Goal: Task Accomplishment & Management: Use online tool/utility

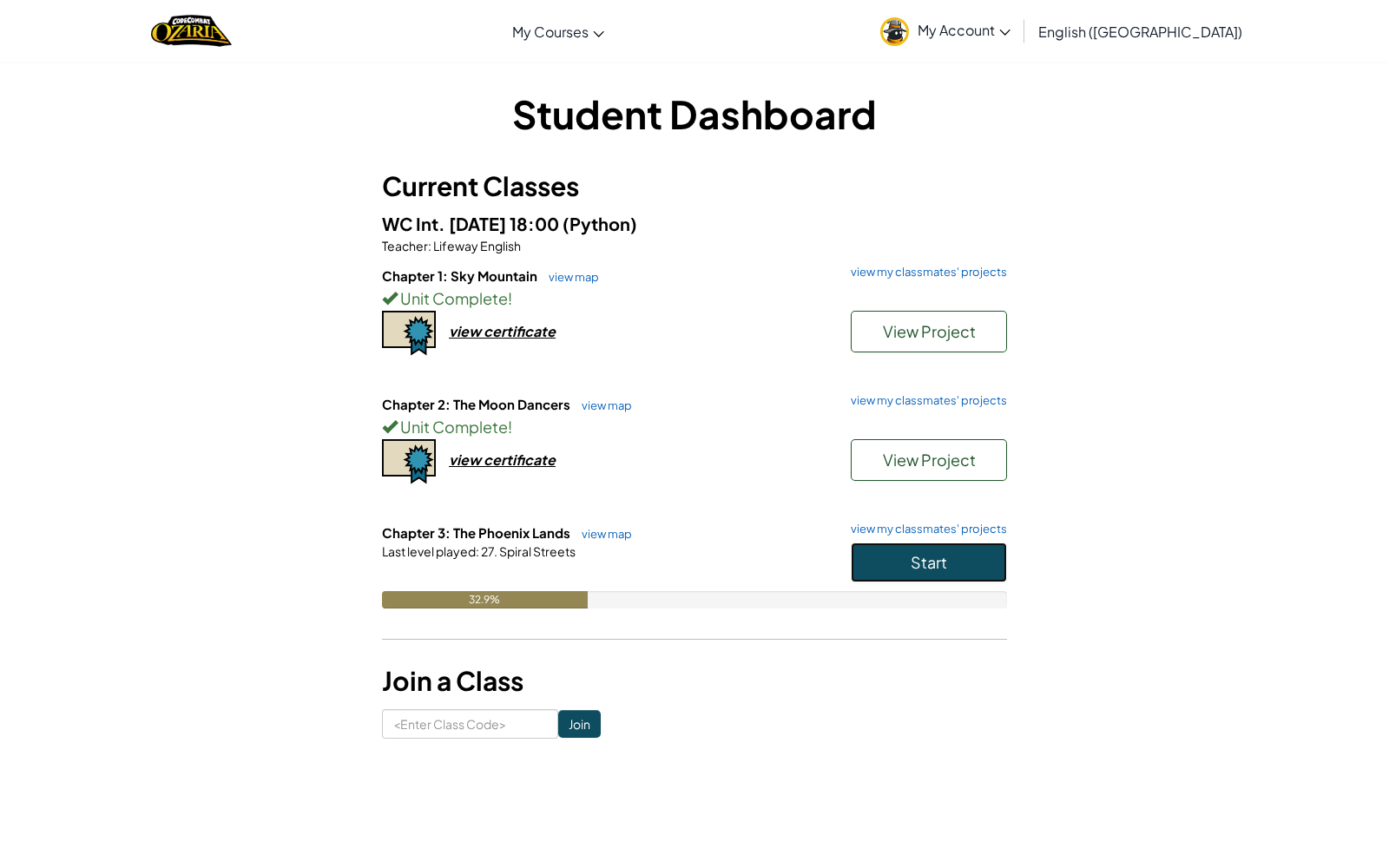
click at [906, 555] on button "Start" at bounding box center [929, 562] width 157 height 40
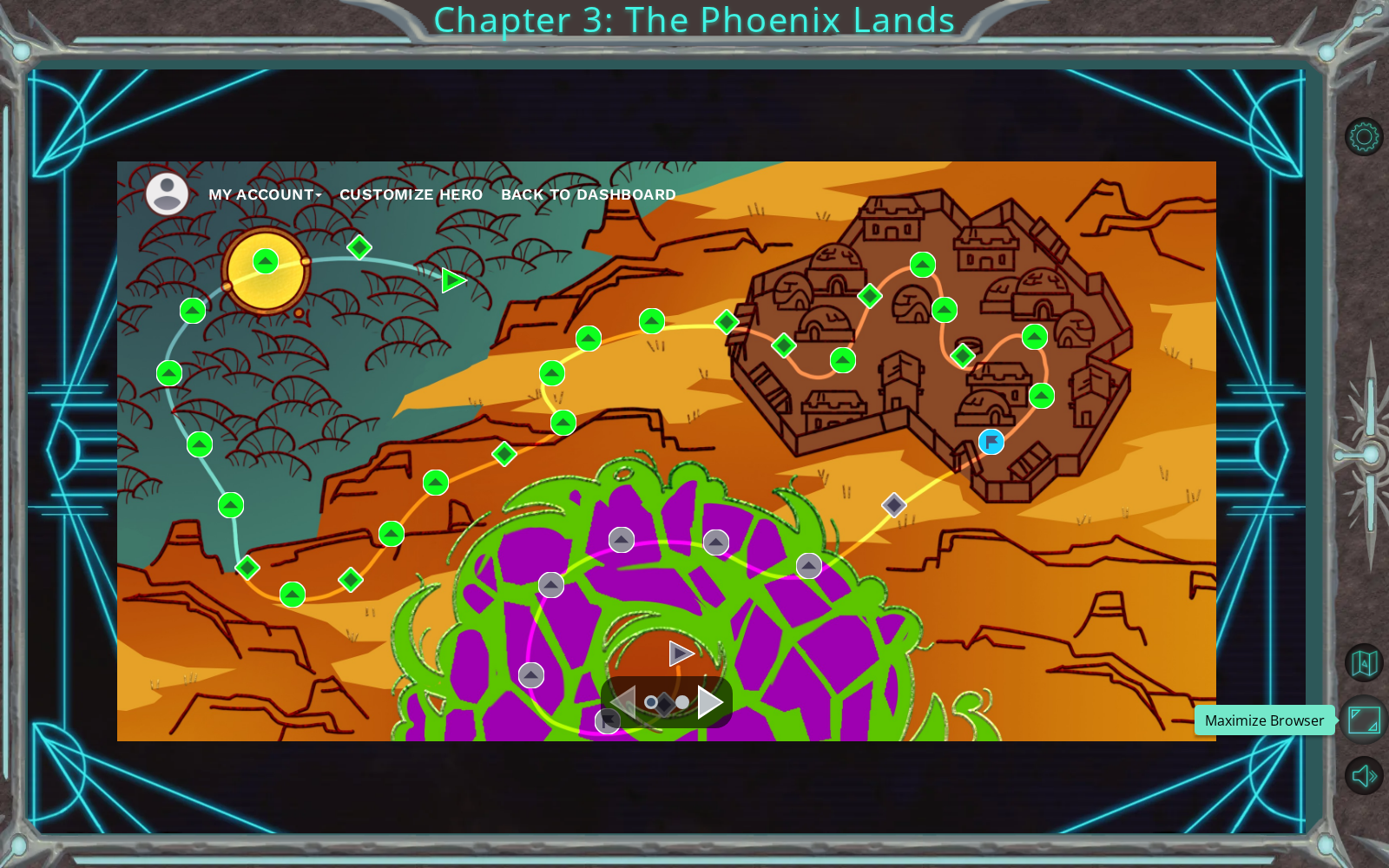
click at [1369, 714] on button "Maximize Browser" at bounding box center [1364, 719] width 50 height 50
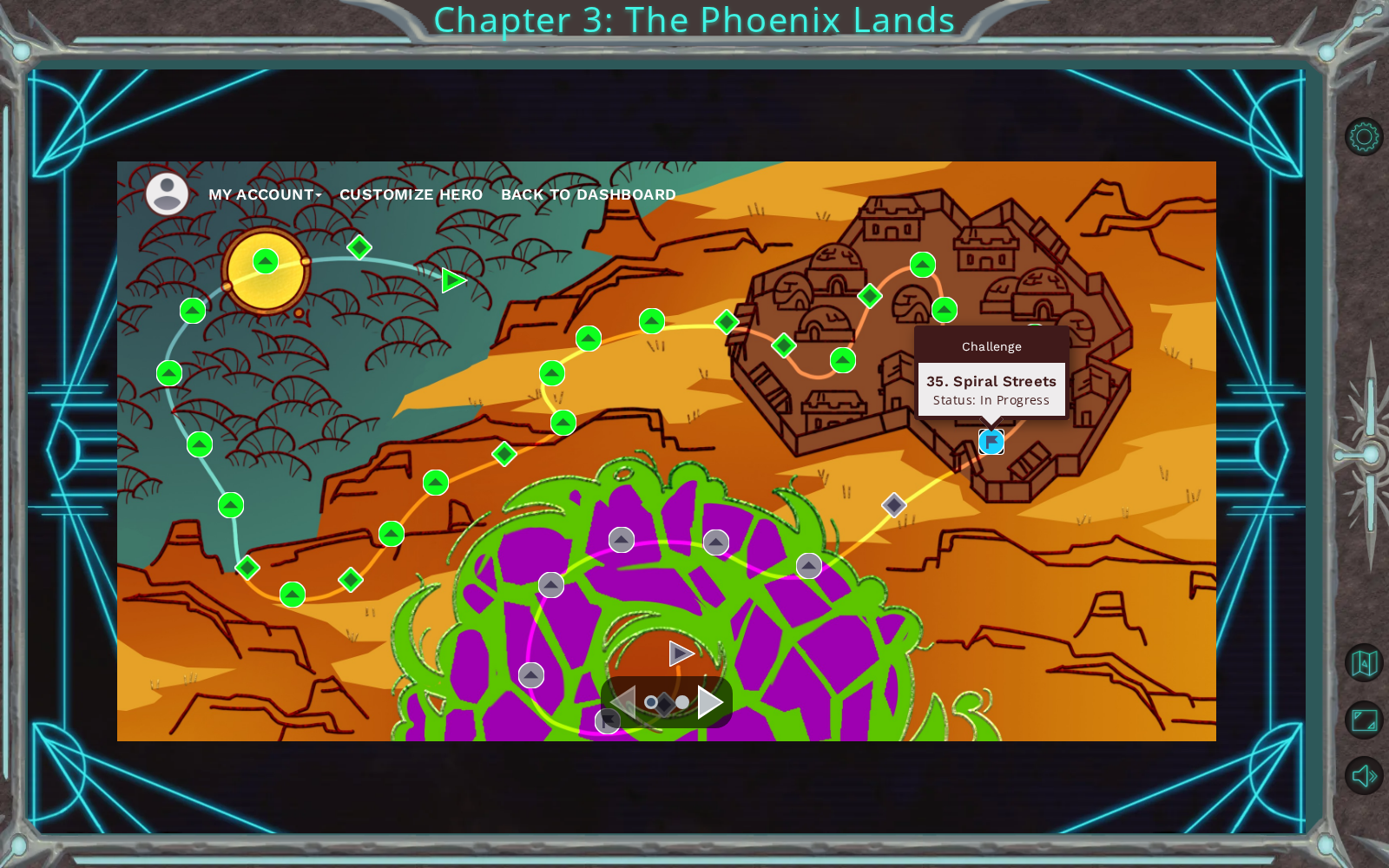
click at [990, 438] on img at bounding box center [991, 441] width 26 height 26
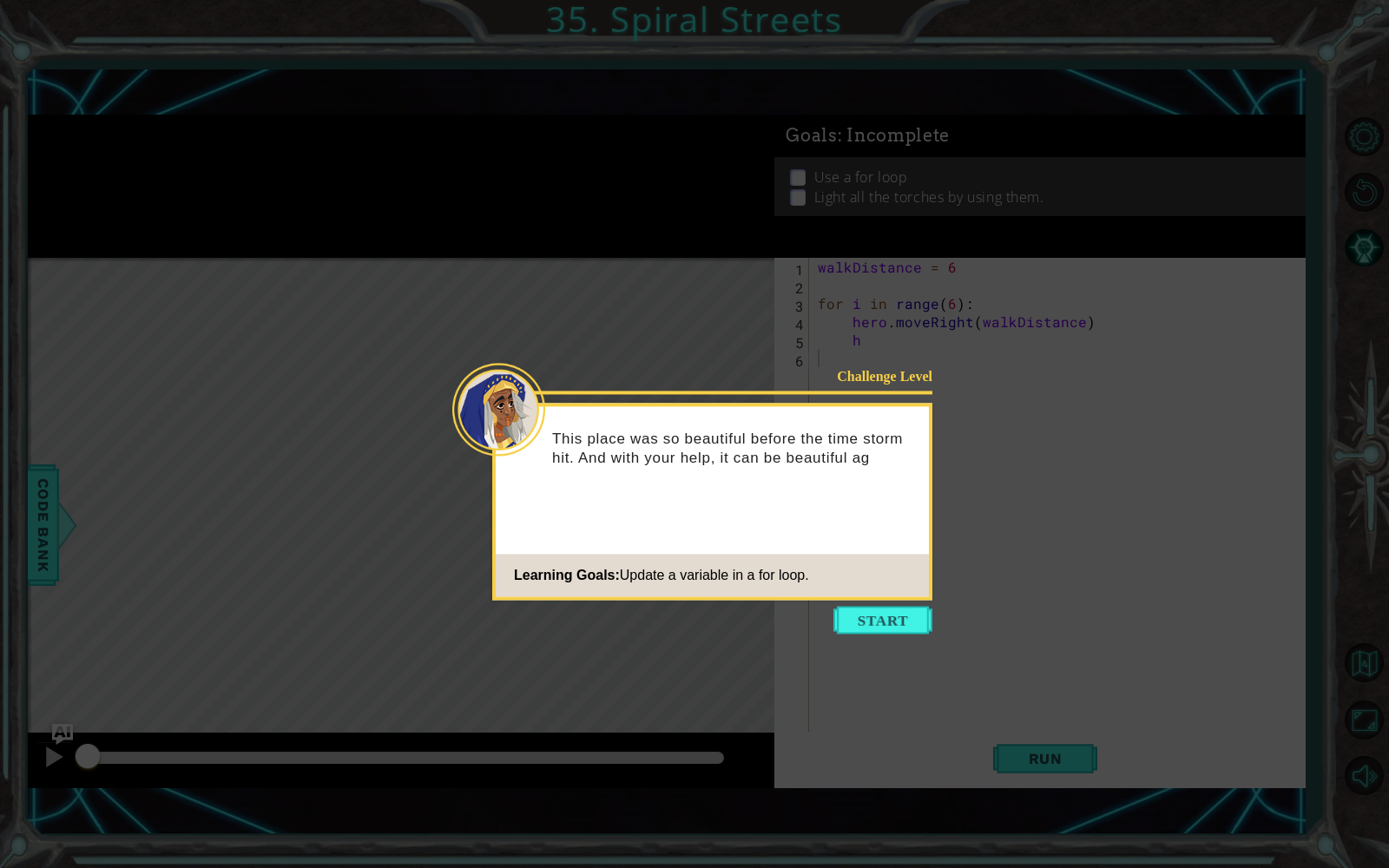
click at [470, 258] on icon at bounding box center [694, 434] width 1389 height 868
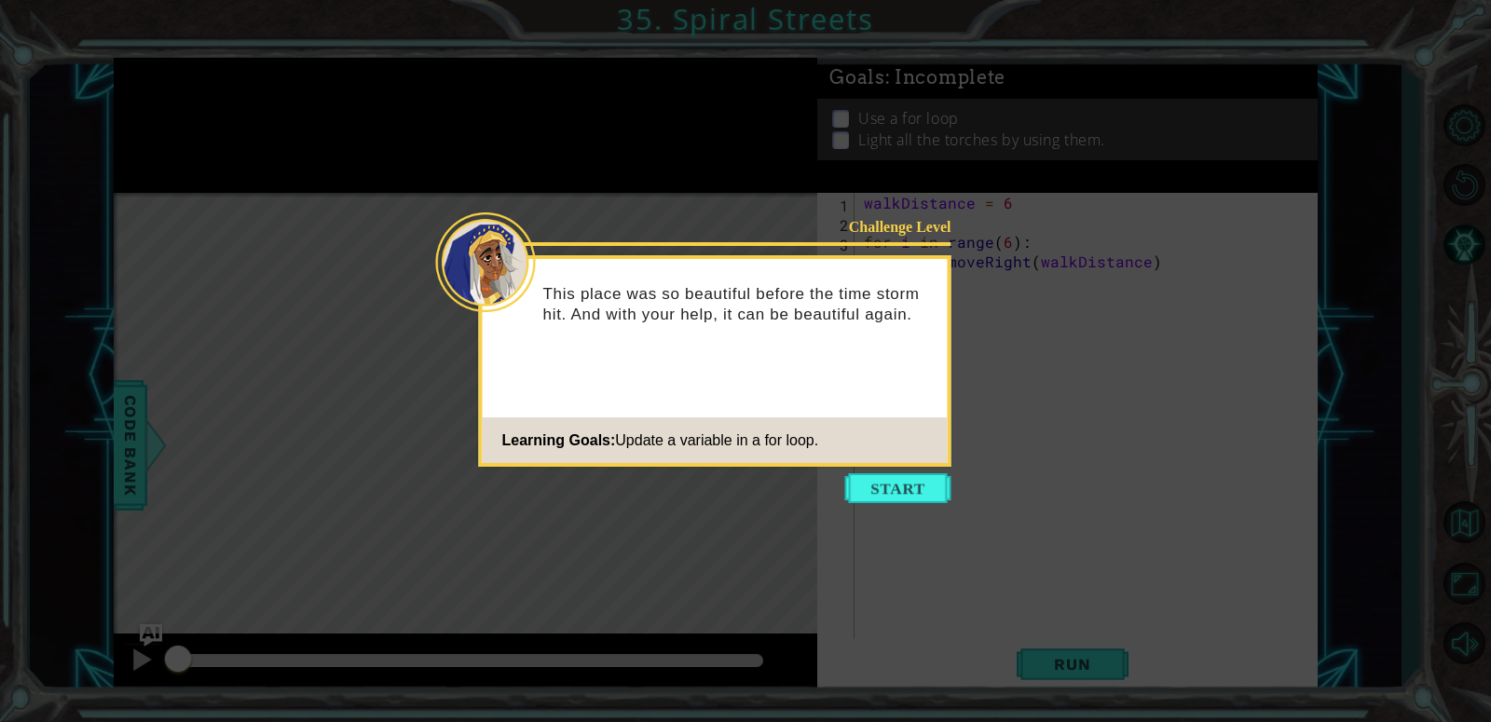
click at [861, 476] on button "Start" at bounding box center [898, 488] width 106 height 30
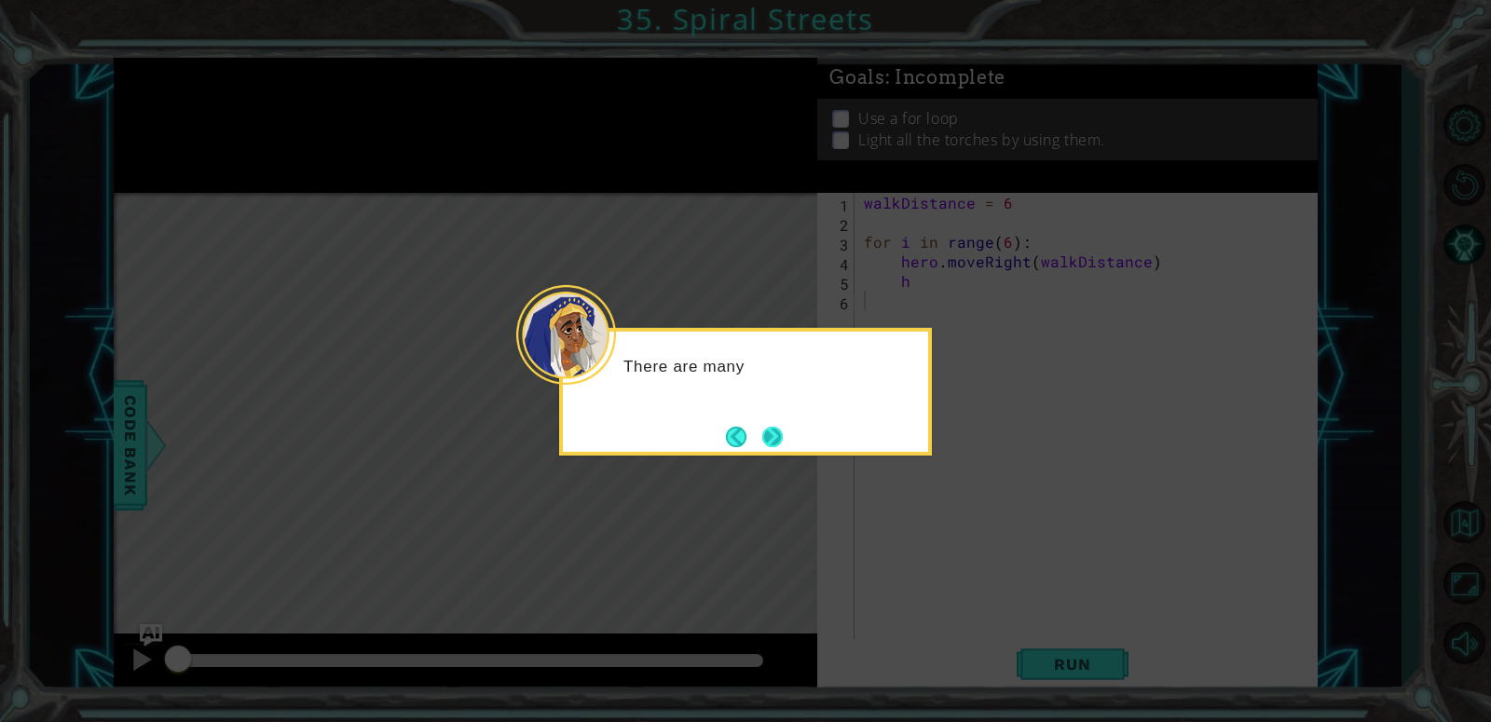
click at [766, 442] on button "Next" at bounding box center [772, 437] width 20 height 20
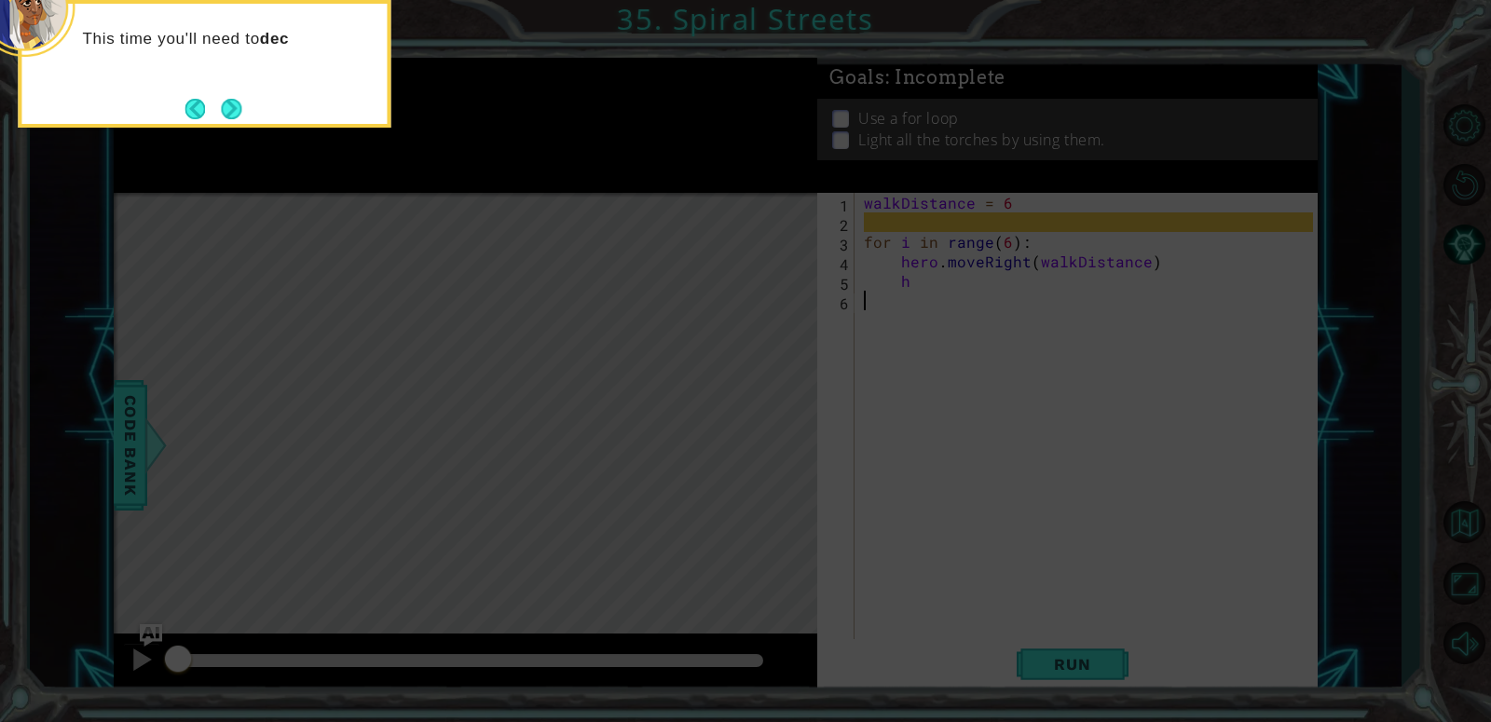
click at [253, 112] on div "This time you'll need to dec" at bounding box center [204, 64] width 373 height 128
click at [225, 100] on button "Next" at bounding box center [231, 109] width 20 height 20
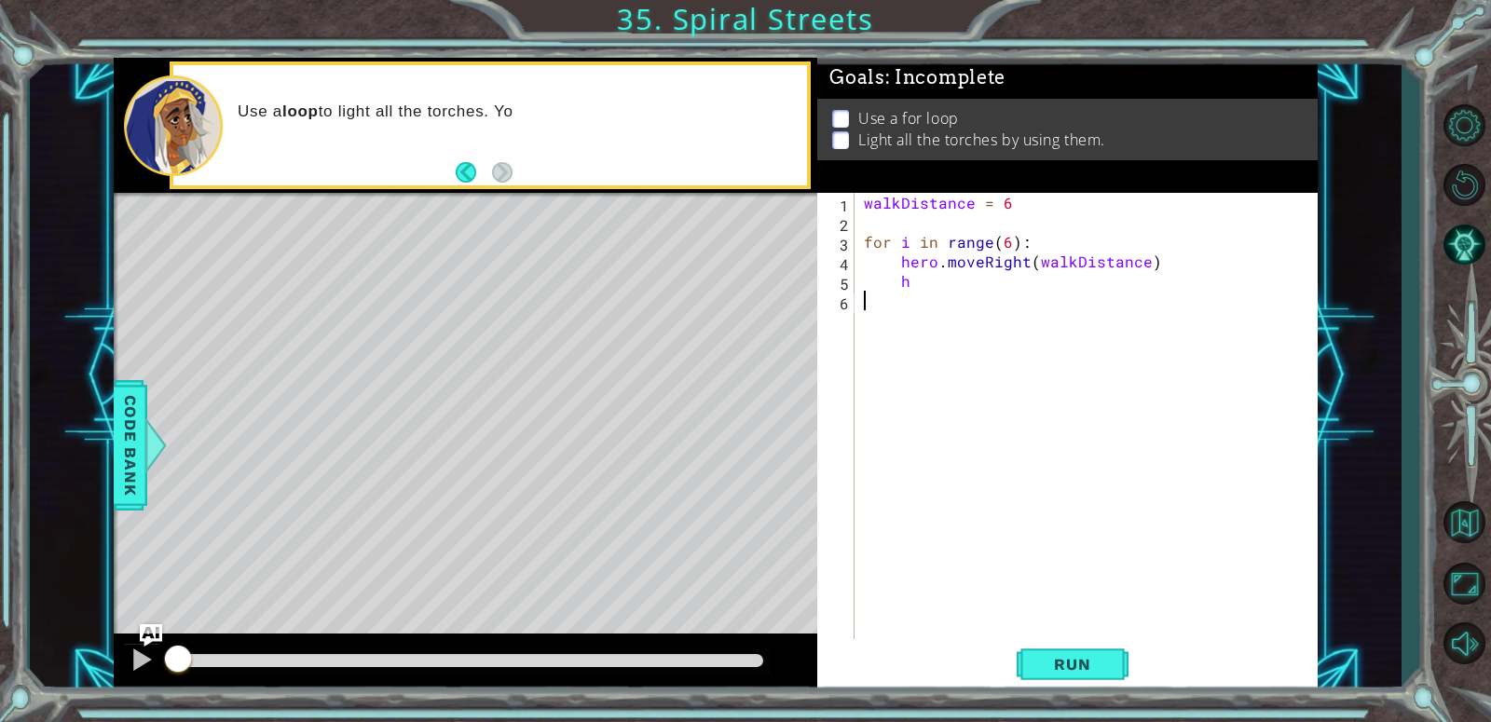
click at [1001, 294] on div "walkDistance = 6 for i in range ( 6 ) : hero . moveRight ( walkDistance ) h" at bounding box center [1091, 437] width 462 height 489
click at [890, 250] on div "walkDistance = 6 for i in range ( 6 ) : hero . moveRight ( walkDistance ) h" at bounding box center [1091, 437] width 462 height 489
click at [924, 290] on div "walkDistance = 6 for i in range ( 6 ) : hero . moveRight ( walkDistance ) h" at bounding box center [1091, 437] width 462 height 489
type textarea "h"
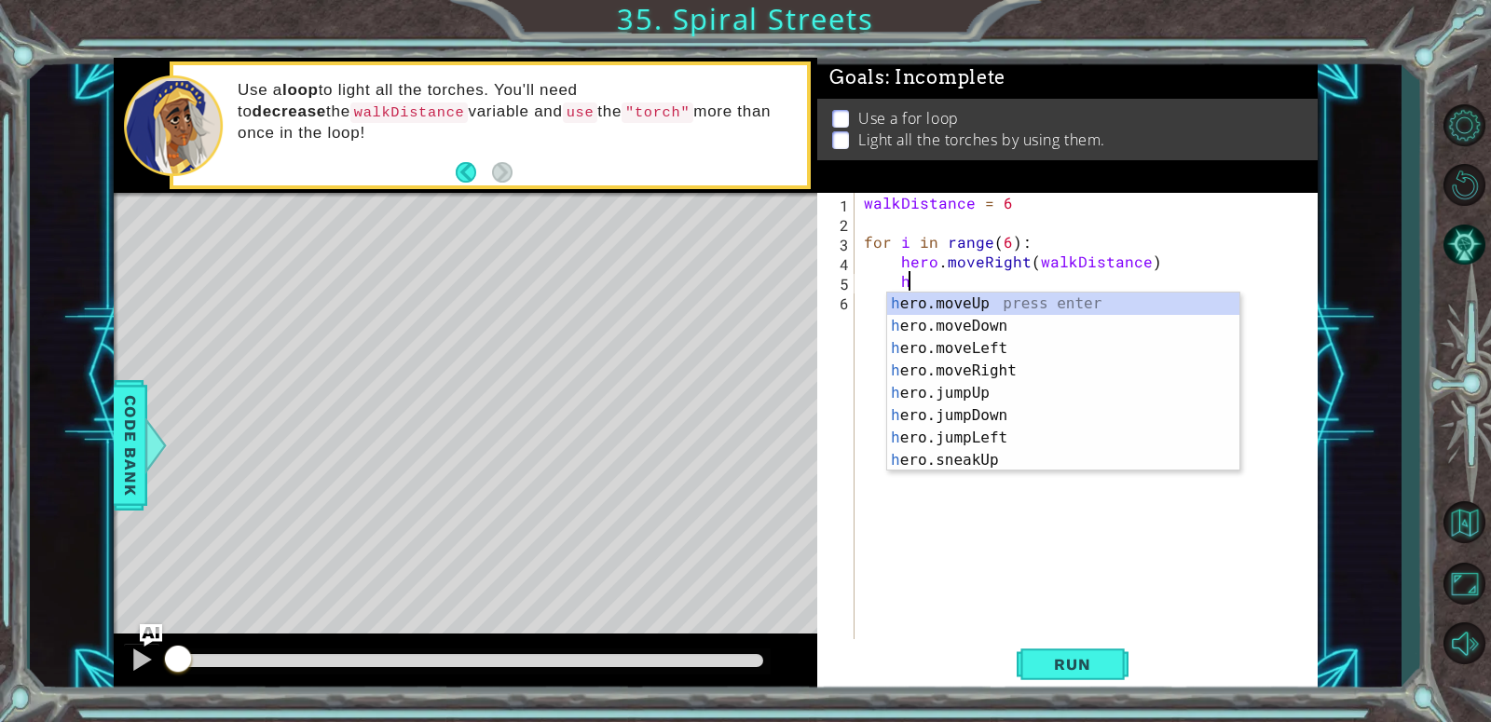
scroll to position [0, 1]
click at [969, 301] on div "h ero.moveUp press enter h ero.moveDown press enter h ero.moveLeft press enter …" at bounding box center [1063, 405] width 352 height 224
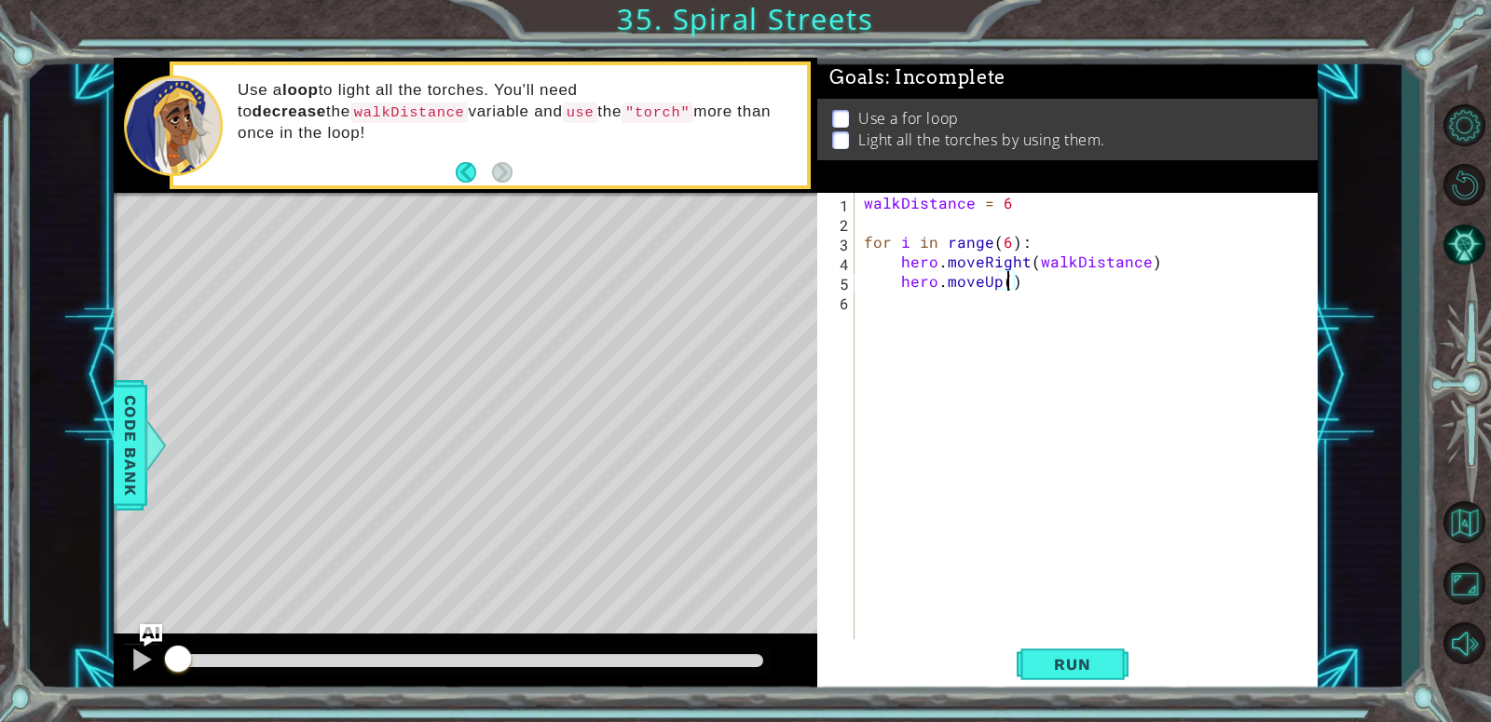
scroll to position [0, 9]
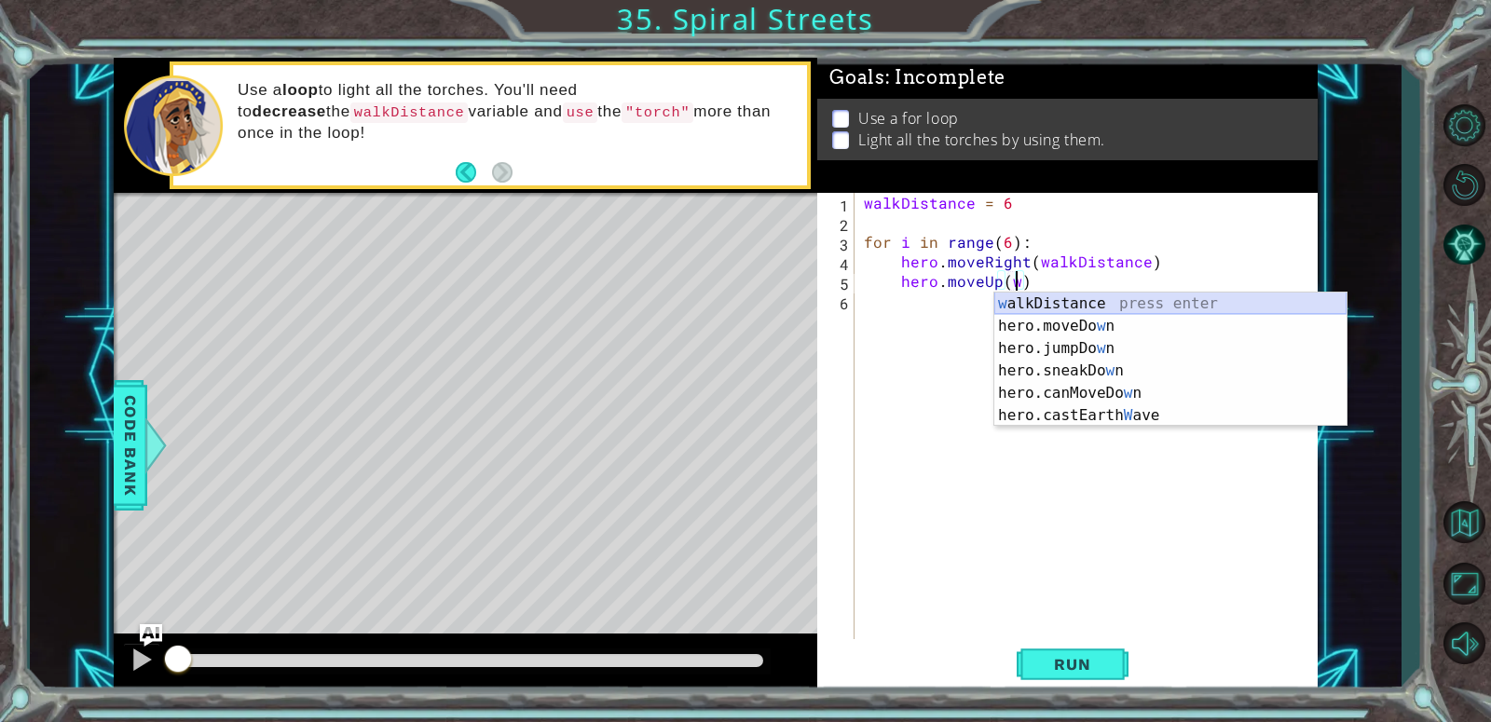
click at [1062, 305] on div "w alkDistance press enter hero.moveDo w n press enter hero.jumpDo w n press ent…" at bounding box center [1170, 382] width 352 height 179
type textarea "hero.moveUp(walkDistance)"
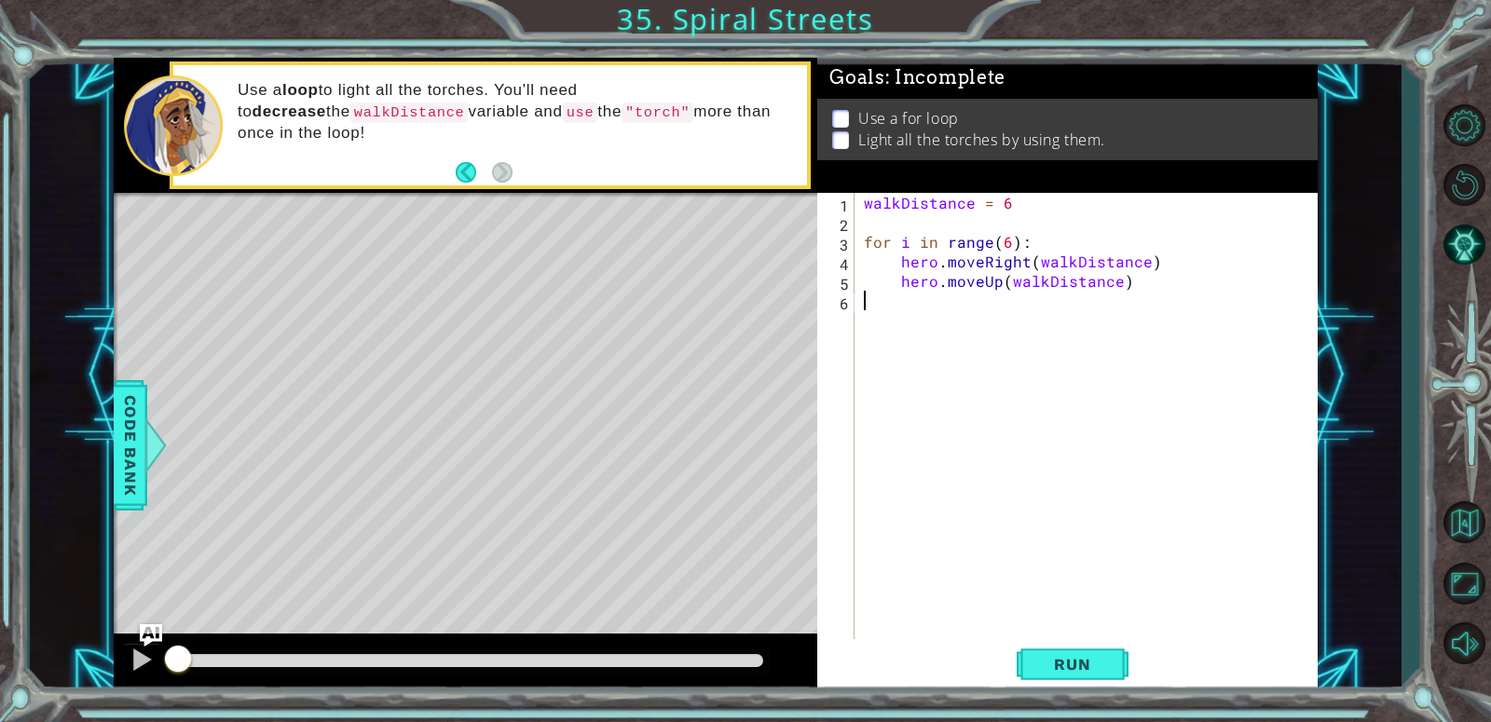
click at [1068, 637] on div "walkDistance = 6 for i in range ( 6 ) : hero . moveRight ( walkDistance ) hero …" at bounding box center [1091, 437] width 462 height 489
click at [1070, 645] on button "Run" at bounding box center [1073, 664] width 112 height 50
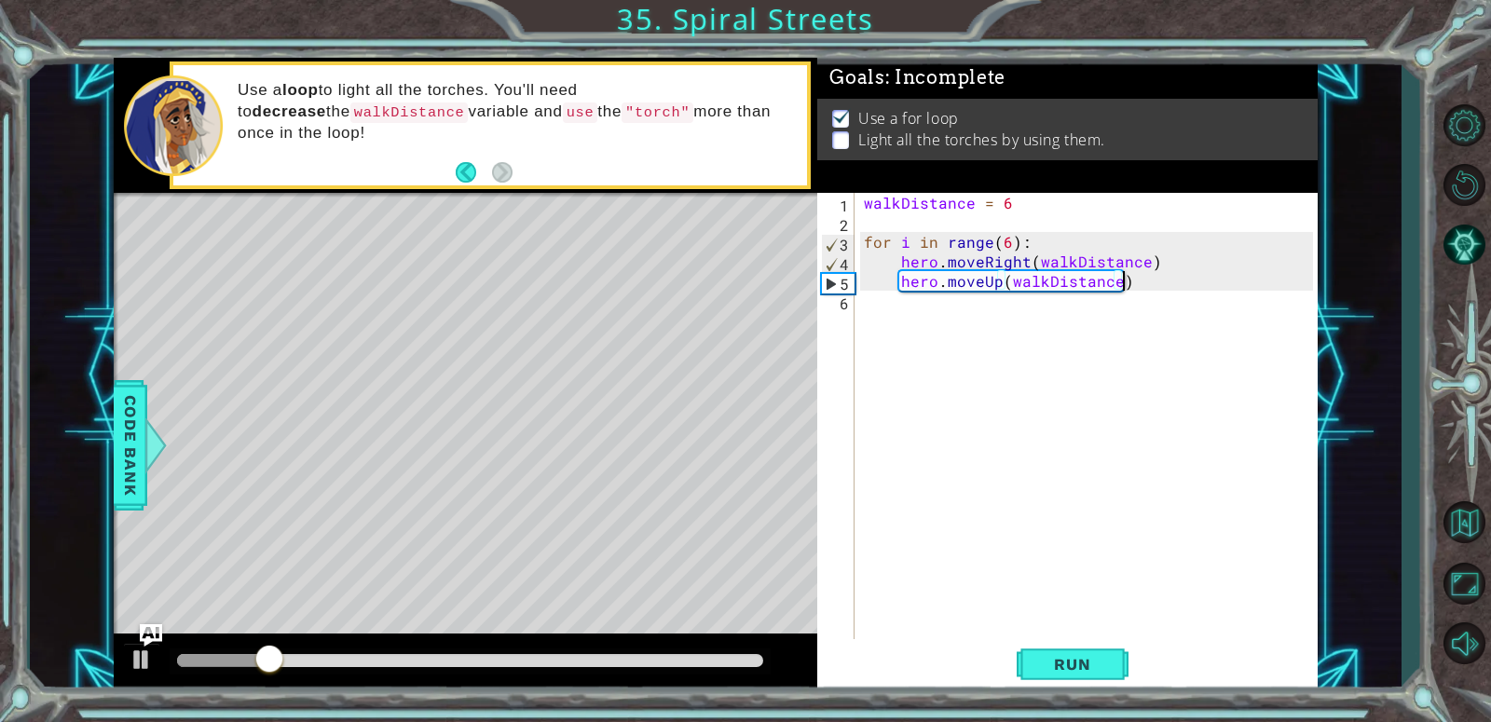
click at [1214, 290] on div "walkDistance = 6 for i in range ( 6 ) : hero . moveRight ( walkDistance ) hero …" at bounding box center [1091, 437] width 462 height 489
type textarea "hero.moveUp(walkDistance)"
click at [1167, 285] on div "walkDistance = 6 for i in range ( 6 ) : hero . moveRight ( walkDistance ) hero …" at bounding box center [1091, 437] width 462 height 489
click at [1120, 282] on div "walkDistance = 6 for i in range ( 6 ) : hero . moveRight ( walkDistance ) hero …" at bounding box center [1091, 437] width 462 height 489
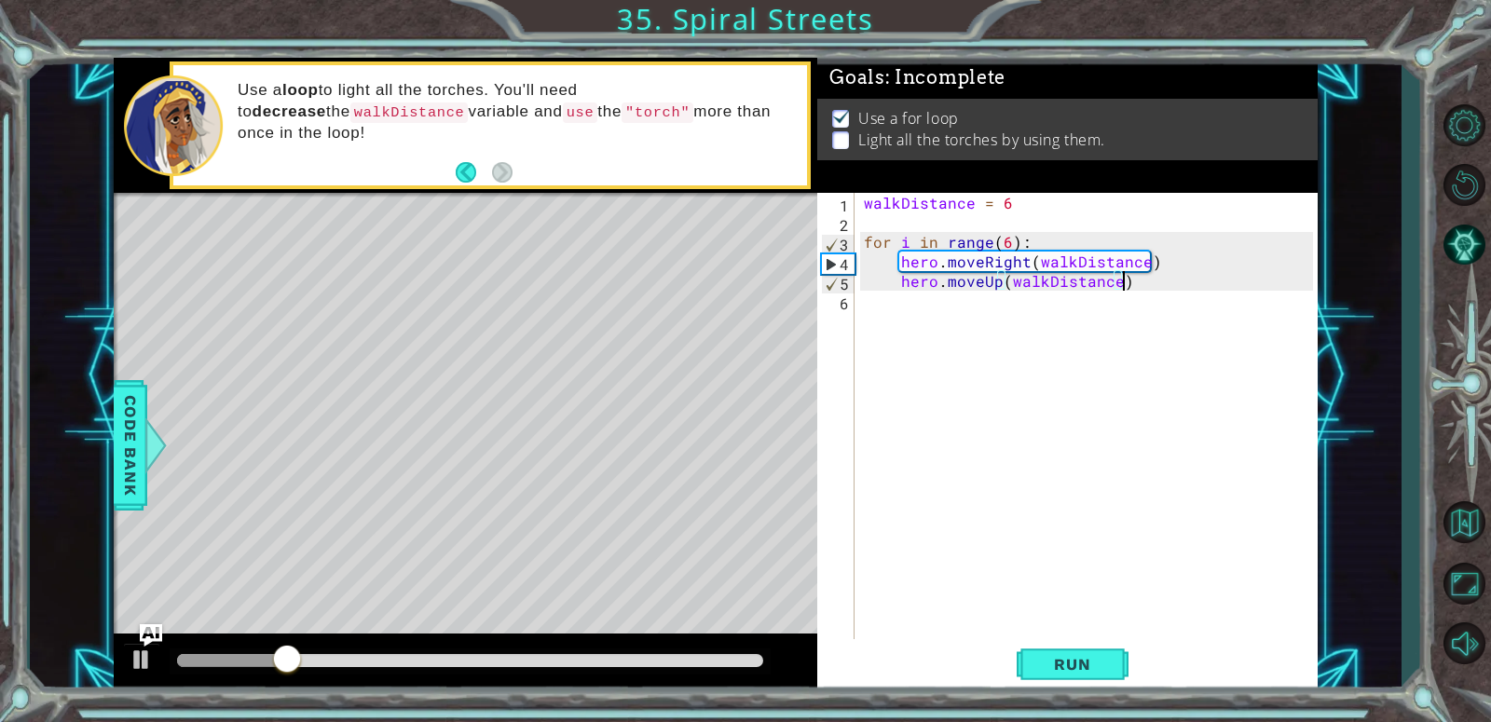
click at [1137, 280] on div "walkDistance = 6 for i in range ( 6 ) : hero . moveRight ( walkDistance ) hero …" at bounding box center [1091, 437] width 462 height 489
click at [1136, 281] on div "walkDistance = 6 for i in range ( 6 ) : hero . moveRight ( walkDistance ) hero …" at bounding box center [1091, 437] width 462 height 489
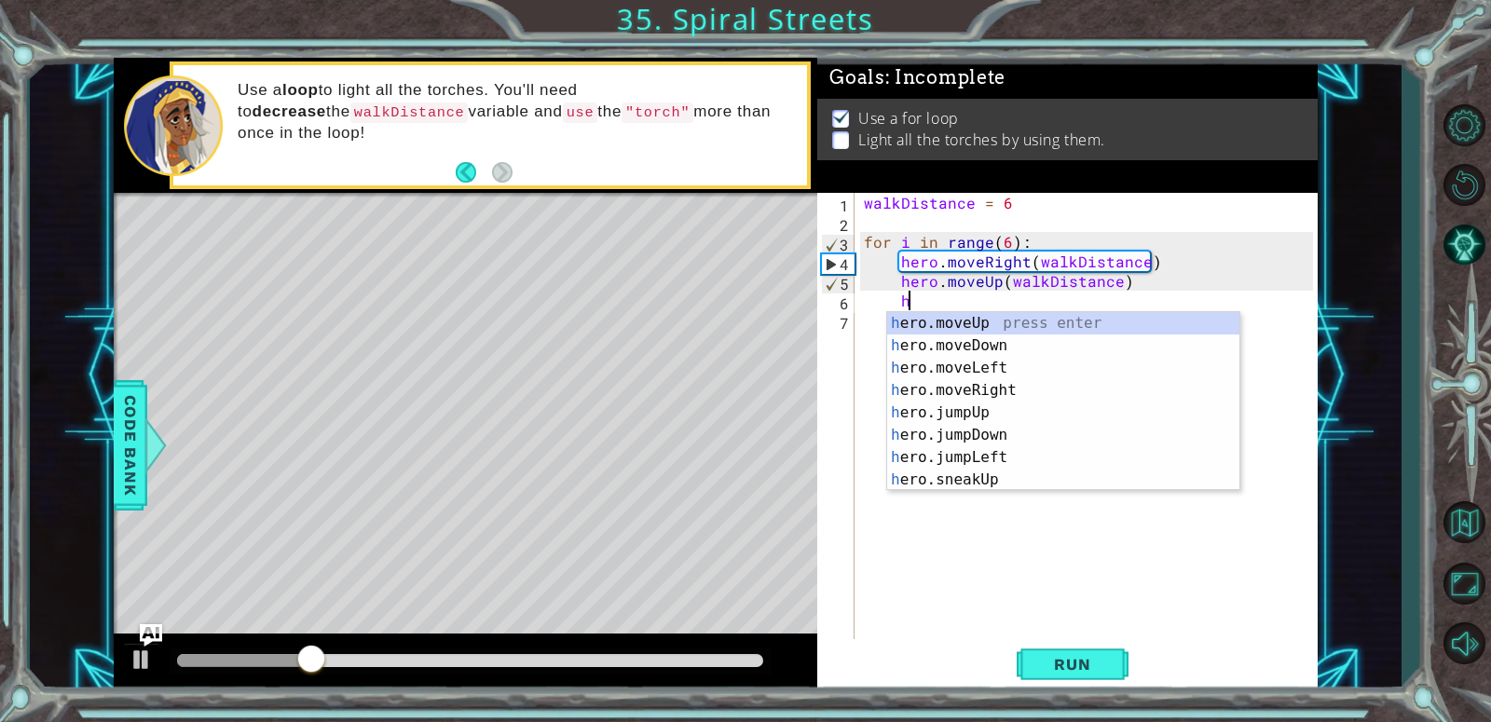
scroll to position [0, 1]
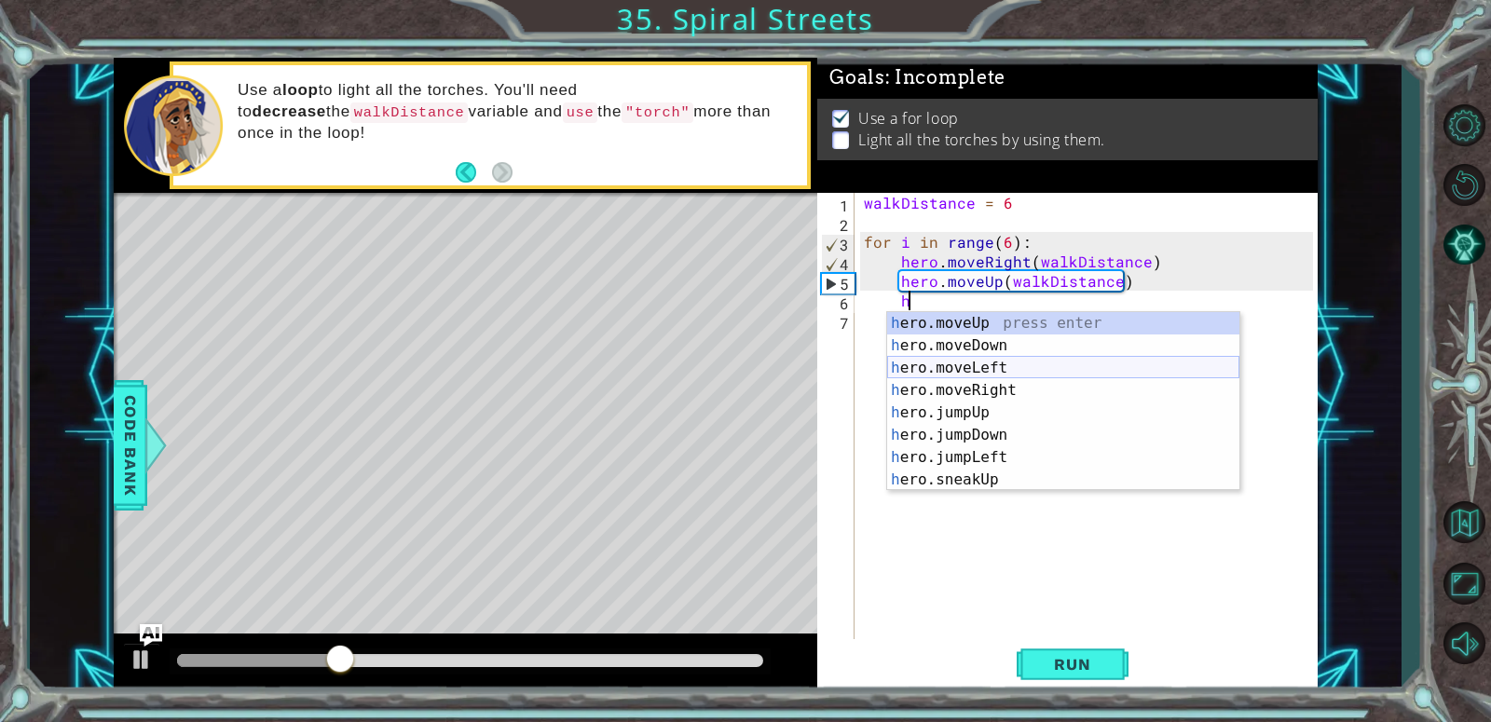
click at [1009, 368] on div "h ero.moveUp press enter h ero.moveDown press enter h ero.moveLeft press enter …" at bounding box center [1063, 424] width 352 height 224
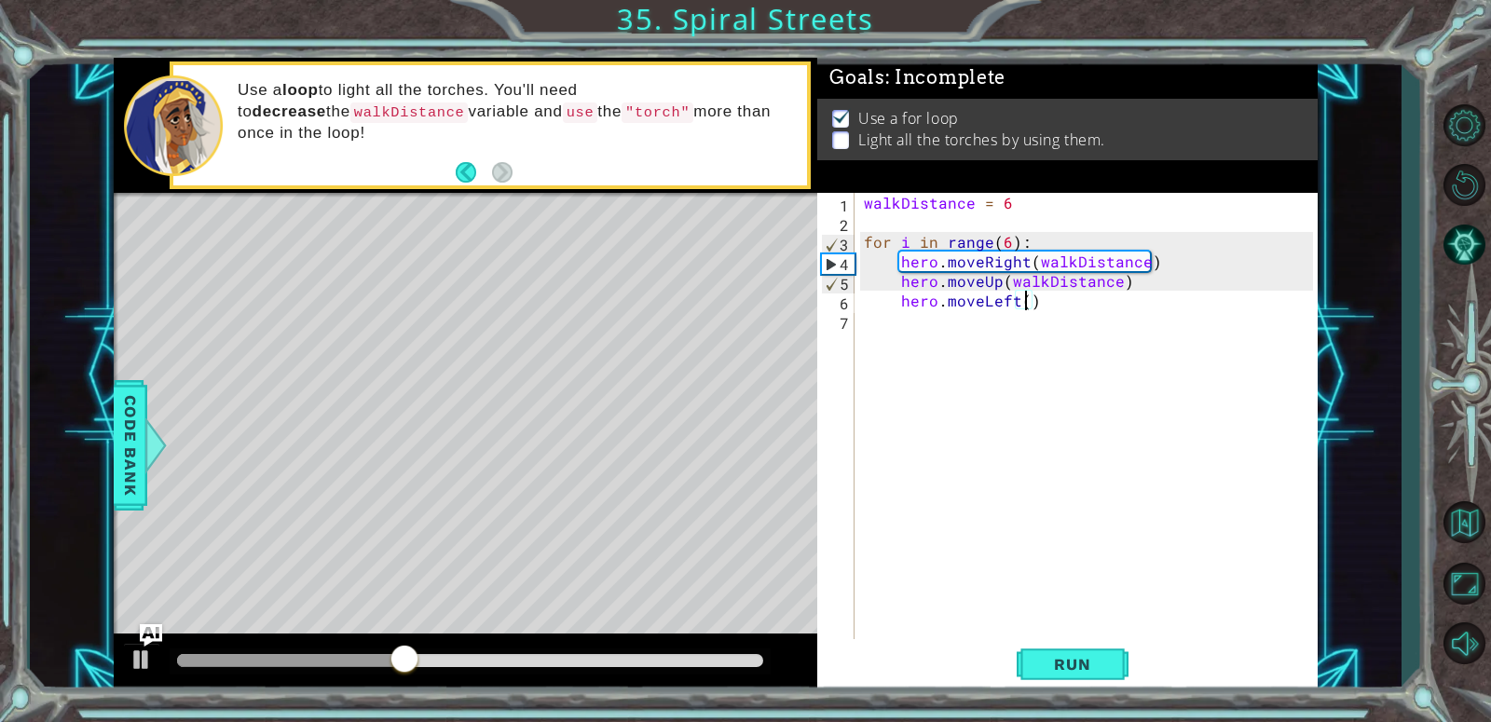
paste textarea "for i in range(5):"
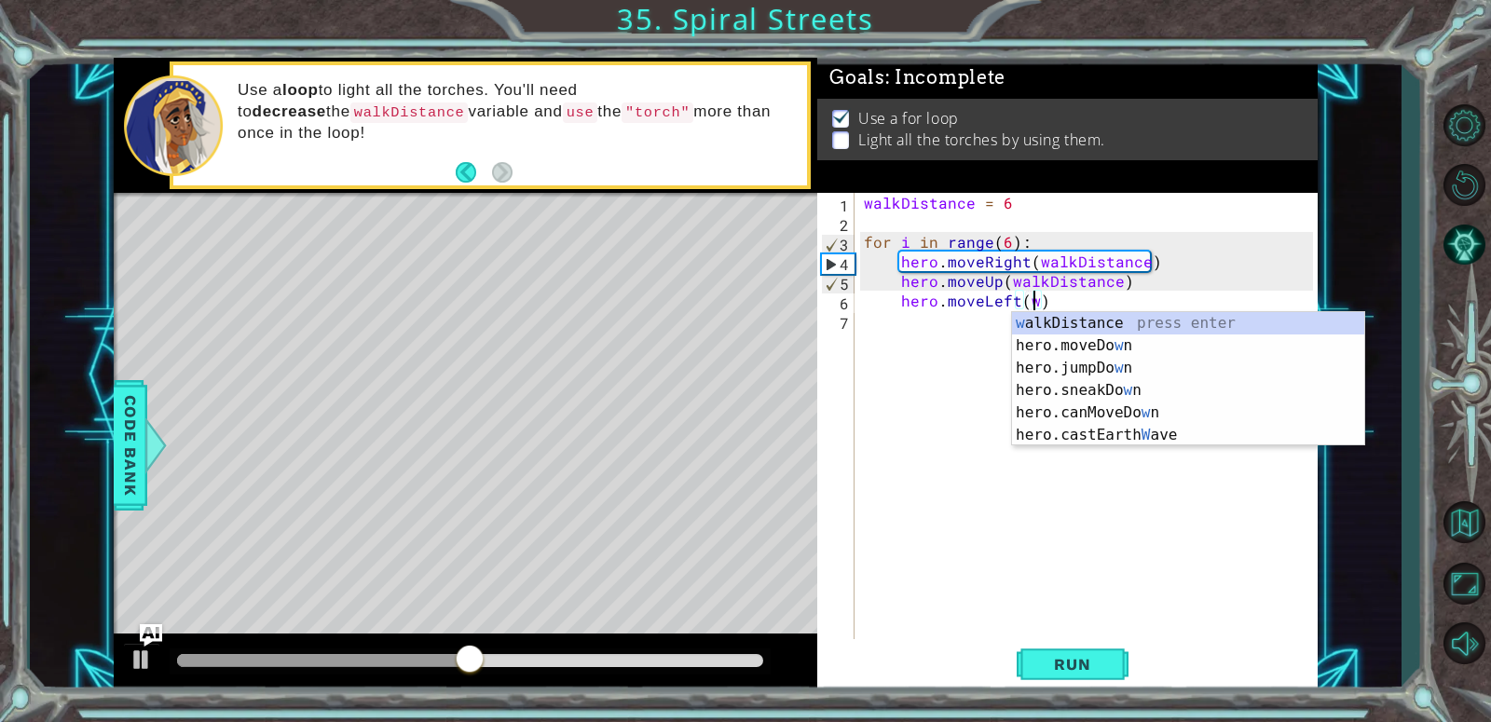
scroll to position [0, 9]
drag, startPoint x: 1140, startPoint y: 294, endPoint x: 1140, endPoint y: 306, distance: 11.2
click at [1140, 301] on div "walkDistance = 6 for i in range ( 6 ) : hero . moveRight ( walkDistance ) hero …" at bounding box center [1091, 437] width 462 height 489
click at [1098, 321] on div "w alkDistance press enter hero.moveDo w n press enter hero.jumpDo w n press ent…" at bounding box center [1188, 401] width 352 height 179
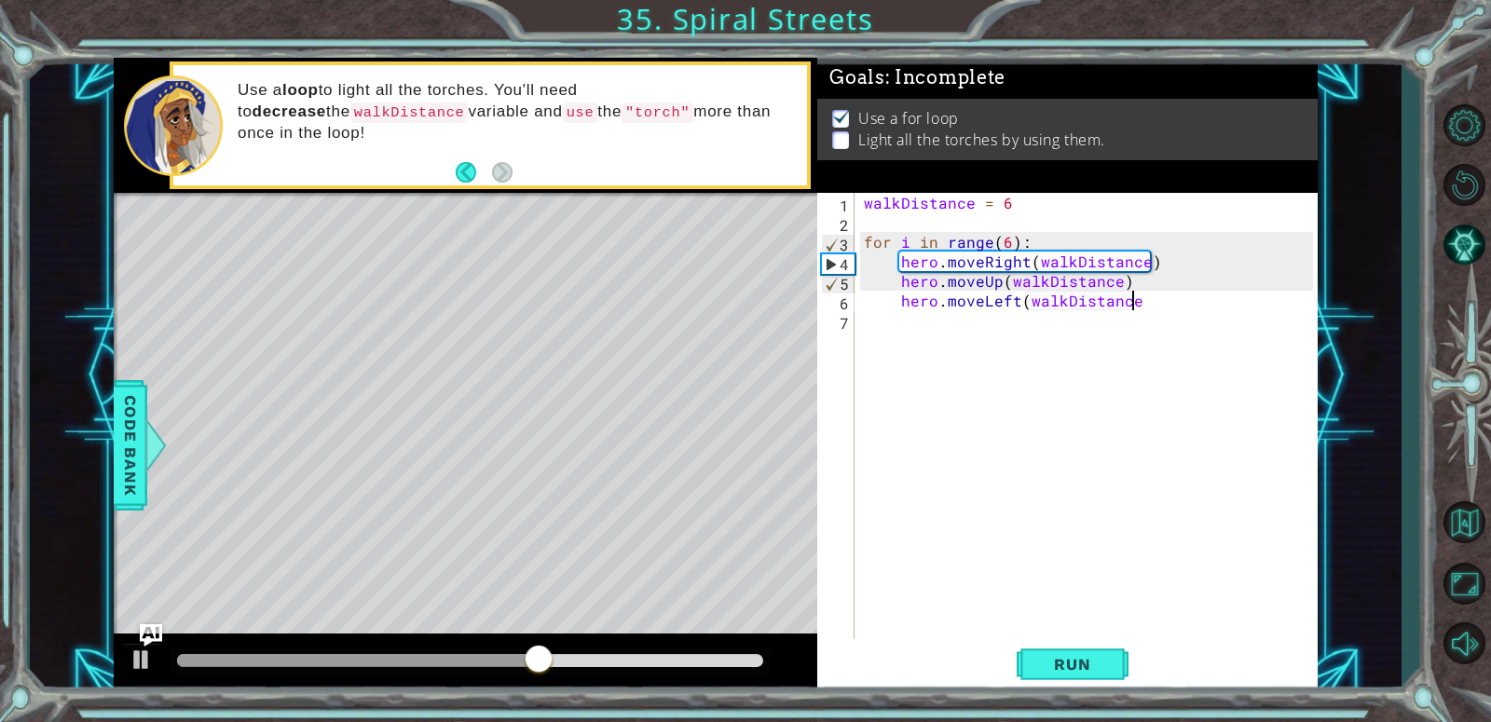
scroll to position [0, 16]
click at [1130, 303] on div "walkDistance = 6 for i in range ( 6 ) : hero . moveRight ( walkDistance ) hero …" at bounding box center [1091, 437] width 462 height 489
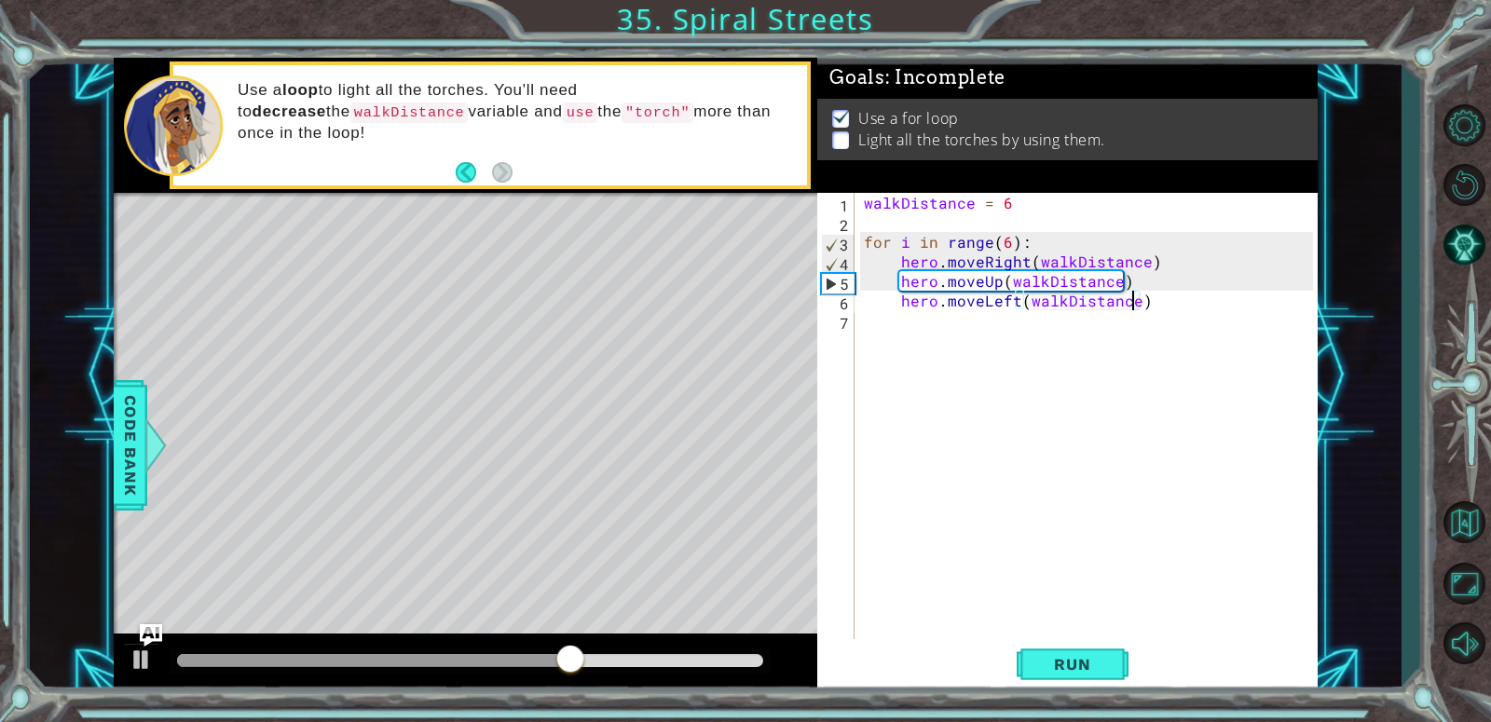
click at [1133, 303] on div "walkDistance = 6 for i in range ( 6 ) : hero . moveRight ( walkDistance ) hero …" at bounding box center [1091, 437] width 462 height 489
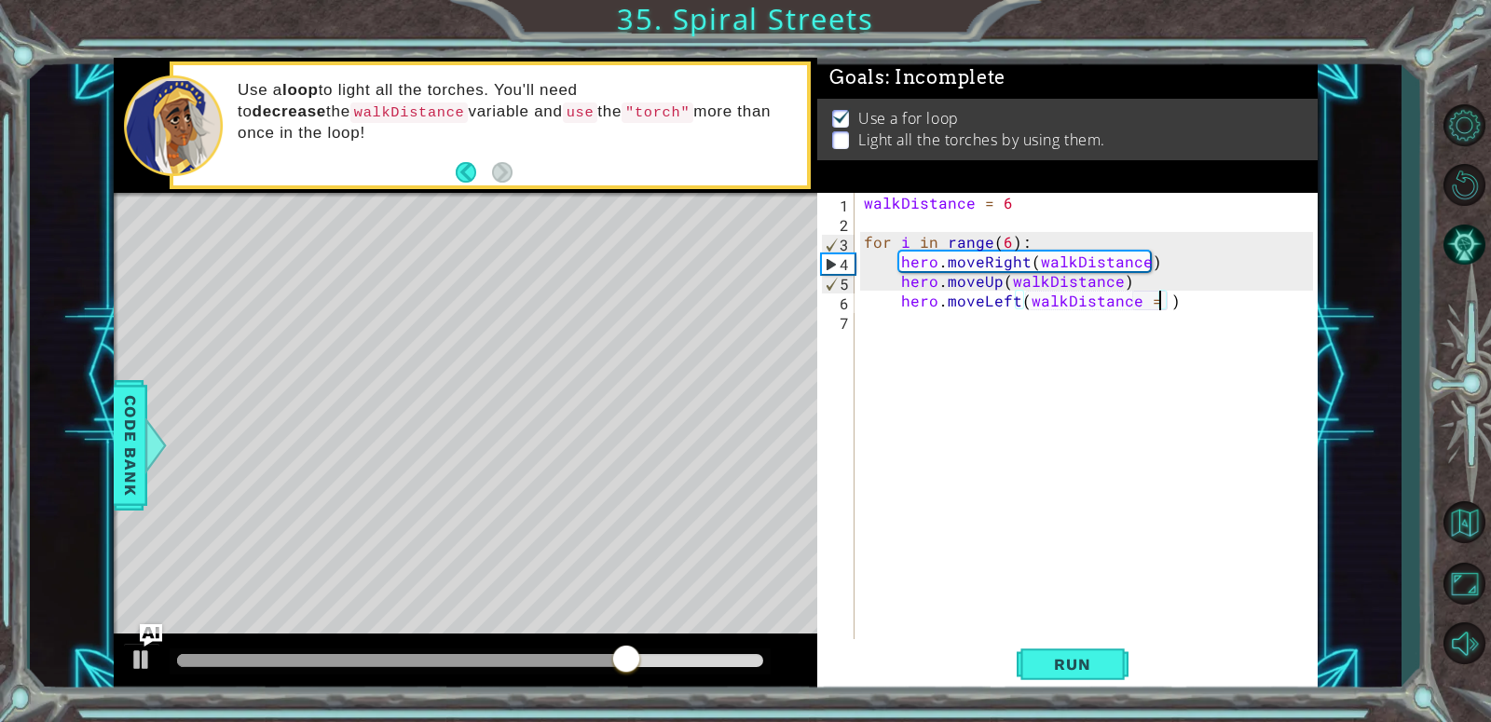
scroll to position [0, 19]
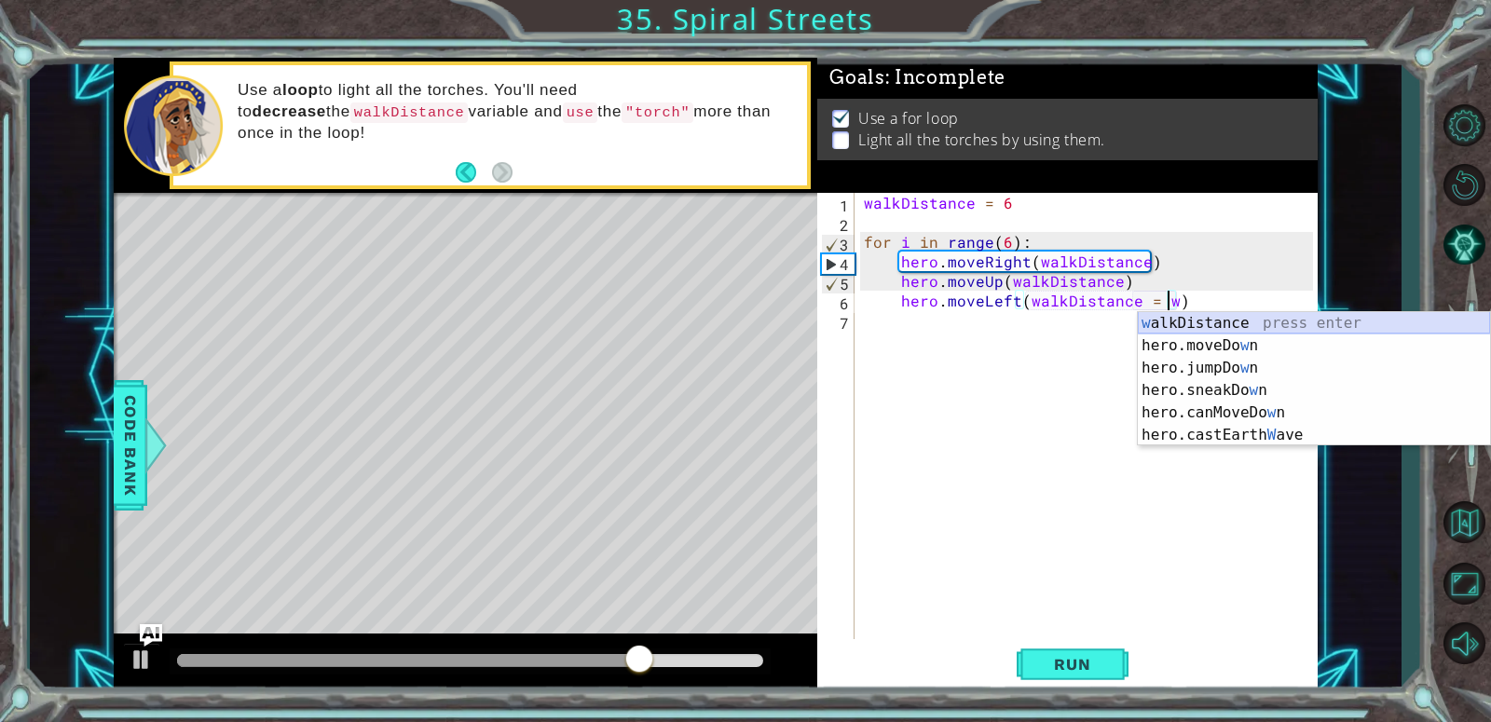
click at [1218, 319] on div "w alkDistance press enter hero.moveDo w n press enter hero.jumpDo w n press ent…" at bounding box center [1314, 401] width 352 height 179
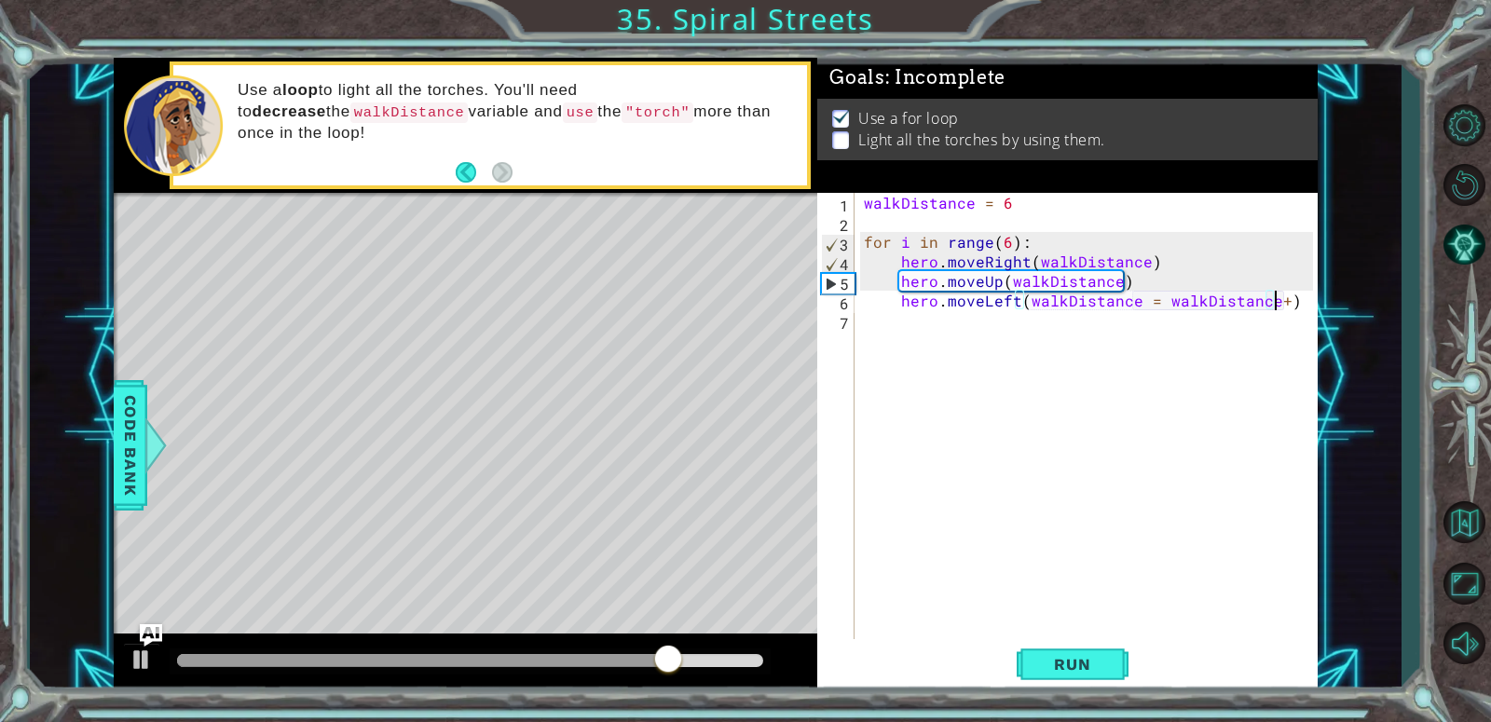
scroll to position [0, 24]
type textarea "hero.moveLeft(walkDistance = walkDistance+3)"
click at [1313, 315] on div "hero.moveLeft(walkDistance = walkDistance+3) 1 2 3 4 5 6 7 walkDistance = 6 for…" at bounding box center [1067, 443] width 500 height 500
click at [1294, 303] on div "walkDistance = 6 for i in range ( 6 ) : hero . moveRight ( walkDistance ) hero …" at bounding box center [1091, 437] width 462 height 489
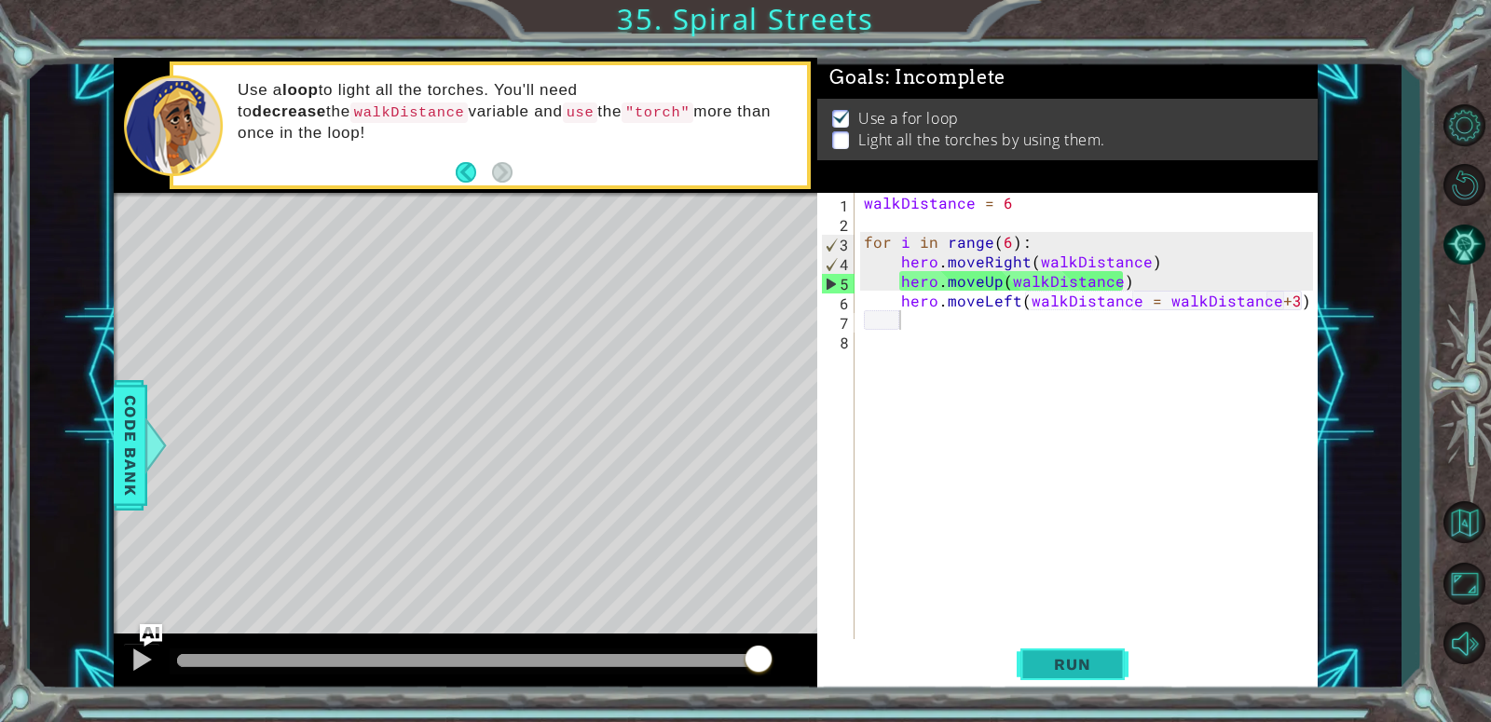
click at [1049, 653] on button "Run" at bounding box center [1073, 664] width 112 height 50
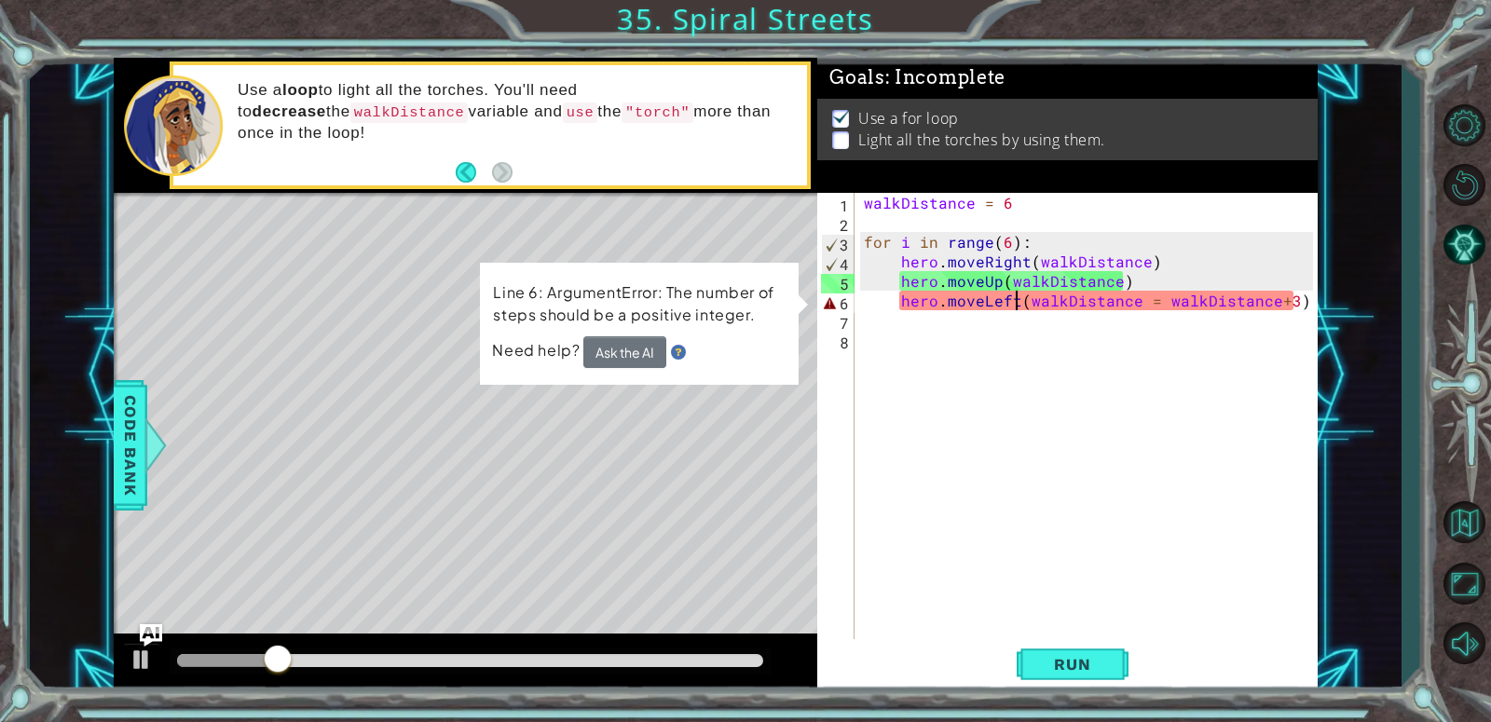
click at [1018, 302] on div "walkDistance = 6 for i in range ( 6 ) : hero . moveRight ( walkDistance ) hero …" at bounding box center [1091, 437] width 462 height 489
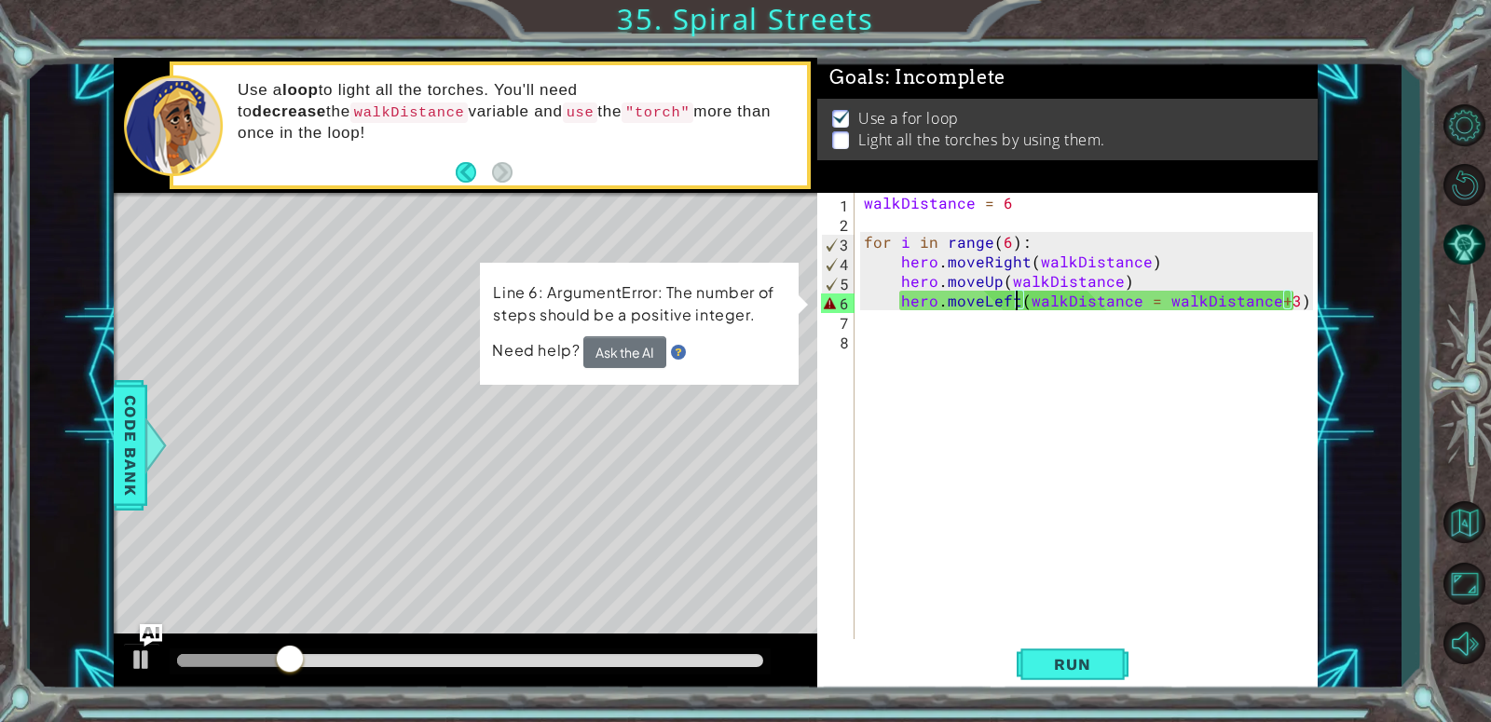
click at [1027, 300] on div "walkDistance = 6 for i in range ( 6 ) : hero . moveRight ( walkDistance ) hero …" at bounding box center [1091, 437] width 462 height 489
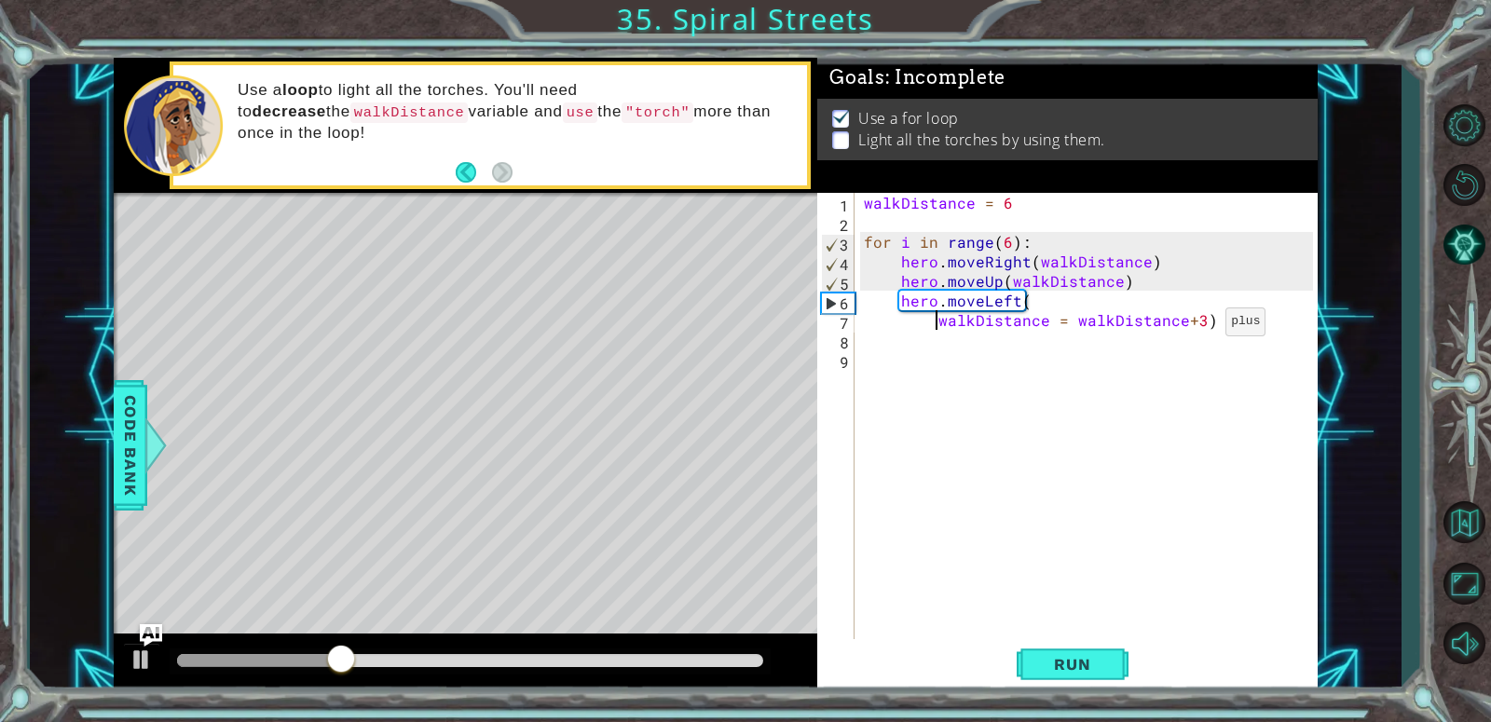
click at [1194, 325] on div "walkDistance = 6 for i in range ( 6 ) : hero . moveRight ( walkDistance ) hero …" at bounding box center [1091, 437] width 462 height 489
click at [1228, 322] on div "walkDistance = 6 for i in range ( 6 ) : hero . moveRight ( walkDistance ) hero …" at bounding box center [1091, 437] width 462 height 489
click at [935, 321] on div "walkDistance = 6 for i in range ( 6 ) : hero . moveRight ( walkDistance ) hero …" at bounding box center [1091, 437] width 462 height 489
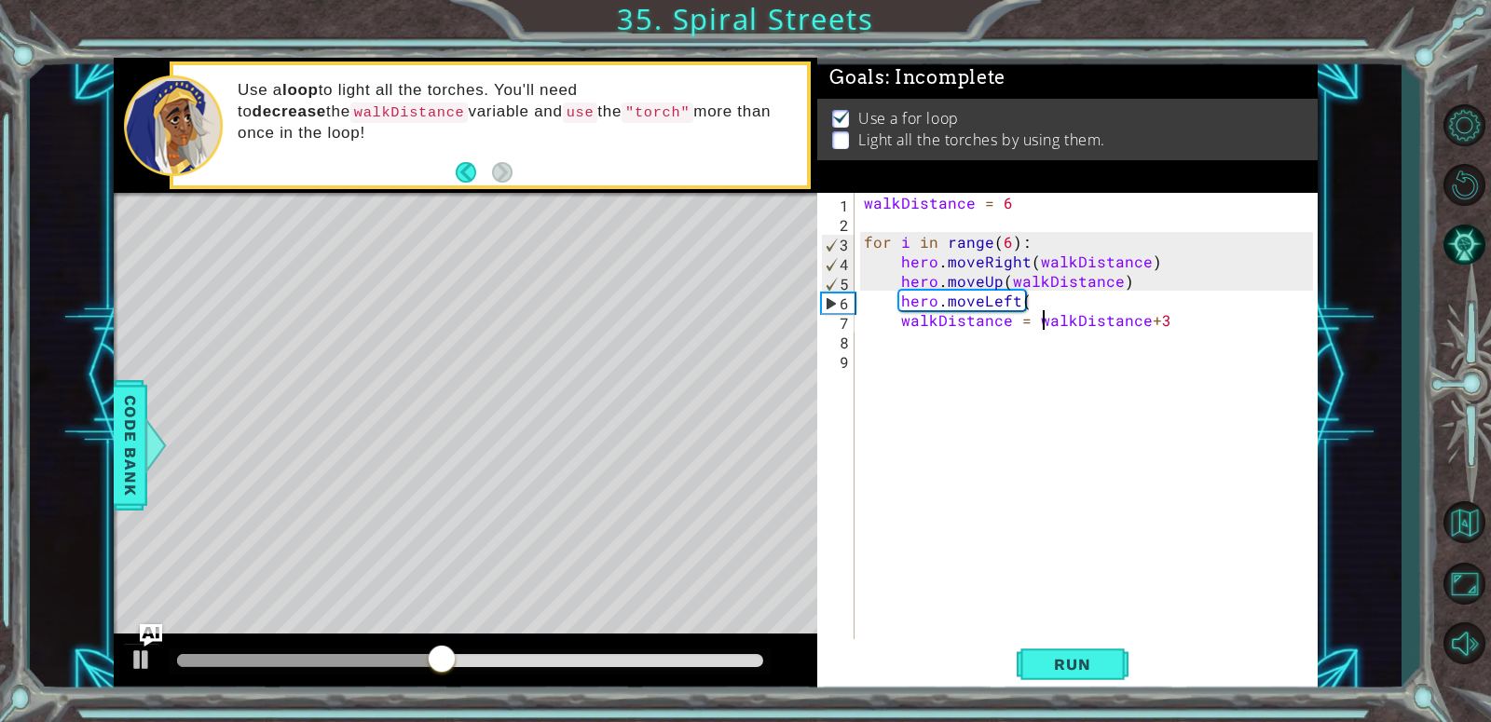
click at [1045, 314] on div "walkDistance = 6 for i in range ( 6 ) : hero . moveRight ( walkDistance ) hero …" at bounding box center [1091, 437] width 462 height 489
click at [1060, 298] on div "walkDistance = 6 for i in range ( 6 ) : hero . moveRight ( walkDistance ) hero …" at bounding box center [1091, 437] width 462 height 489
type textarea "hero.moveLeft(5)"
click at [1154, 347] on div "walkDistance = 6 for i in range ( 6 ) : hero . moveRight ( walkDistance ) hero …" at bounding box center [1091, 437] width 462 height 489
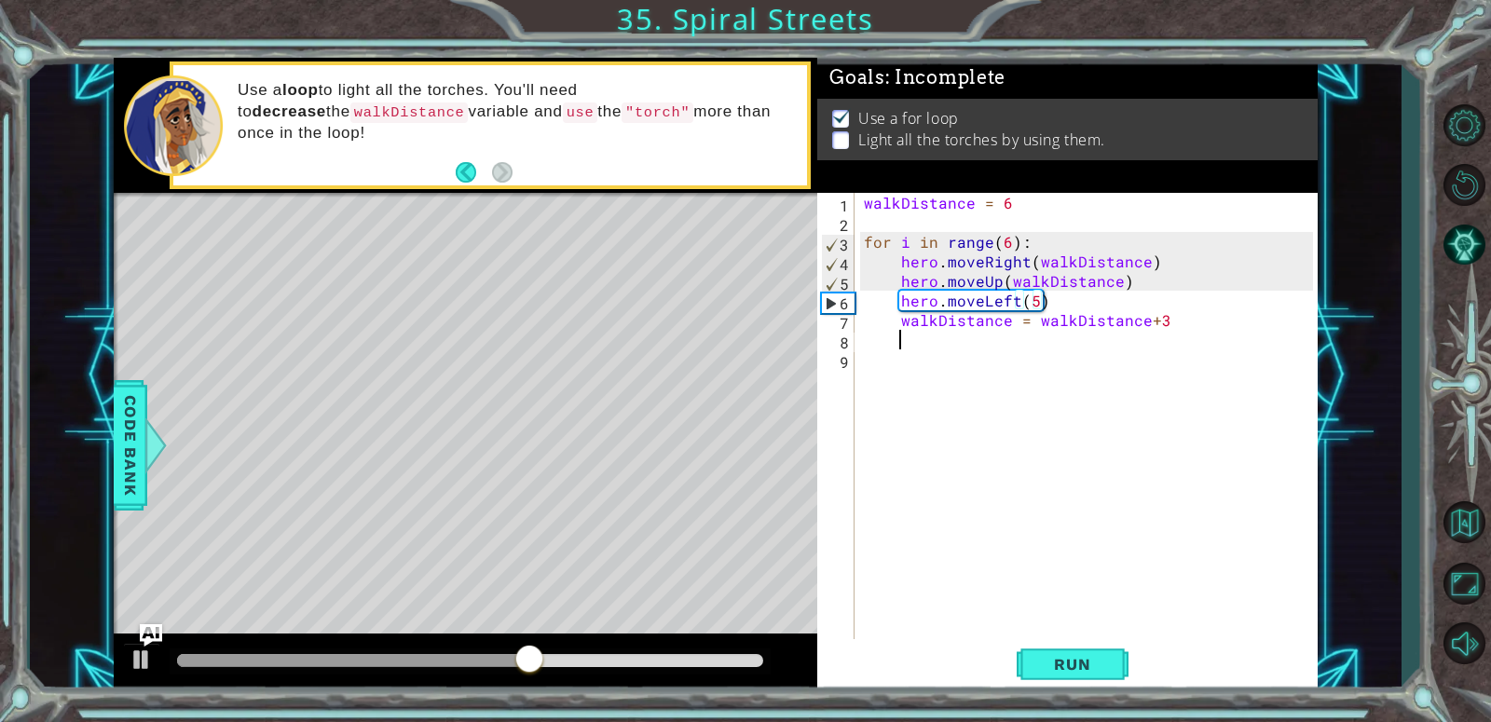
scroll to position [0, 1]
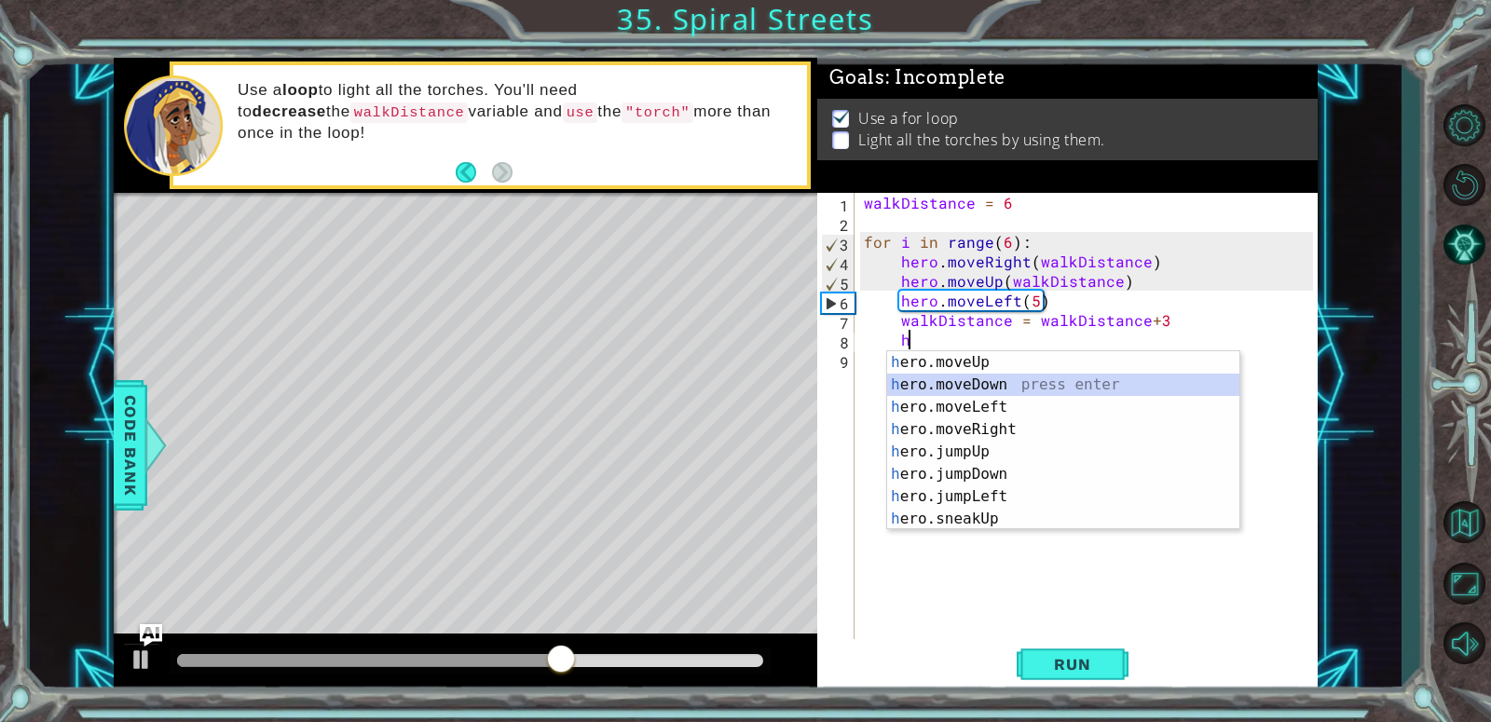
click at [1101, 380] on div "h ero.moveUp press enter h ero.moveDown press enter h ero.moveLeft press enter …" at bounding box center [1063, 463] width 352 height 224
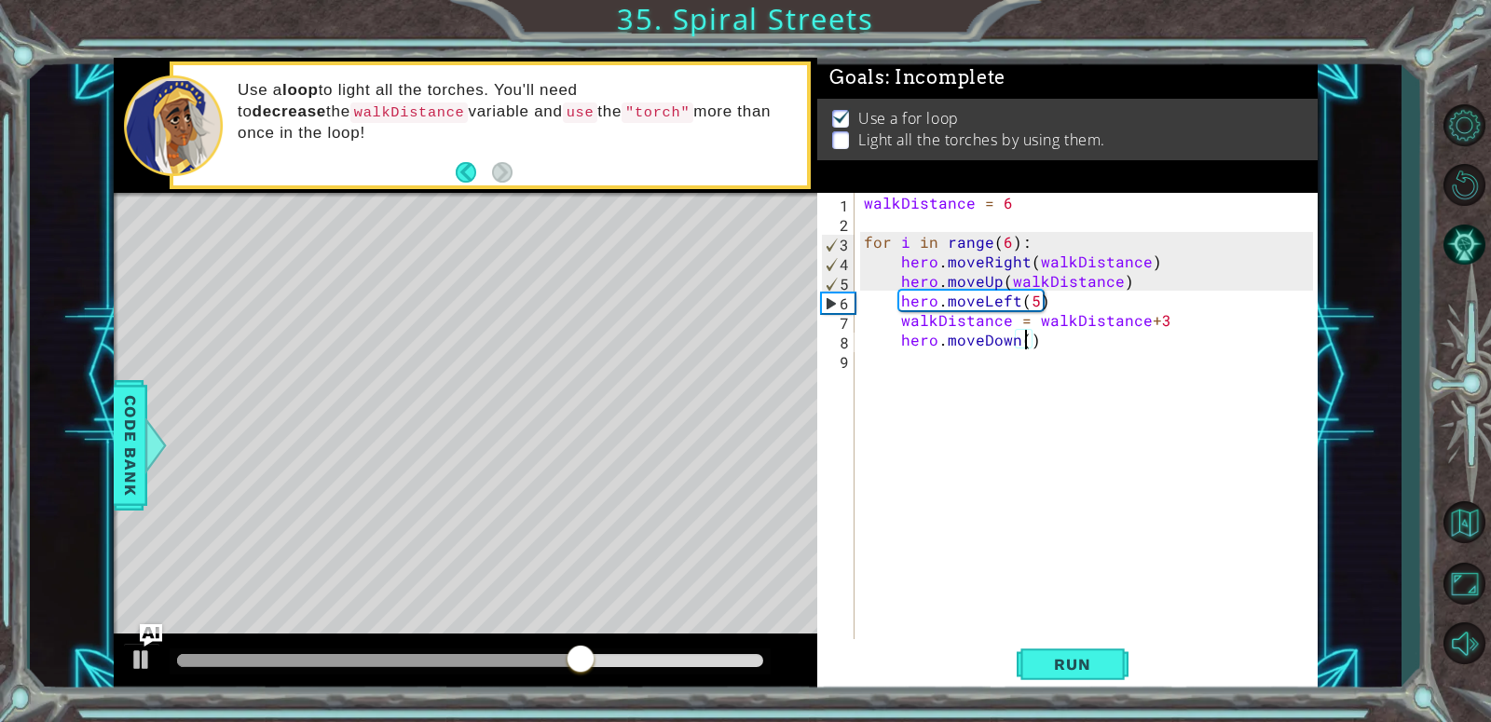
scroll to position [0, 9]
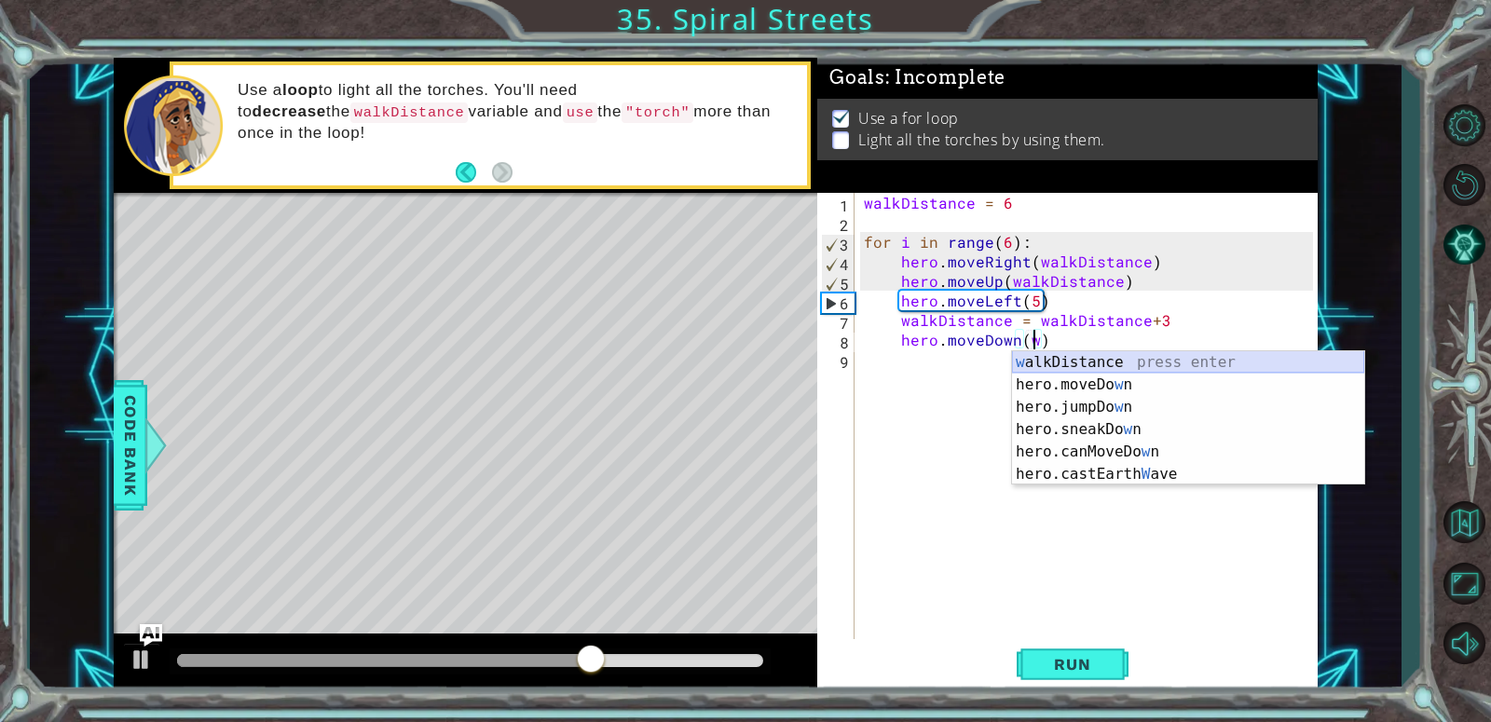
click at [1143, 372] on div "w alkDistance press enter hero.moveDo w n press enter hero.jumpDo w n press ent…" at bounding box center [1188, 440] width 352 height 179
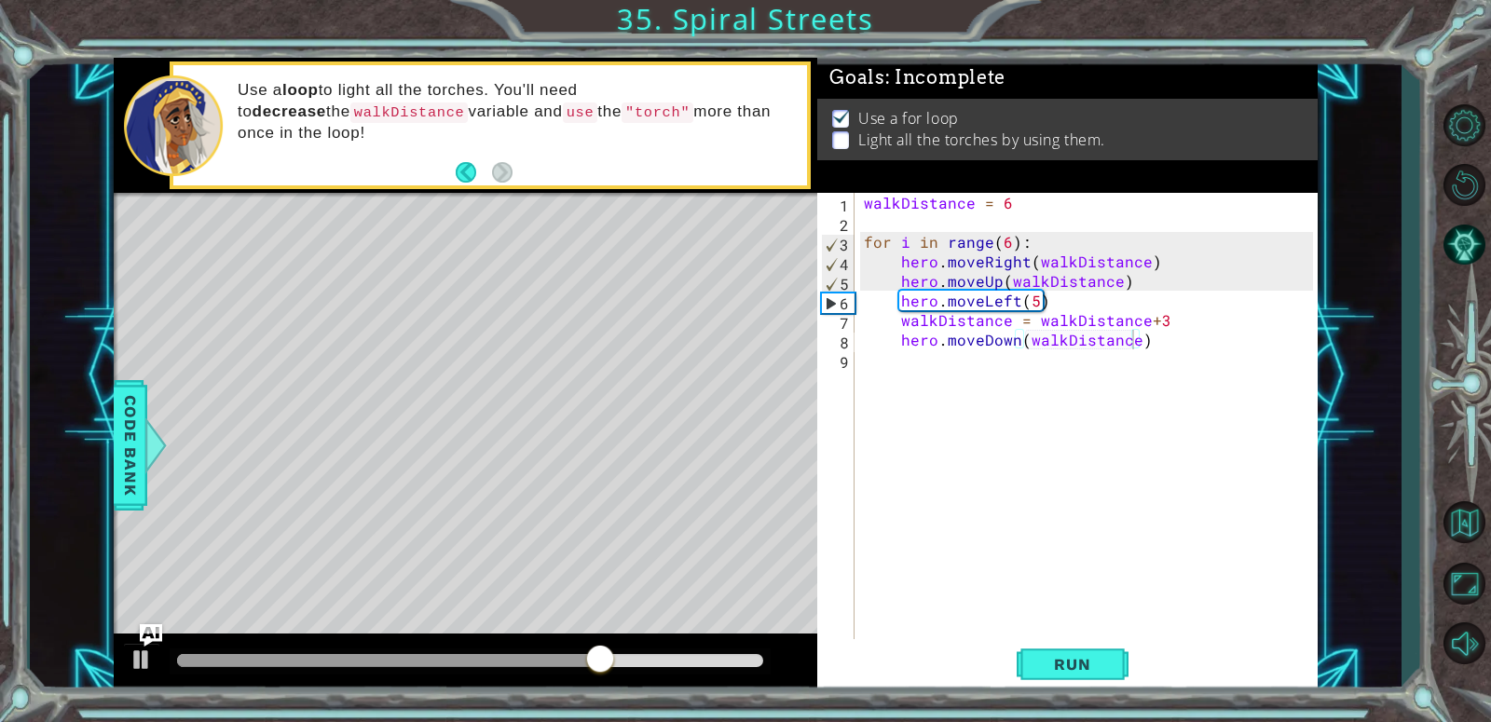
click at [1037, 692] on div "hero.moveDown(walkDistance) 1 2 3 4 5 6 7 8 9 walkDistance = 6 for i in range (…" at bounding box center [1067, 443] width 500 height 500
click at [1043, 665] on span "Run" at bounding box center [1072, 664] width 74 height 19
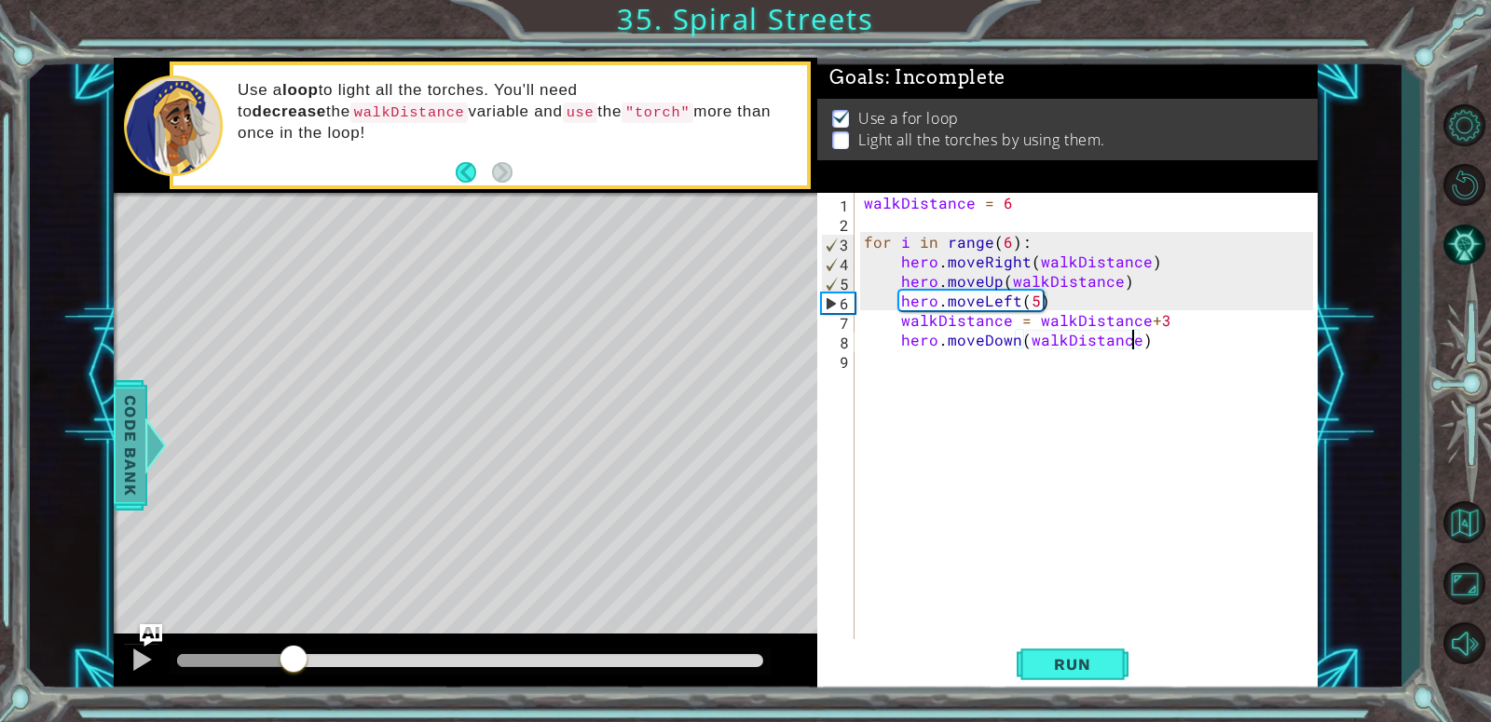
click at [293, 474] on div "methods hero moveUp() moveDown() moveLeft() moveRight() sneakUp() sneakDown() s…" at bounding box center [716, 375] width 1205 height 635
click at [142, 649] on div at bounding box center [142, 660] width 24 height 24
click at [908, 296] on div "walkDistance = 6 for i in range ( 6 ) : hero . moveRight ( walkDistance ) hero …" at bounding box center [1091, 437] width 462 height 489
click at [895, 319] on div "walkDistance = 6 for i in range ( 6 ) : hero . moveRight ( walkDistance ) hero …" at bounding box center [1091, 437] width 462 height 489
click at [896, 307] on div "walkDistance = 6 for i in range ( 6 ) : hero . moveRight ( walkDistance ) hero …" at bounding box center [1091, 437] width 462 height 489
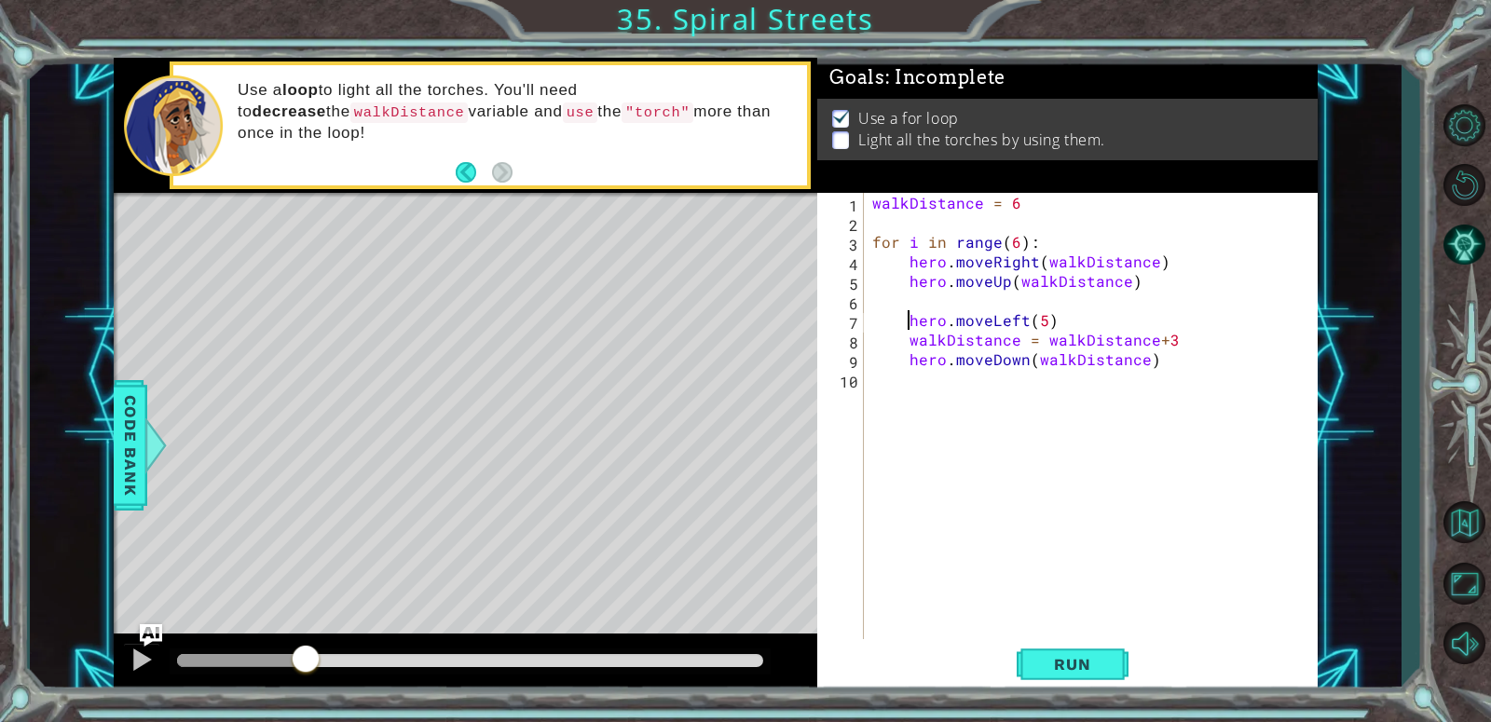
click at [952, 288] on div "walkDistance = 6 for i in range ( 6 ) : hero . moveRight ( walkDistance ) hero …" at bounding box center [1095, 437] width 454 height 489
type textarea "hero.moveUp(walkDistance)"
click at [949, 295] on div "walkDistance = 6 for i in range ( 6 ) : hero . moveRight ( walkDistance ) hero …" at bounding box center [1095, 437] width 454 height 489
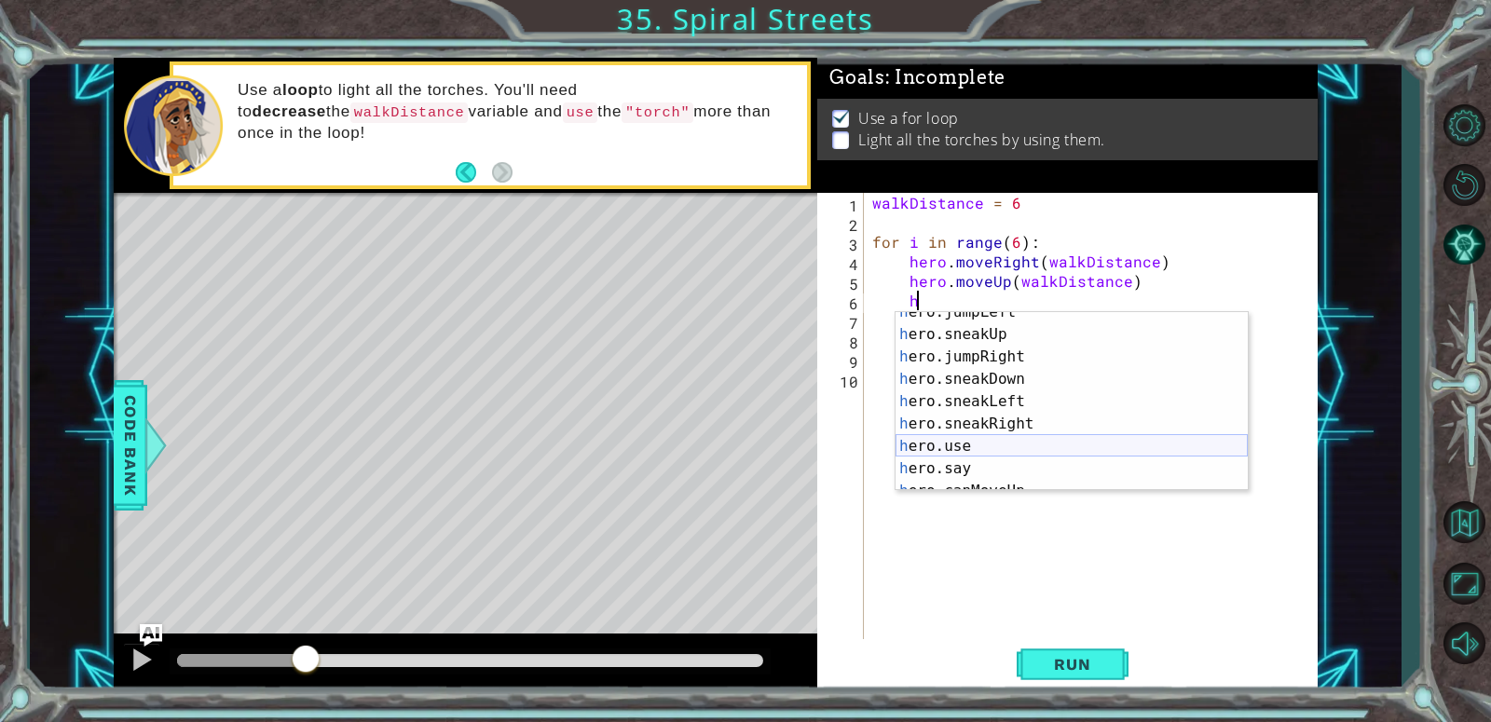
scroll to position [168, 0]
click at [965, 438] on div "h ero.jumpLeft press enter h ero.sneakUp press enter h ero.jumpRight press ente…" at bounding box center [1071, 413] width 352 height 224
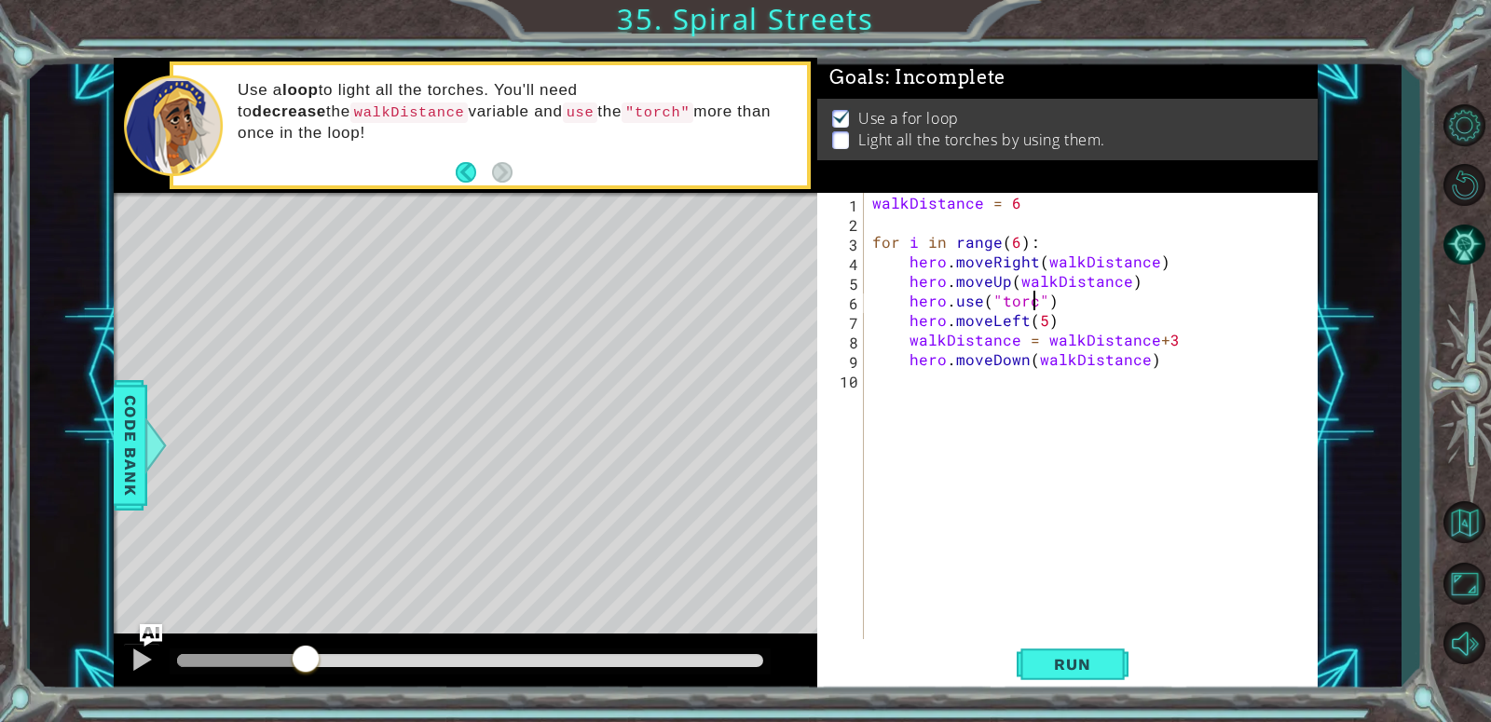
scroll to position [0, 10]
click at [1057, 672] on span "Run" at bounding box center [1072, 664] width 74 height 19
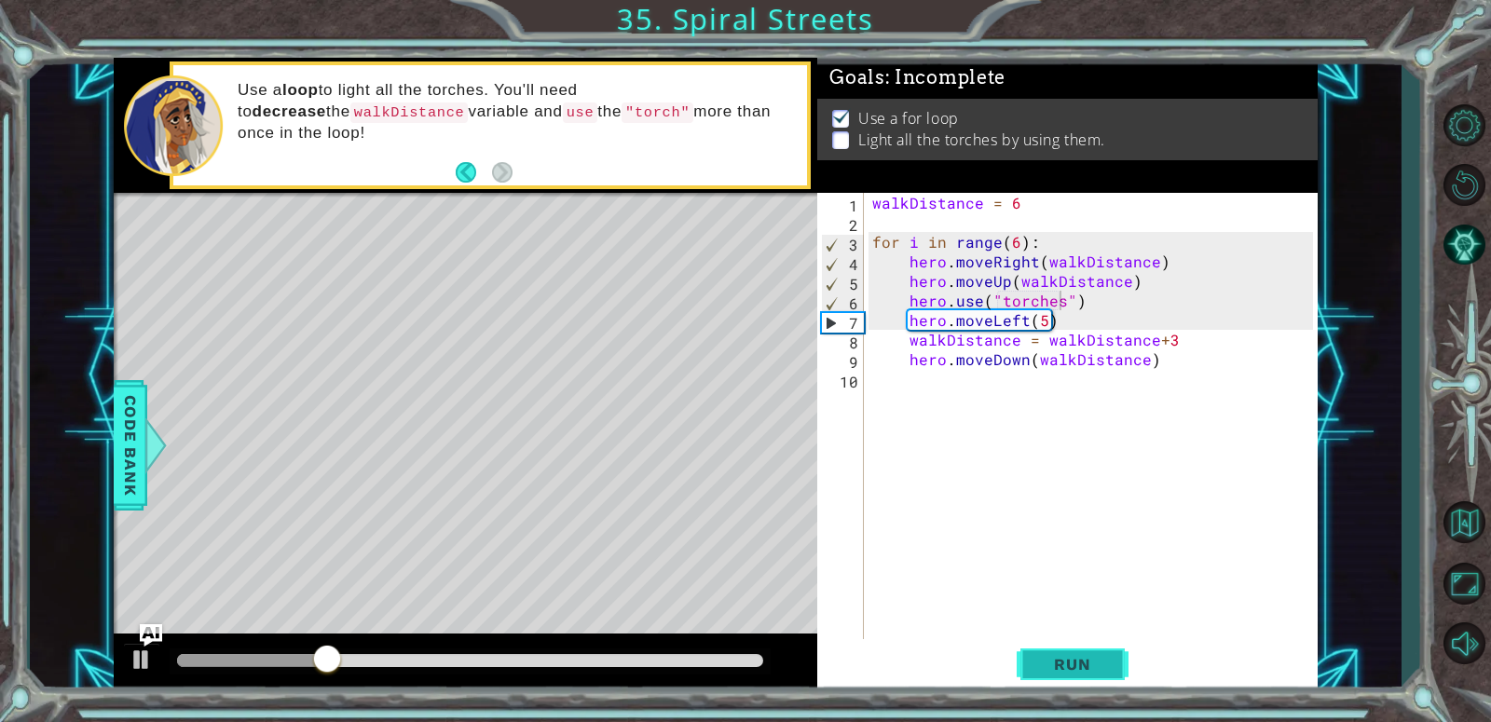
click at [1107, 665] on span "Run" at bounding box center [1072, 664] width 74 height 19
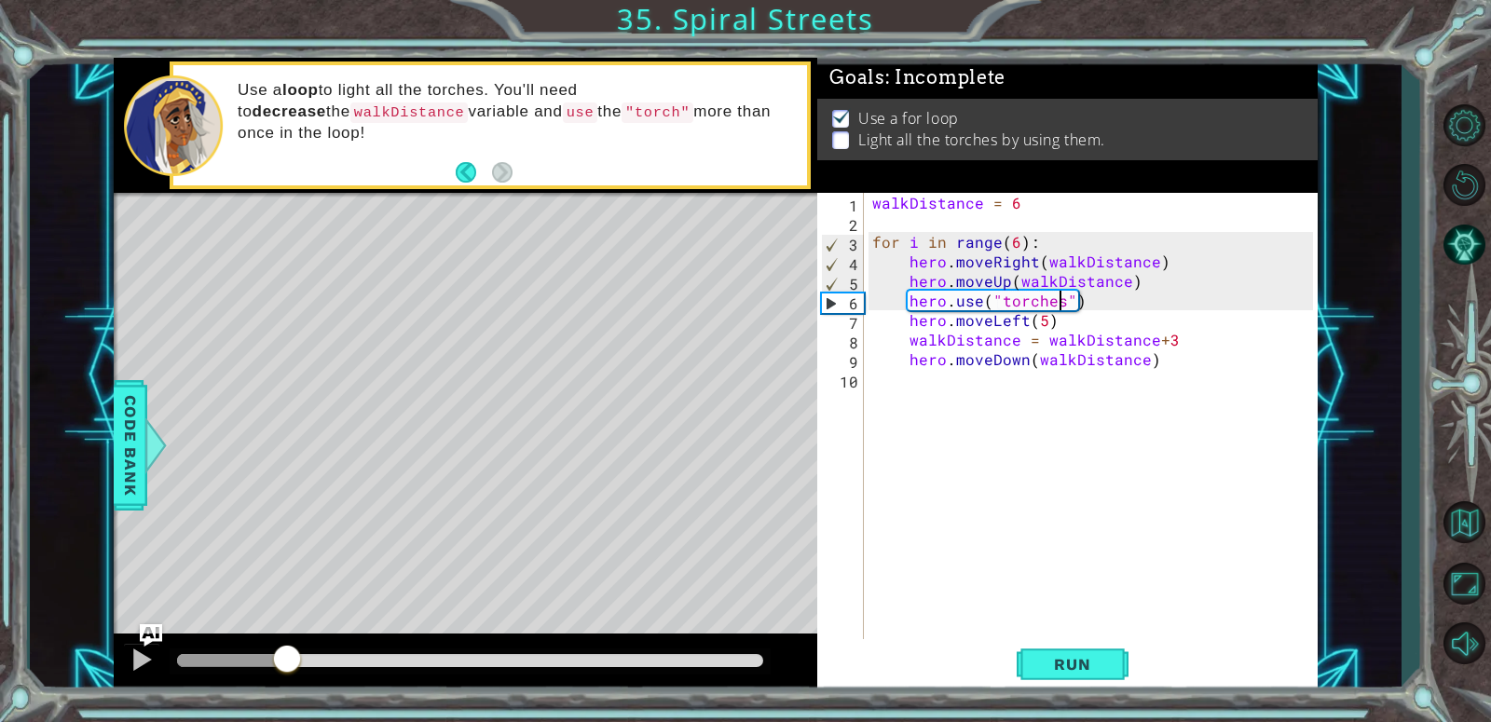
click at [287, 609] on div "methods hero moveUp() moveDown() moveLeft() moveRight() sneakUp() sneakDown() s…" at bounding box center [716, 375] width 1205 height 635
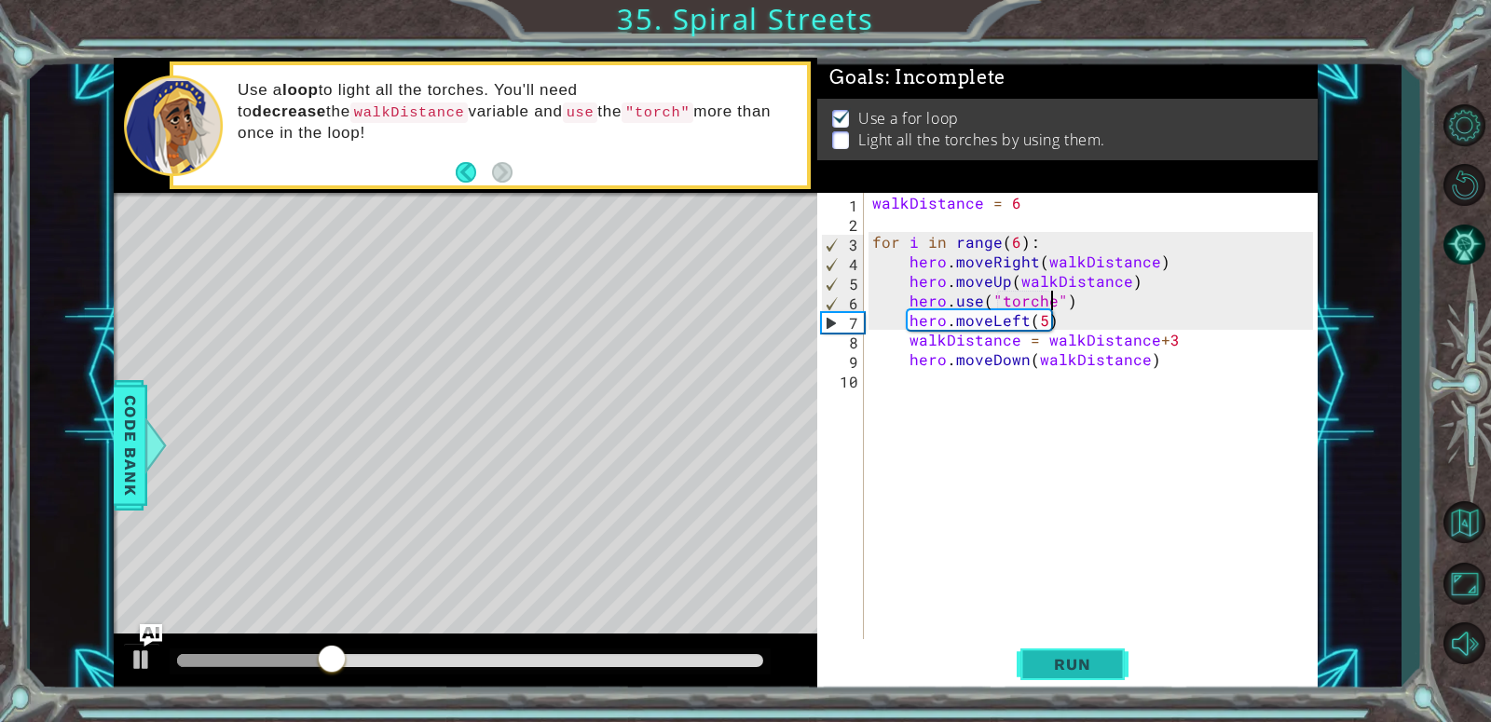
click at [1123, 667] on button "Run" at bounding box center [1073, 664] width 112 height 50
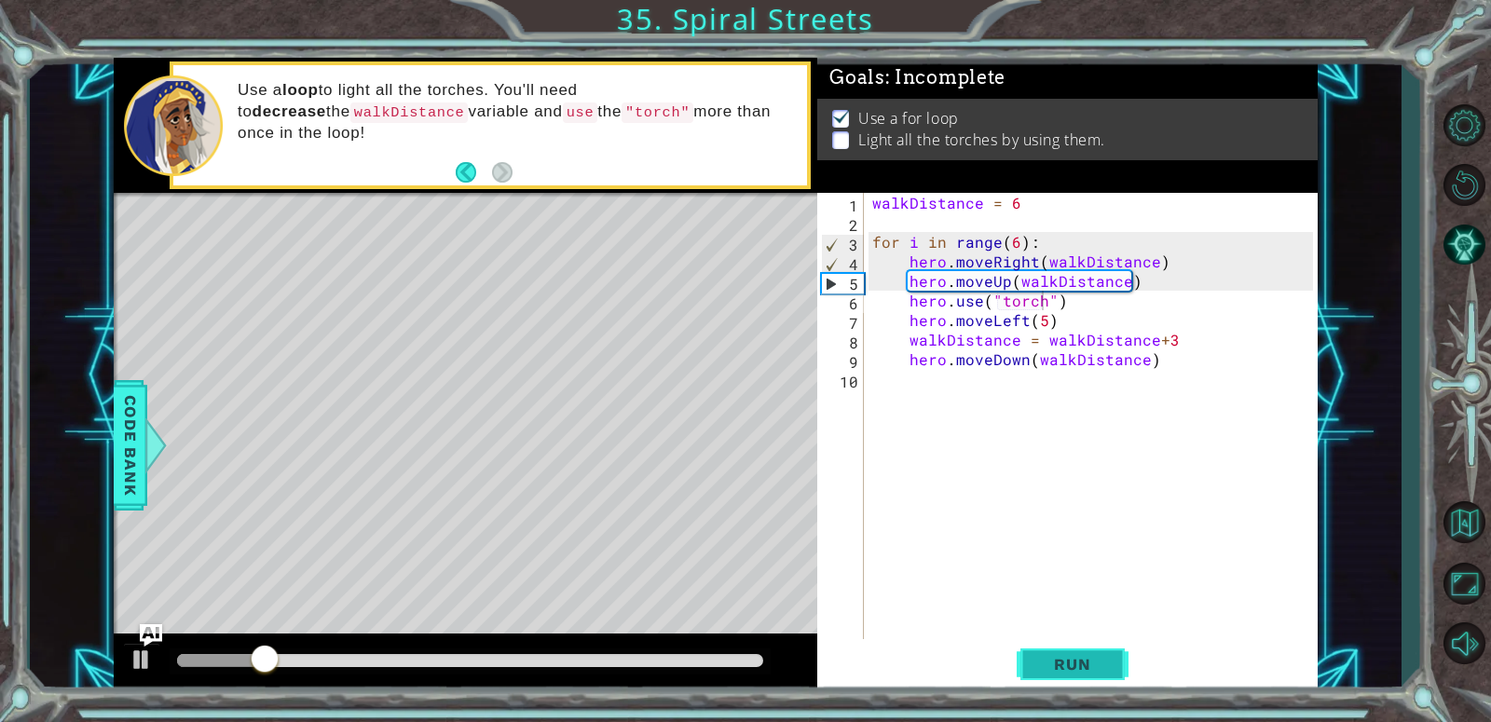
click at [1088, 685] on button "Run" at bounding box center [1073, 664] width 112 height 50
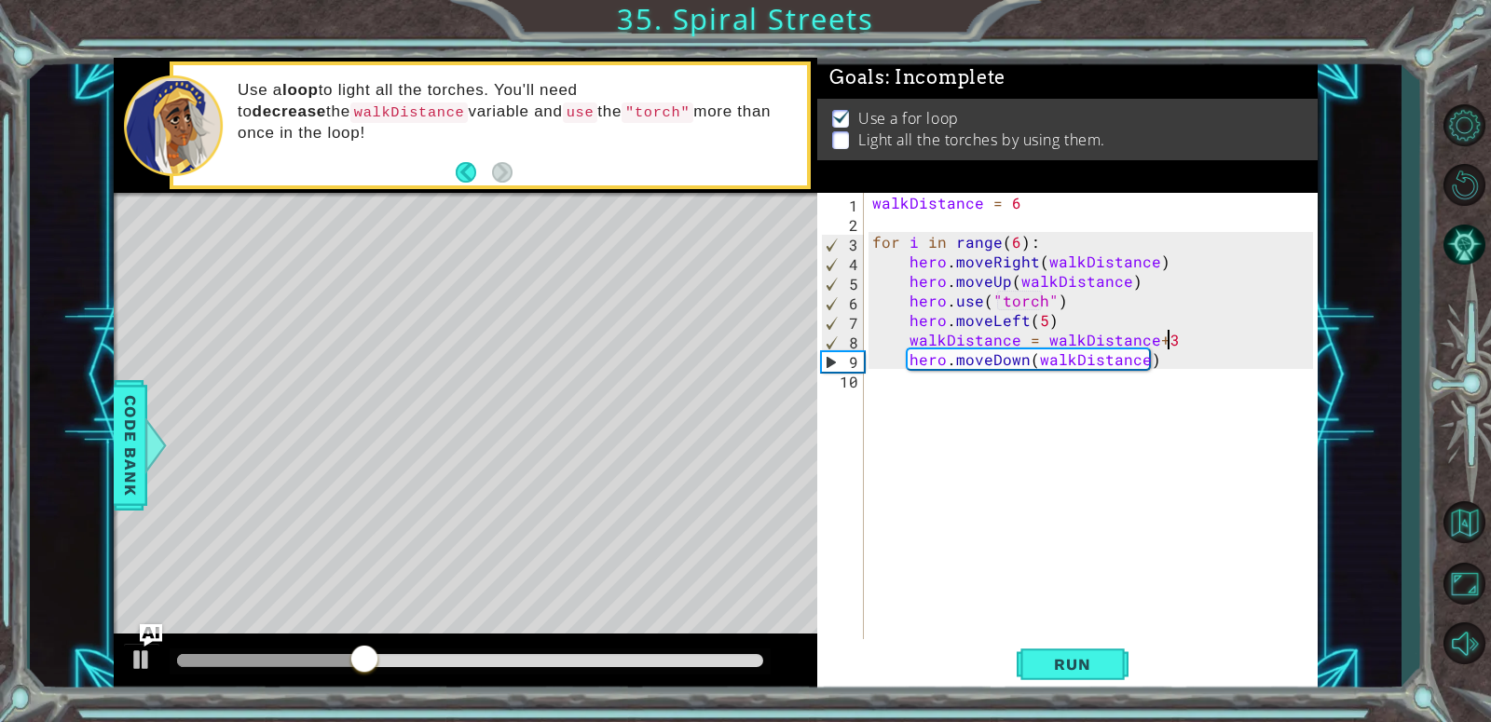
click at [1221, 343] on div "walkDistance = 6 for i in range ( 6 ) : hero . moveRight ( walkDistance ) hero …" at bounding box center [1095, 437] width 454 height 489
type textarea "walkDistance = walkDistance+3"
click at [1140, 416] on div "walkDistance = 6 for i in range ( 6 ) : hero . moveRight ( walkDistance ) hero …" at bounding box center [1095, 437] width 454 height 489
click at [1161, 401] on div "walkDistance = 6 for i in range ( 6 ) : hero . moveRight ( walkDistance ) hero …" at bounding box center [1095, 437] width 454 height 489
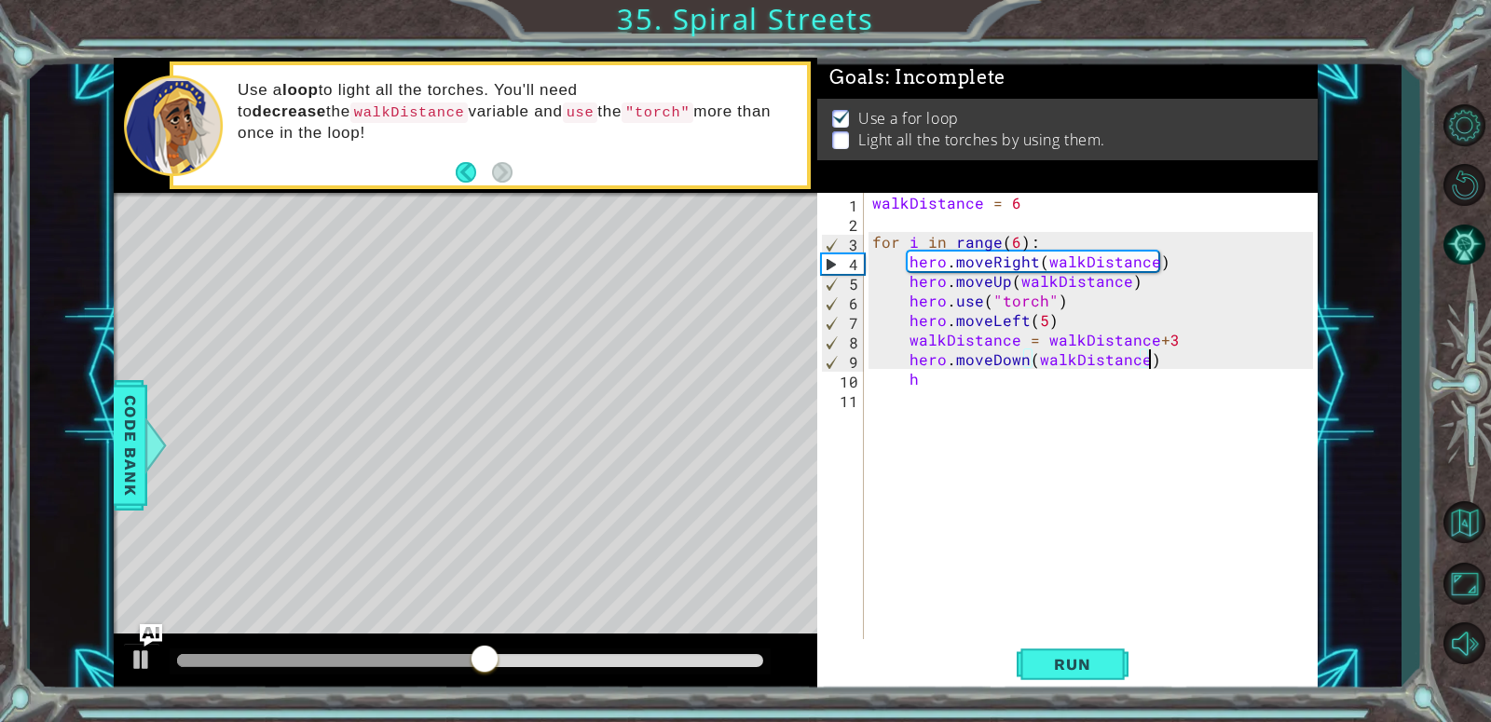
click at [1205, 354] on div "walkDistance = 6 for i in range ( 6 ) : hero . moveRight ( walkDistance ) hero …" at bounding box center [1095, 437] width 454 height 489
click at [1212, 342] on div "walkDistance = 6 for i in range ( 6 ) : hero . moveRight ( walkDistance ) hero …" at bounding box center [1095, 437] width 454 height 489
type textarea "walkDistance = walkDistance+1"
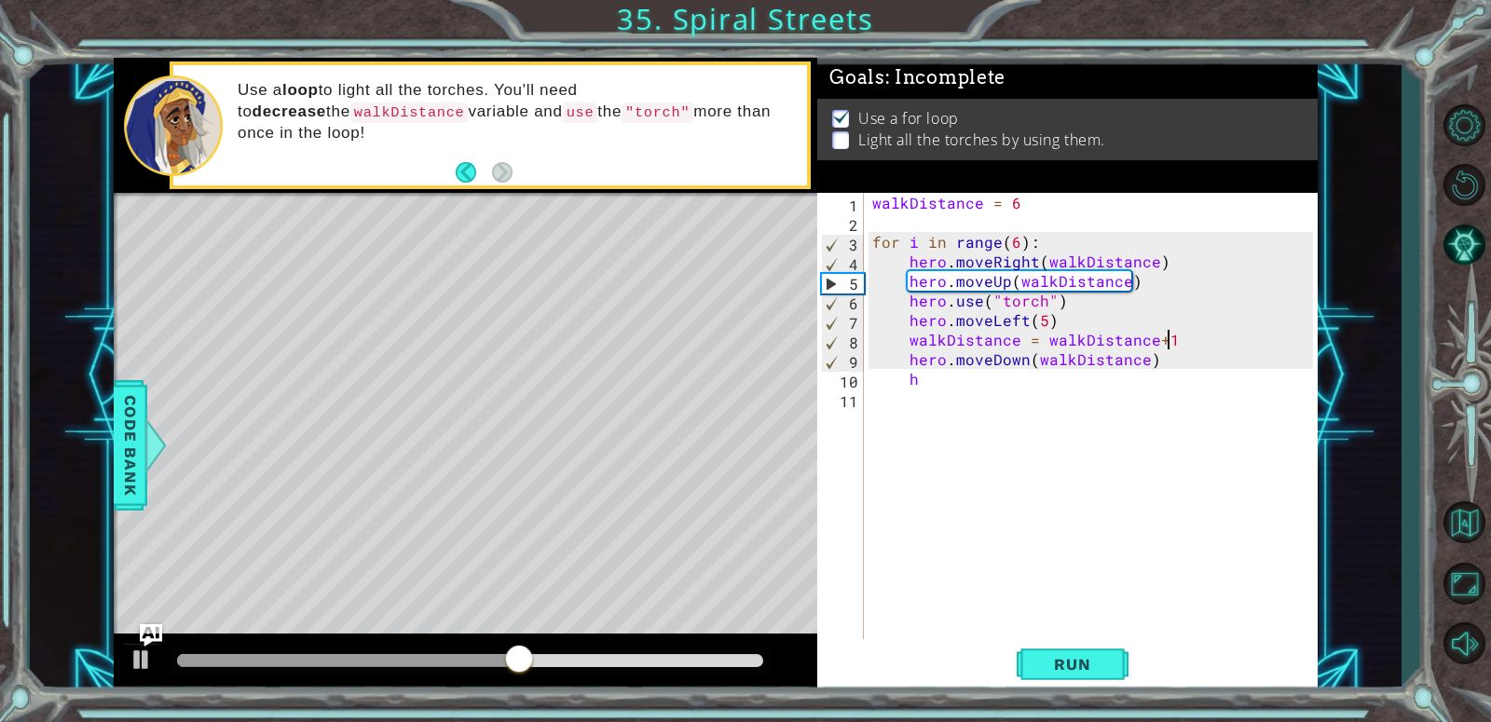
click at [1208, 416] on div "walkDistance = 6 for i in range ( 6 ) : hero . moveRight ( walkDistance ) hero …" at bounding box center [1095, 437] width 454 height 489
click at [1148, 395] on div "walkDistance = 6 for i in range ( 6 ) : hero . moveRight ( walkDistance ) hero …" at bounding box center [1095, 437] width 454 height 489
click at [933, 353] on div "walkDistance = 6 for i in range ( 6 ) : hero . moveRight ( walkDistance ) hero …" at bounding box center [1095, 437] width 454 height 489
click at [961, 374] on div "walkDistance = 6 for i in range ( 6 ) : hero . moveRight ( walkDistance ) hero …" at bounding box center [1095, 437] width 454 height 489
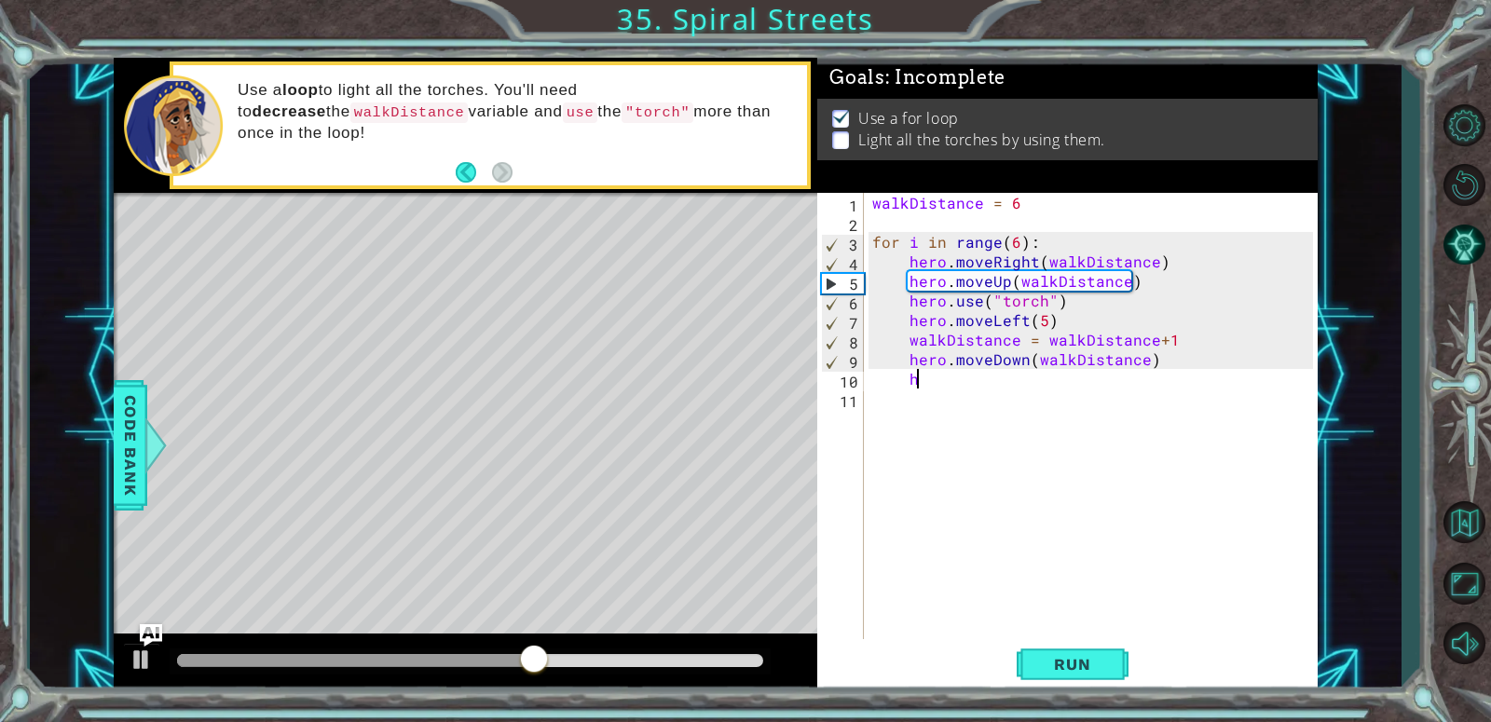
type textarea "h"
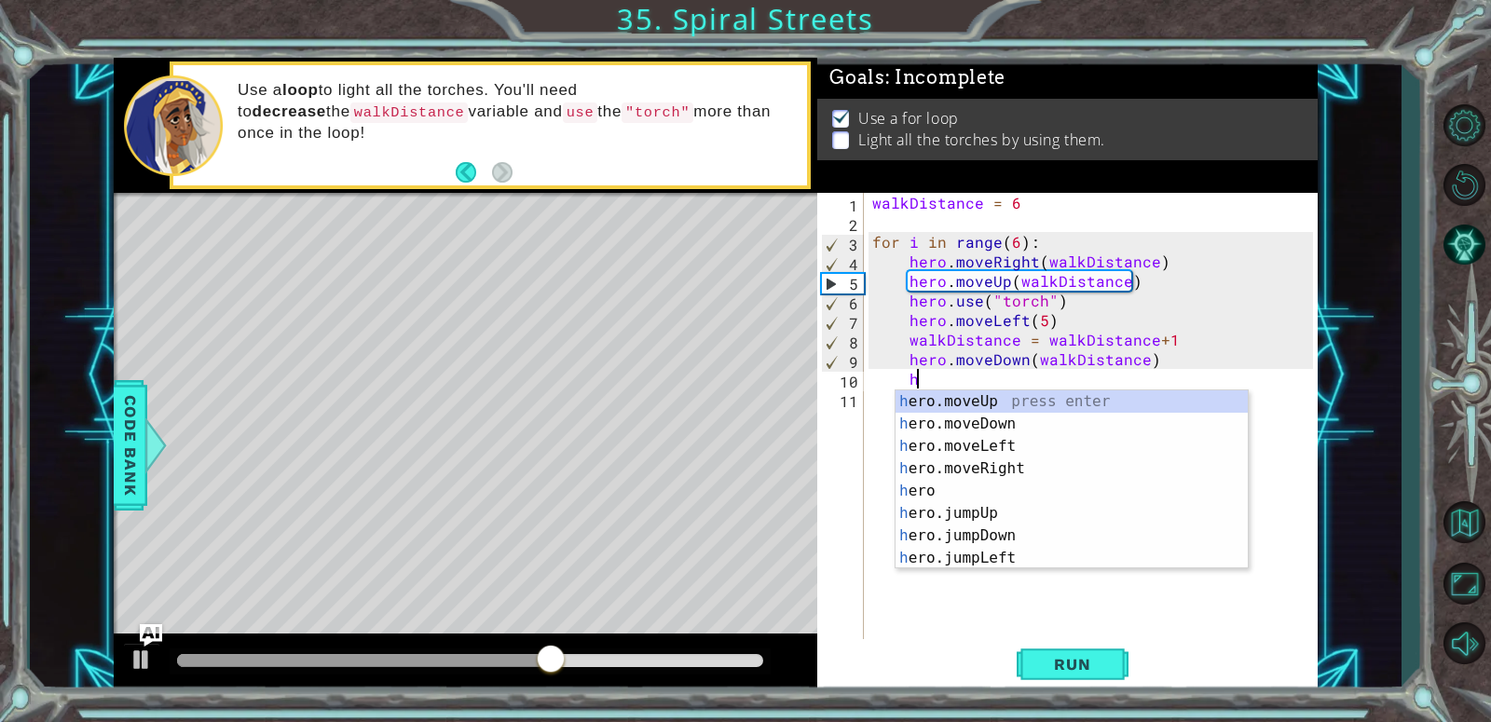
scroll to position [0, 1]
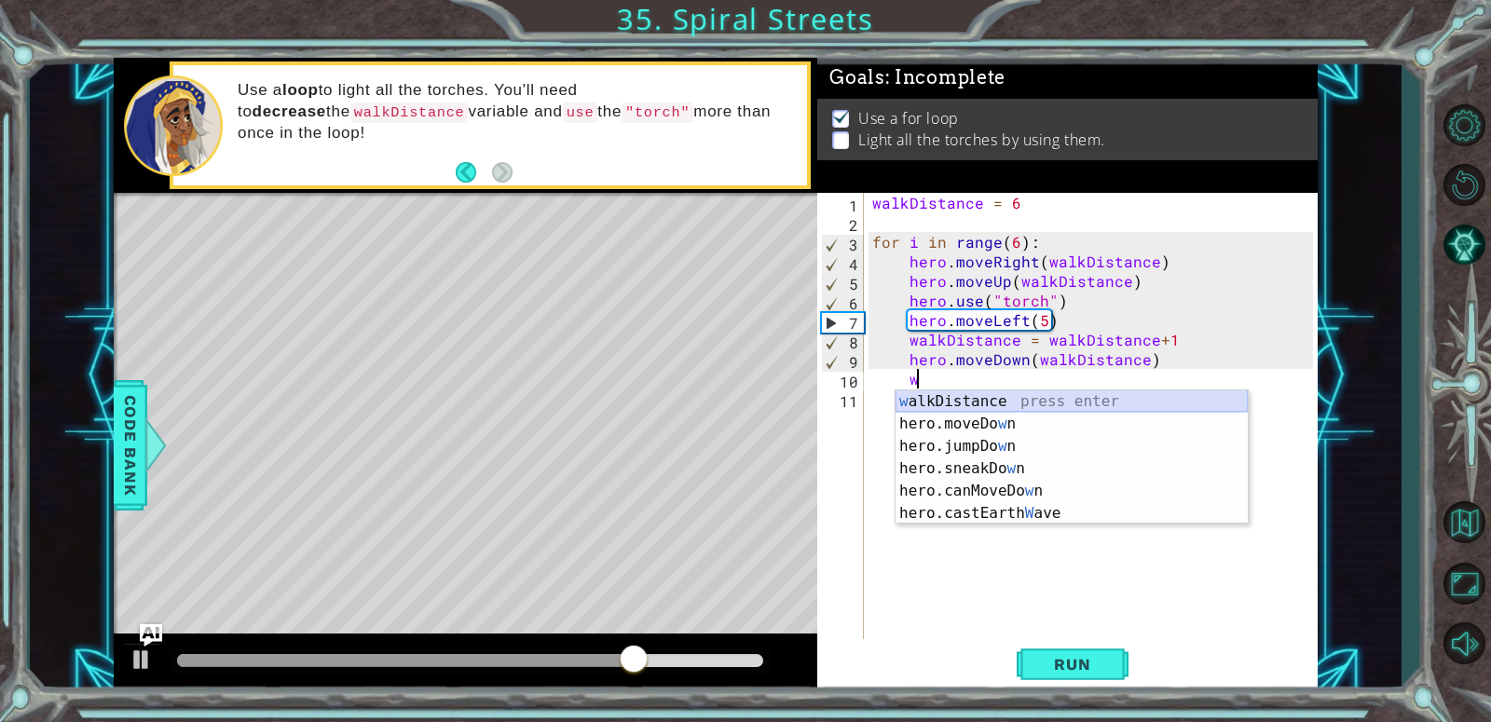
click at [1183, 397] on div "w alkDistance press enter hero.moveDo w n press enter hero.jumpDo w n press ent…" at bounding box center [1071, 479] width 352 height 179
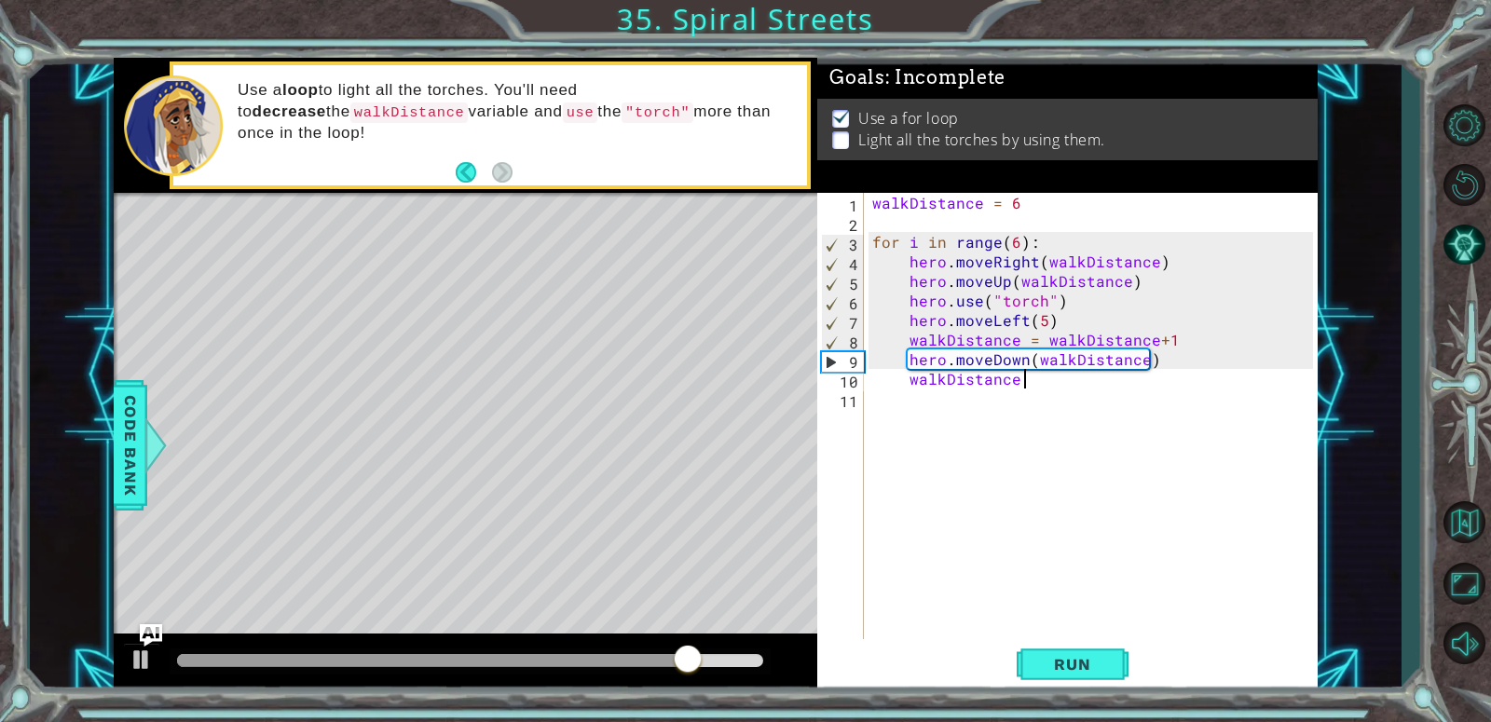
scroll to position [0, 9]
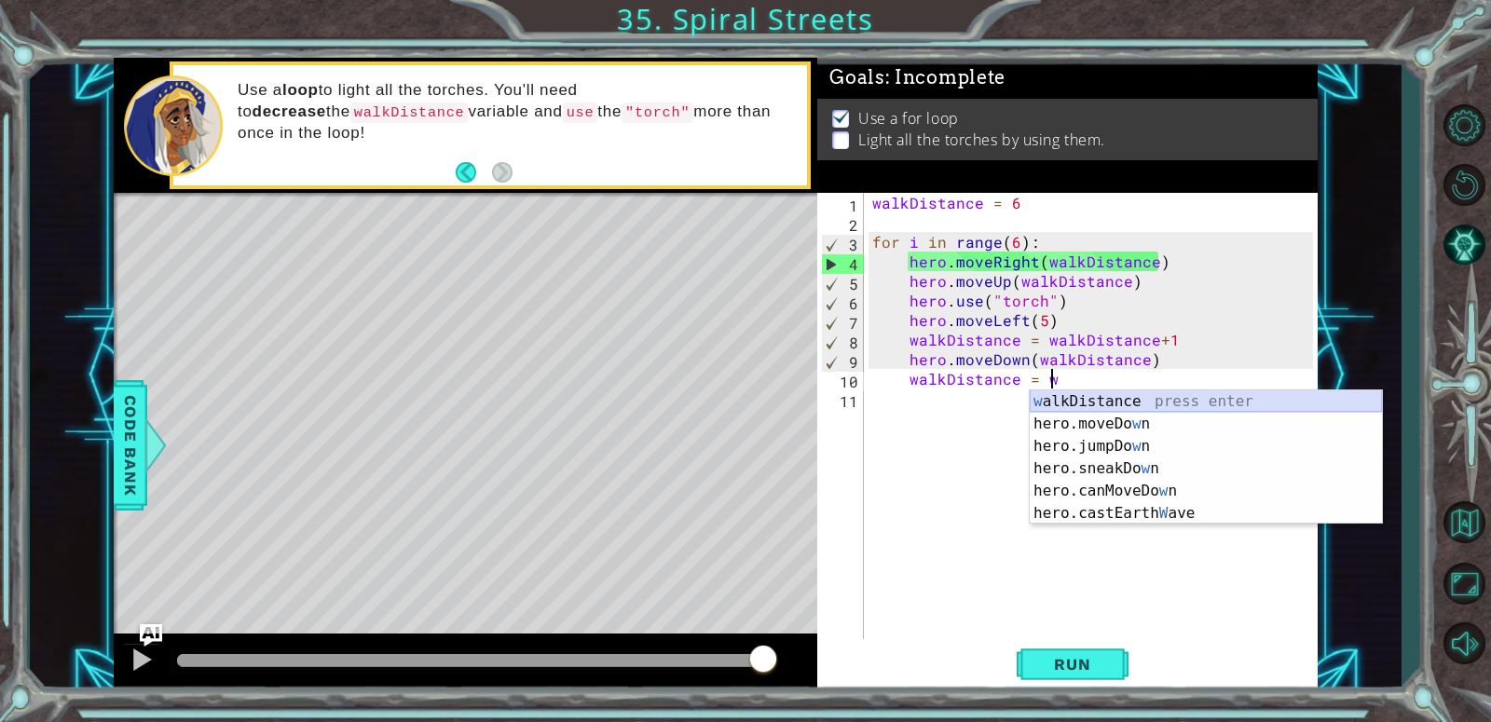
click at [1191, 407] on div "w alkDistance press enter hero.moveDo w n press enter hero.jumpDo w n press ent…" at bounding box center [1206, 479] width 352 height 179
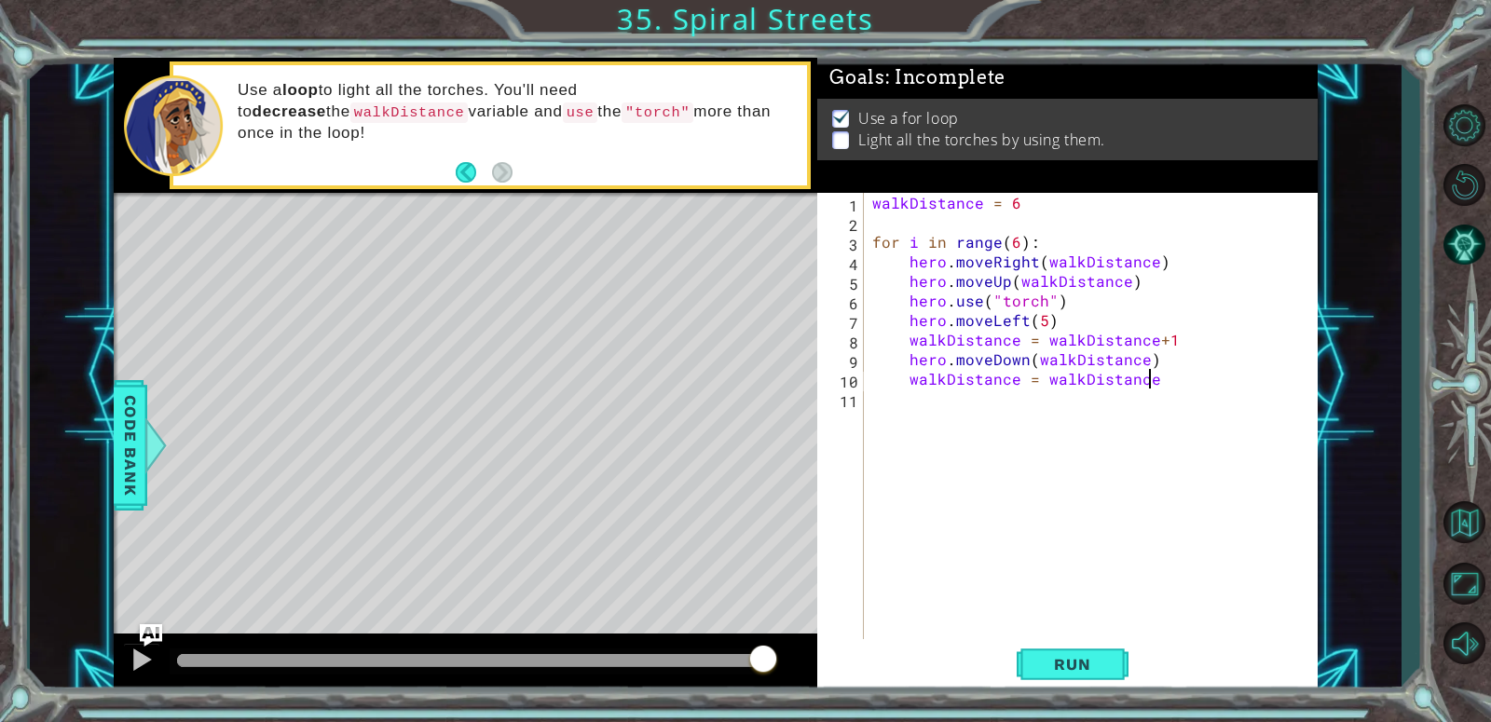
scroll to position [0, 17]
type textarea "walkDistance = walkDistance+1"
type textarea "h"
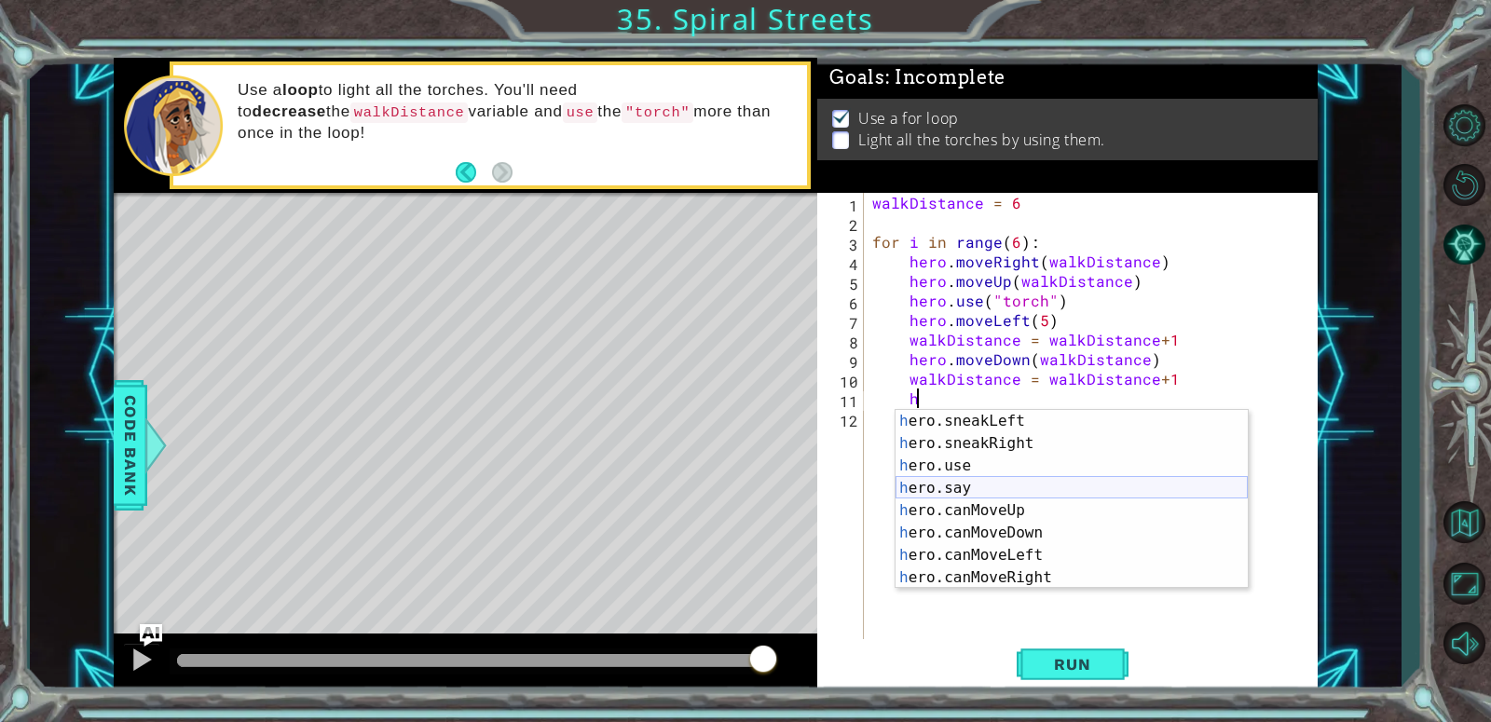
scroll to position [232, 0]
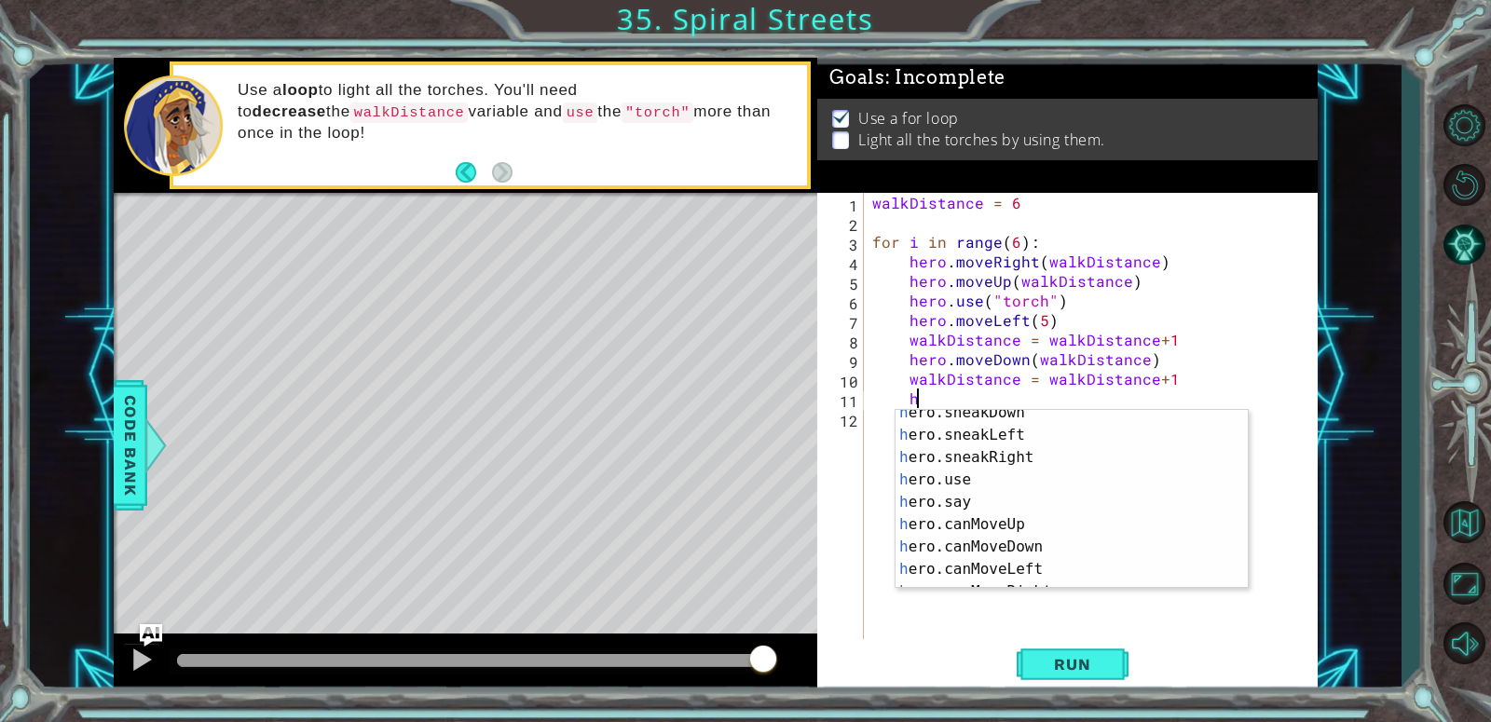
click at [1051, 398] on div "walkDistance = 6 for i in range ( 6 ) : hero . moveRight ( walkDistance ) hero …" at bounding box center [1095, 437] width 454 height 489
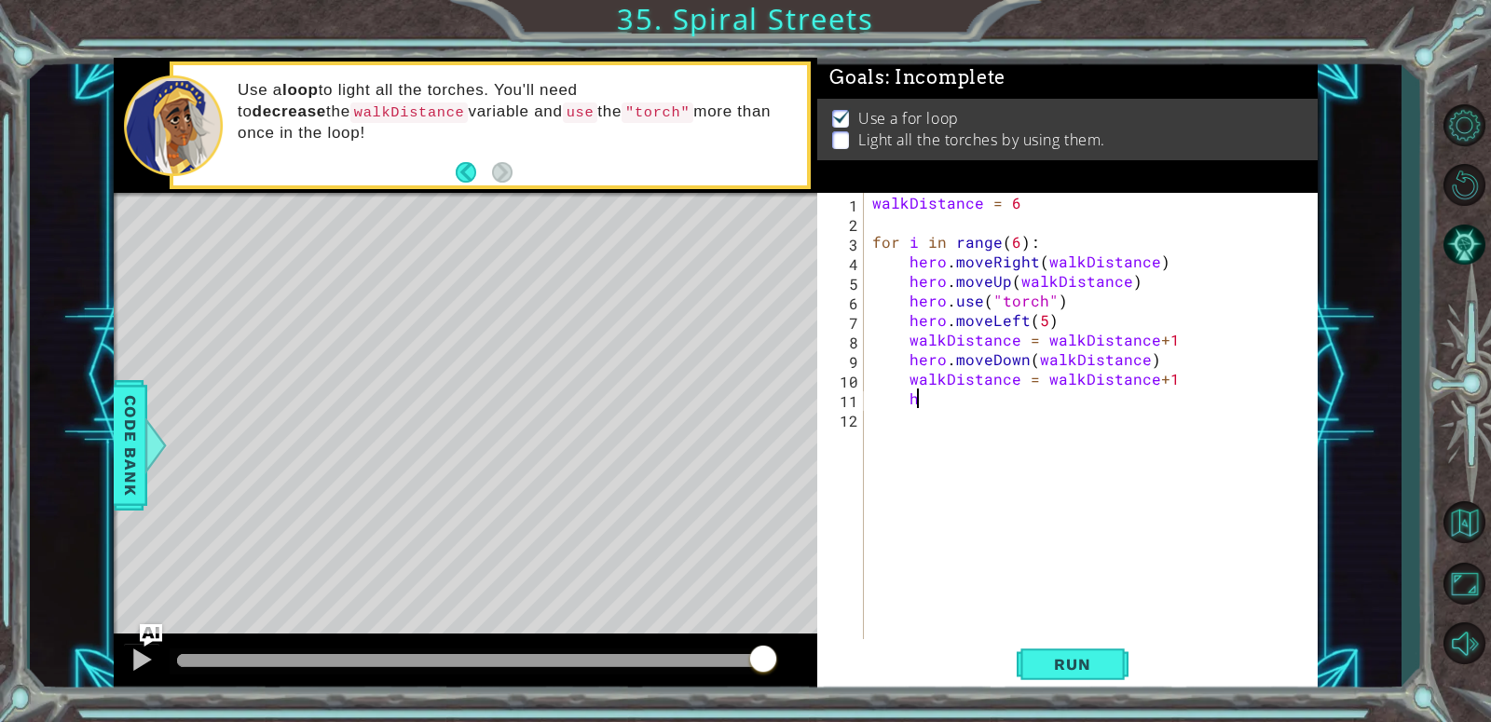
click at [960, 408] on div "walkDistance = 6 for i in range ( 6 ) : hero . moveRight ( walkDistance ) hero …" at bounding box center [1095, 437] width 454 height 489
click at [899, 380] on div "walkDistance = 6 for i in range ( 6 ) : hero . moveRight ( walkDistance ) hero …" at bounding box center [1095, 437] width 454 height 489
type textarea "walkDistance = walkDistance+1"
click at [899, 380] on div "walkDistance = 6 for i in range ( 6 ) : hero . moveRight ( walkDistance ) hero …" at bounding box center [1095, 437] width 454 height 489
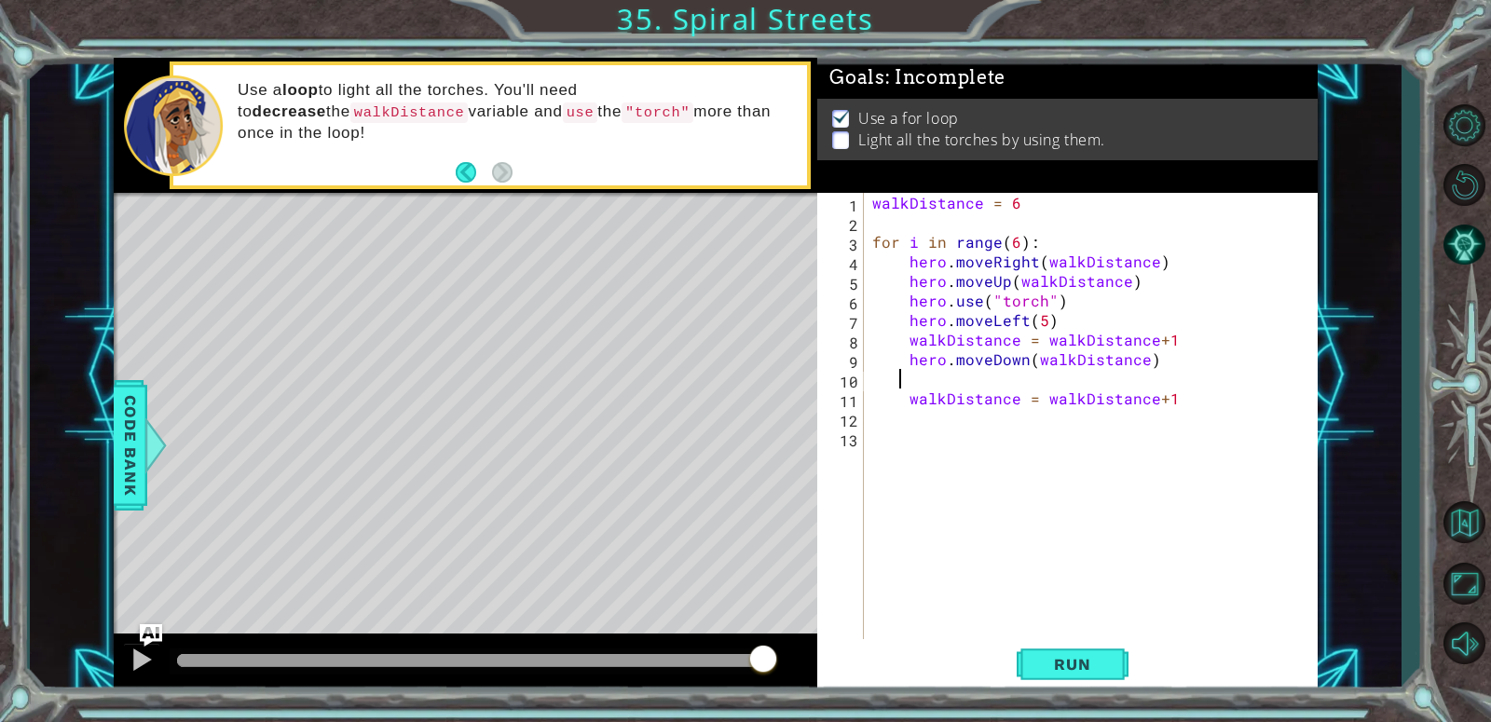
click at [924, 380] on div "walkDistance = 6 for i in range ( 6 ) : hero . moveRight ( walkDistance ) hero …" at bounding box center [1095, 437] width 454 height 489
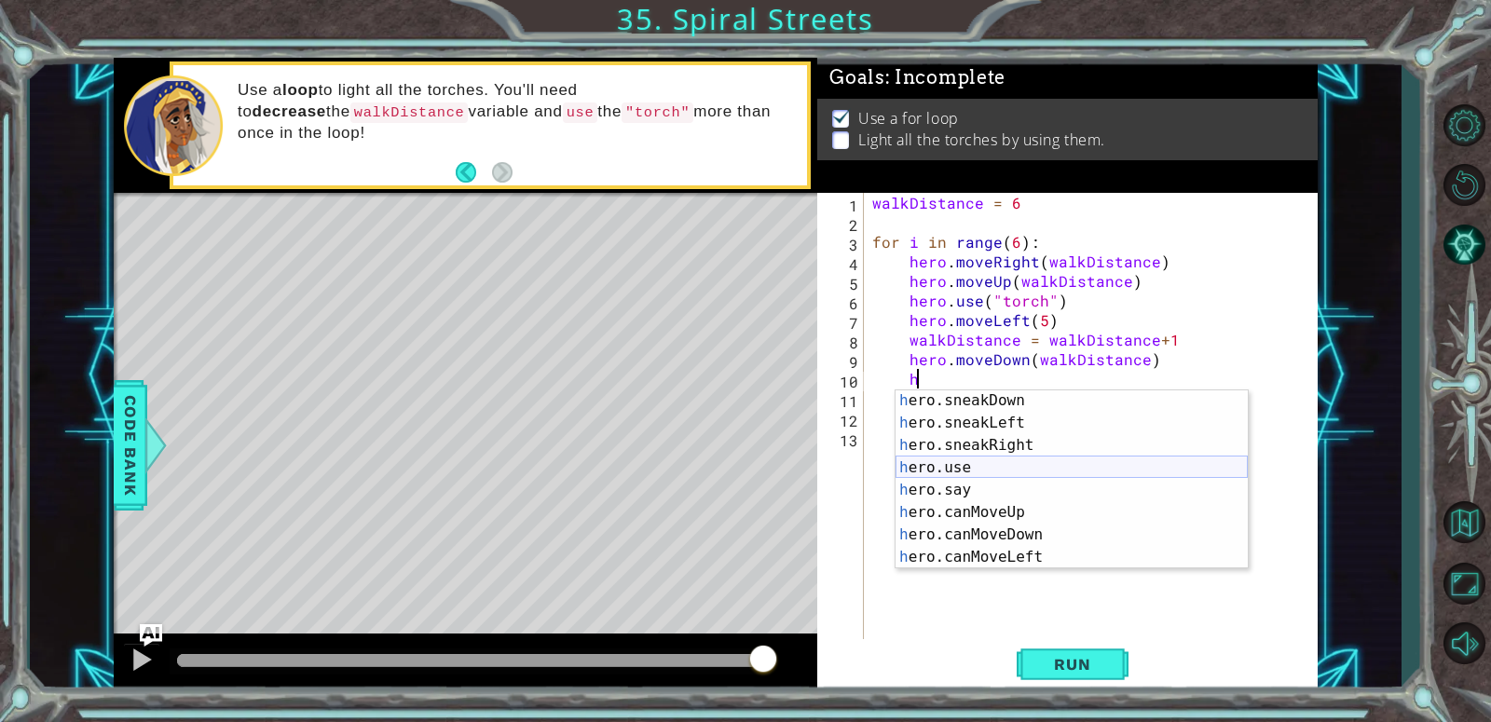
scroll to position [225, 0]
click at [1007, 470] on div "h ero.sneakDown press enter h ero.sneakLeft press enter h ero.sneakRight press …" at bounding box center [1071, 501] width 352 height 224
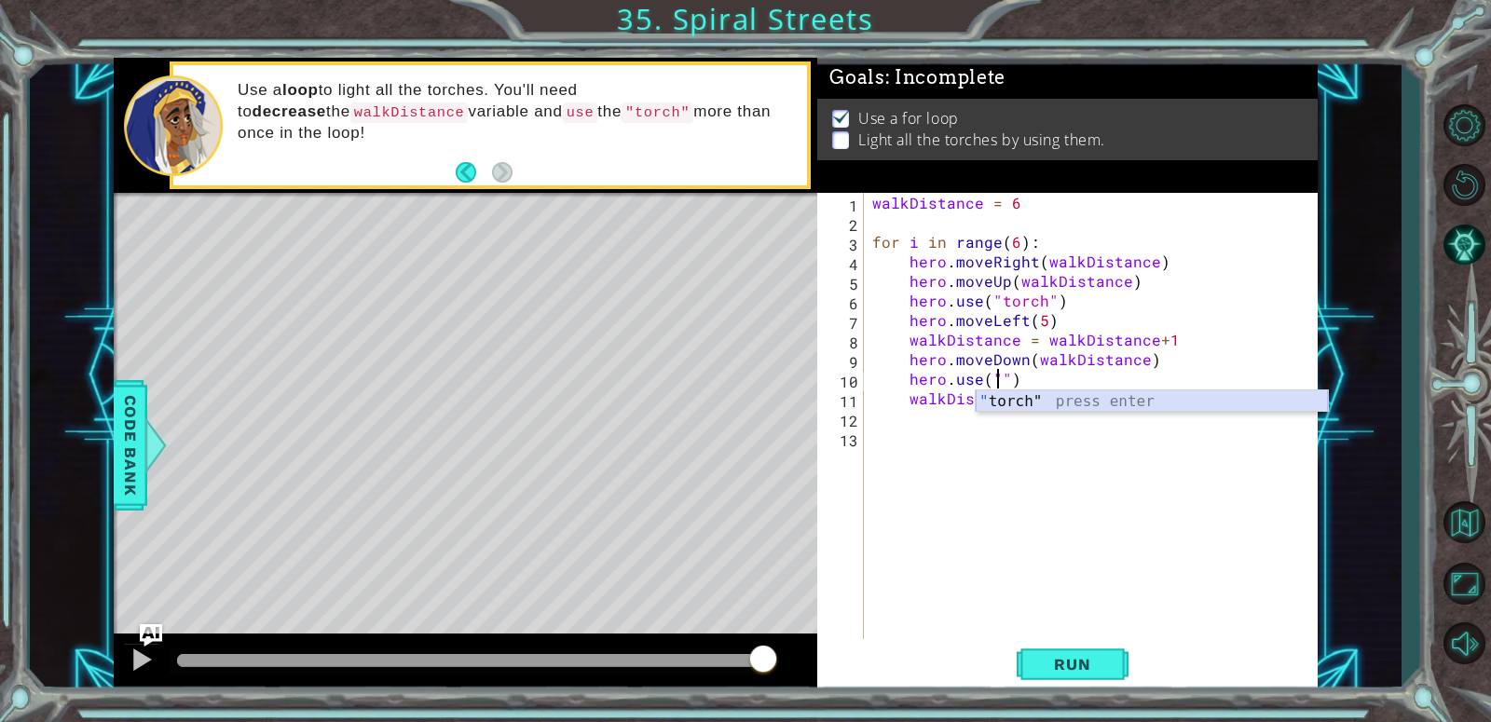
click at [1014, 396] on div "" torch" press enter" at bounding box center [1152, 423] width 352 height 67
click at [1059, 671] on span "Run" at bounding box center [1072, 664] width 74 height 19
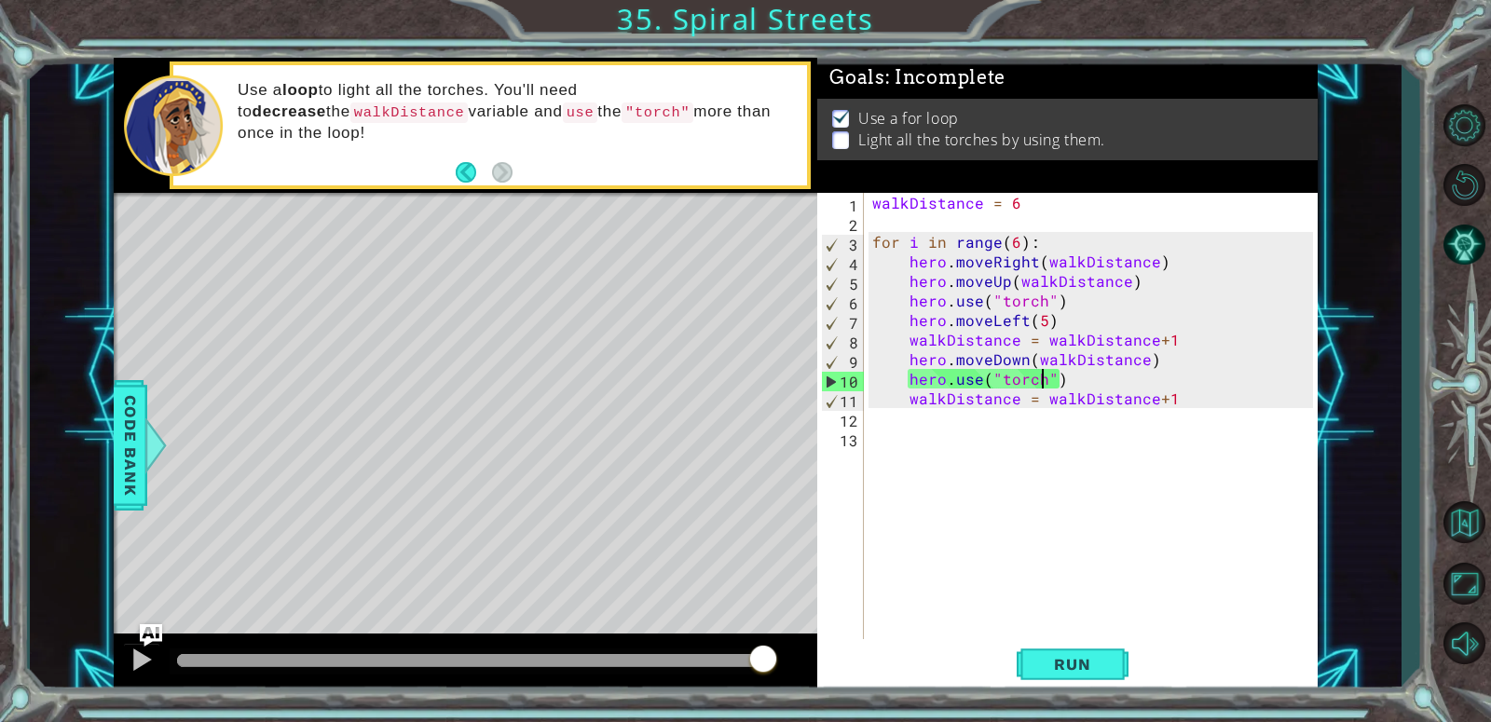
drag, startPoint x: 206, startPoint y: 648, endPoint x: 1490, endPoint y: 717, distance: 1285.9
click at [1490, 708] on div "1 ההההההההההההההההההההההההההההההההההההההההההההההההההההההההההההההההההההההההההההה…" at bounding box center [745, 361] width 1491 height 722
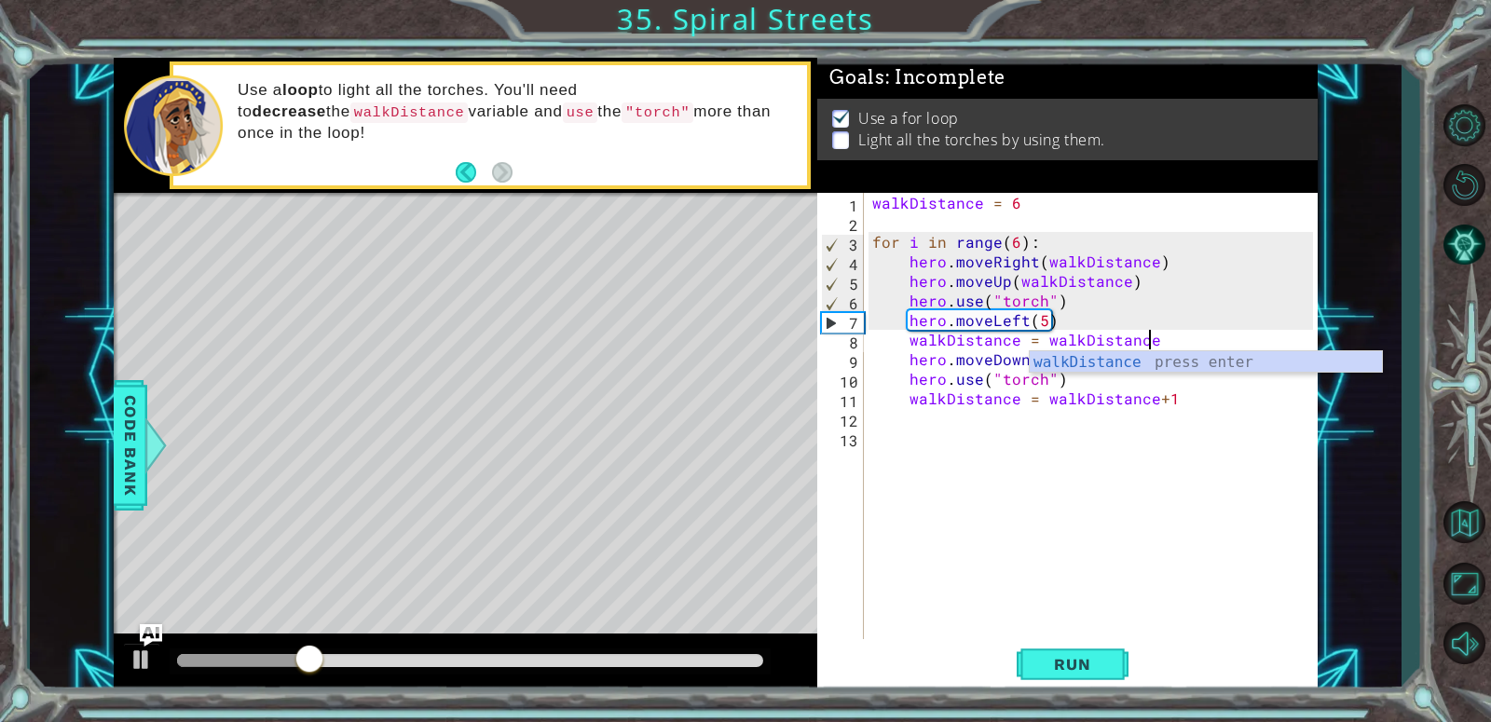
scroll to position [0, 17]
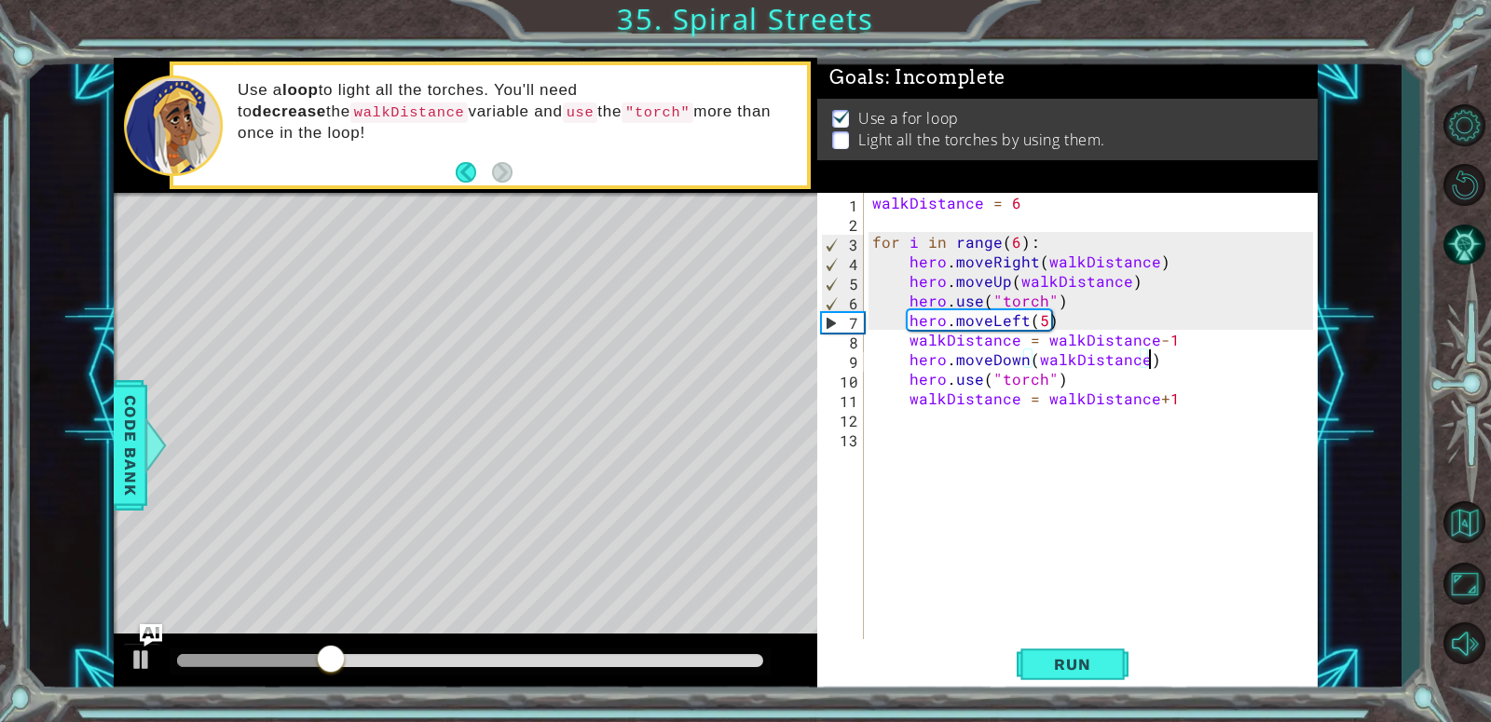
type textarea "walkDistance = walkDistance+1"
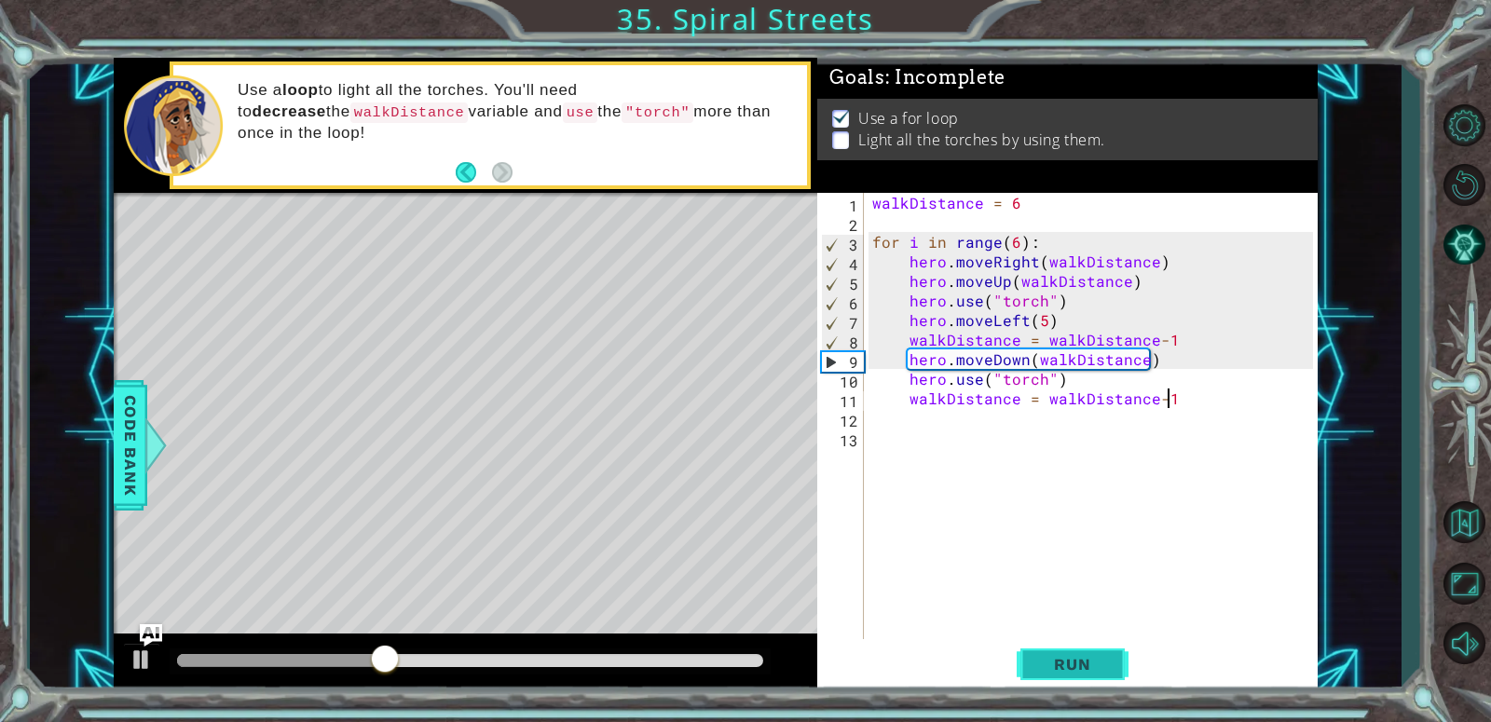
type textarea "walkDistance = walkDistance-1"
click at [1066, 679] on button "Run" at bounding box center [1073, 664] width 112 height 50
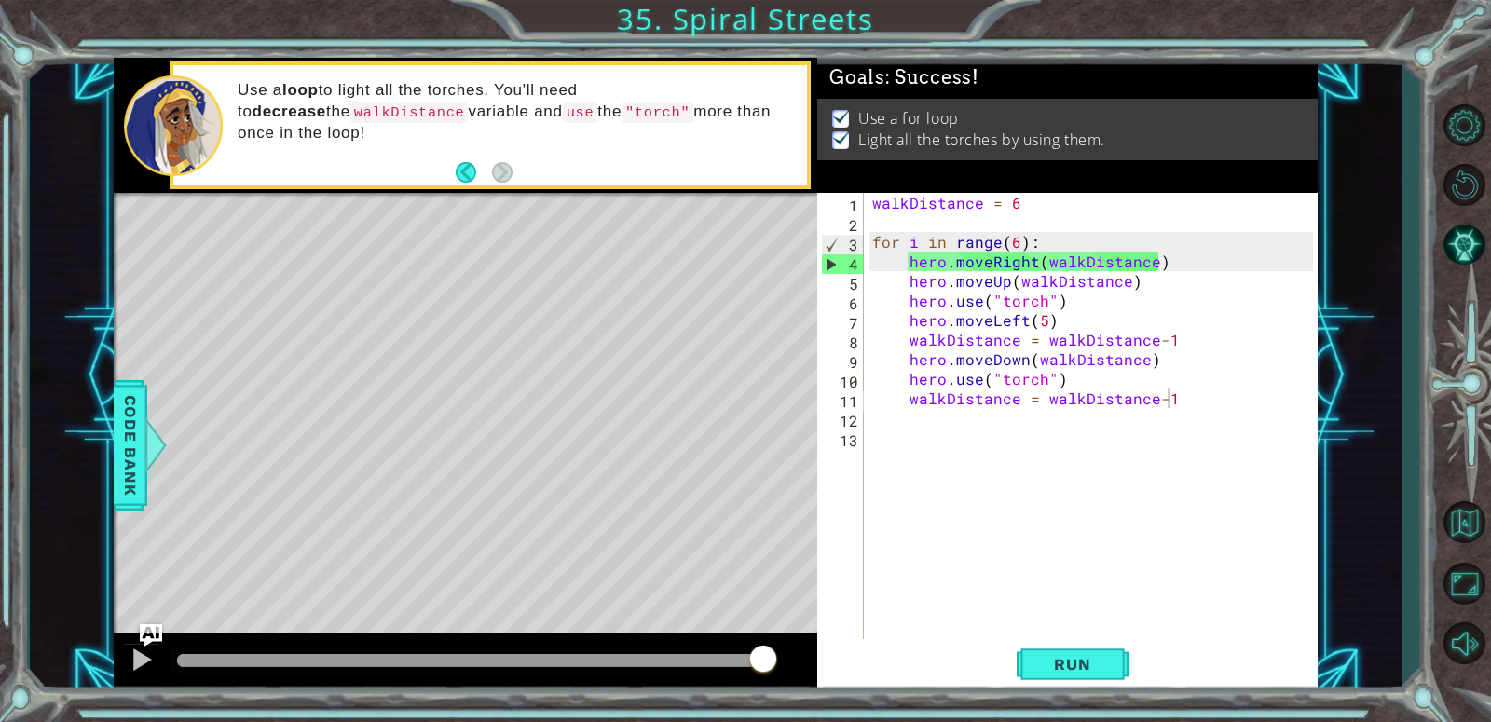
drag, startPoint x: 217, startPoint y: 652, endPoint x: 1092, endPoint y: 774, distance: 883.4
click at [1092, 722] on html "1 ההההההההההההההההההההההההההההההההההההההההההההההההההההההההההההההההההההההההההההה…" at bounding box center [745, 361] width 1491 height 722
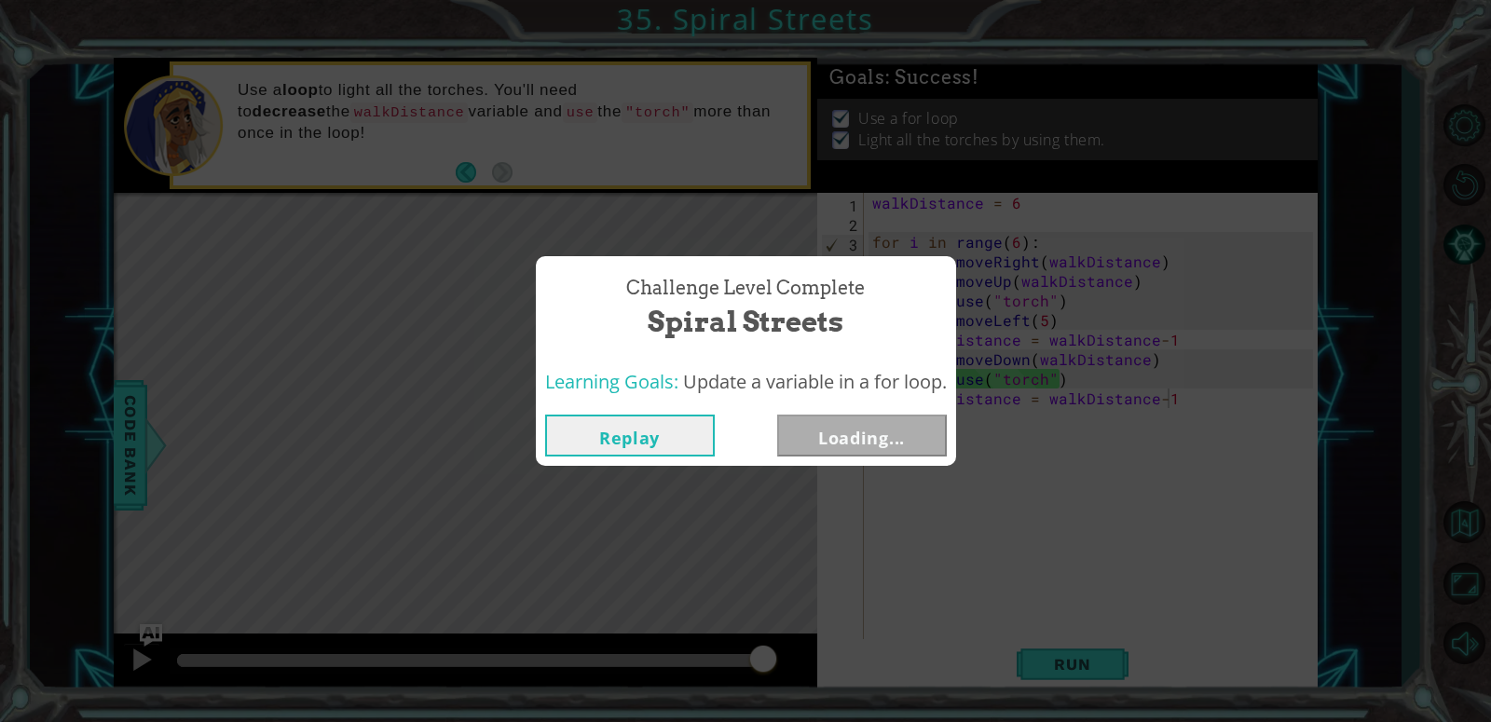
click at [912, 441] on button "Loading..." at bounding box center [862, 436] width 170 height 42
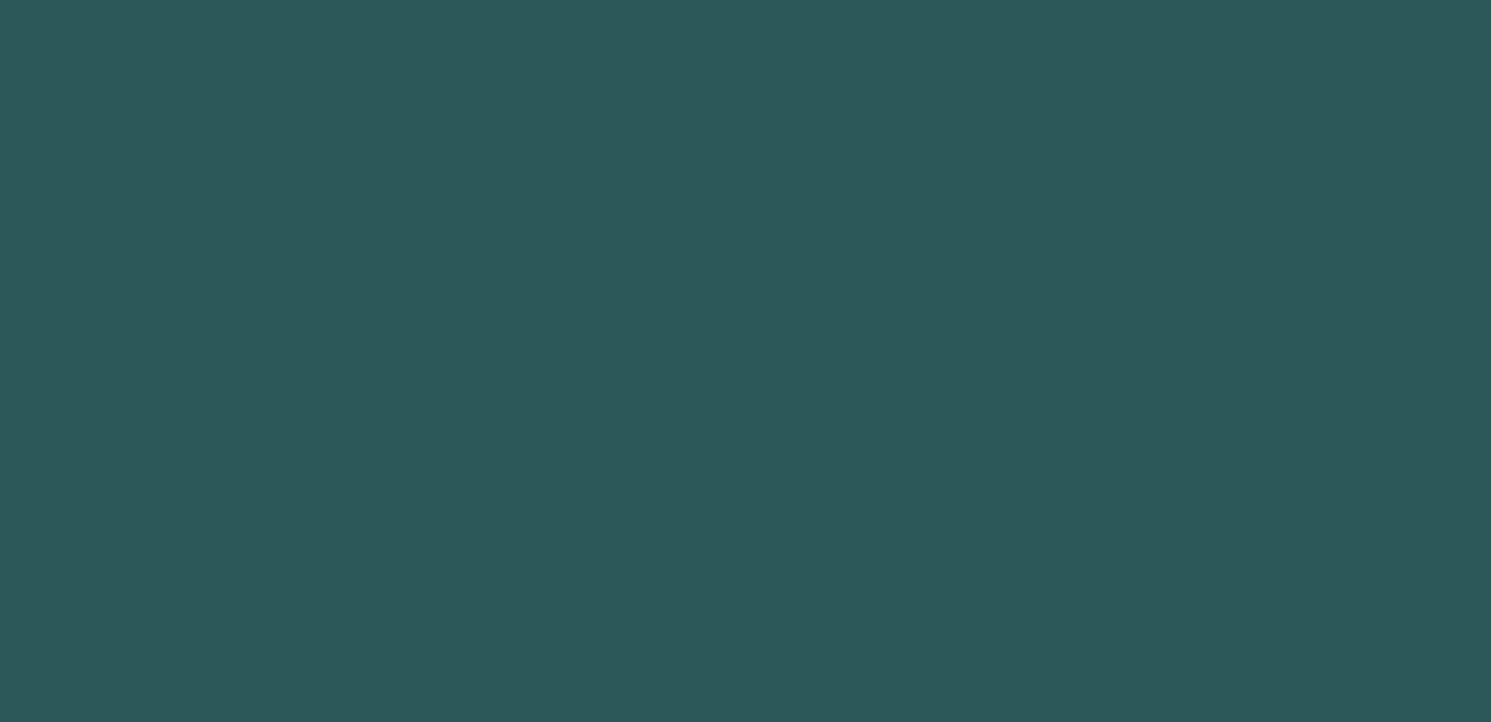
click at [912, 441] on body "1 2 3 4 5 6 7 8 9 walkDistance press enter הההההההההההההההההההההההההההההההההההה…" at bounding box center [745, 361] width 1491 height 722
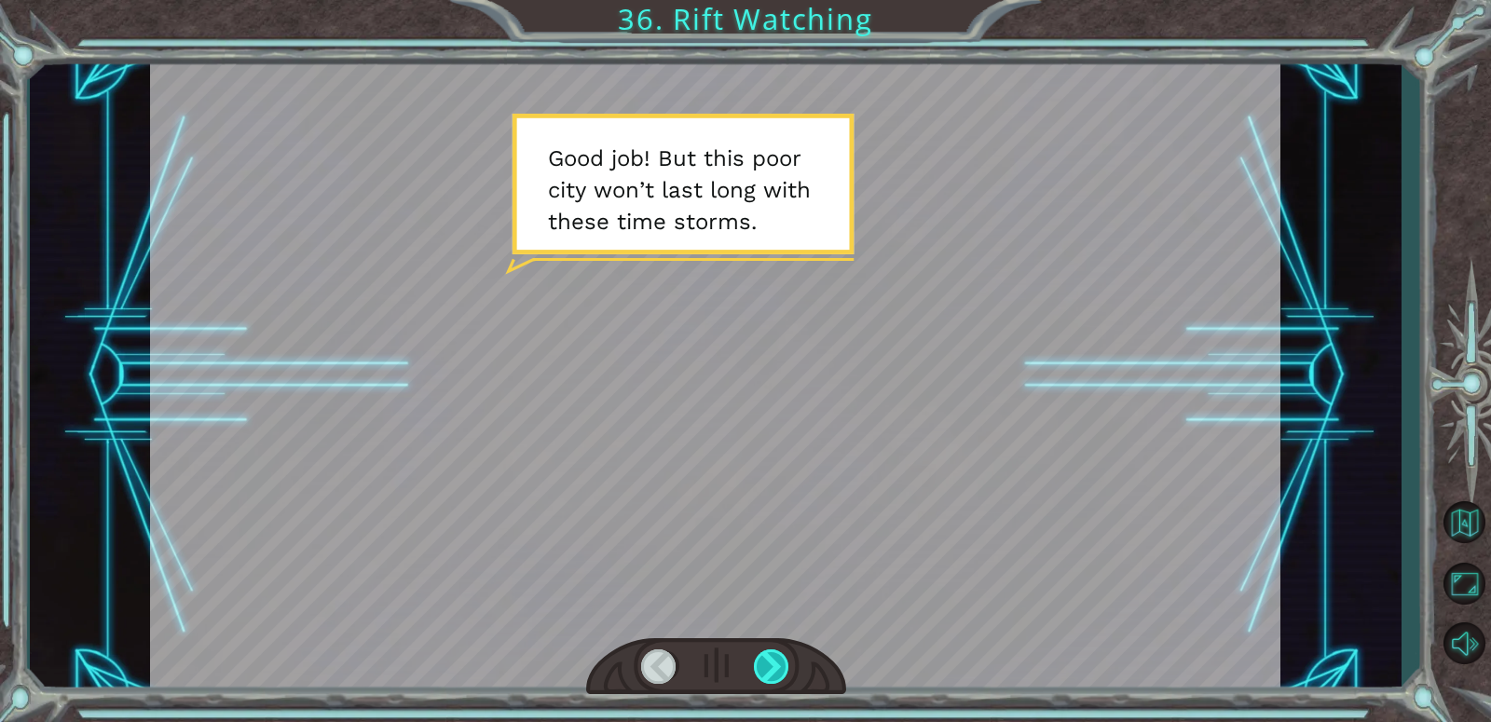
click at [785, 675] on div at bounding box center [772, 666] width 36 height 34
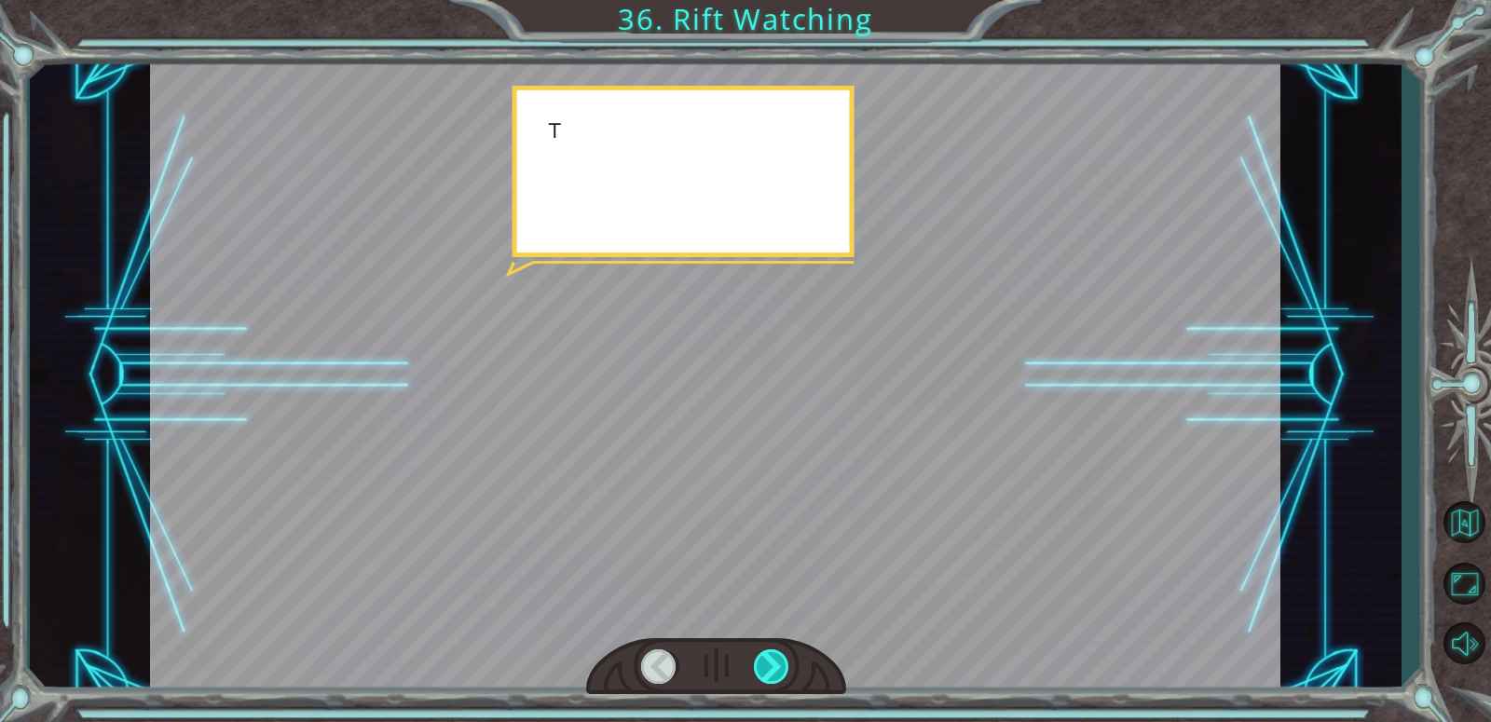
click at [785, 675] on div at bounding box center [772, 666] width 36 height 34
click at [781, 673] on div at bounding box center [772, 666] width 36 height 34
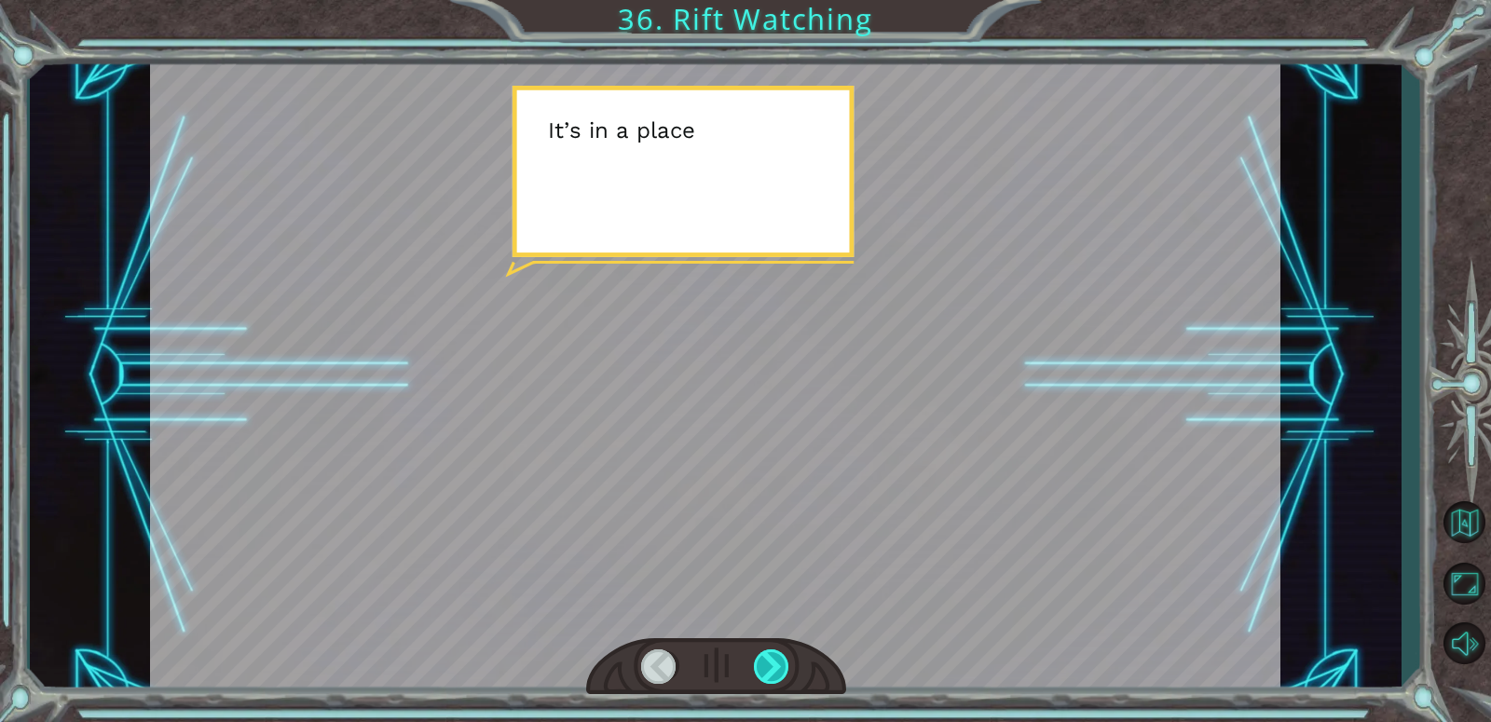
click at [780, 672] on div at bounding box center [772, 666] width 36 height 34
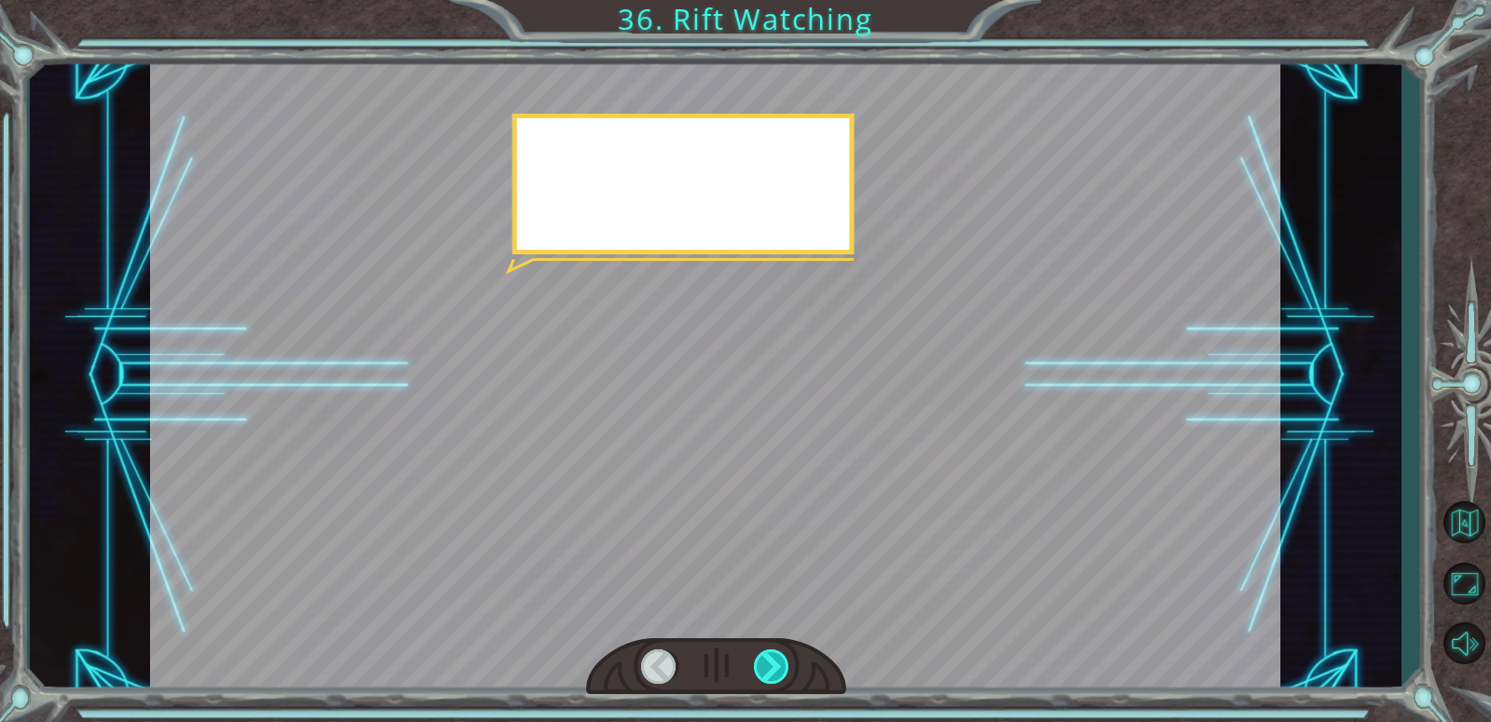
click at [780, 672] on div at bounding box center [772, 666] width 36 height 34
click at [779, 672] on div at bounding box center [772, 666] width 36 height 34
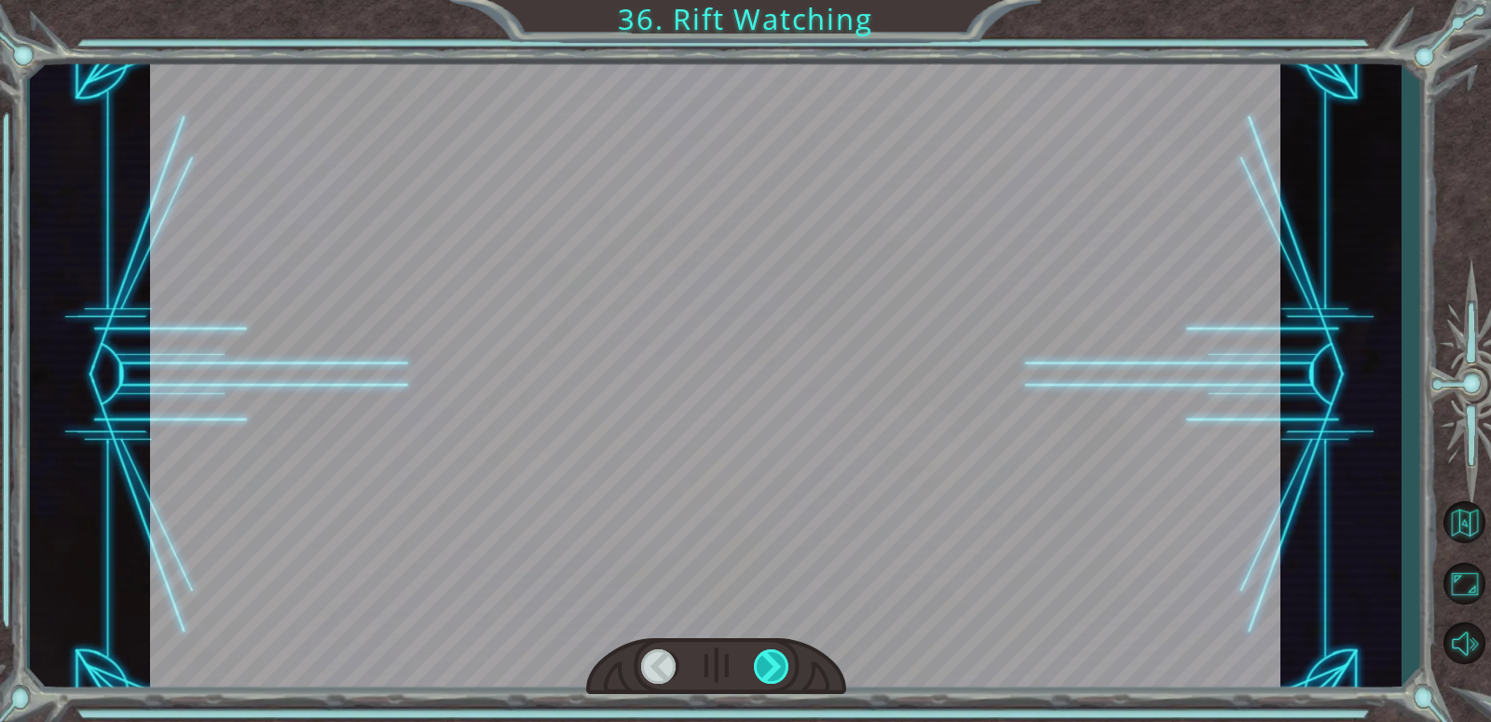
click at [779, 672] on div at bounding box center [772, 666] width 36 height 34
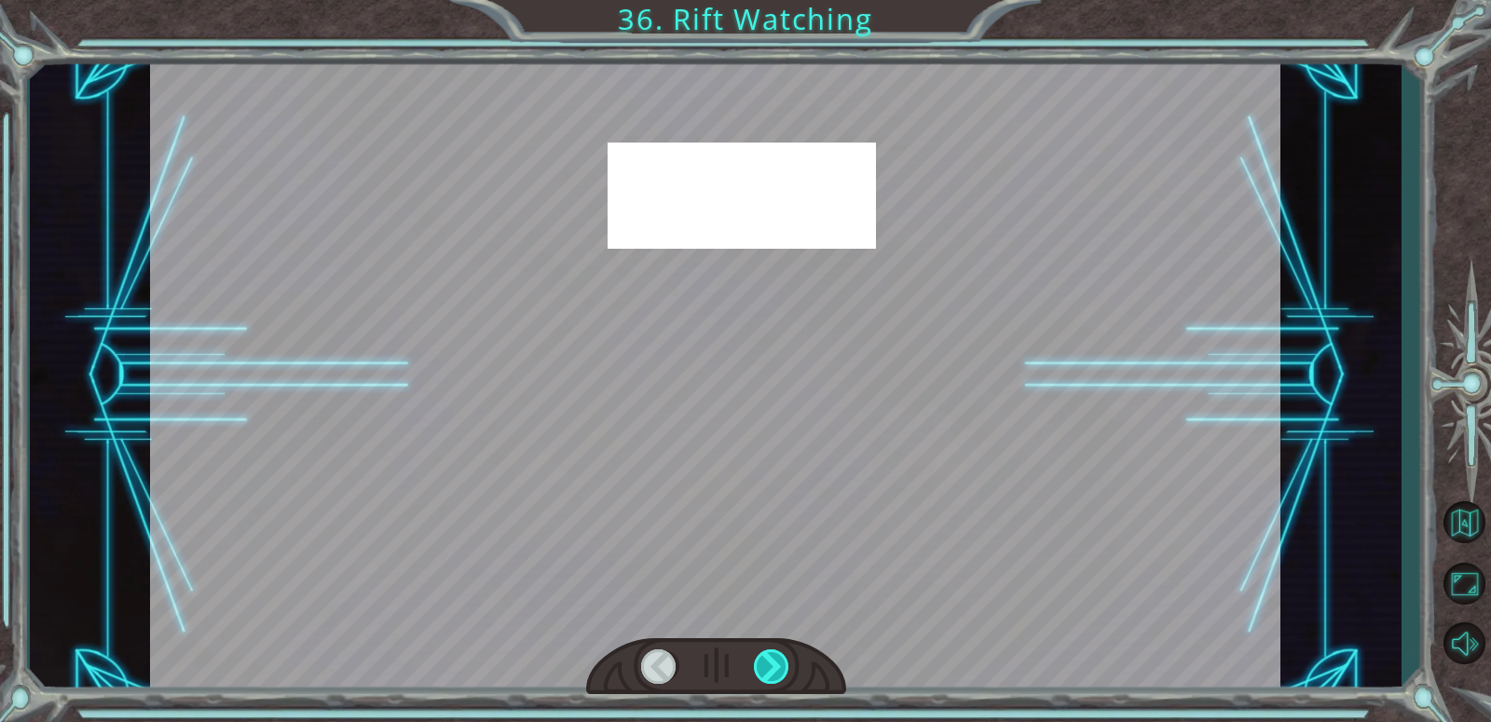
click at [779, 672] on div at bounding box center [772, 666] width 36 height 34
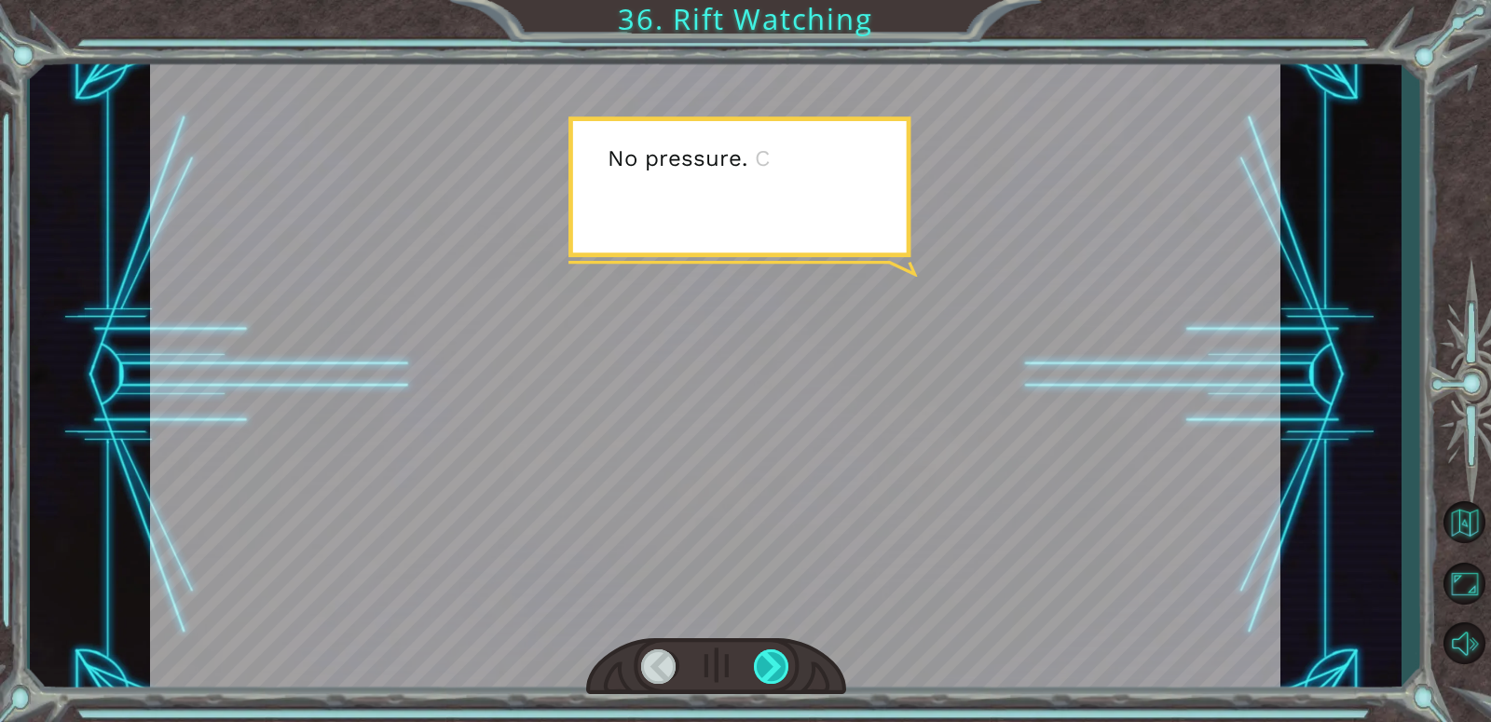
click at [779, 672] on div at bounding box center [772, 666] width 36 height 34
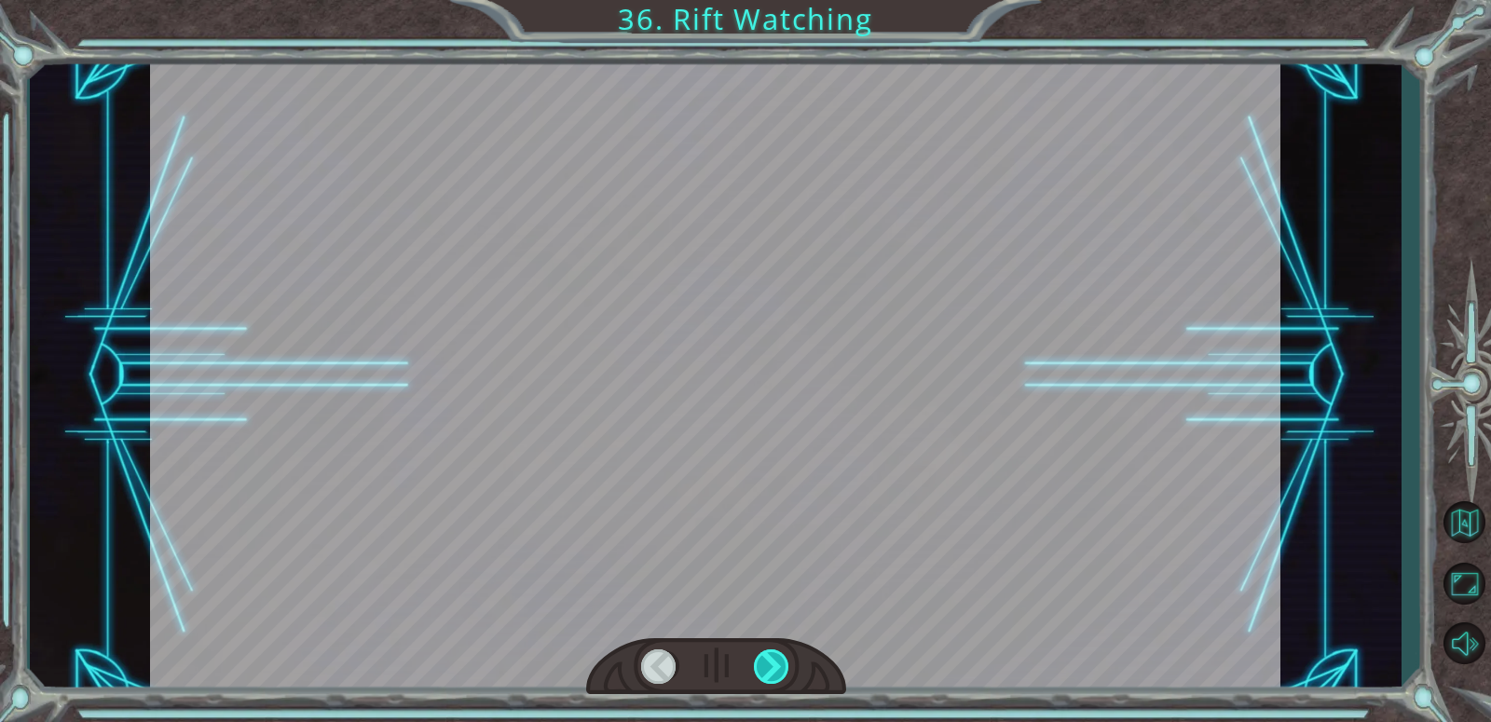
click at [779, 672] on div at bounding box center [772, 666] width 36 height 34
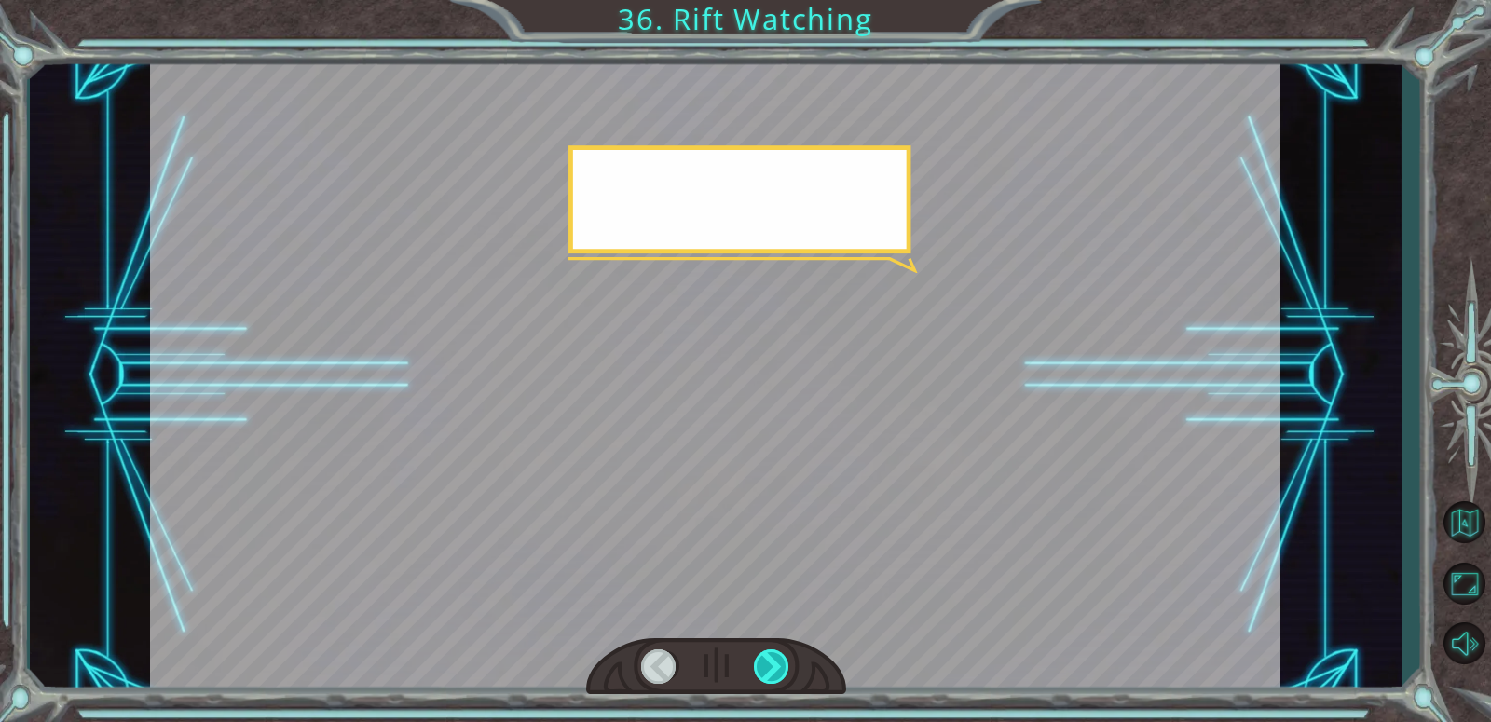
click at [779, 672] on div at bounding box center [772, 666] width 36 height 34
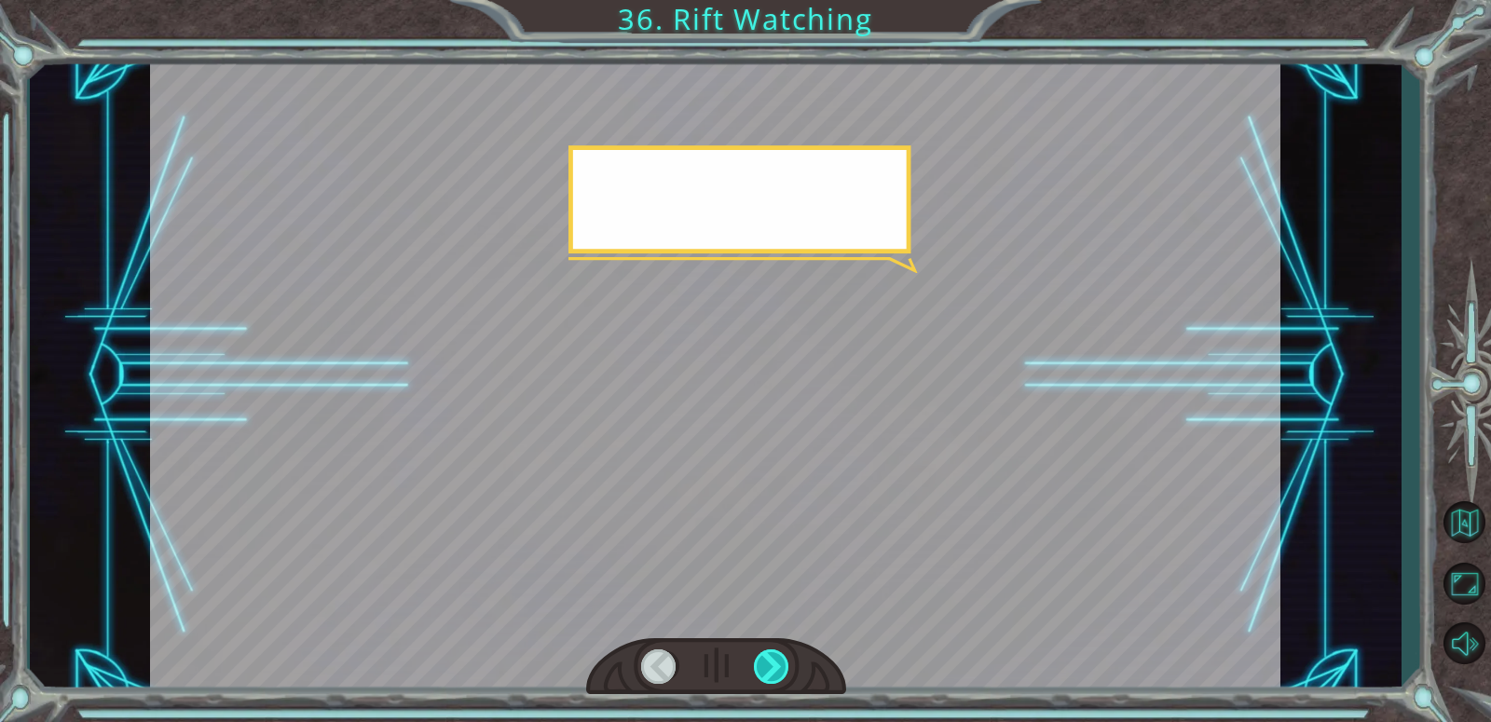
click at [779, 672] on div at bounding box center [772, 666] width 36 height 34
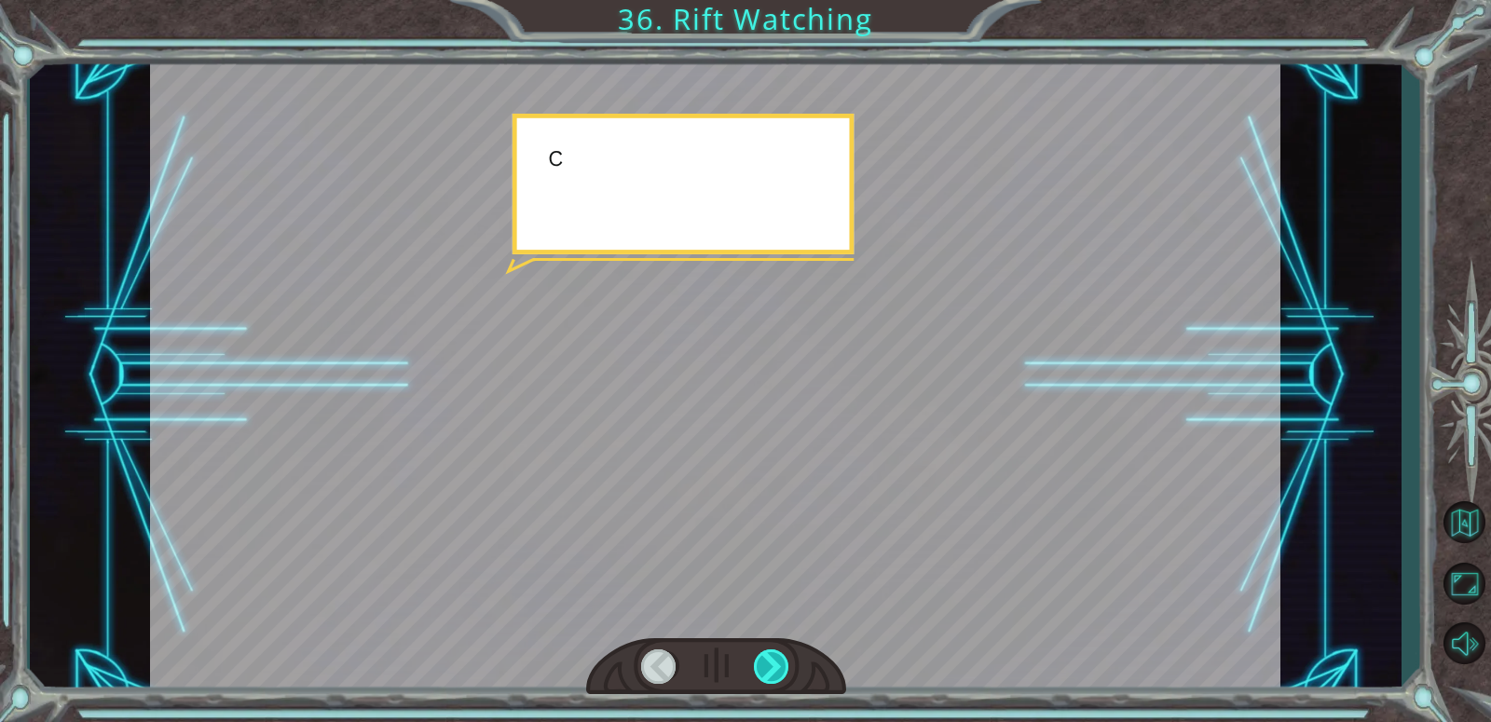
click at [779, 672] on div at bounding box center [772, 666] width 36 height 34
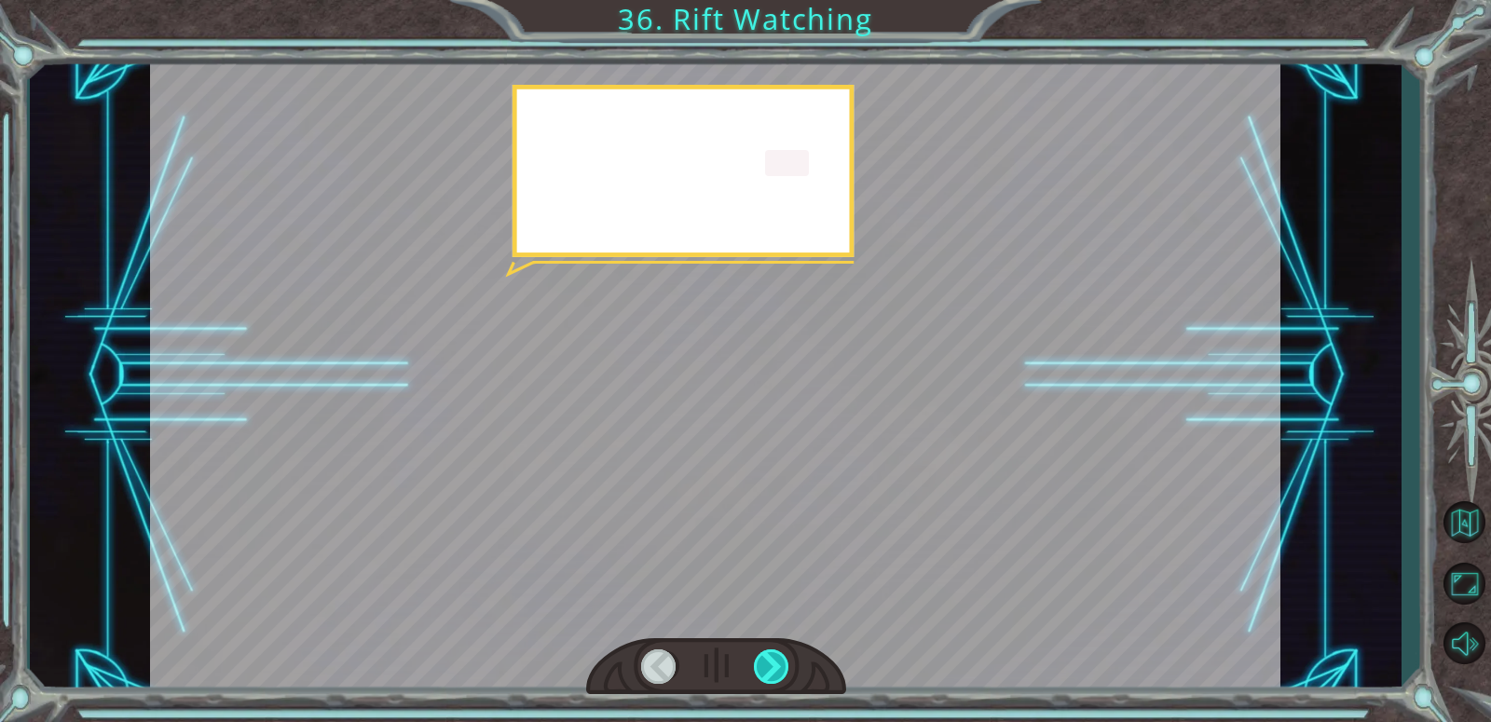
click at [779, 672] on div at bounding box center [772, 666] width 36 height 34
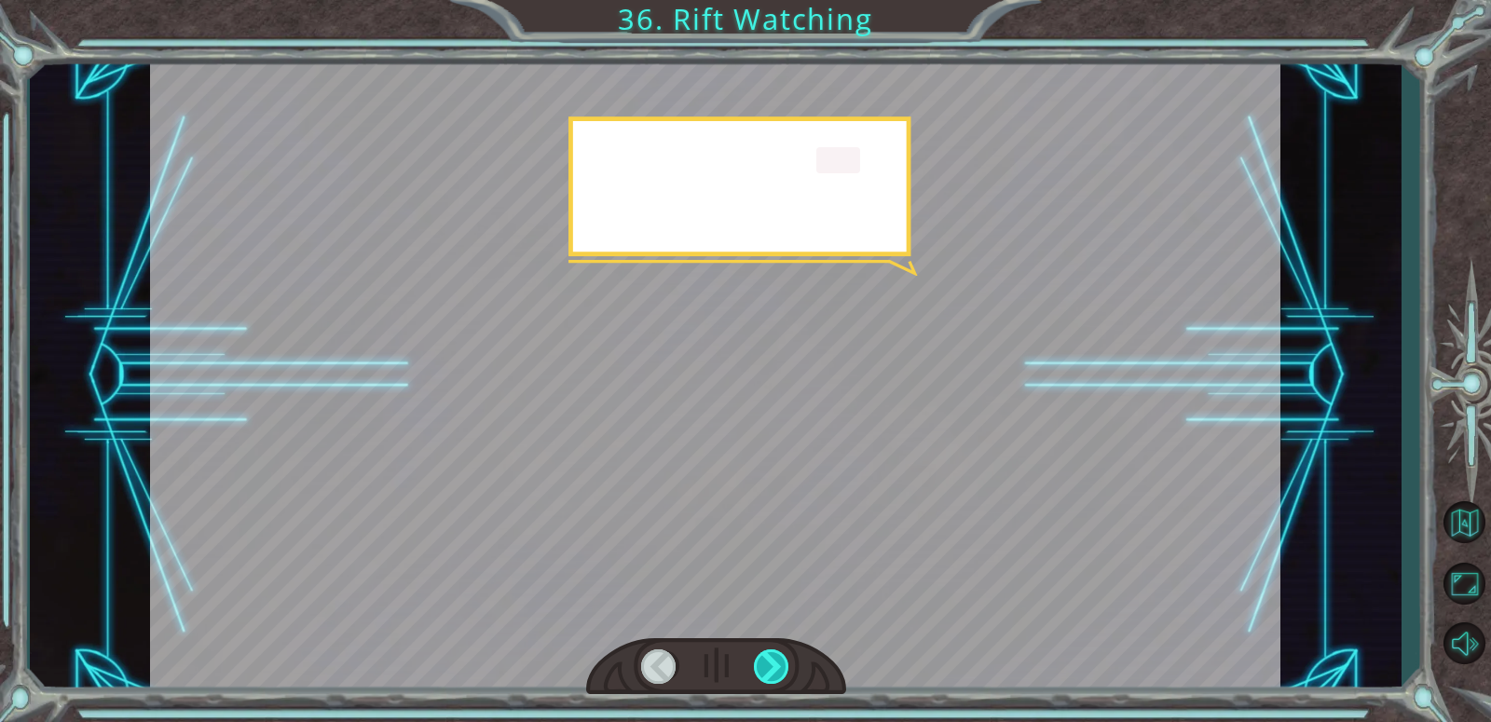
click at [779, 672] on div at bounding box center [772, 666] width 36 height 34
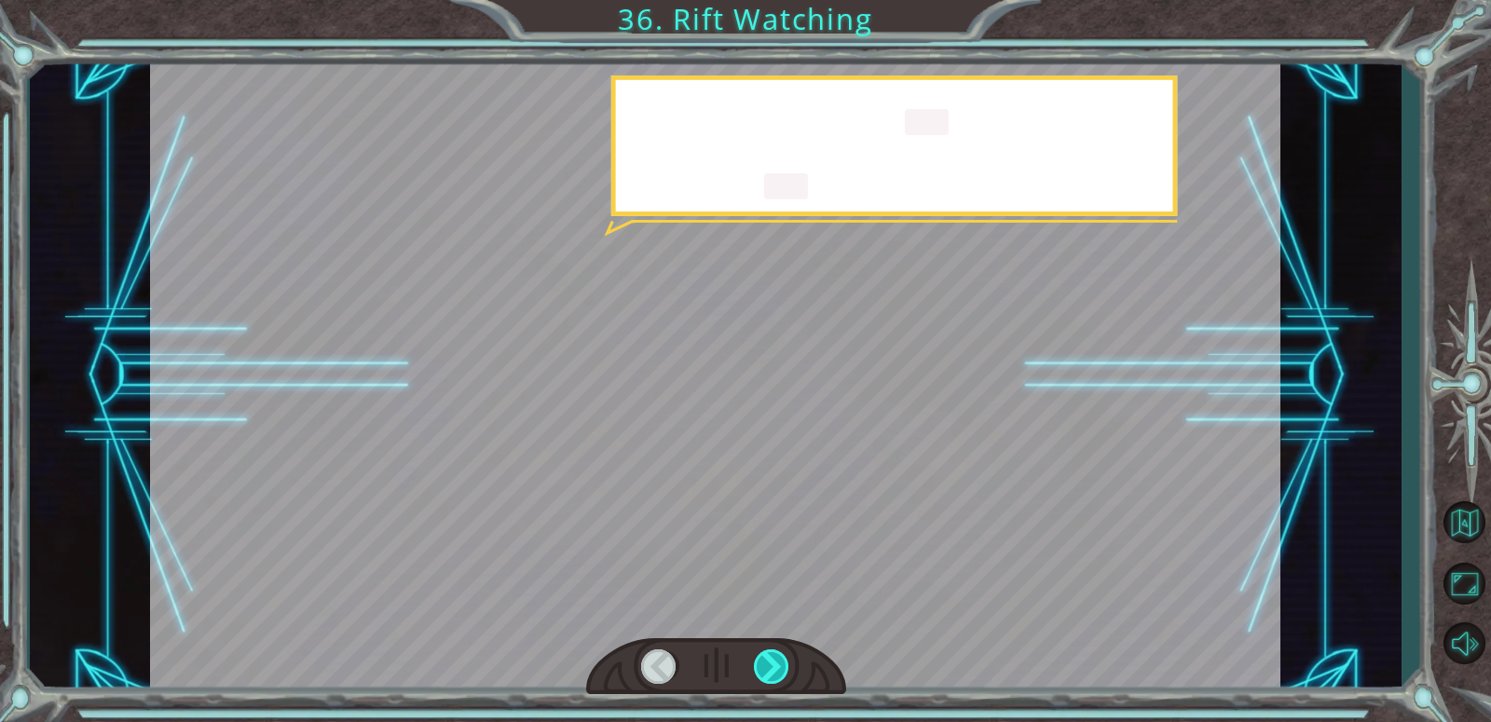
click at [779, 672] on div at bounding box center [772, 666] width 36 height 34
click at [777, 672] on div at bounding box center [772, 666] width 36 height 34
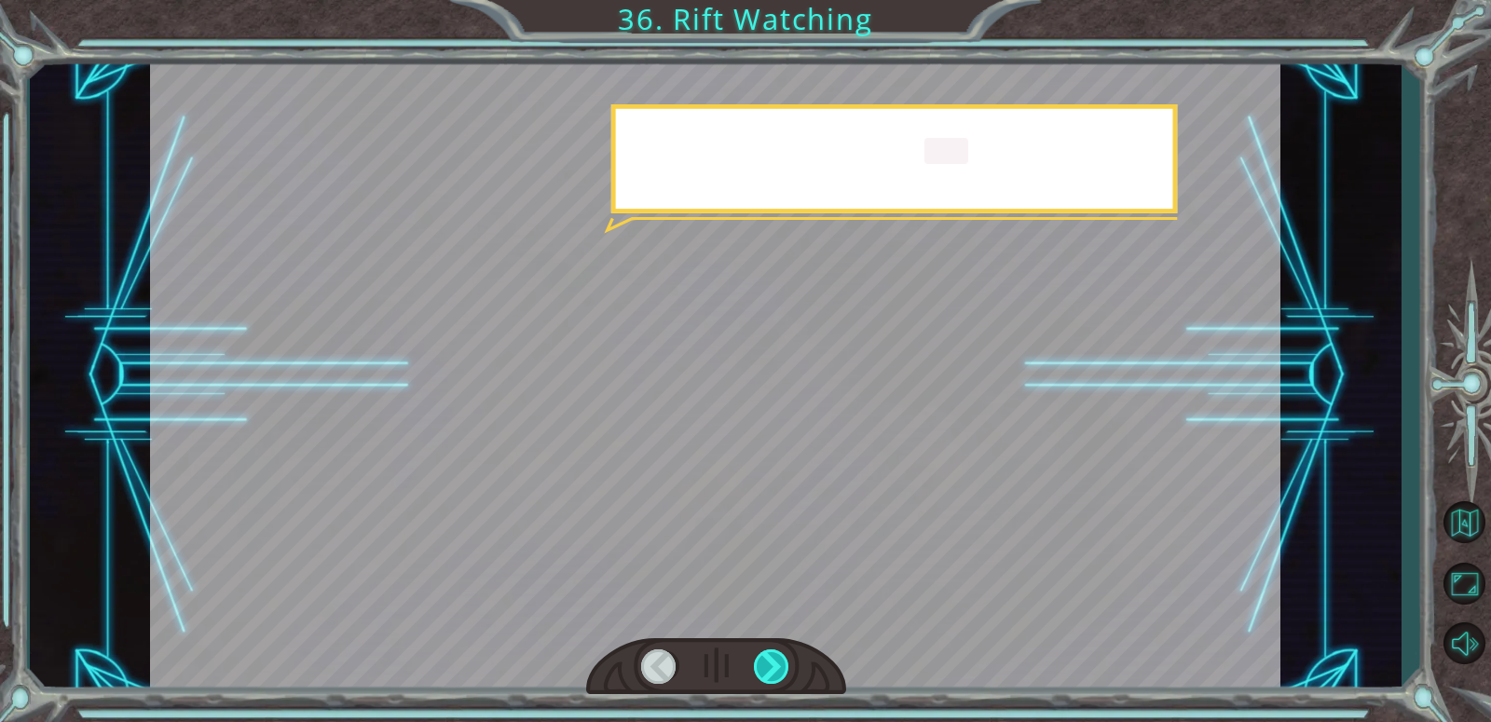
click at [777, 672] on div at bounding box center [772, 666] width 36 height 34
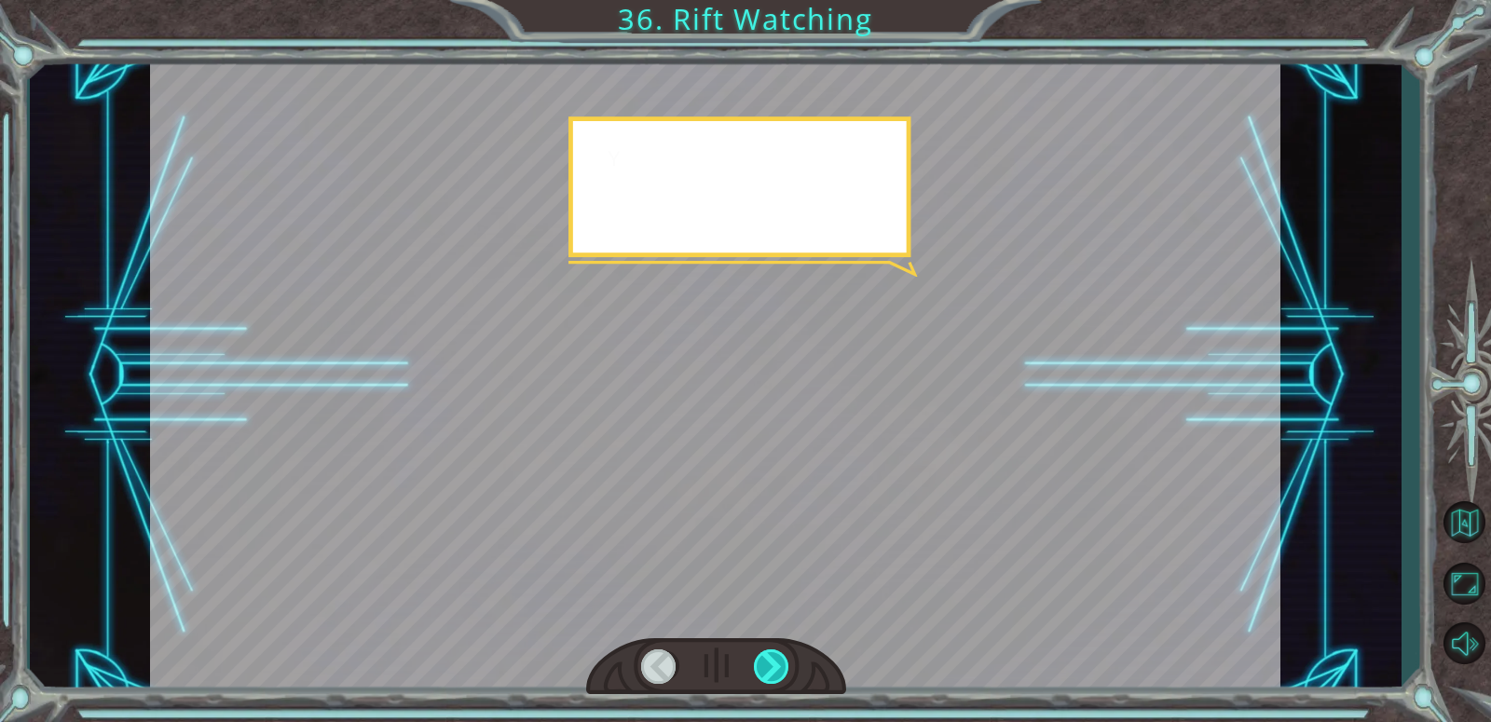
click at [777, 672] on div at bounding box center [772, 666] width 36 height 34
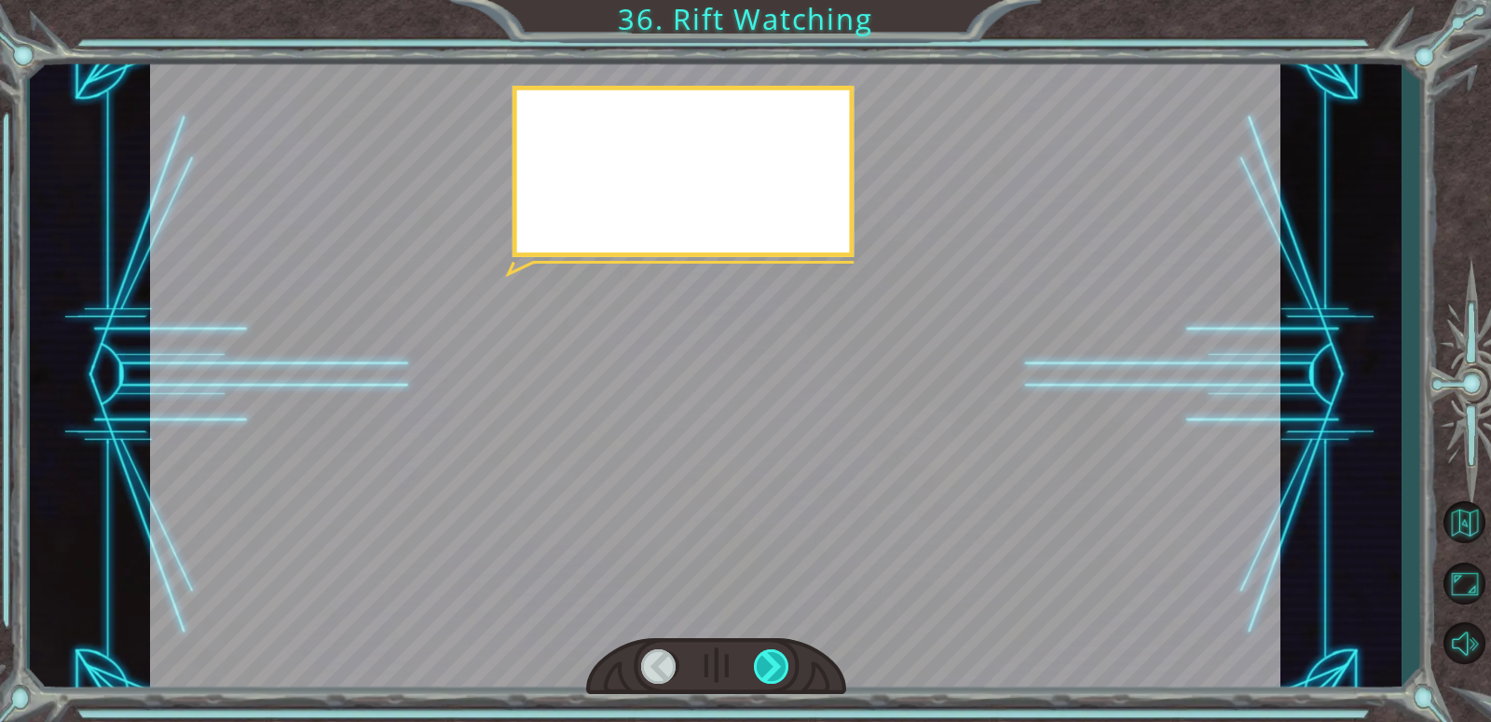
click at [777, 672] on div at bounding box center [772, 666] width 36 height 34
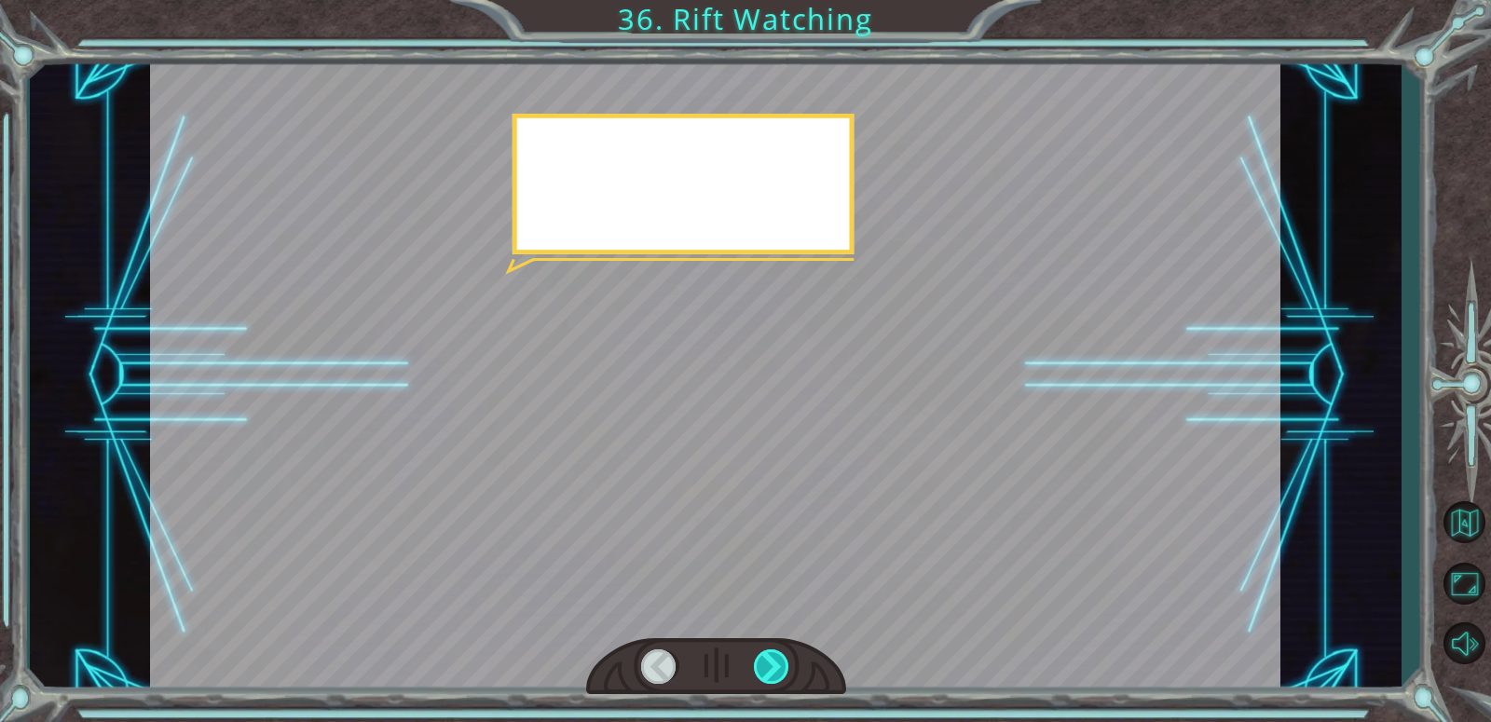
click at [777, 672] on div at bounding box center [772, 666] width 36 height 34
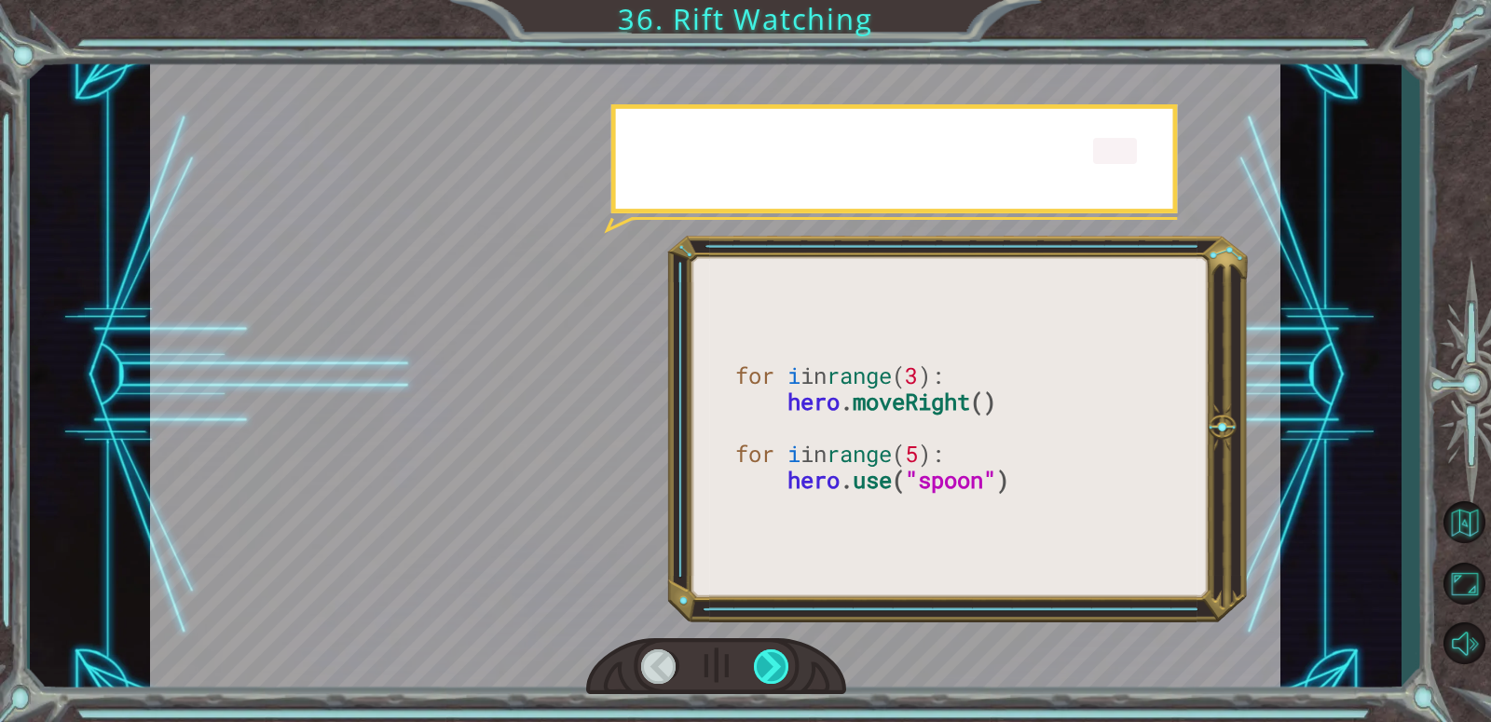
click at [777, 672] on div at bounding box center [772, 666] width 36 height 34
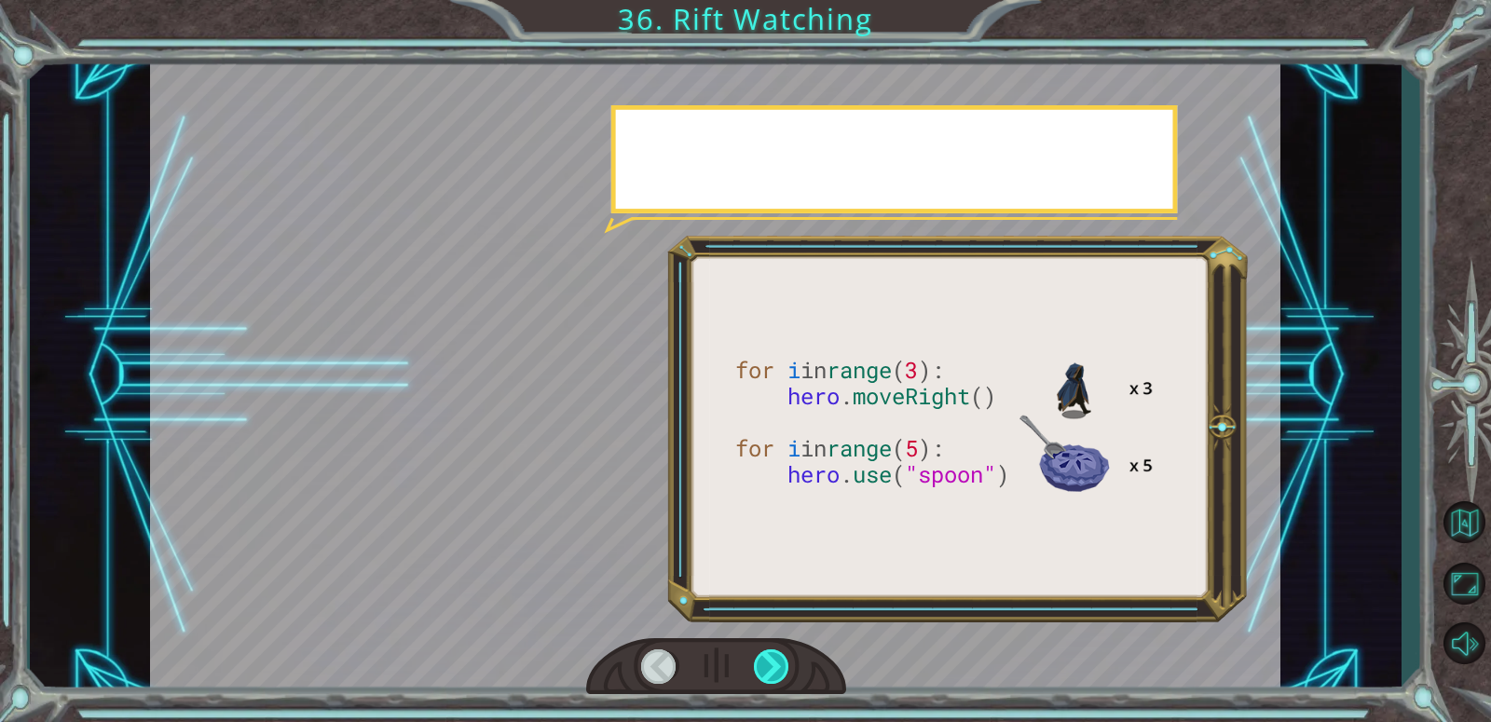
click at [777, 672] on div at bounding box center [772, 666] width 36 height 34
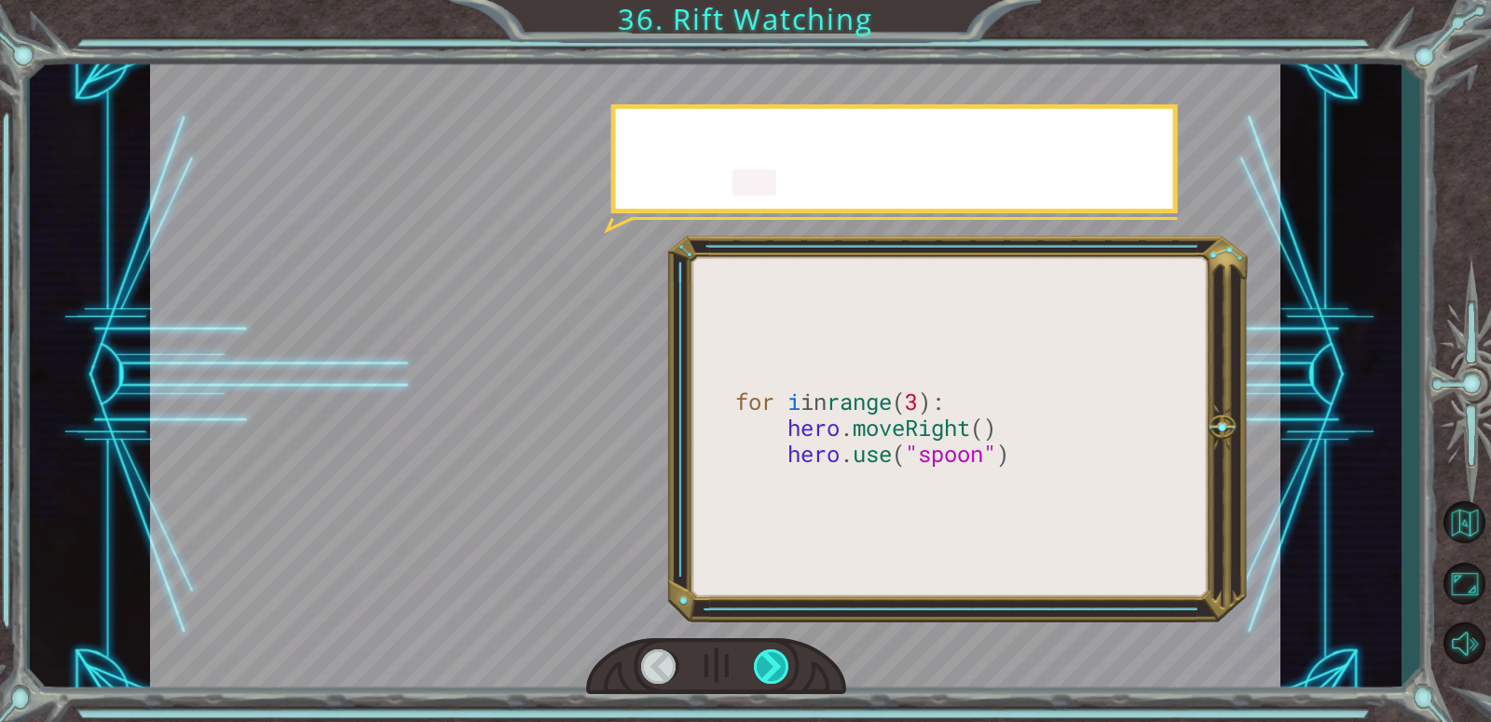
click at [777, 672] on div at bounding box center [772, 666] width 36 height 34
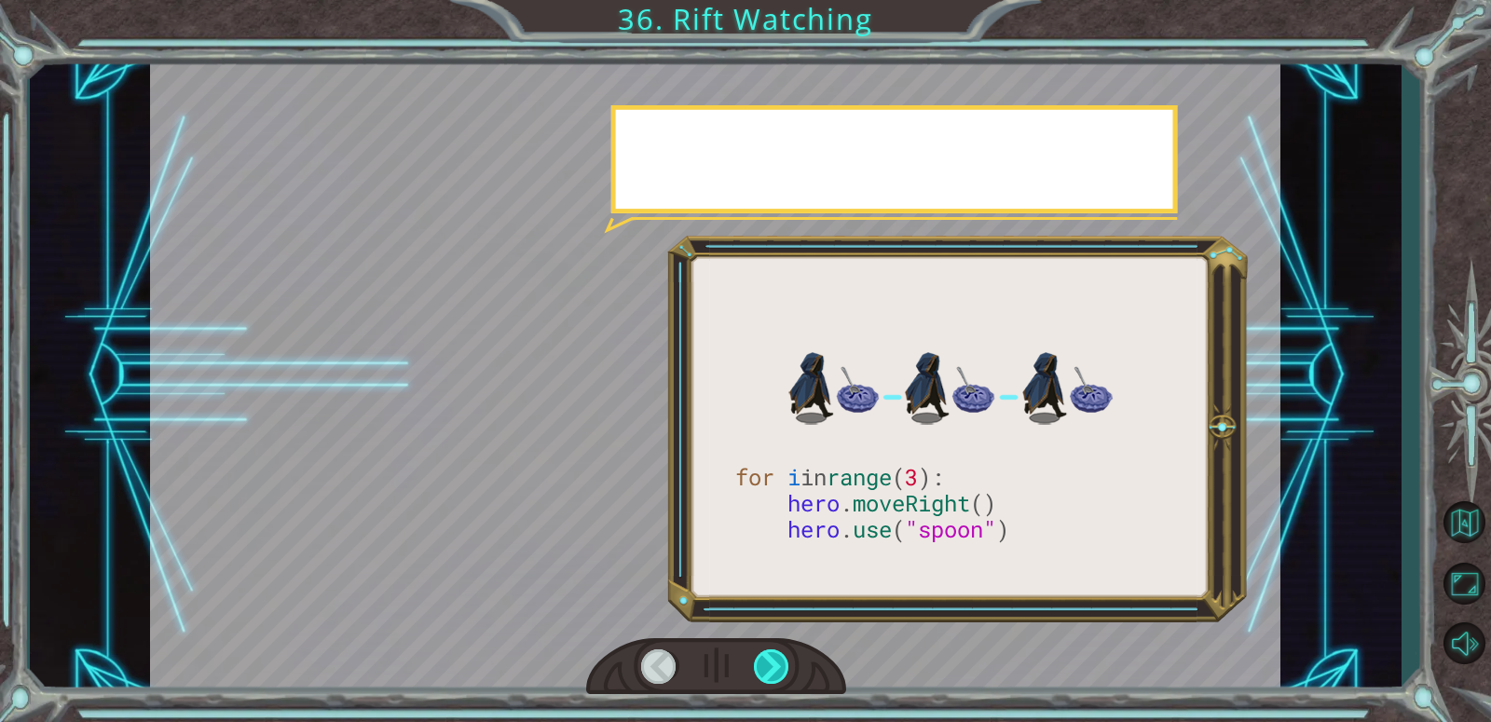
click at [777, 672] on div at bounding box center [772, 666] width 36 height 34
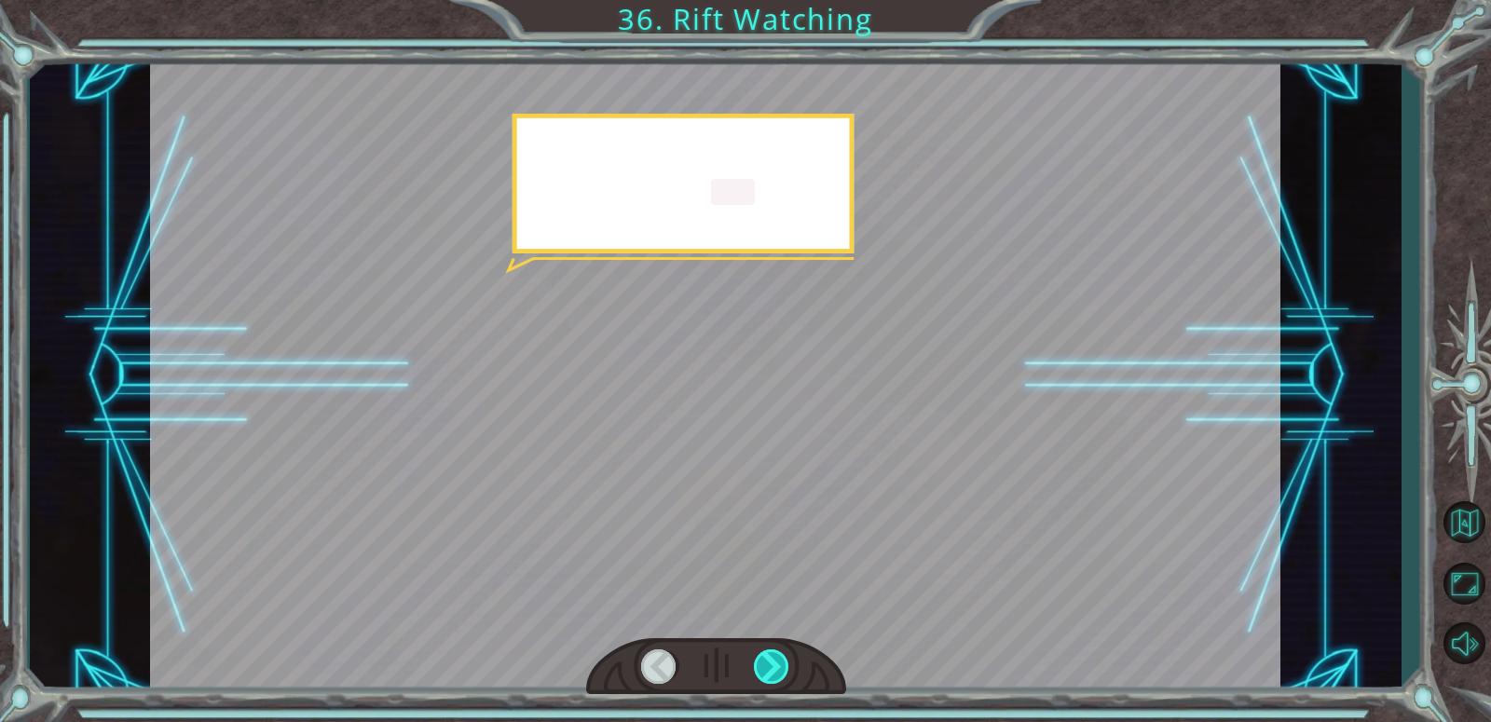
click at [777, 672] on div at bounding box center [772, 666] width 36 height 34
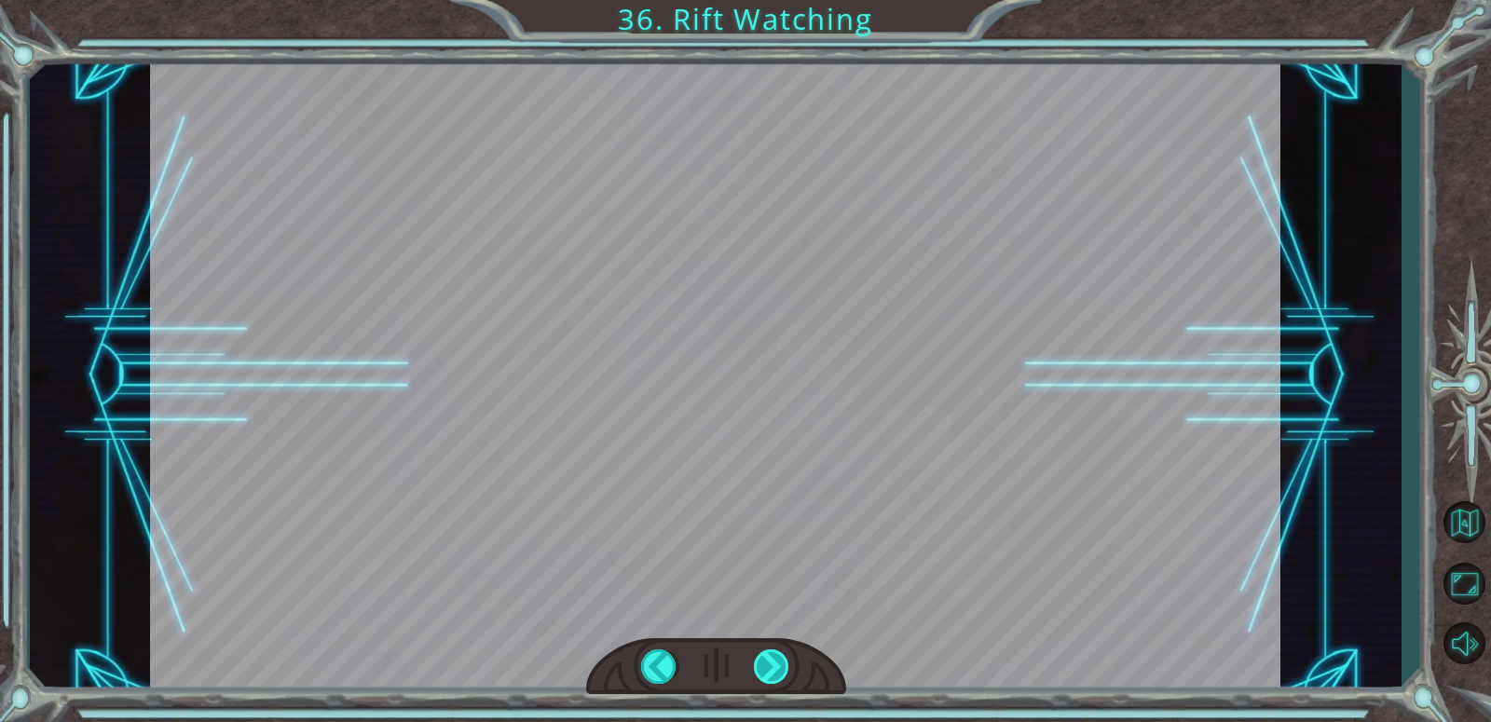
click at [777, 0] on div "for i in range ( 3 ): hero . moveRight () hero . use ( "spoon" ) G o o d j o b …" at bounding box center [745, 0] width 1491 height 0
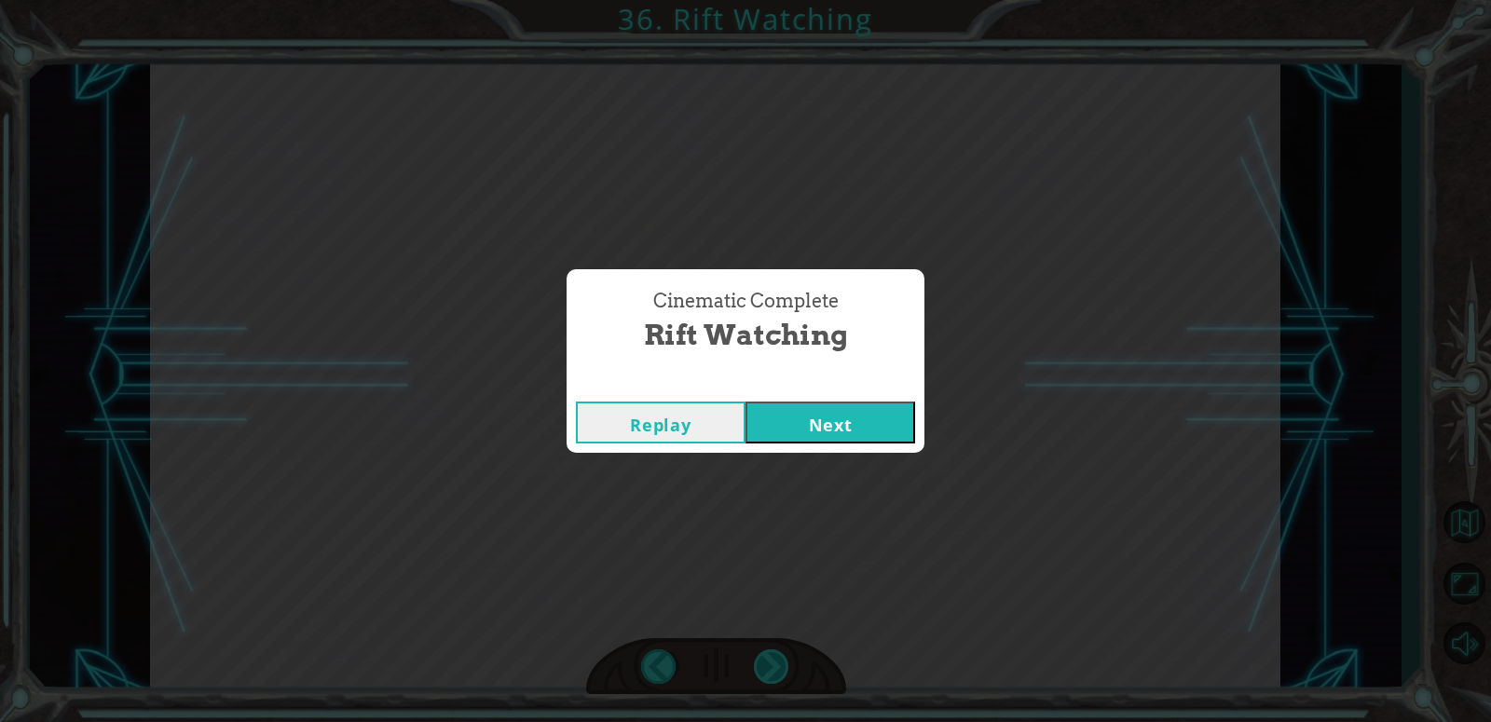
click at [777, 672] on div "Cinematic Complete Rift Watching Replay Next" at bounding box center [745, 361] width 1491 height 722
click at [881, 425] on button "Next" at bounding box center [830, 423] width 170 height 42
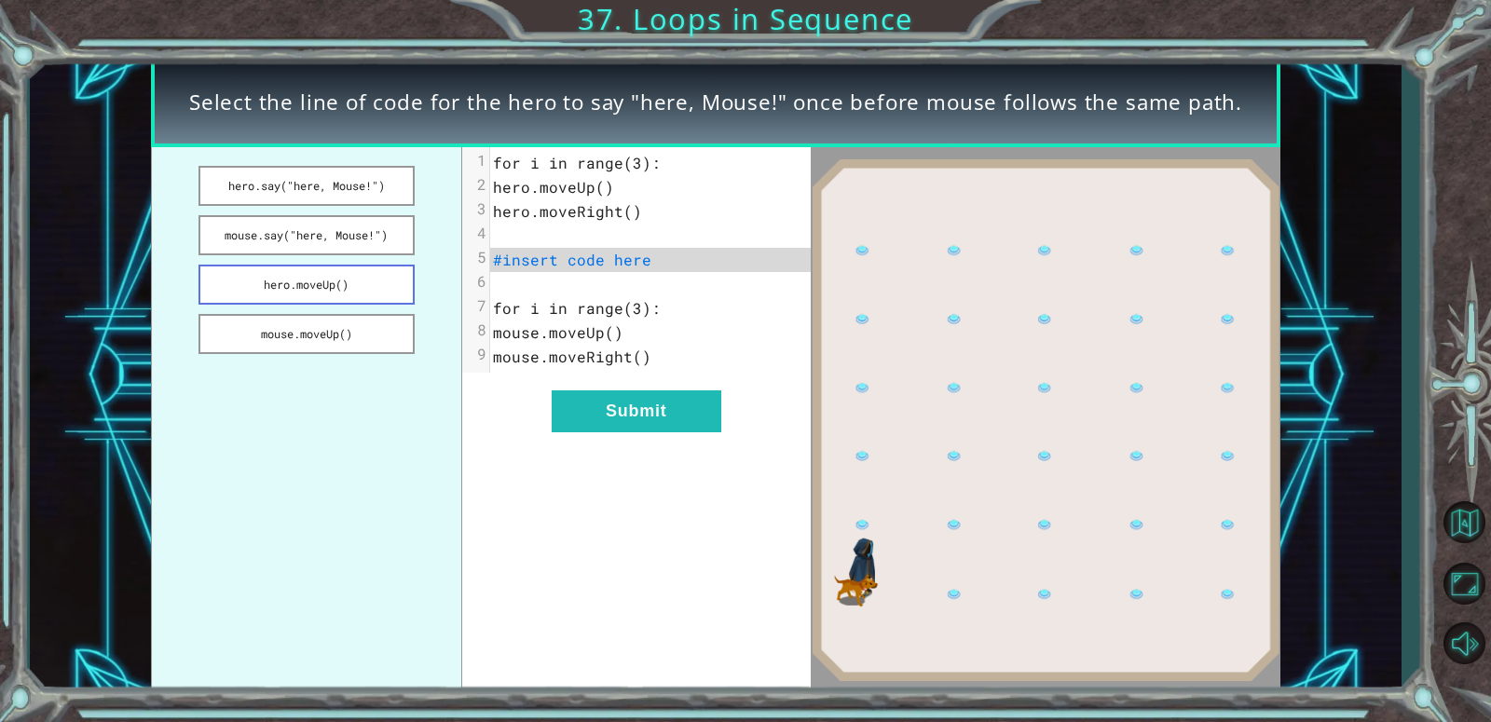
click at [337, 263] on ul "hero.say("here, Mouse!") mouse.say("here, Mouse!") hero.moveUp() mouse.moveUp()" at bounding box center [306, 420] width 311 height 546
drag, startPoint x: 338, startPoint y: 267, endPoint x: 422, endPoint y: 338, distance: 109.8
click at [340, 269] on button "hero.moveUp()" at bounding box center [306, 285] width 216 height 40
drag, startPoint x: 539, startPoint y: 386, endPoint x: 553, endPoint y: 389, distance: 14.3
click at [553, 389] on div "xxxxxxxxxx 9 1 for i in range(3): 2 hero.moveUp() 3 hero.moveRight() 4 ​ 5 hero…" at bounding box center [636, 420] width 348 height 546
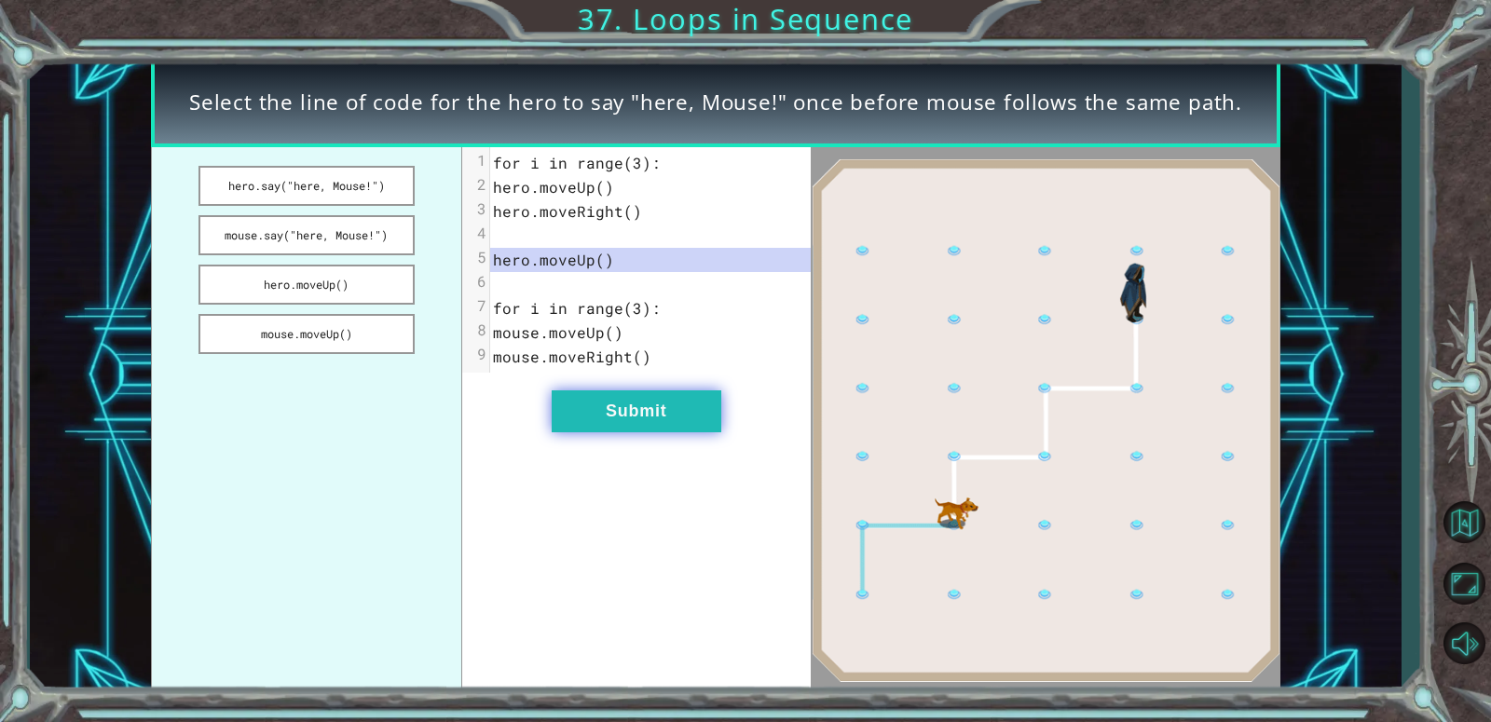
click at [623, 399] on button "Submit" at bounding box center [637, 411] width 170 height 42
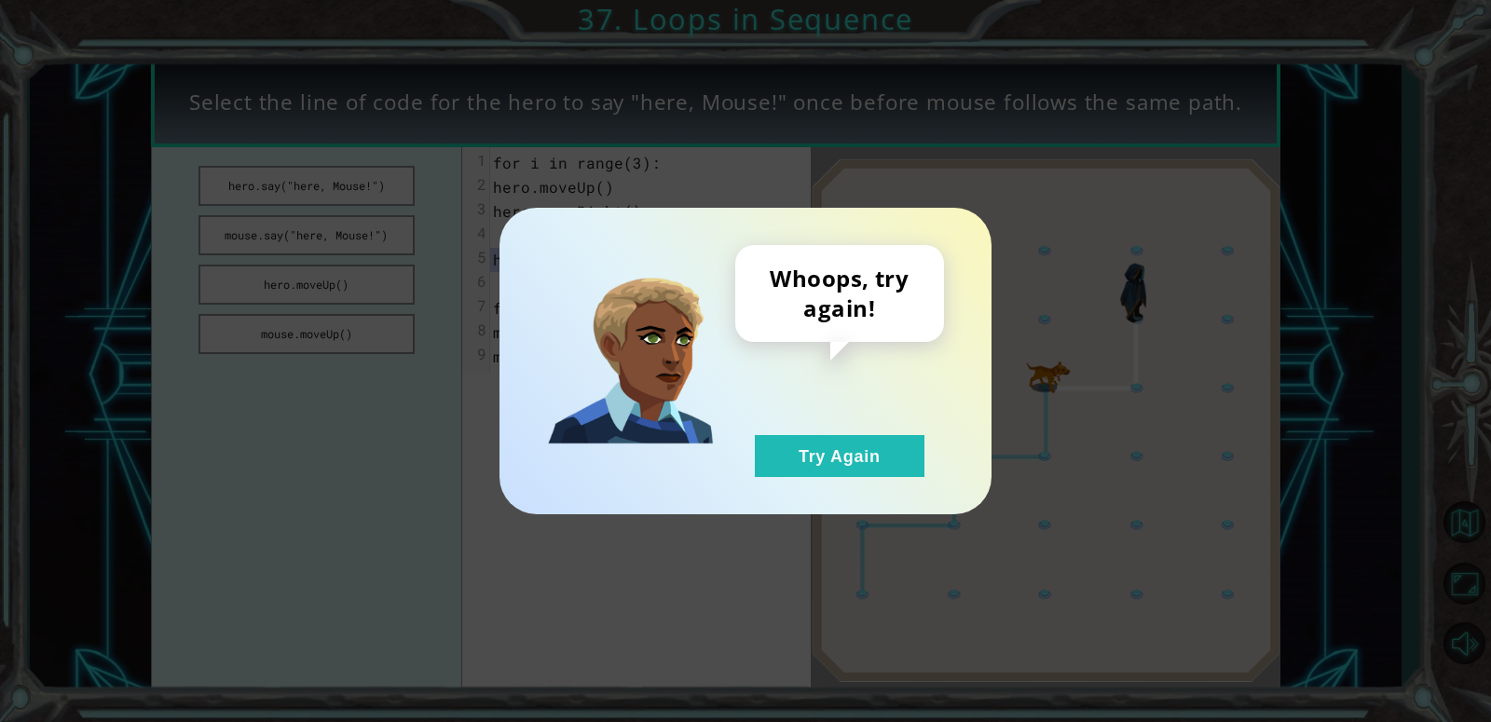
click at [749, 450] on div "Whoops, try again! Try Again" at bounding box center [839, 361] width 209 height 232
click at [786, 451] on button "Try Again" at bounding box center [840, 456] width 170 height 42
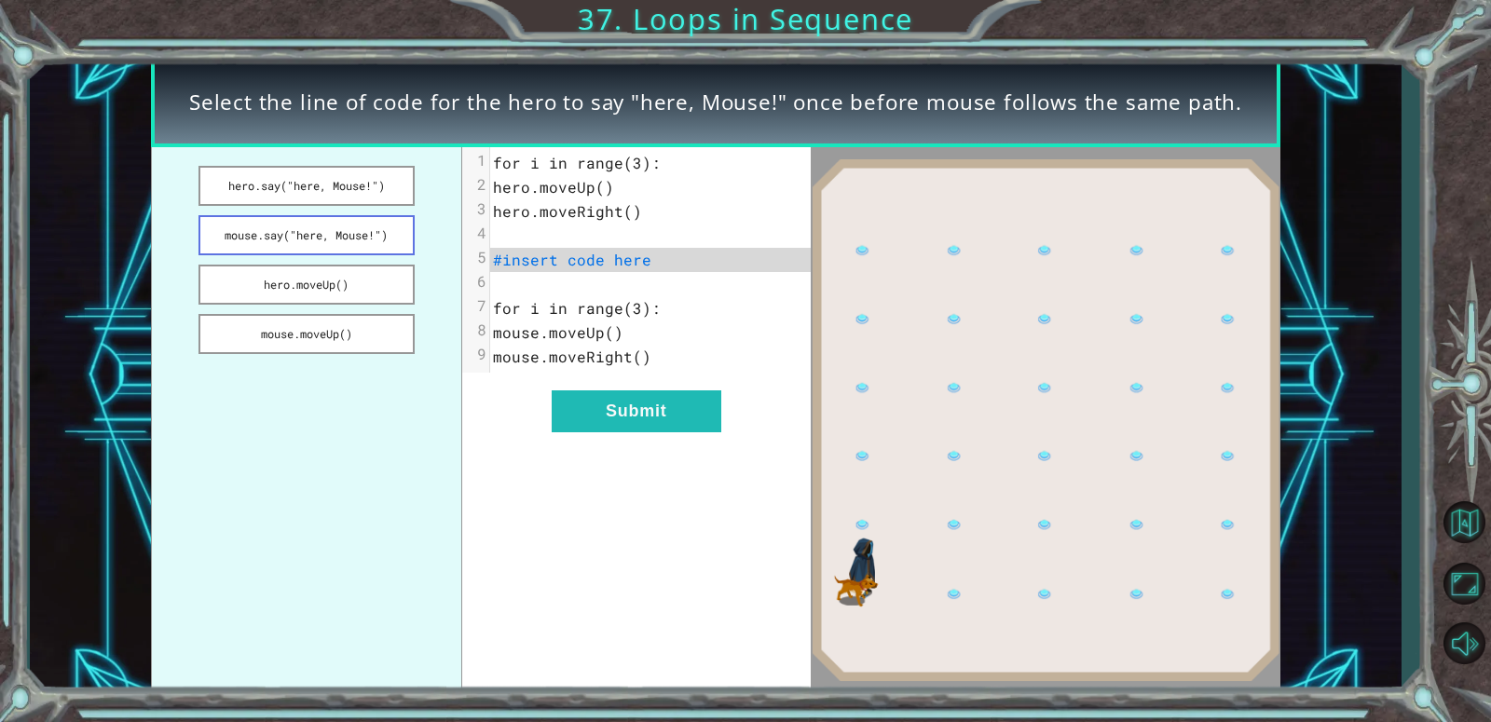
click at [389, 241] on button "mouse.say("here, Mouse!")" at bounding box center [306, 235] width 216 height 40
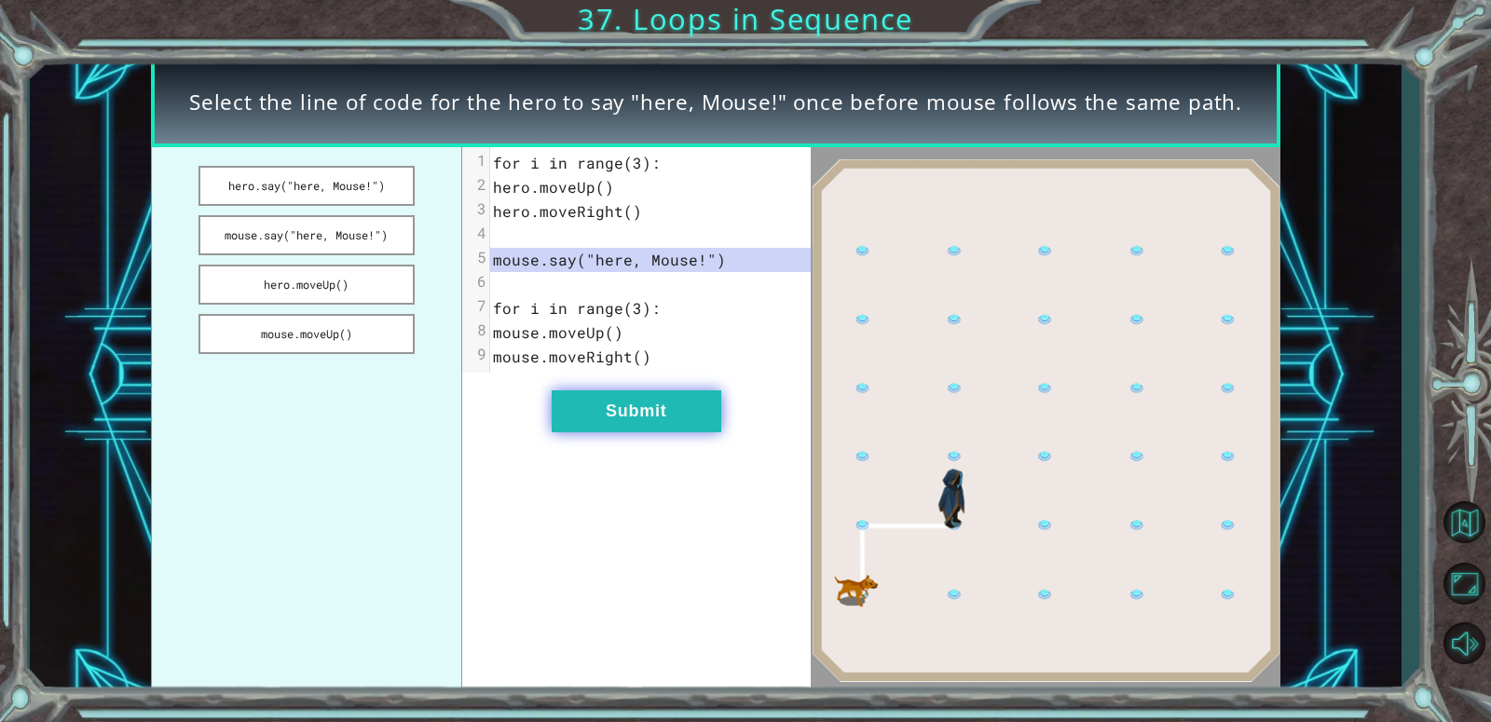
click at [623, 419] on button "Submit" at bounding box center [637, 411] width 170 height 42
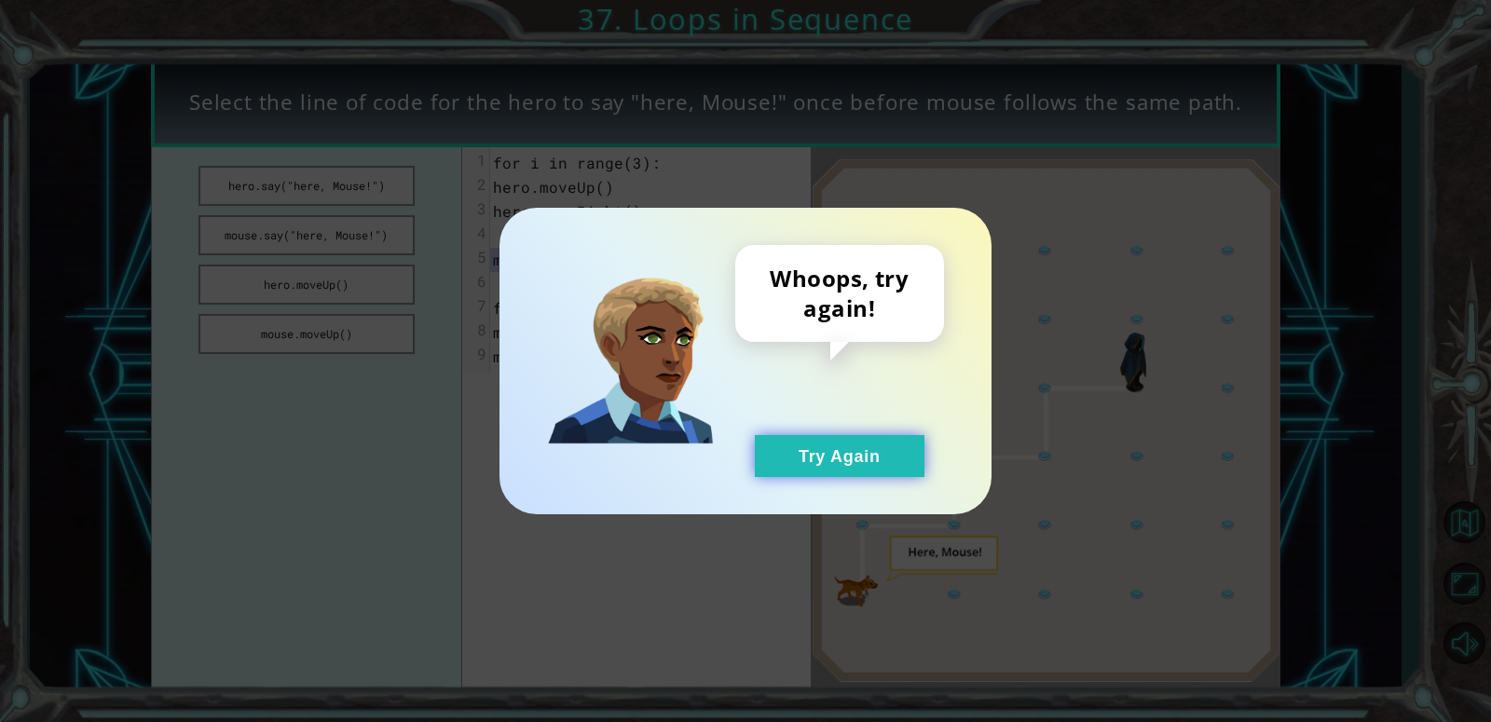
click at [849, 470] on button "Try Again" at bounding box center [840, 456] width 170 height 42
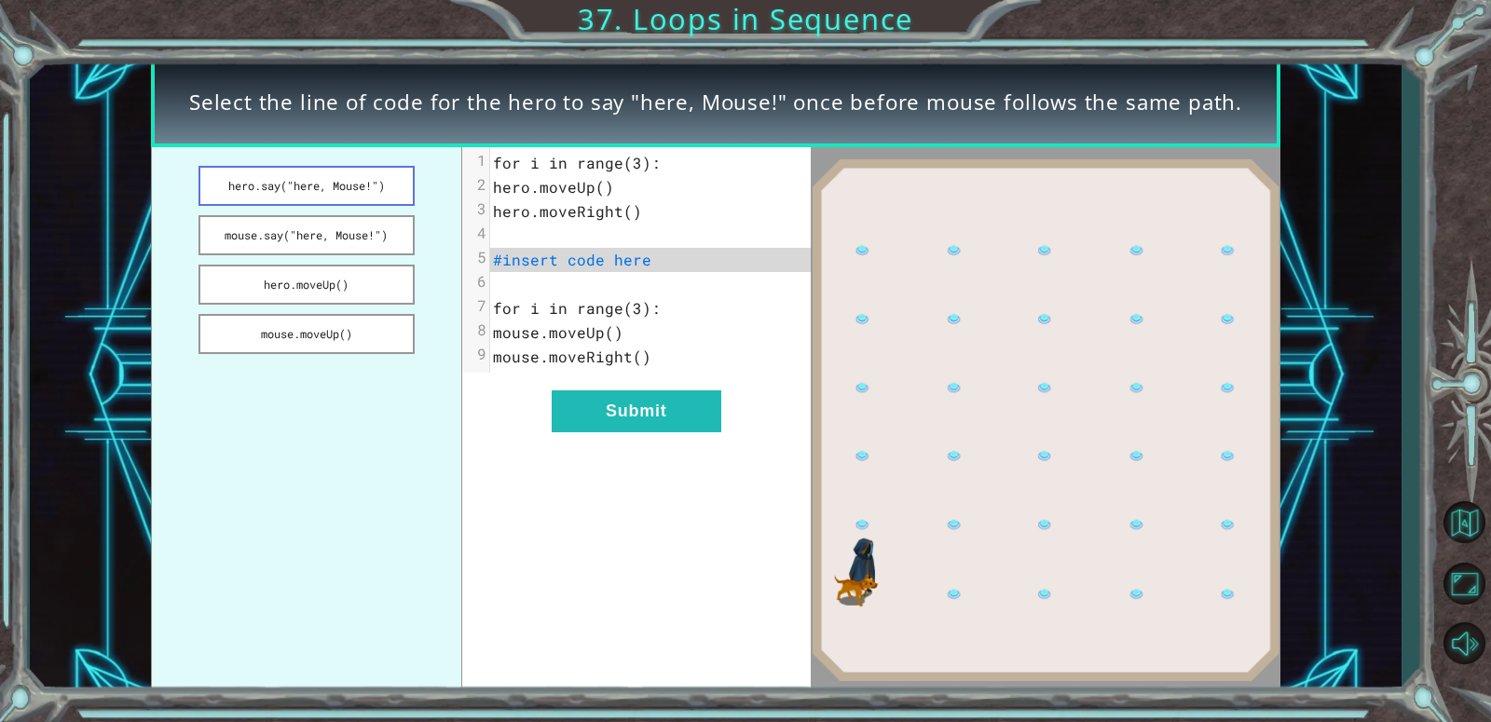
click at [354, 193] on button "hero.say("here, Mouse!")" at bounding box center [306, 186] width 216 height 40
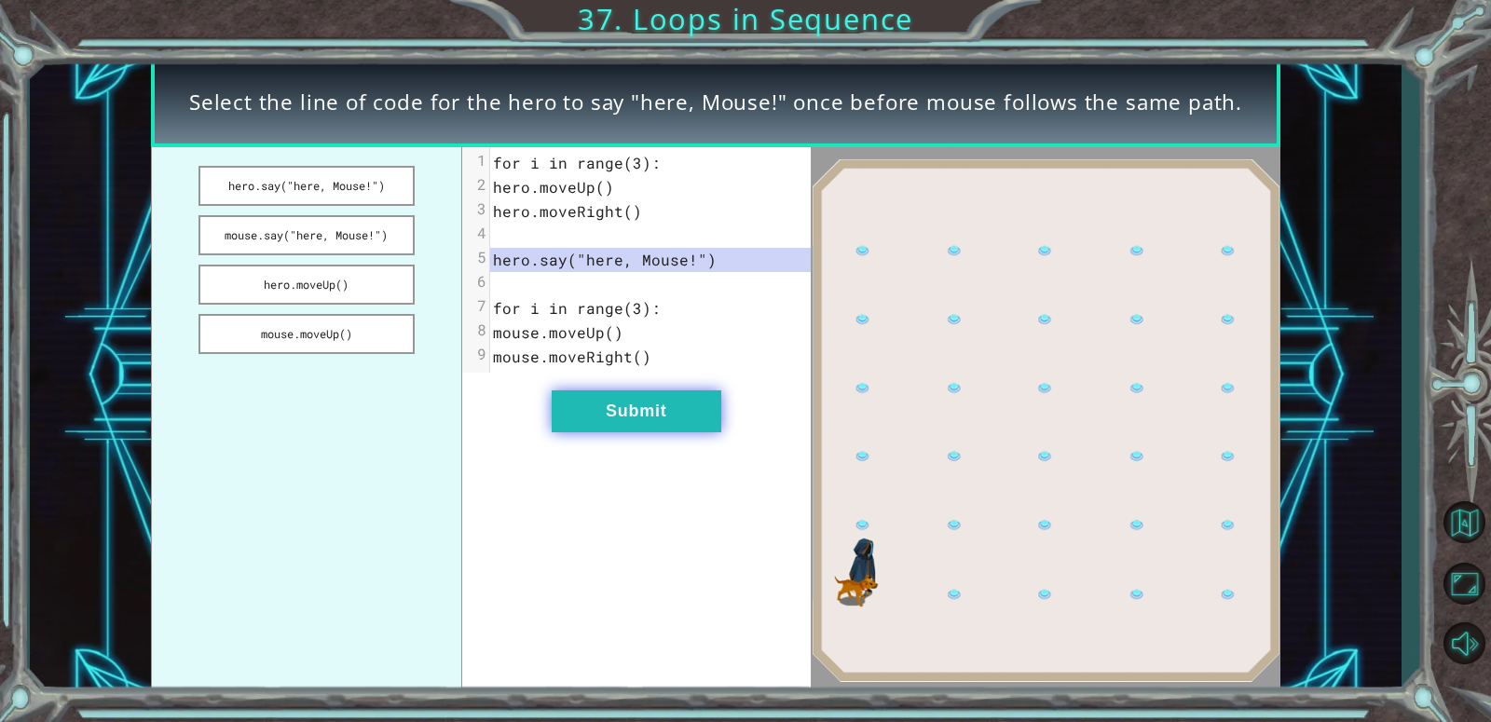
click at [597, 424] on button "Submit" at bounding box center [637, 411] width 170 height 42
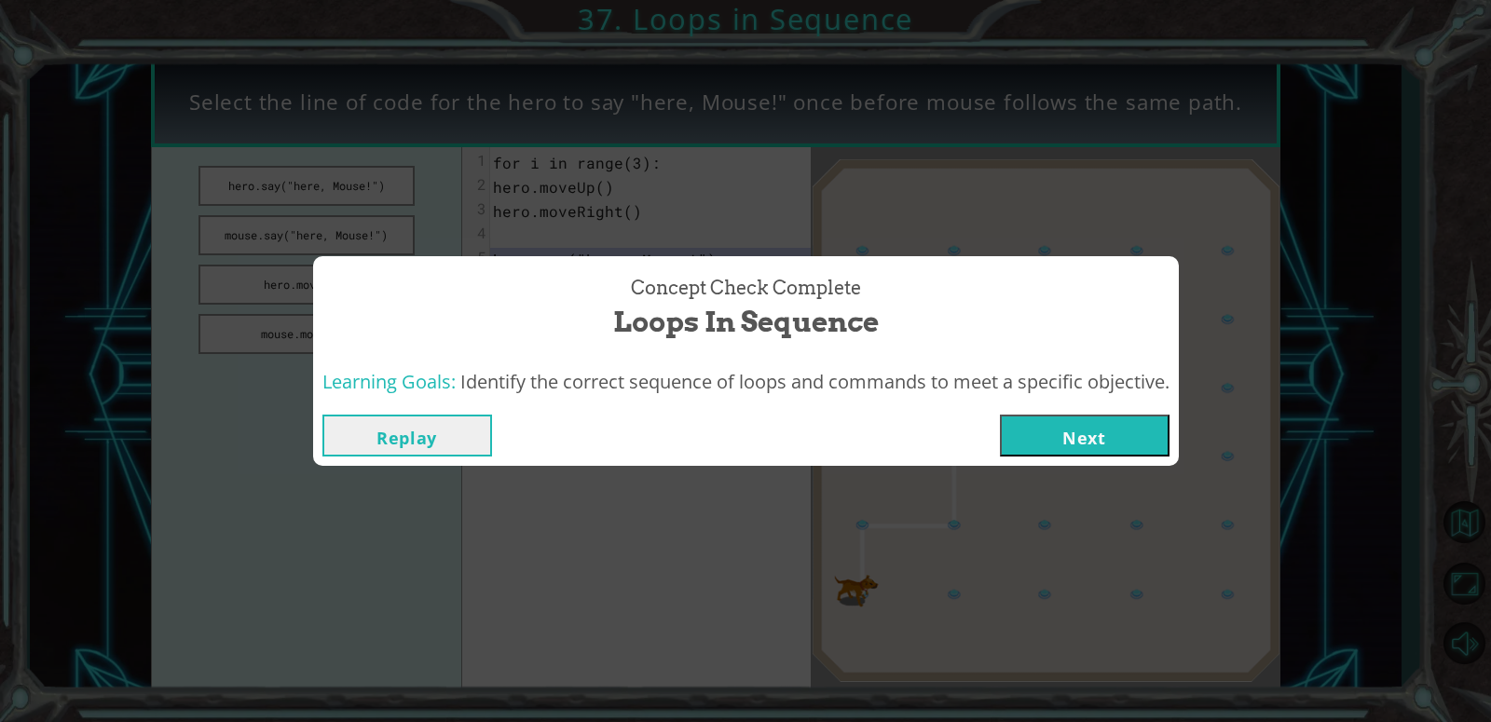
click at [1141, 434] on button "Next" at bounding box center [1085, 436] width 170 height 42
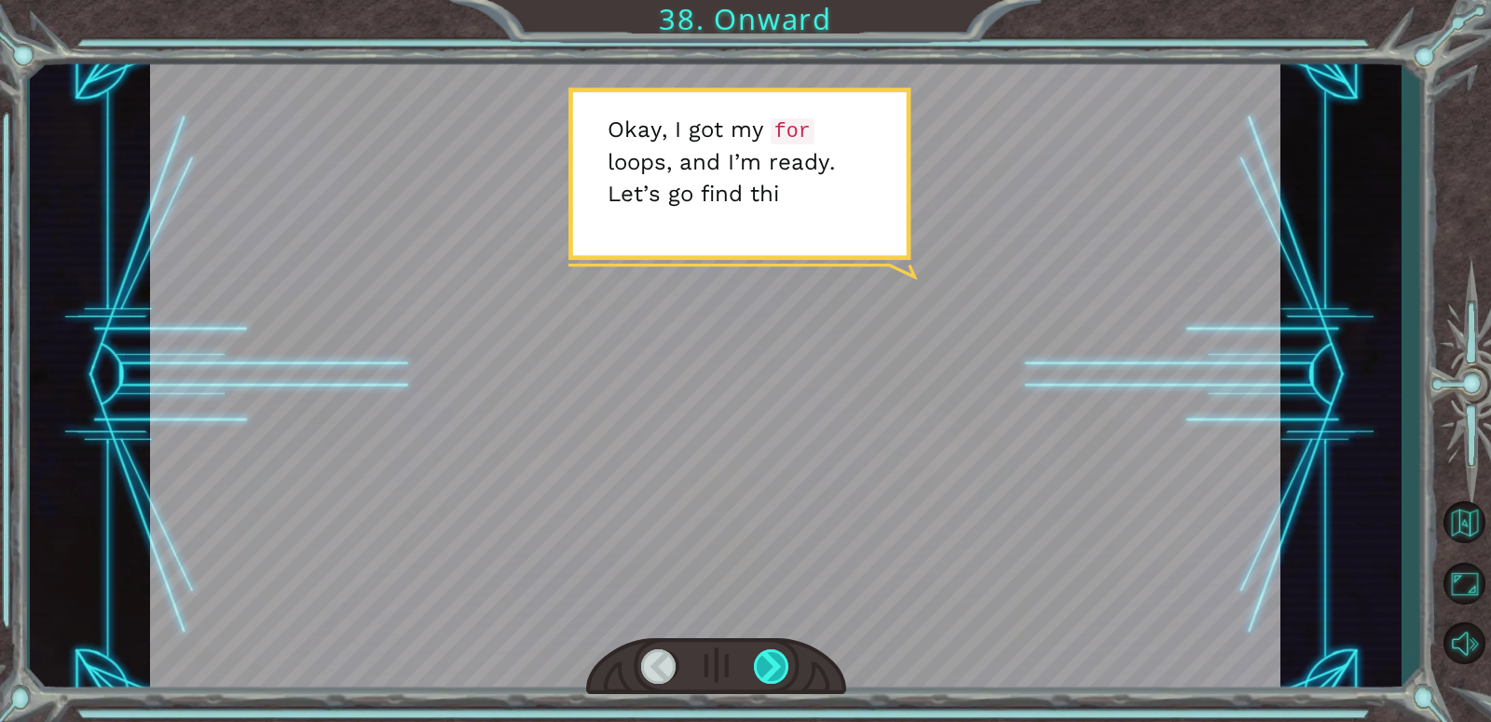
drag, startPoint x: 789, startPoint y: 654, endPoint x: 773, endPoint y: 654, distance: 15.8
click at [779, 654] on div at bounding box center [772, 666] width 36 height 34
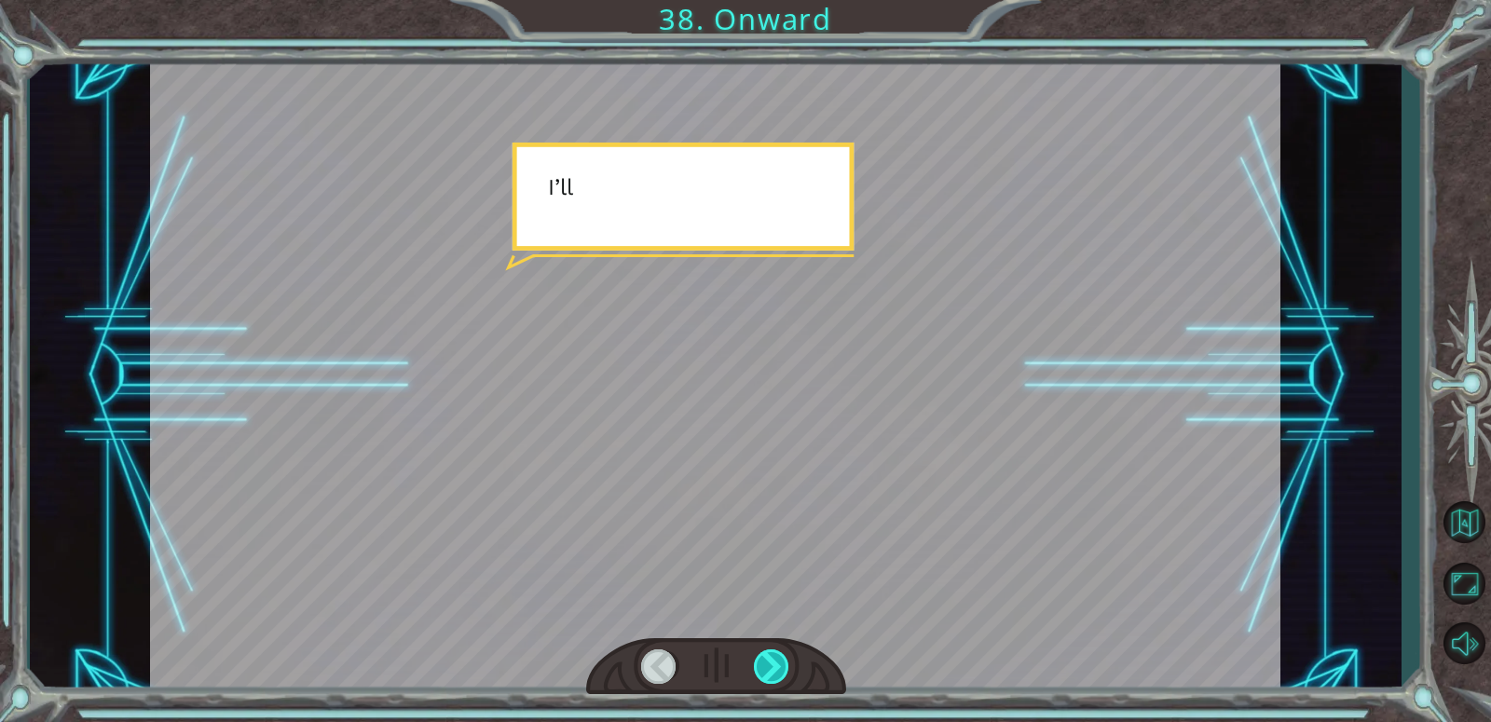
click at [773, 654] on div at bounding box center [772, 666] width 36 height 34
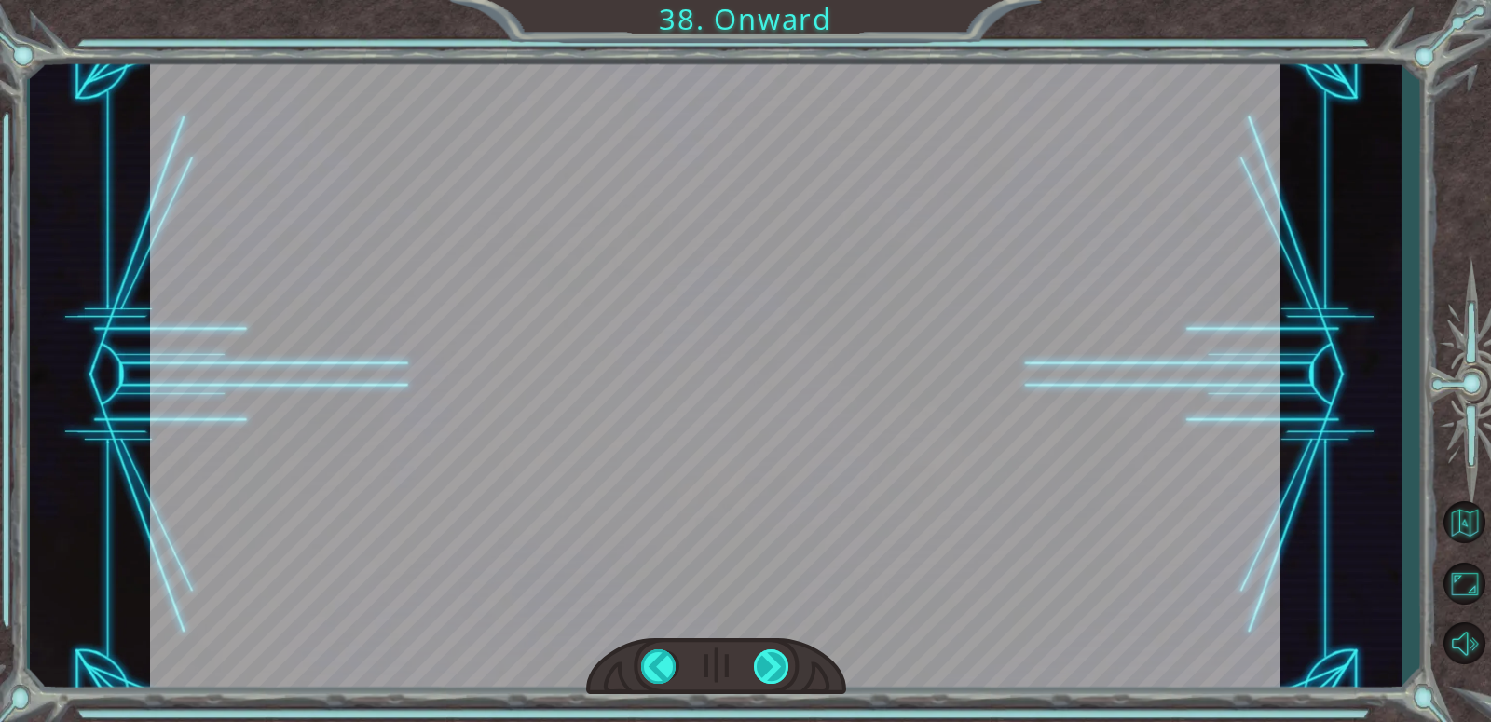
click at [773, 654] on div at bounding box center [772, 666] width 36 height 34
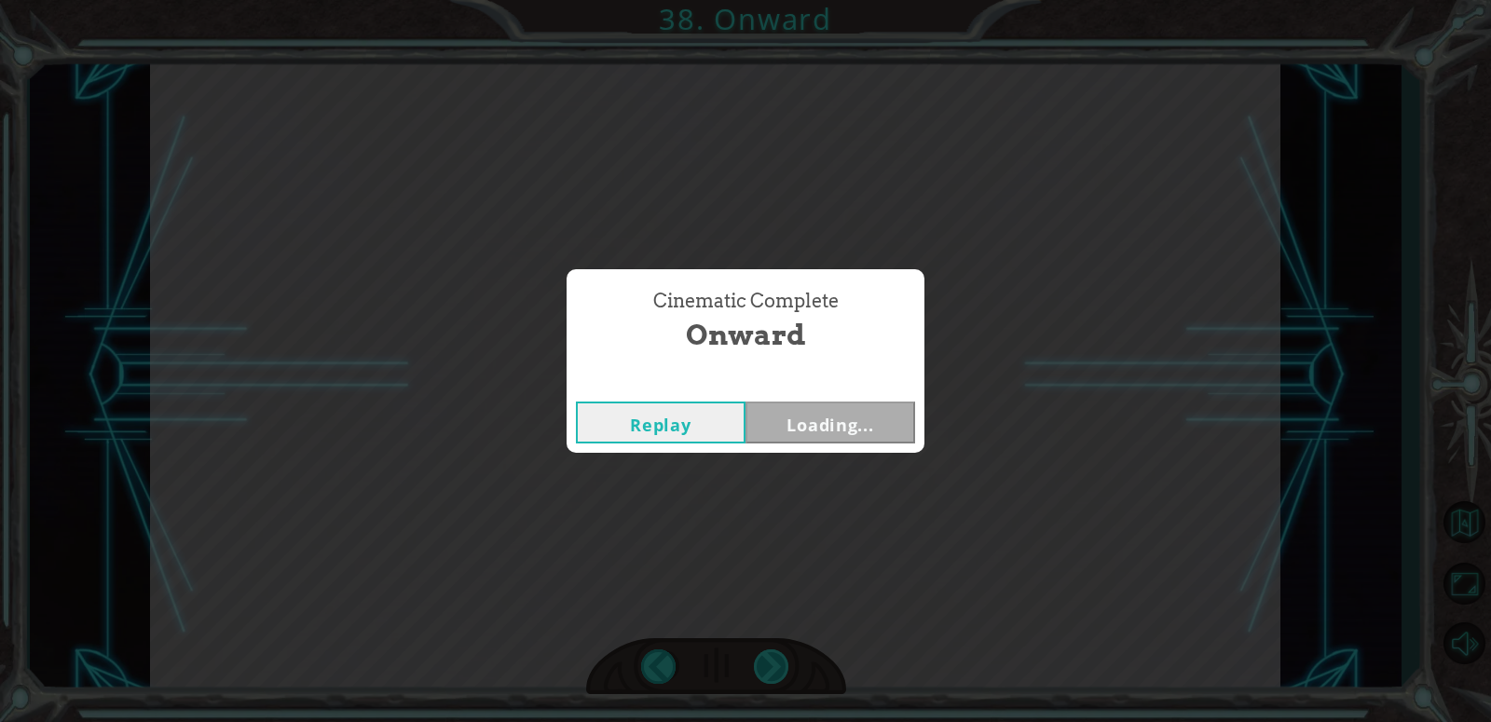
click at [773, 654] on div "Cinematic Complete Onward Replay Loading..." at bounding box center [745, 361] width 1491 height 722
drag, startPoint x: 871, startPoint y: 358, endPoint x: 853, endPoint y: 366, distance: 20.4
click at [865, 361] on div "Cinematic Complete Onward" at bounding box center [745, 321] width 339 height 85
click at [813, 407] on button "Next" at bounding box center [830, 423] width 170 height 42
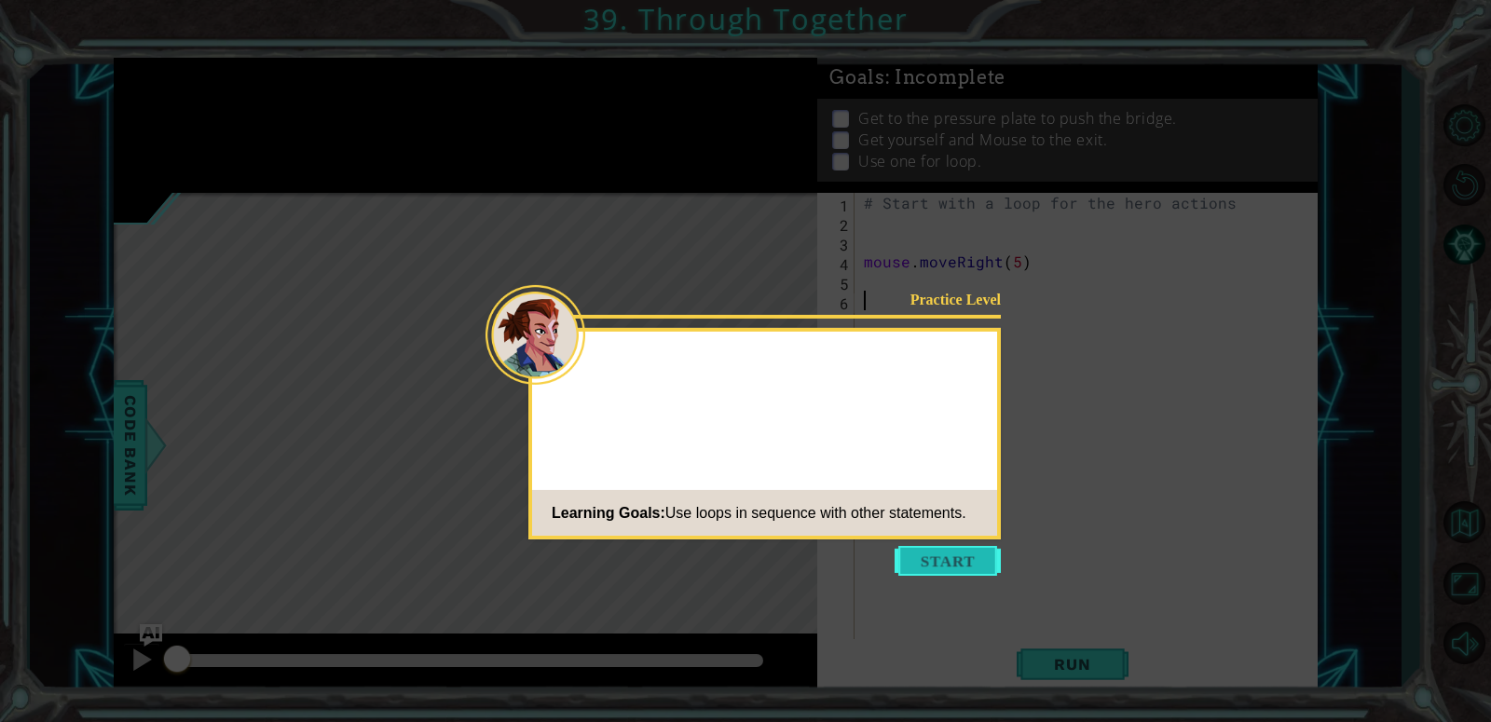
click at [949, 550] on button "Start" at bounding box center [947, 561] width 106 height 30
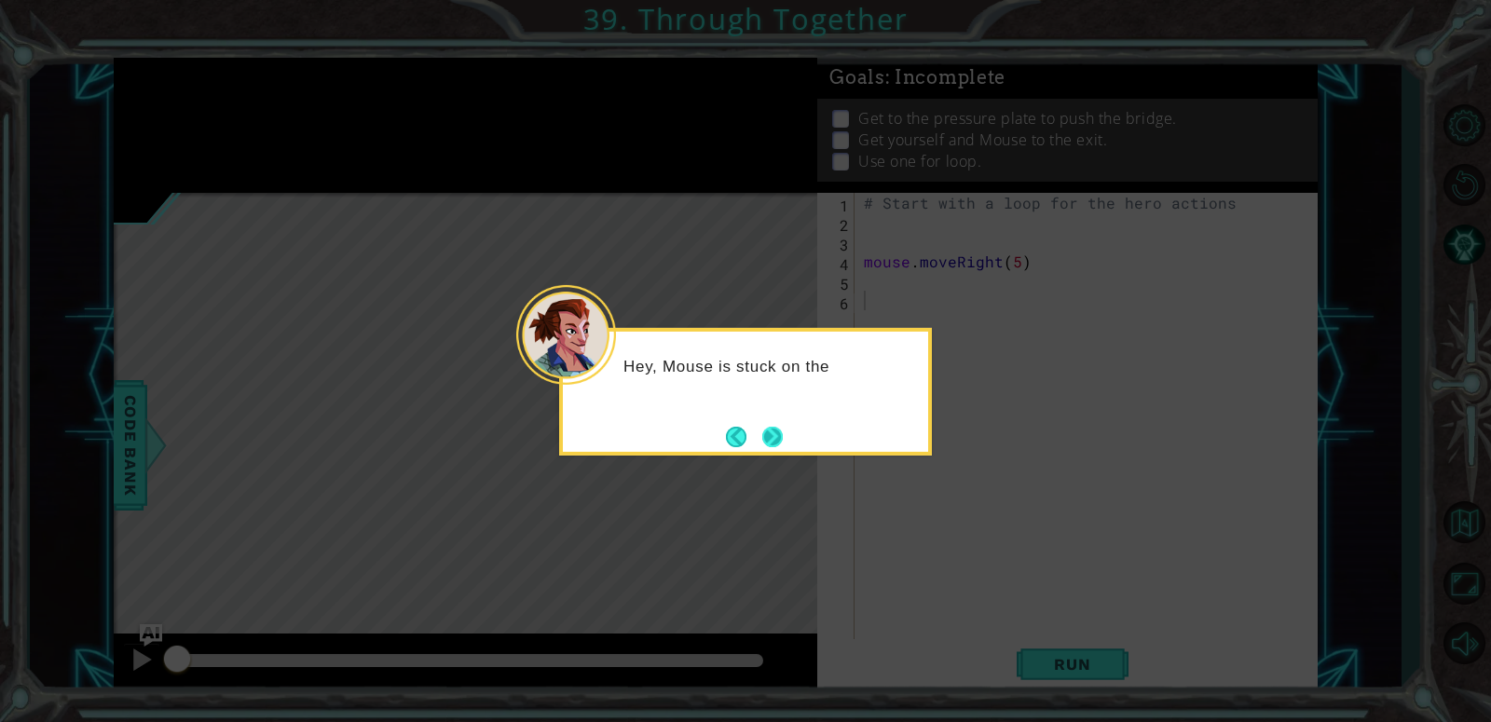
click at [776, 439] on button "Next" at bounding box center [772, 437] width 20 height 20
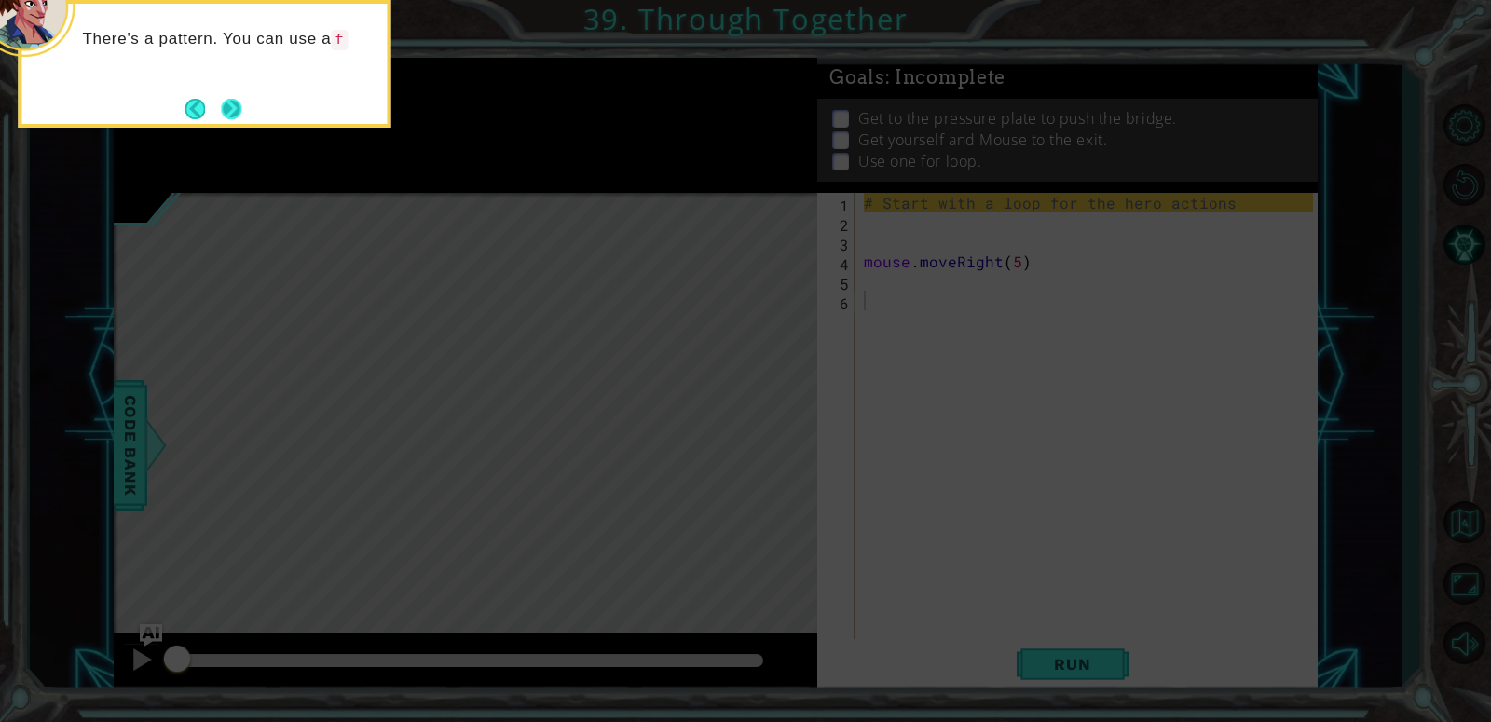
click at [236, 103] on button "Next" at bounding box center [231, 109] width 20 height 20
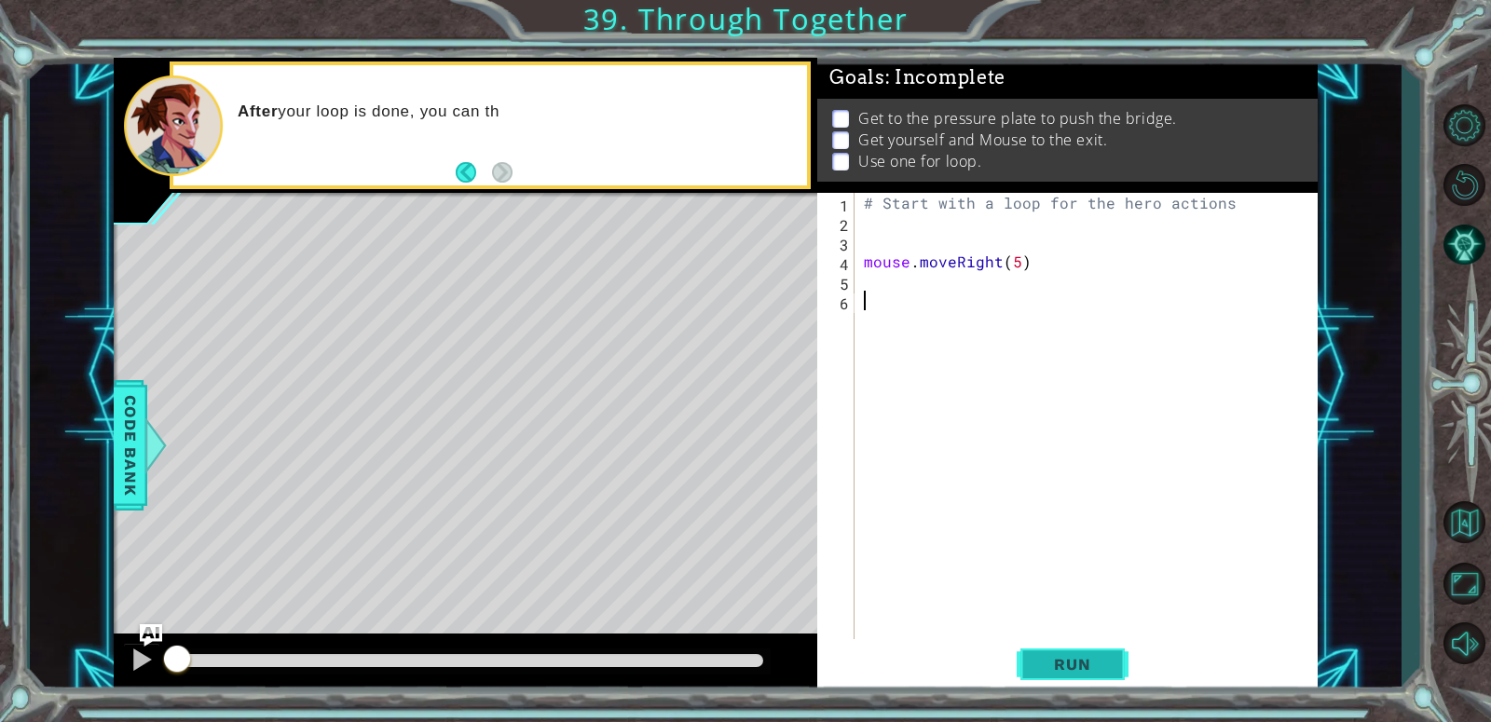
click at [1085, 673] on button "Run" at bounding box center [1073, 664] width 112 height 50
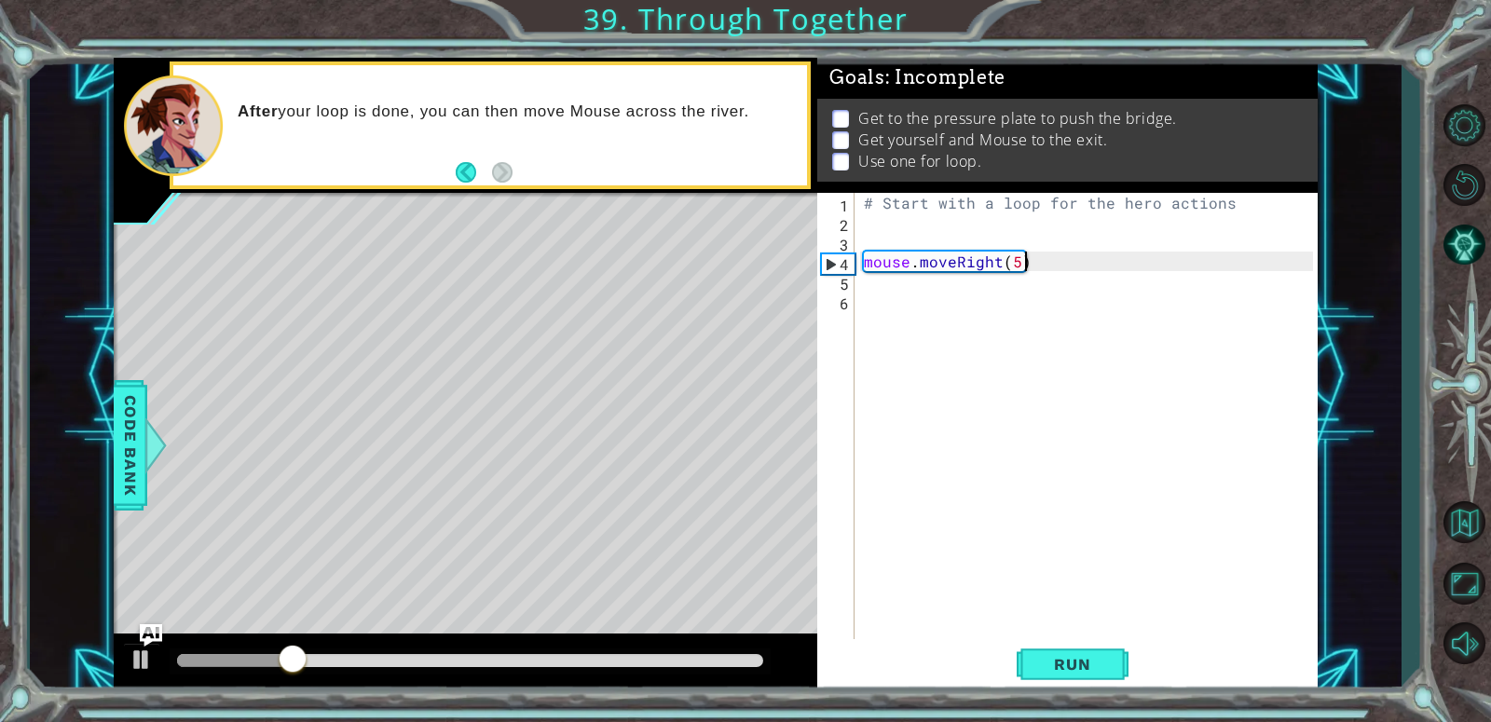
click at [1108, 257] on div "# Start with a loop for the hero actions mouse . moveRight ( 5 )" at bounding box center [1091, 437] width 462 height 489
type textarea "mouse.moveRight(5)"
click at [1102, 279] on div "# Start with a loop for the hero actions mouse . moveRight ( 5 )" at bounding box center [1091, 437] width 462 height 489
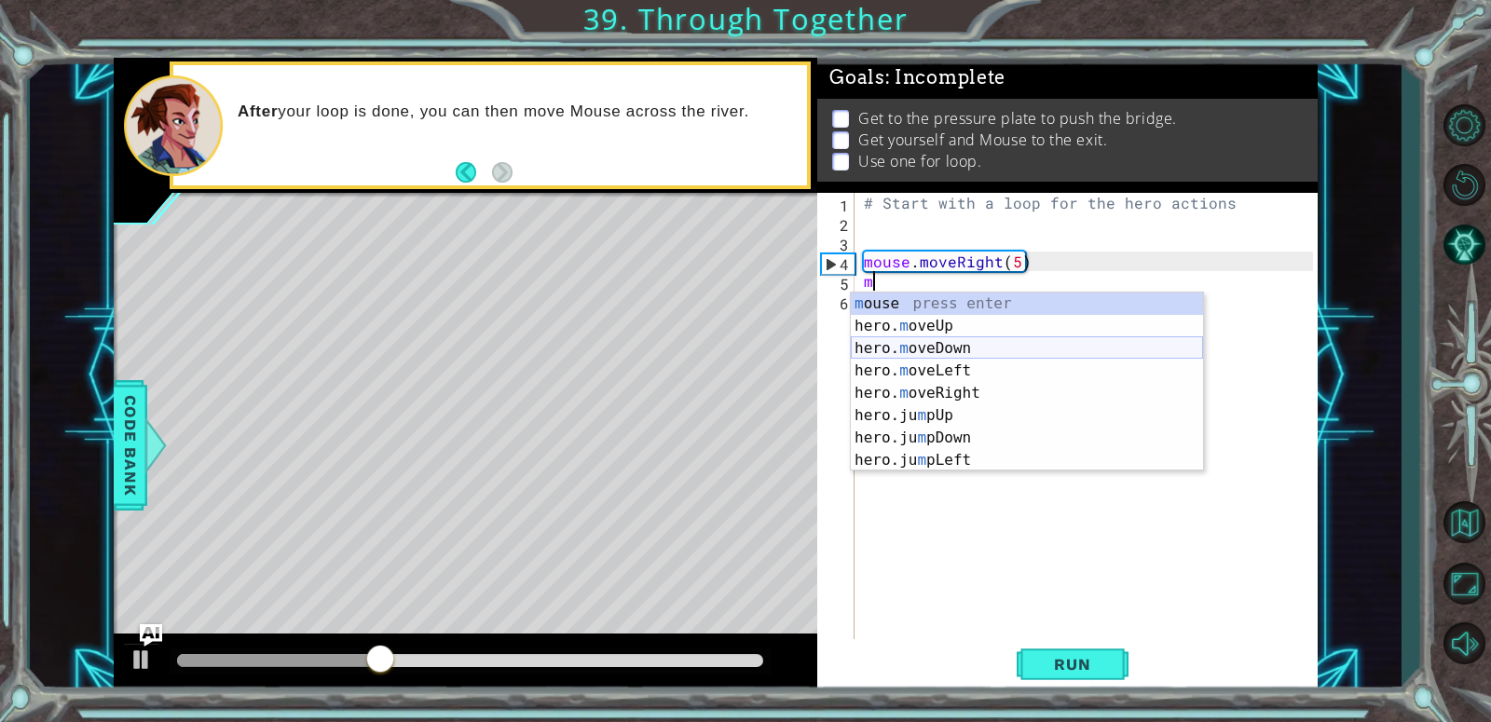
click at [967, 351] on div "m ouse press enter hero. m oveUp press enter hero. m oveDown press enter hero. …" at bounding box center [1027, 405] width 352 height 224
type textarea "hero.moveDown(1)"
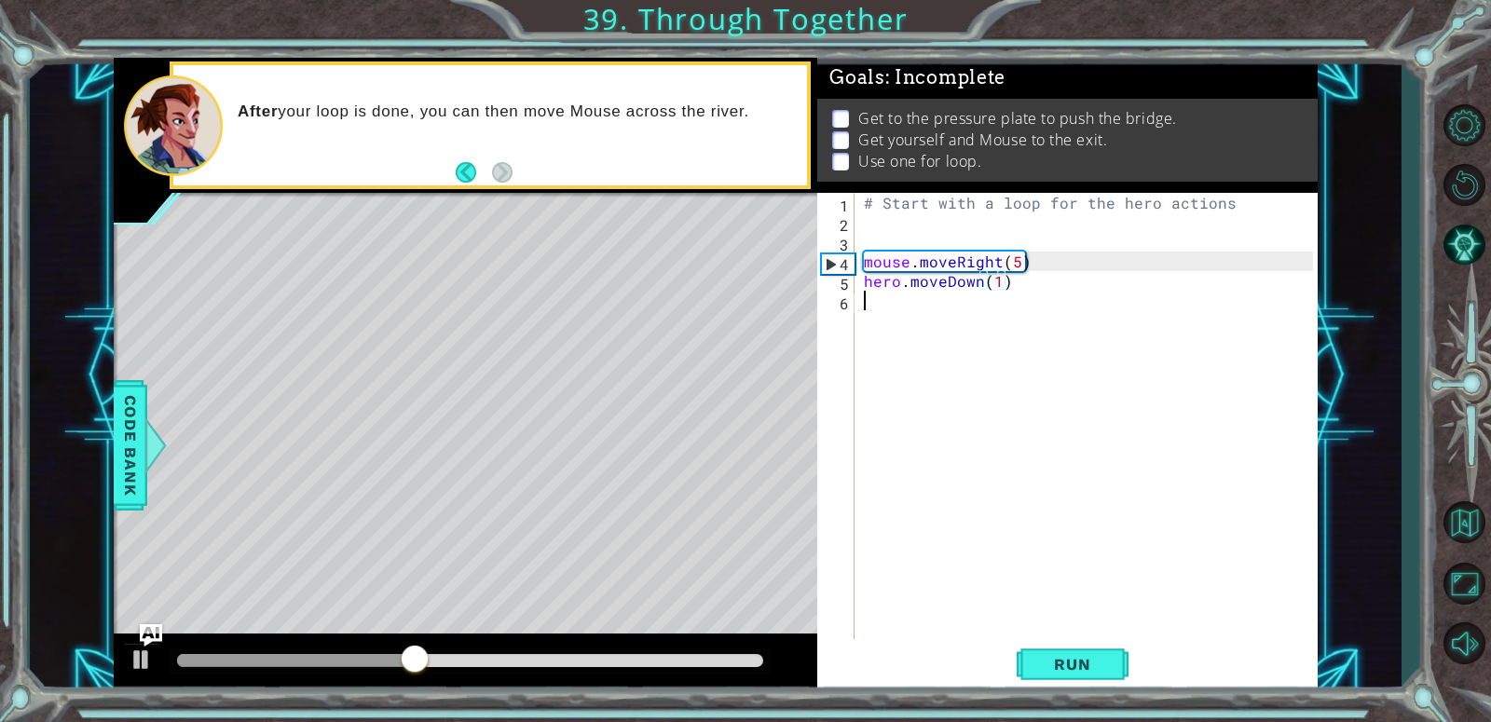
click at [984, 330] on div "# Start with a loop for the hero actions mouse . moveRight ( 5 ) hero . moveDow…" at bounding box center [1091, 437] width 462 height 489
click at [1054, 343] on div "# Start with a loop for the hero actions mouse . moveRight ( 5 ) hero . moveDow…" at bounding box center [1091, 437] width 462 height 489
drag, startPoint x: 1075, startPoint y: 276, endPoint x: 855, endPoint y: 278, distance: 219.9
click at [855, 278] on div "1 2 3 4 5 6 # Start with a loop for the hero actions mouse . moveRight ( 5 ) he…" at bounding box center [1065, 418] width 496 height 450
type textarea "hero.moveDown(1)"
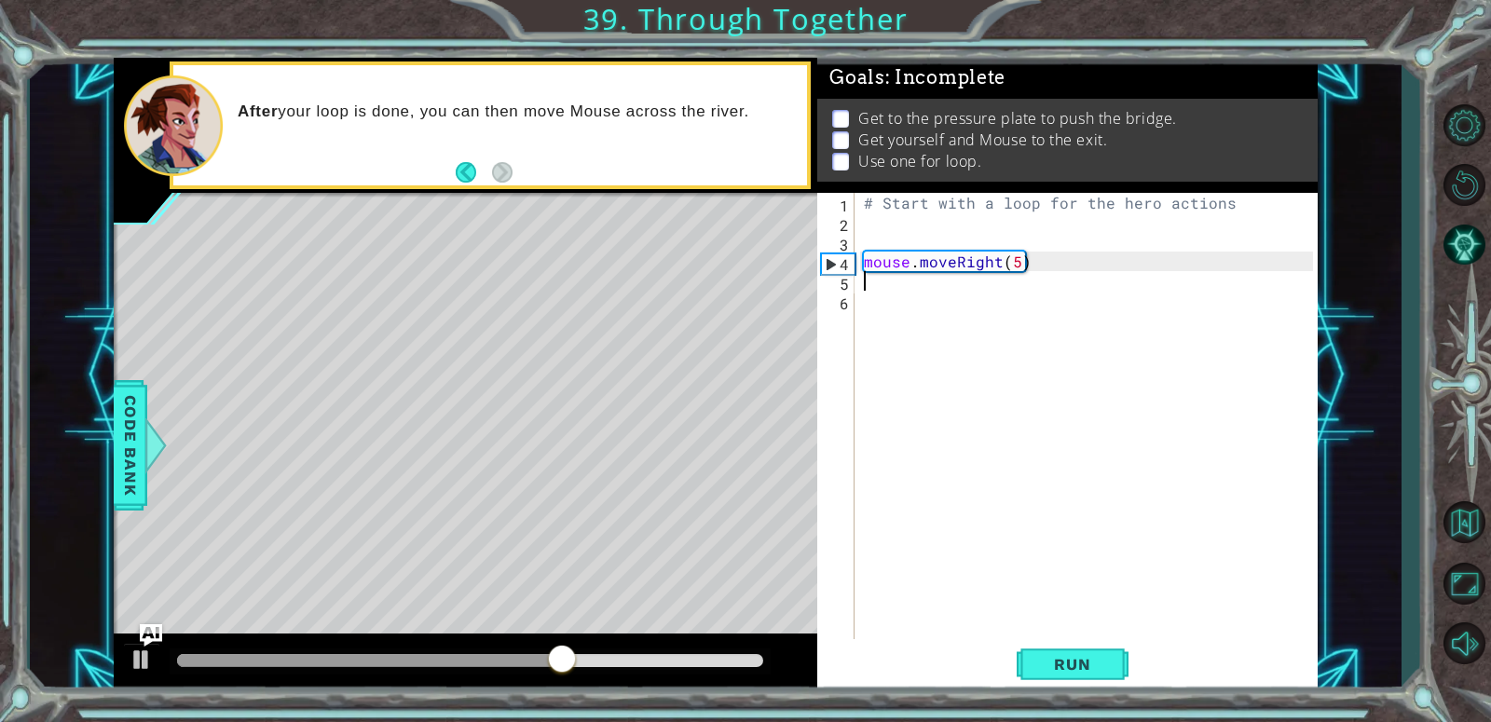
type textarea "w"
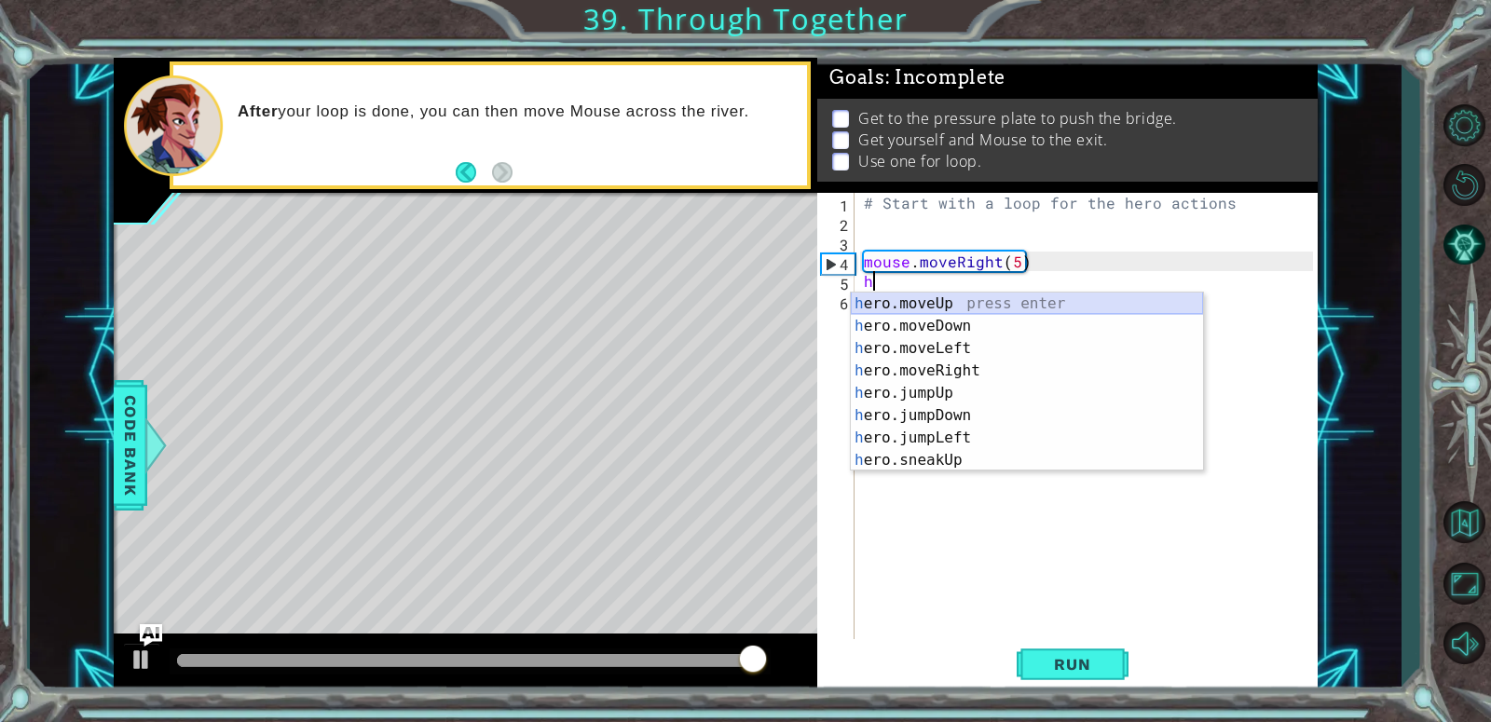
click at [1014, 303] on div "h ero.moveUp press enter h ero.moveDown press enter h ero.moveLeft press enter …" at bounding box center [1027, 405] width 352 height 224
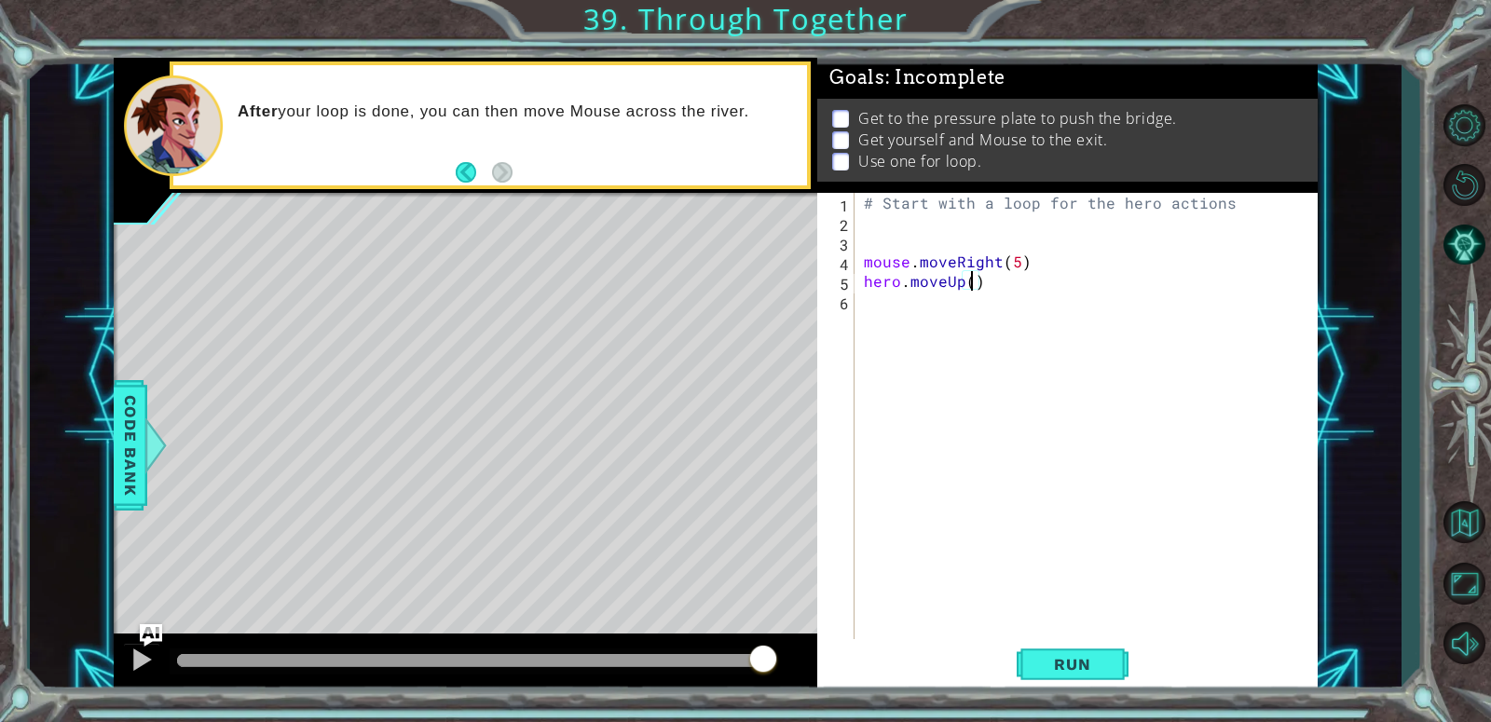
type textarea "hero.moveUp(2)"
click at [961, 290] on div "# Start with a loop for the hero actions mouse . moveRight ( 5 ) hero . moveUp …" at bounding box center [1091, 437] width 462 height 489
click at [928, 340] on div "# Start with a loop for the hero actions mouse . moveRight ( 5 ) hero . moveUp …" at bounding box center [1091, 437] width 462 height 489
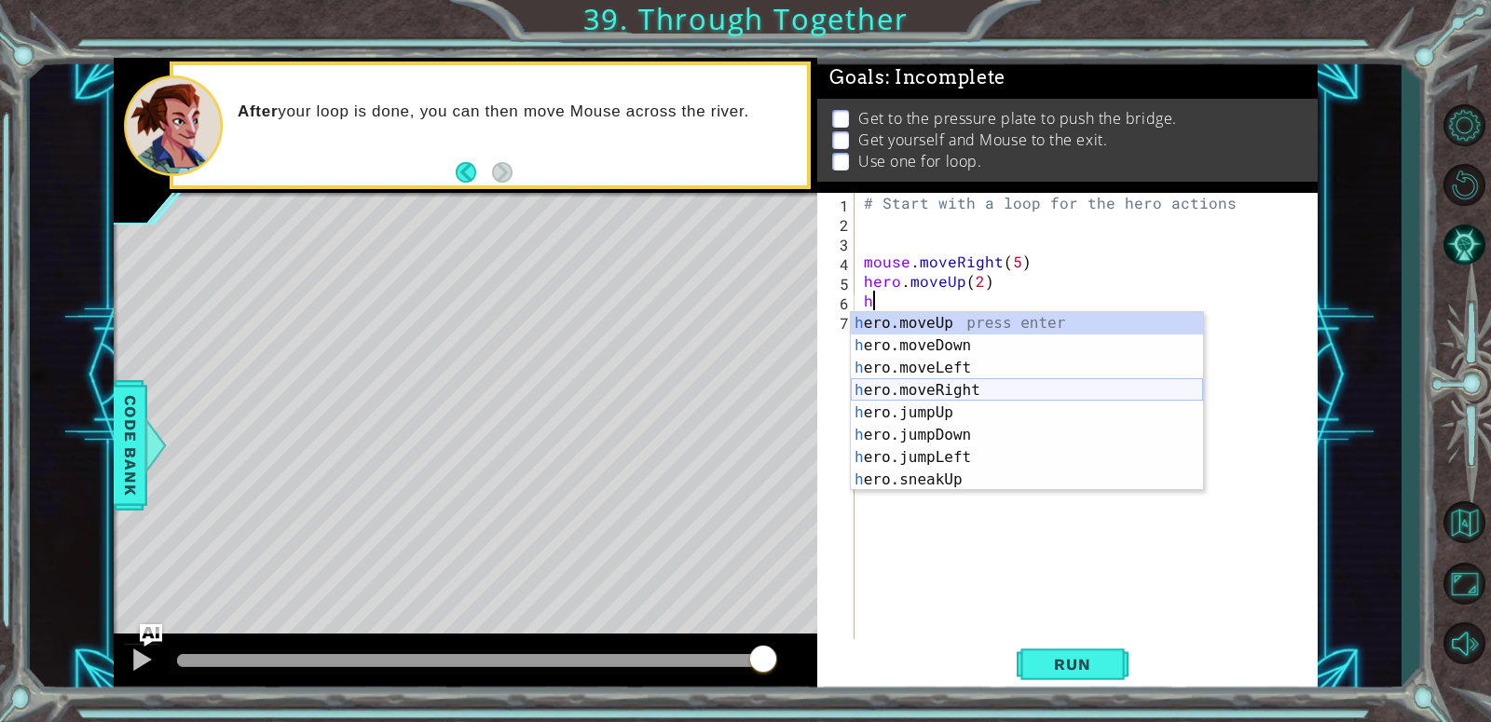
click at [1009, 397] on div "h ero.moveUp press enter h ero.moveDown press enter h ero.moveLeft press enter …" at bounding box center [1027, 424] width 352 height 224
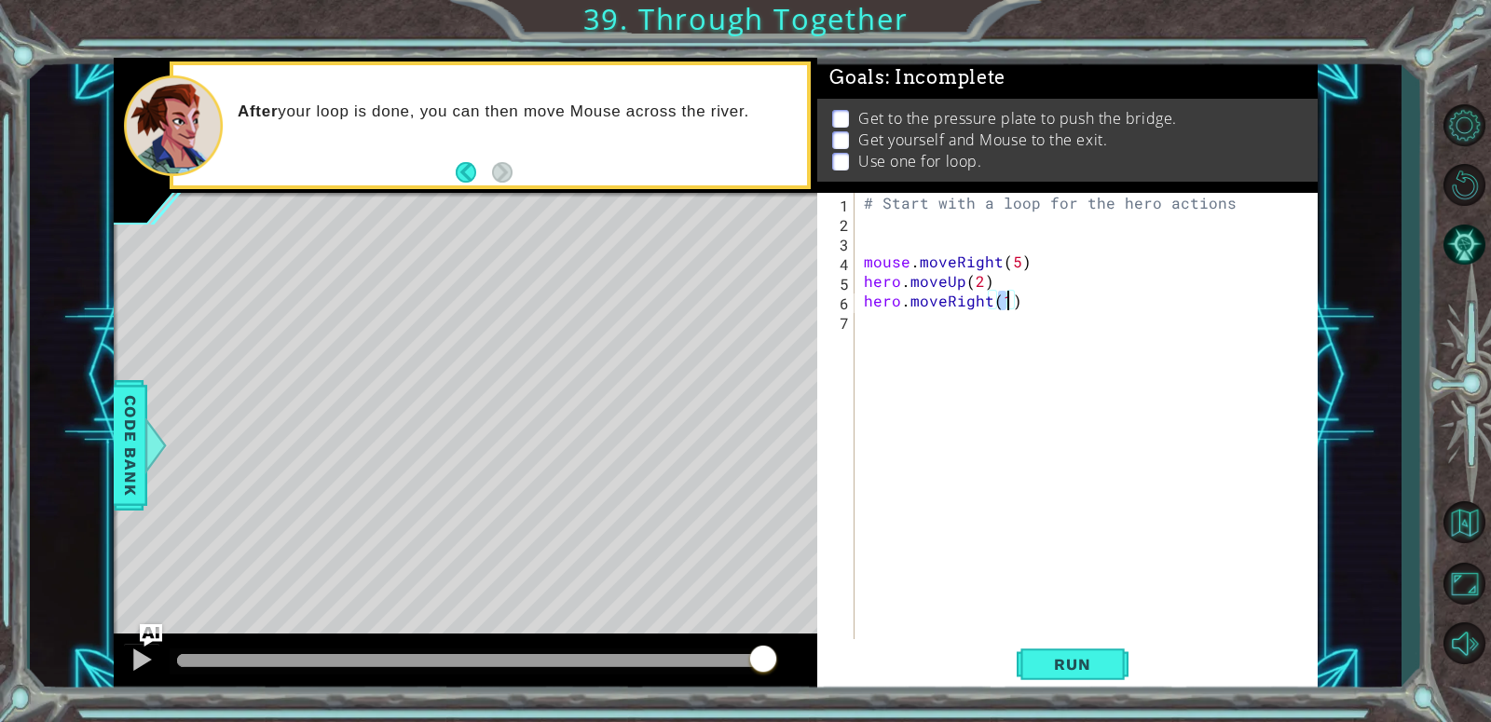
click at [998, 354] on div "# Start with a loop for the hero actions mouse . moveRight ( 5 ) hero . moveUp …" at bounding box center [1091, 437] width 462 height 489
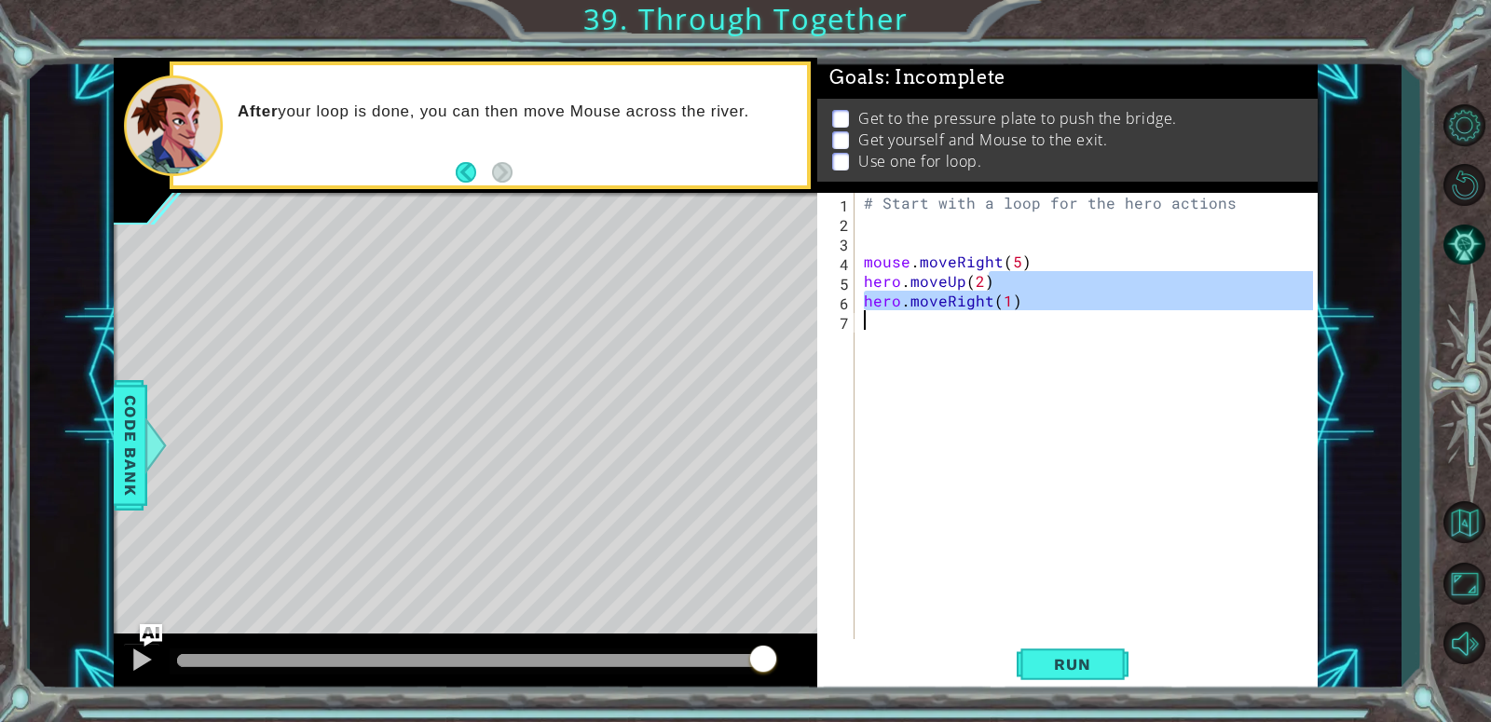
type textarea "hero.moveRight(1)"
click at [998, 354] on div "# Start with a loop for the hero actions mouse . moveRight ( 5 ) hero . moveUp …" at bounding box center [1086, 418] width 453 height 450
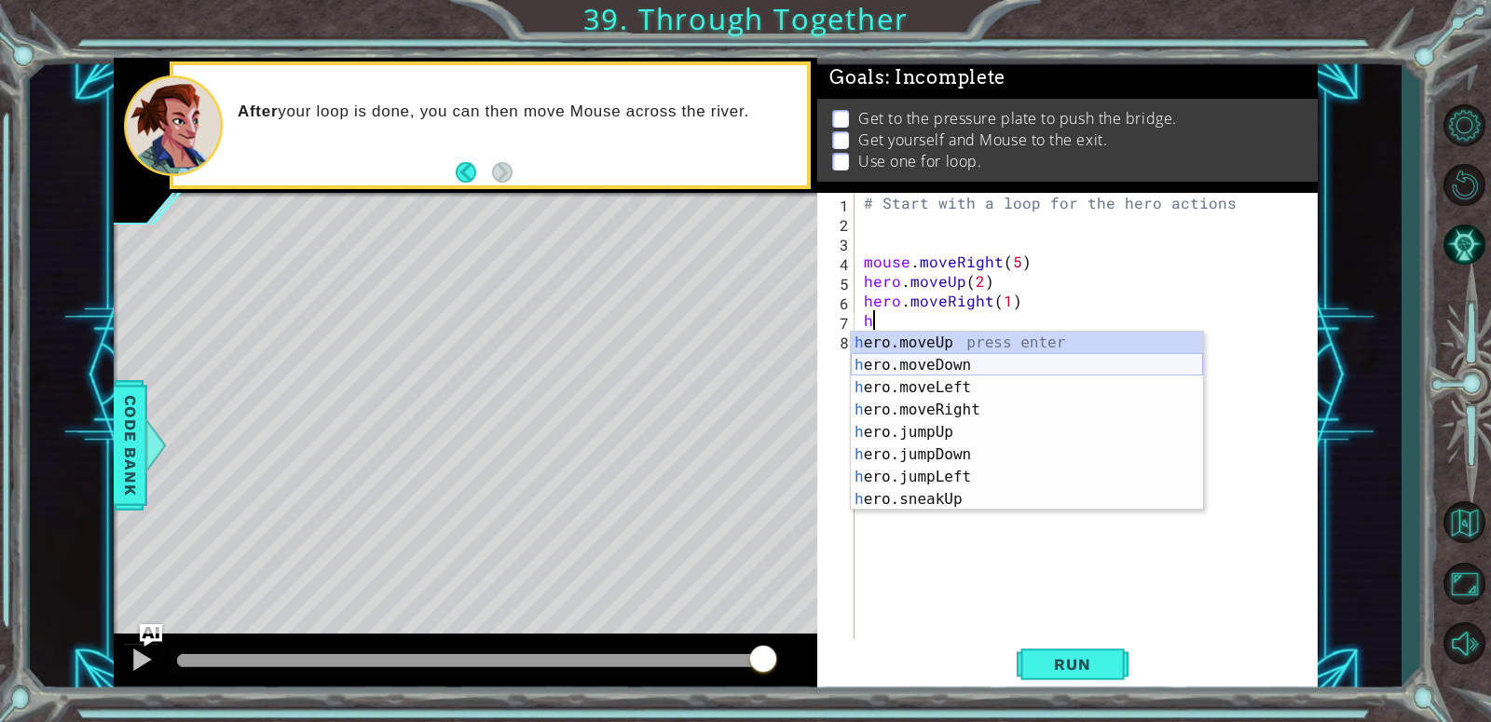
click at [986, 366] on div "h ero.moveUp press enter h ero.moveDown press enter h ero.moveLeft press enter …" at bounding box center [1027, 444] width 352 height 224
type textarea "hero.moveDown(1)"
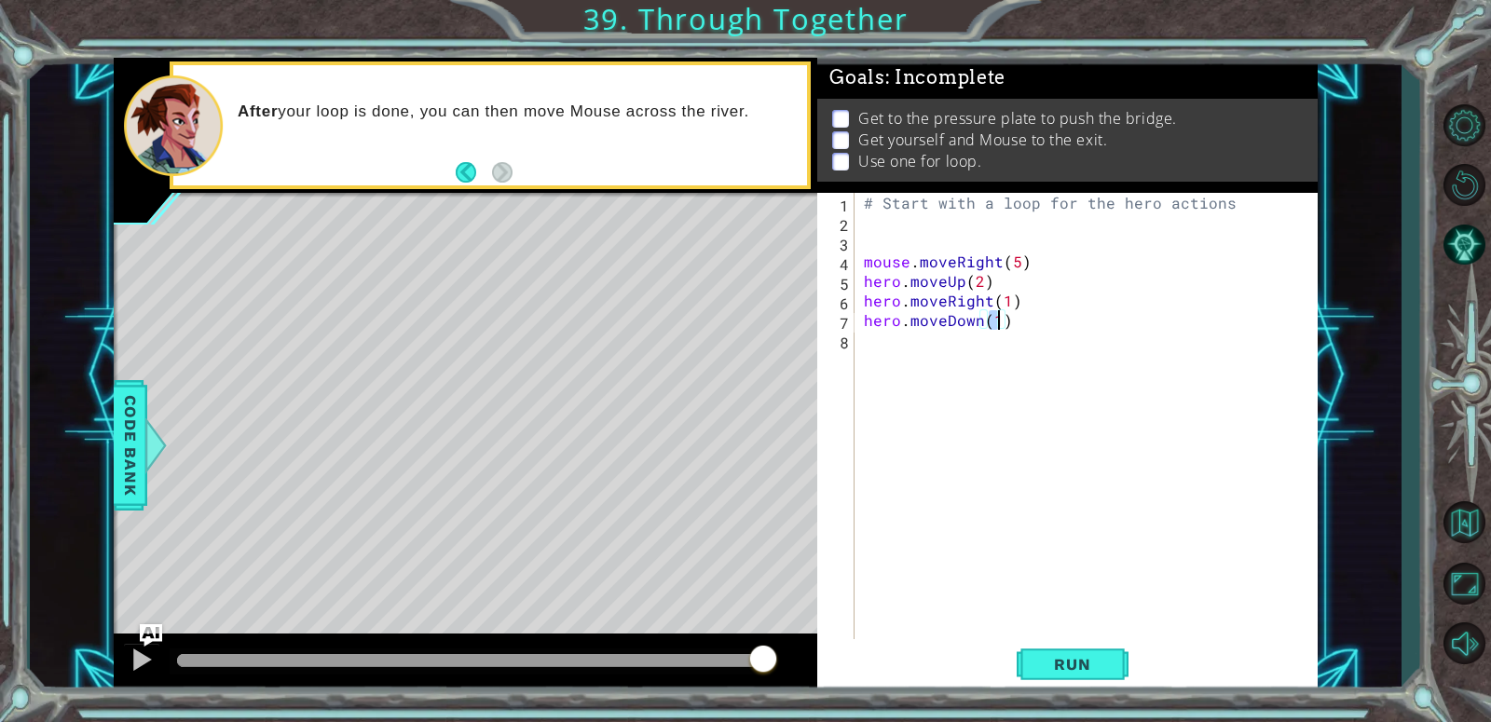
click at [986, 366] on div "# Start with a loop for the hero actions mouse . moveRight ( 5 ) hero . moveUp …" at bounding box center [1091, 437] width 462 height 489
click at [995, 314] on div "# Start with a loop for the hero actions mouse . moveRight ( 5 ) hero . moveUp …" at bounding box center [1091, 437] width 462 height 489
type textarea "hero.moveDown(2)"
click at [979, 365] on div "# Start with a loop for the hero actions mouse . moveRight ( 5 ) hero . moveUp …" at bounding box center [1091, 437] width 462 height 489
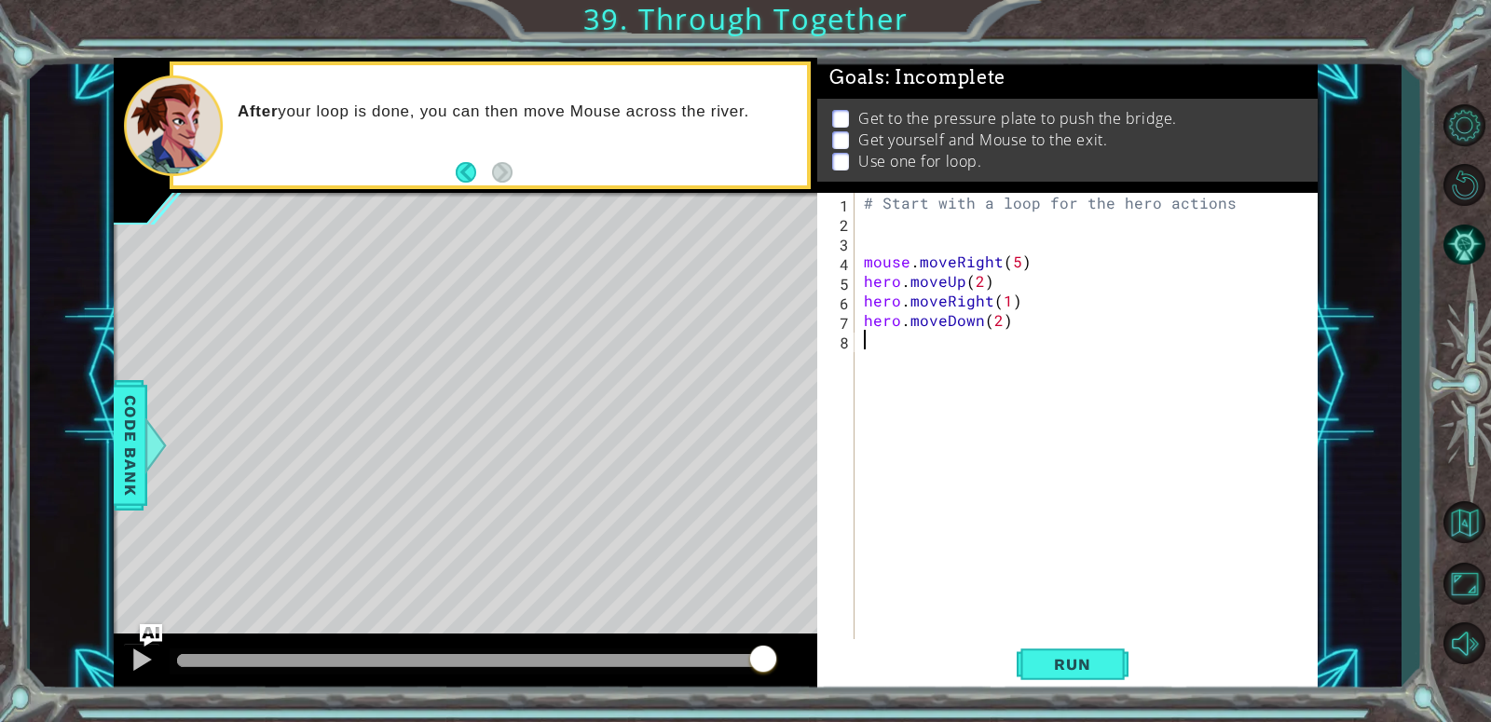
scroll to position [0, 0]
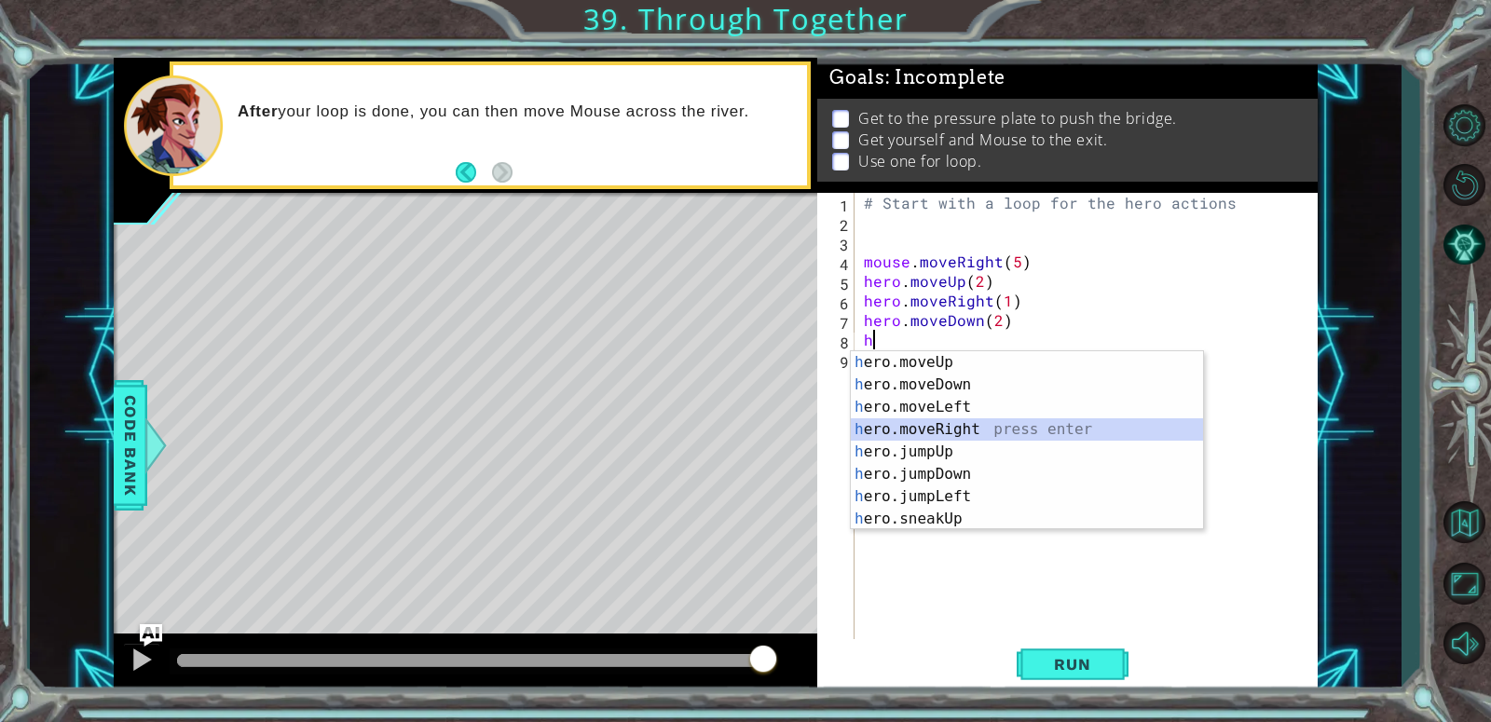
click at [933, 422] on div "h ero.moveUp press enter h ero.moveDown press enter h ero.moveLeft press enter …" at bounding box center [1027, 463] width 352 height 224
type textarea "hero.moveRight(1)"
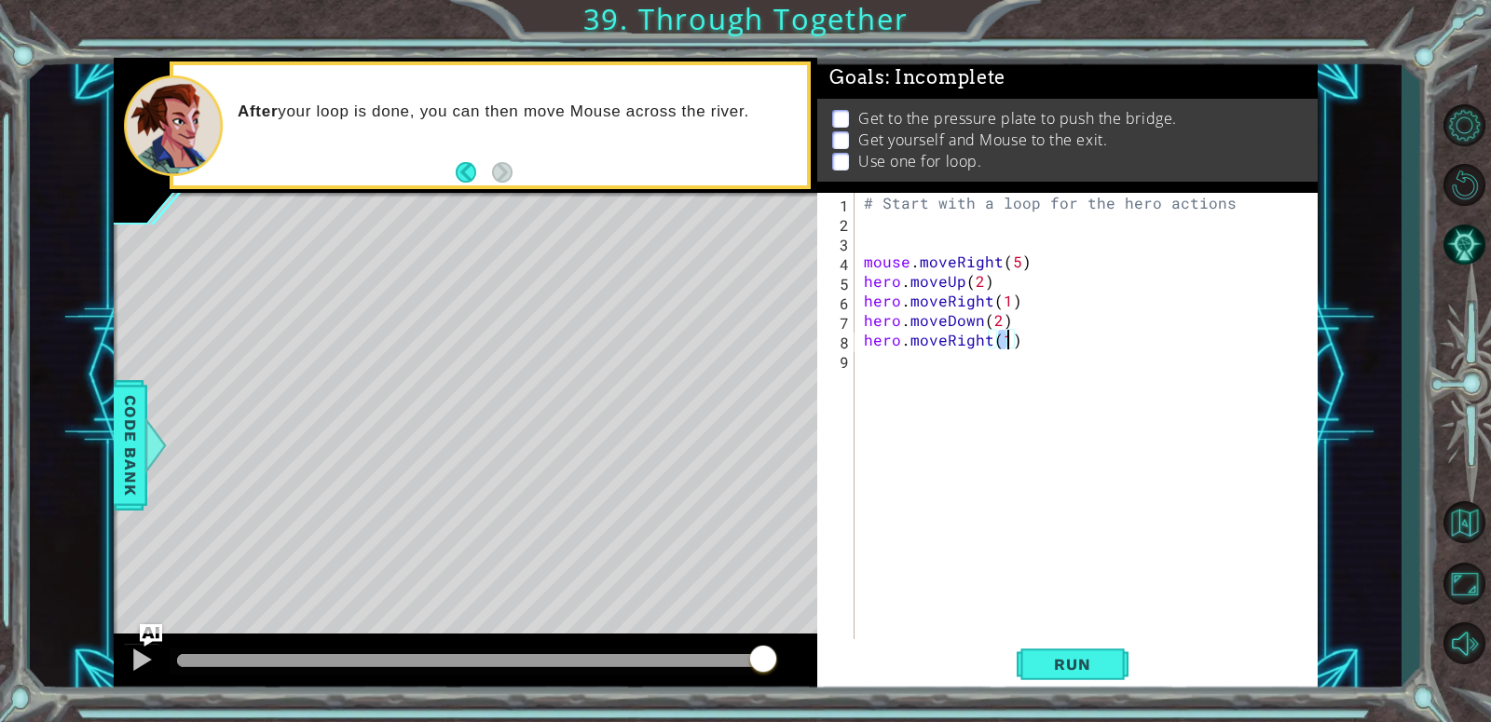
click at [944, 403] on div "# Start with a loop for the hero actions mouse . moveRight ( 5 ) hero . moveUp …" at bounding box center [1091, 437] width 462 height 489
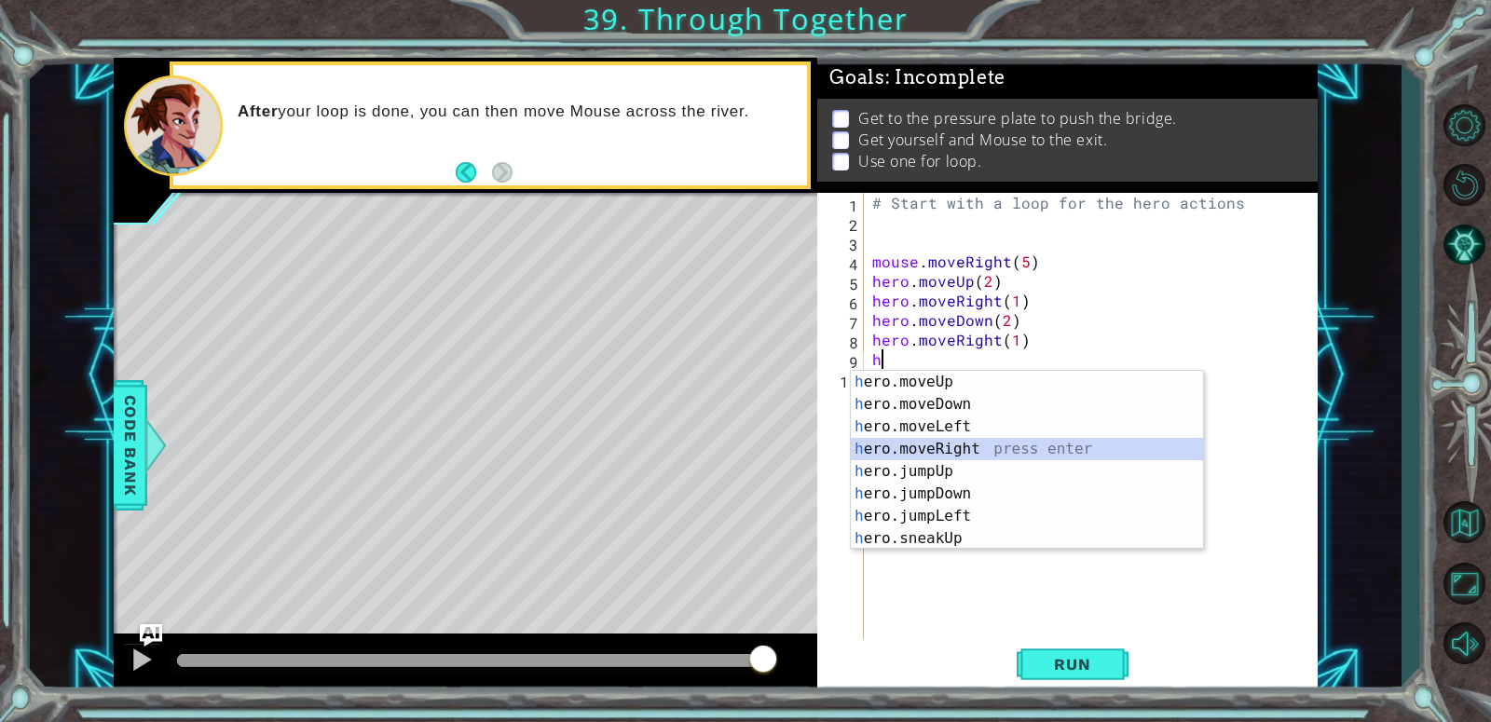
click at [1005, 444] on div "h ero.moveUp press enter h ero.moveDown press enter h ero.moveLeft press enter …" at bounding box center [1027, 483] width 352 height 224
type textarea "hero.moveRight(1)"
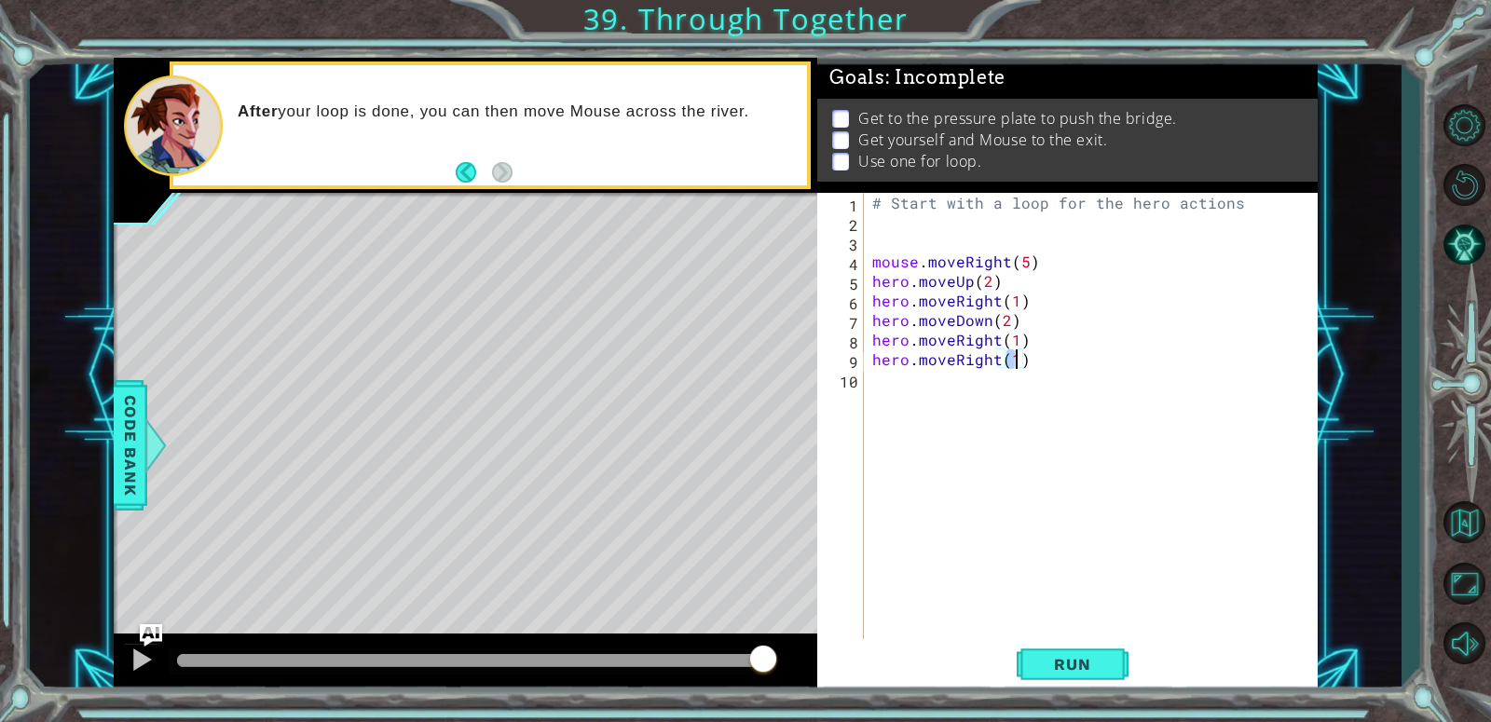
click at [1036, 404] on div "# Start with a loop for the hero actions mouse . moveRight ( 5 ) hero . moveUp …" at bounding box center [1095, 437] width 454 height 489
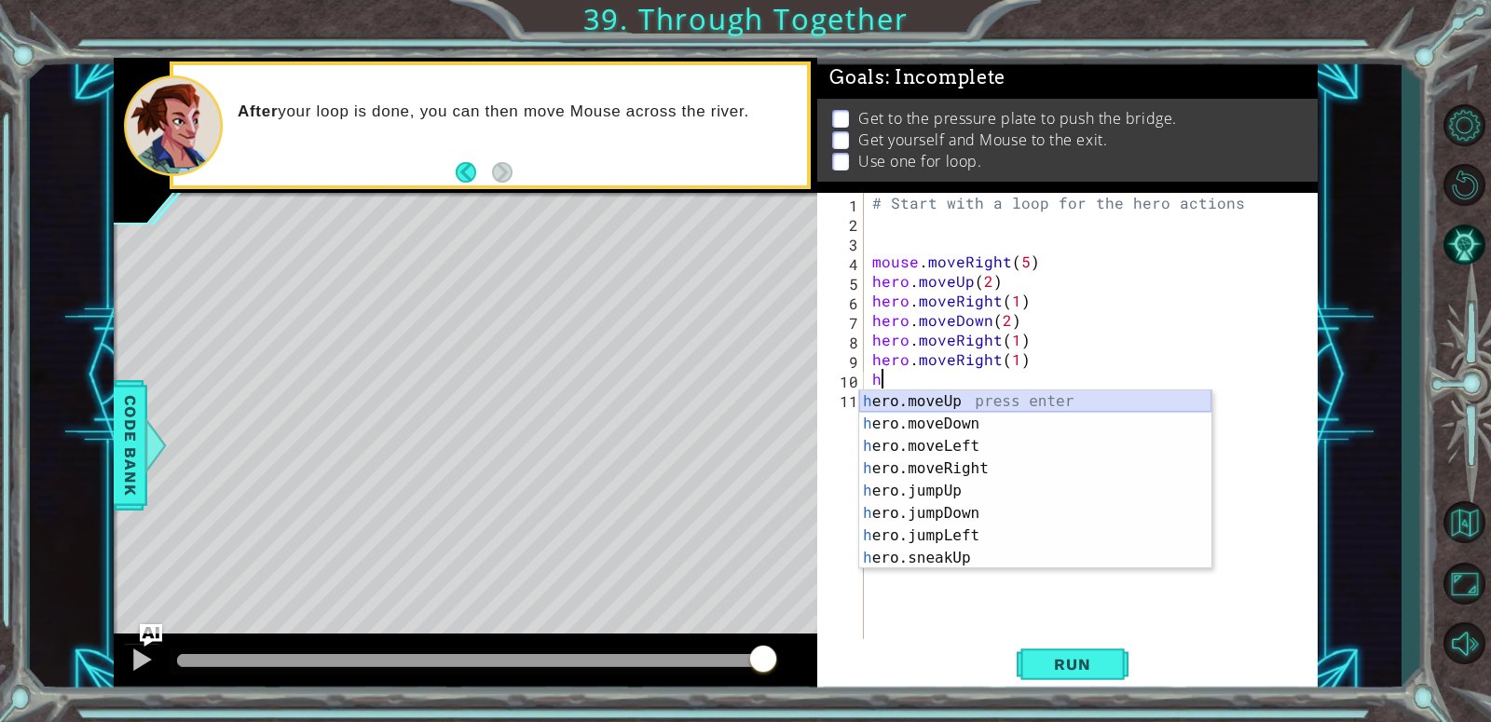
click at [1015, 406] on div "h ero.moveUp press enter h ero.moveDown press enter h ero.moveLeft press enter …" at bounding box center [1035, 502] width 352 height 224
type textarea "hero.moveUp(1)"
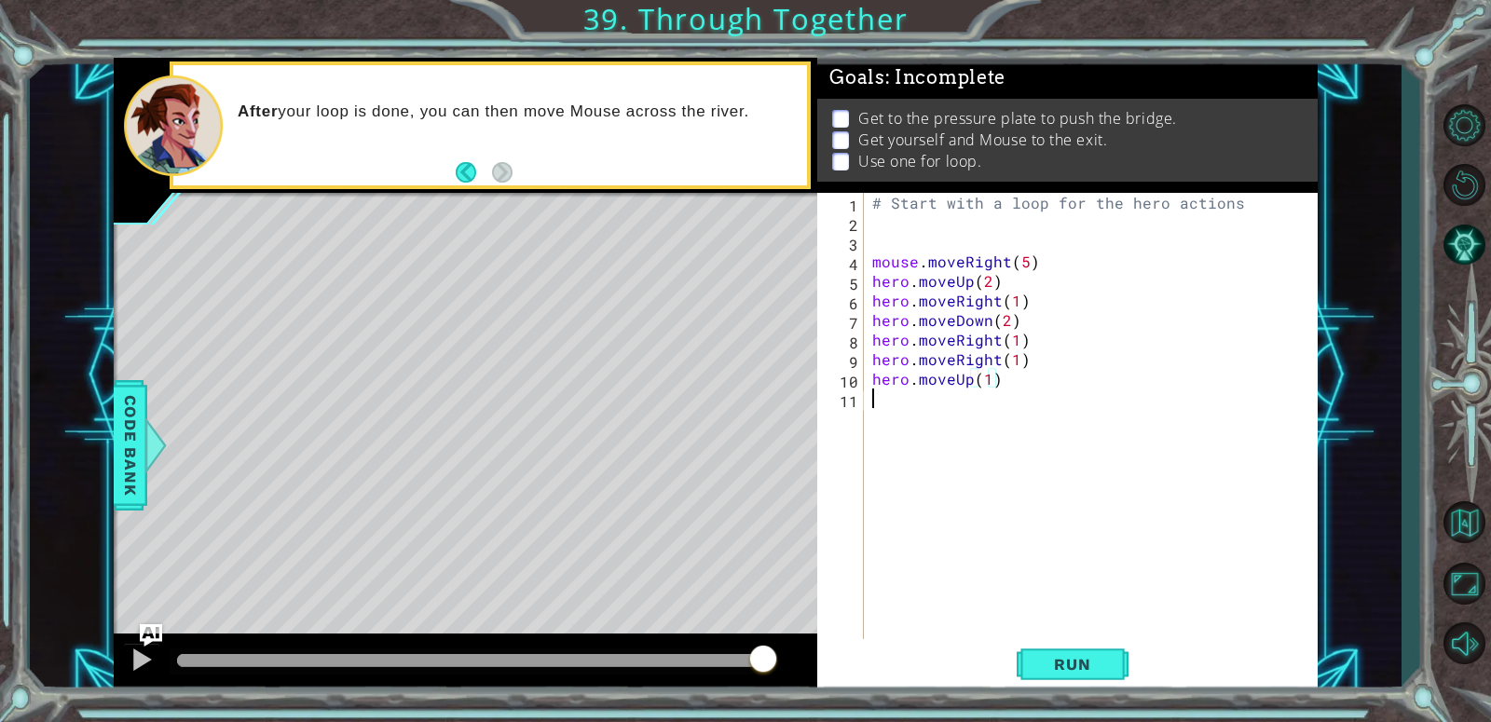
click at [934, 438] on div "# Start with a loop for the hero actions mouse . moveRight ( 5 ) hero . moveUp …" at bounding box center [1095, 437] width 454 height 489
click at [997, 382] on div "# Start with a loop for the hero actions mouse . moveRight ( 5 ) hero . moveUp …" at bounding box center [1095, 437] width 454 height 489
click at [999, 383] on div "# Start with a loop for the hero actions mouse . moveRight ( 5 ) hero . moveUp …" at bounding box center [1095, 437] width 454 height 489
click at [990, 379] on div "# Start with a loop for the hero actions mouse . moveRight ( 5 ) hero . moveUp …" at bounding box center [1095, 437] width 454 height 489
type textarea "hero.moveUp(2)"
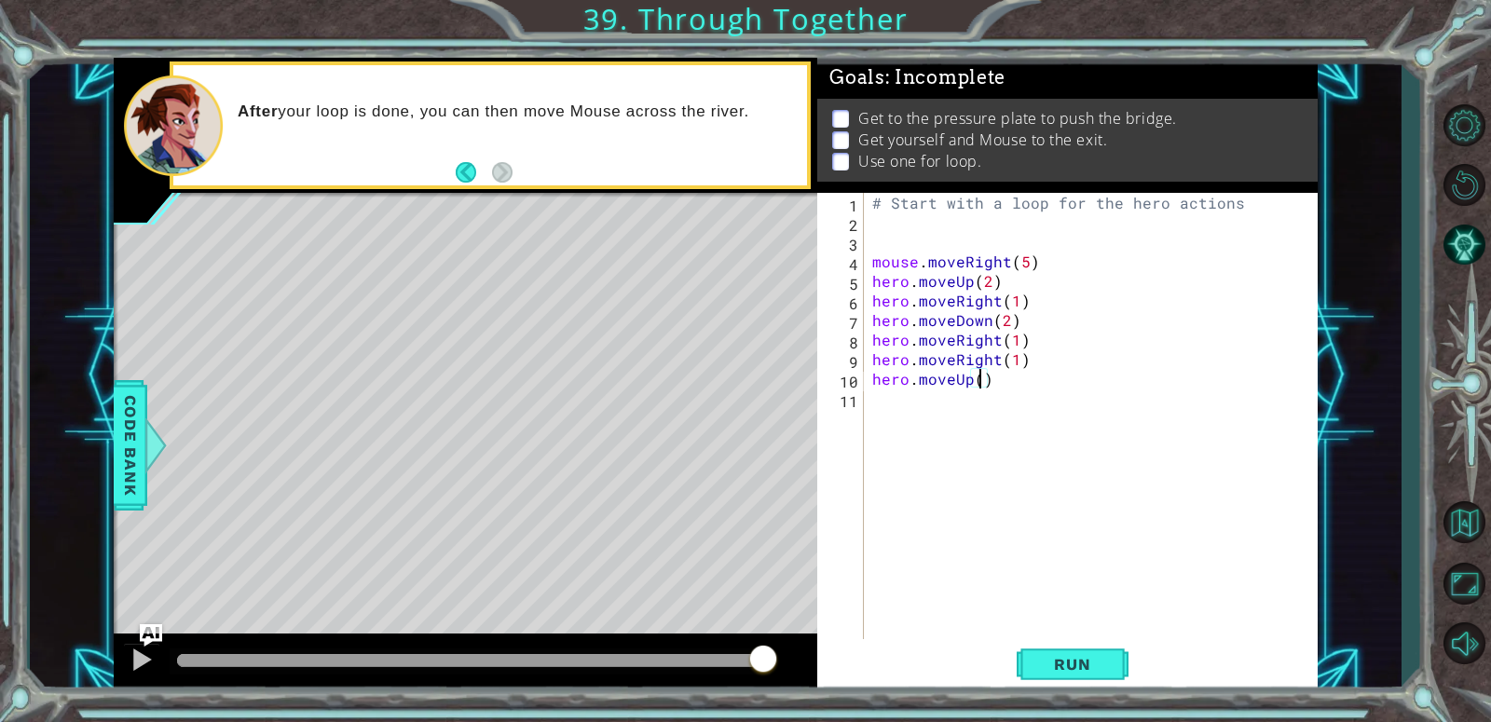
scroll to position [0, 7]
click at [1174, 419] on div "# Start with a loop for the hero actions mouse . moveRight ( 5 ) hero . moveUp …" at bounding box center [1095, 437] width 454 height 489
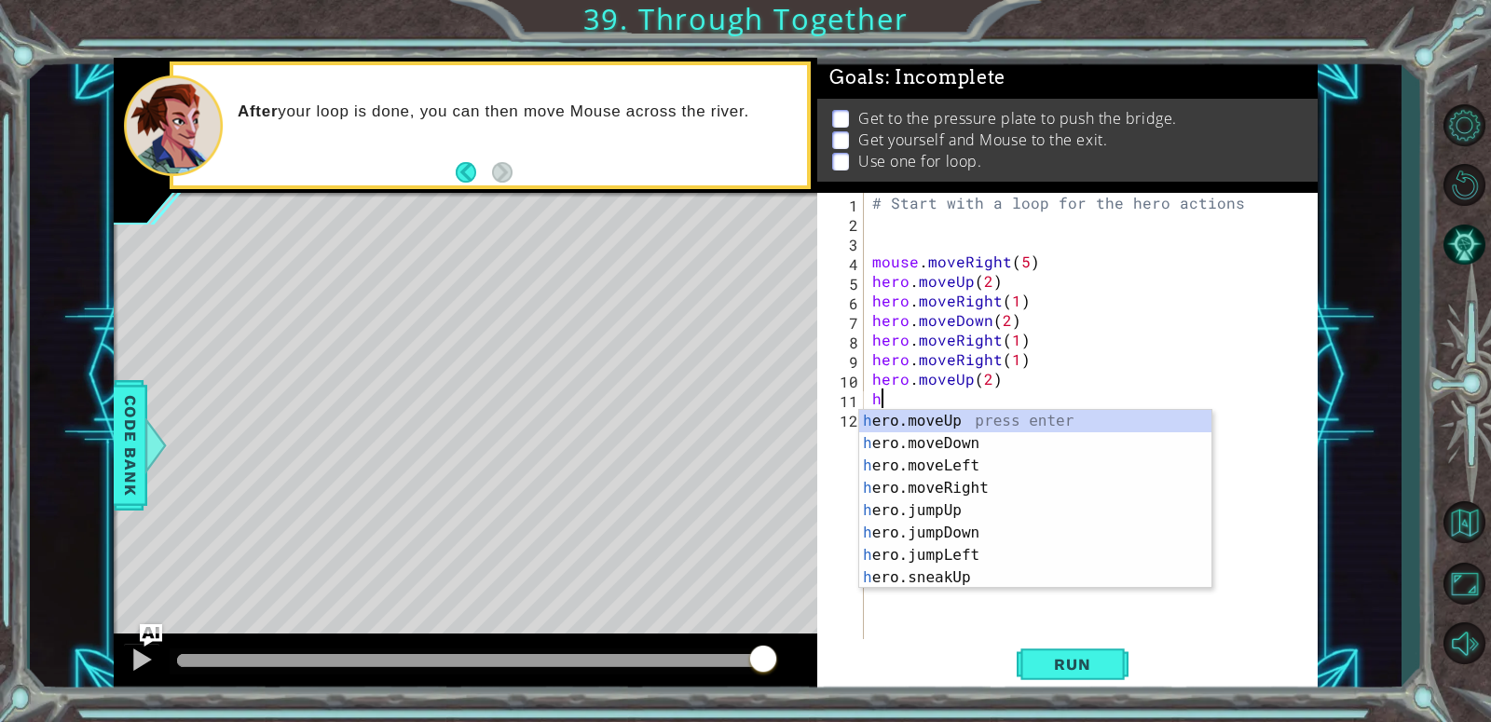
click at [1035, 491] on div "h ero.moveUp press enter h ero.moveDown press enter h ero.moveLeft press enter …" at bounding box center [1035, 522] width 352 height 224
type textarea "hero.moveRight(1)"
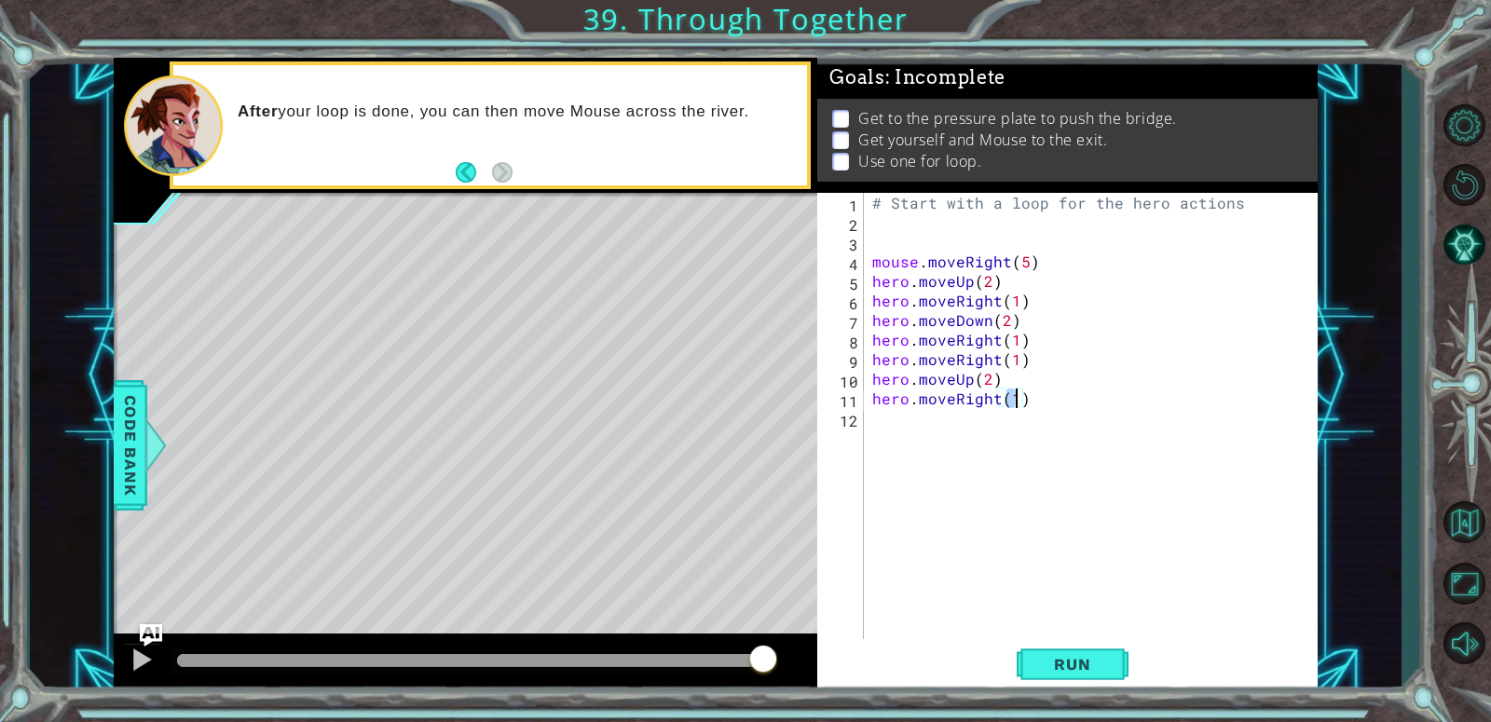
click at [1087, 462] on div "# Start with a loop for the hero actions mouse . moveRight ( 5 ) hero . moveUp …" at bounding box center [1095, 437] width 454 height 489
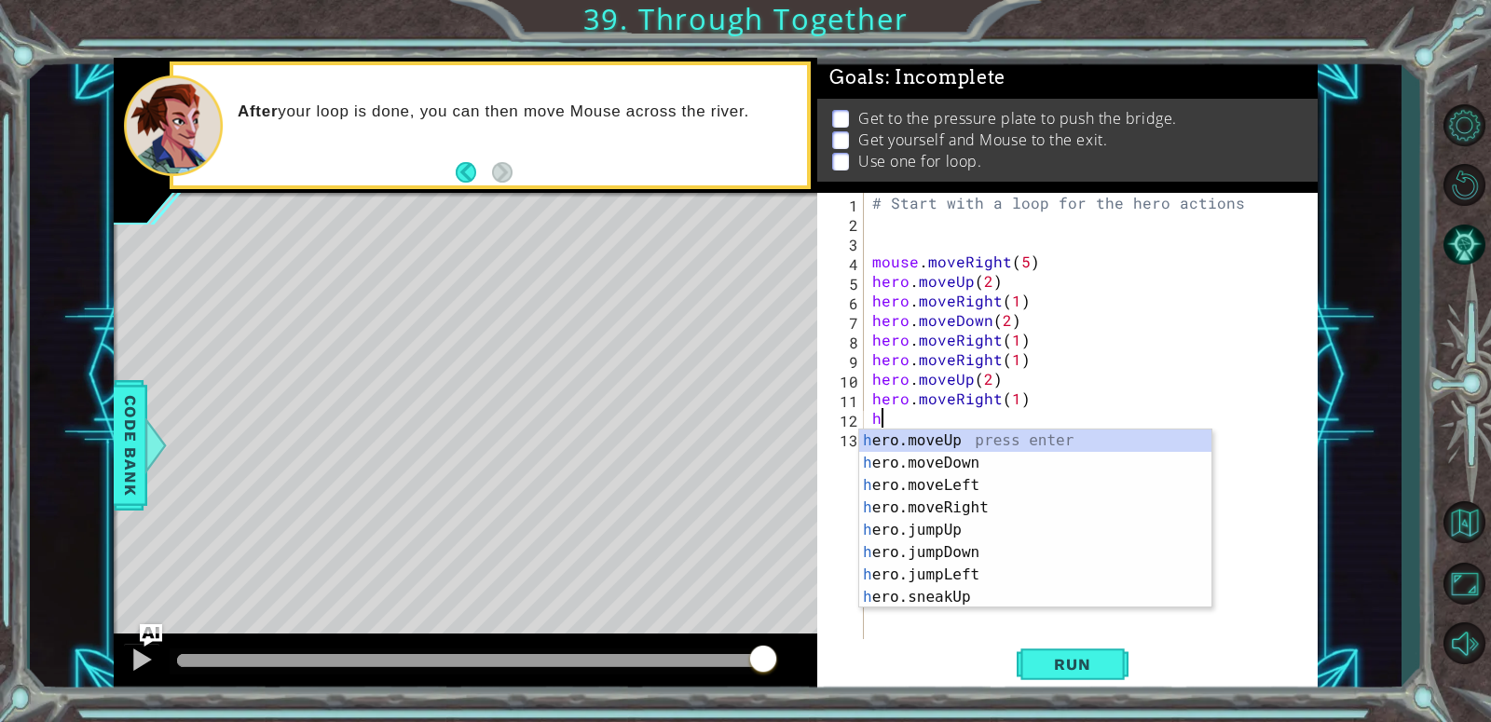
click at [1058, 465] on div "h ero.moveUp press enter h ero.moveDown press enter h ero.moveLeft press enter …" at bounding box center [1035, 542] width 352 height 224
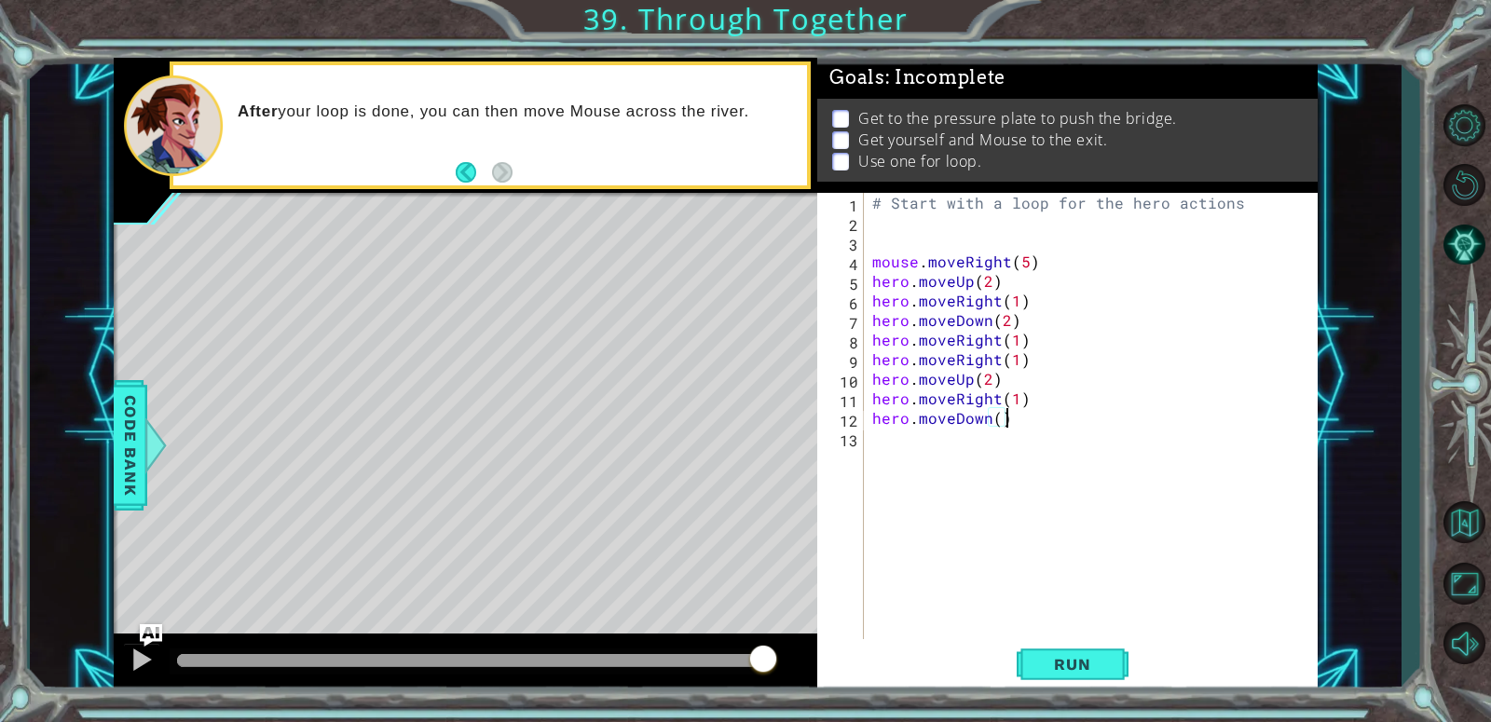
click at [1122, 416] on div "# Start with a loop for the hero actions mouse . moveRight ( 5 ) hero . moveUp …" at bounding box center [1095, 437] width 454 height 489
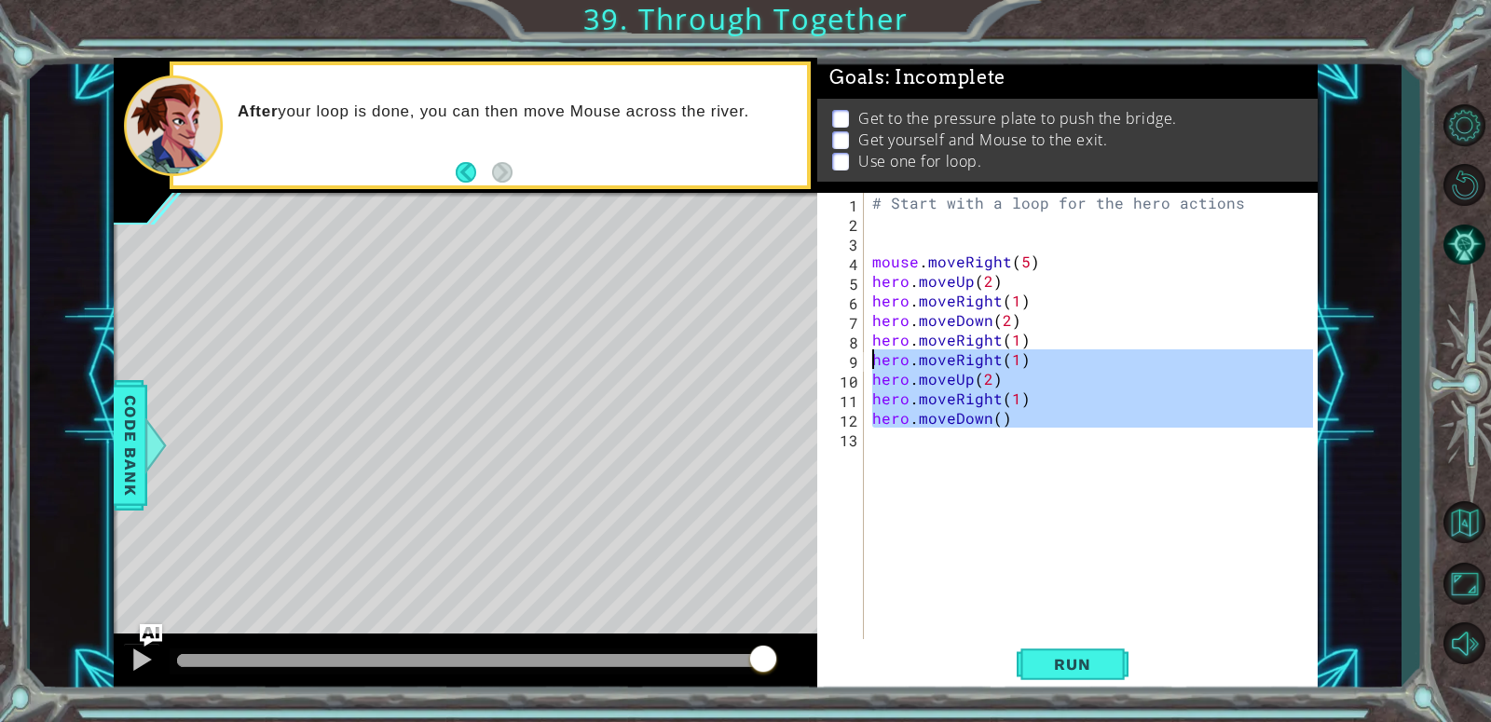
drag, startPoint x: 1062, startPoint y: 442, endPoint x: 871, endPoint y: 368, distance: 204.7
click at [871, 368] on div "# Start with a loop for the hero actions mouse . moveRight ( 5 ) hero . moveUp …" at bounding box center [1095, 437] width 454 height 489
type textarea "hero.moveRight(1) hero.moveUp(2)"
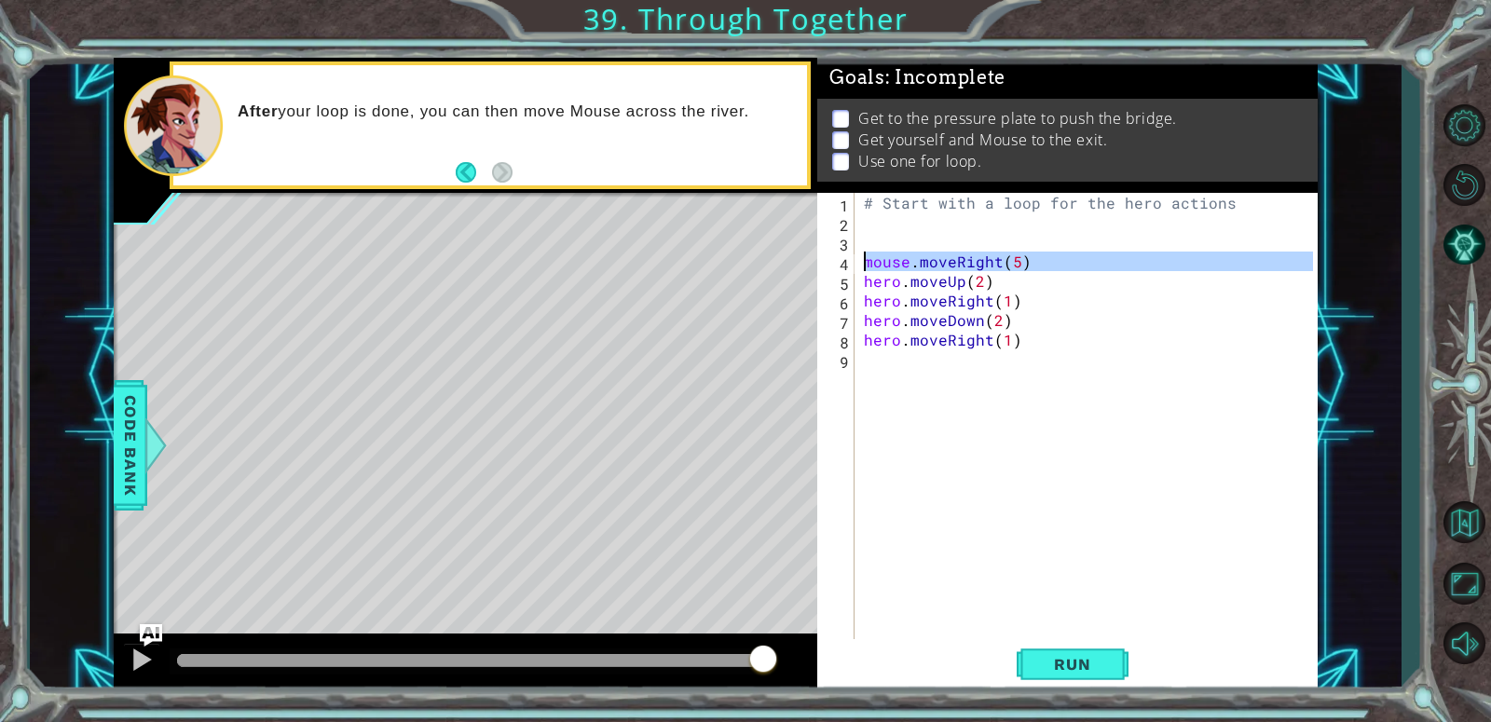
click at [853, 271] on div "1 2 3 4 5 6 7 8 9 # Start with a loop for the hero actions mouse . moveRight ( …" at bounding box center [1065, 418] width 496 height 450
click at [858, 269] on div "mouse.moveRight(5) hero.moveUp(2) 1 2 3 4 5 6 7 8 9 # Start with a loop for the…" at bounding box center [1065, 418] width 496 height 450
click at [857, 281] on div "mouse.moveRight(5) 1 2 3 4 5 6 7 8 9 # Start with a loop for the hero actions m…" at bounding box center [1065, 418] width 496 height 450
click at [865, 281] on div "# Start with a loop for the hero actions mouse . moveRight ( 5 ) hero . moveUp …" at bounding box center [1091, 437] width 462 height 489
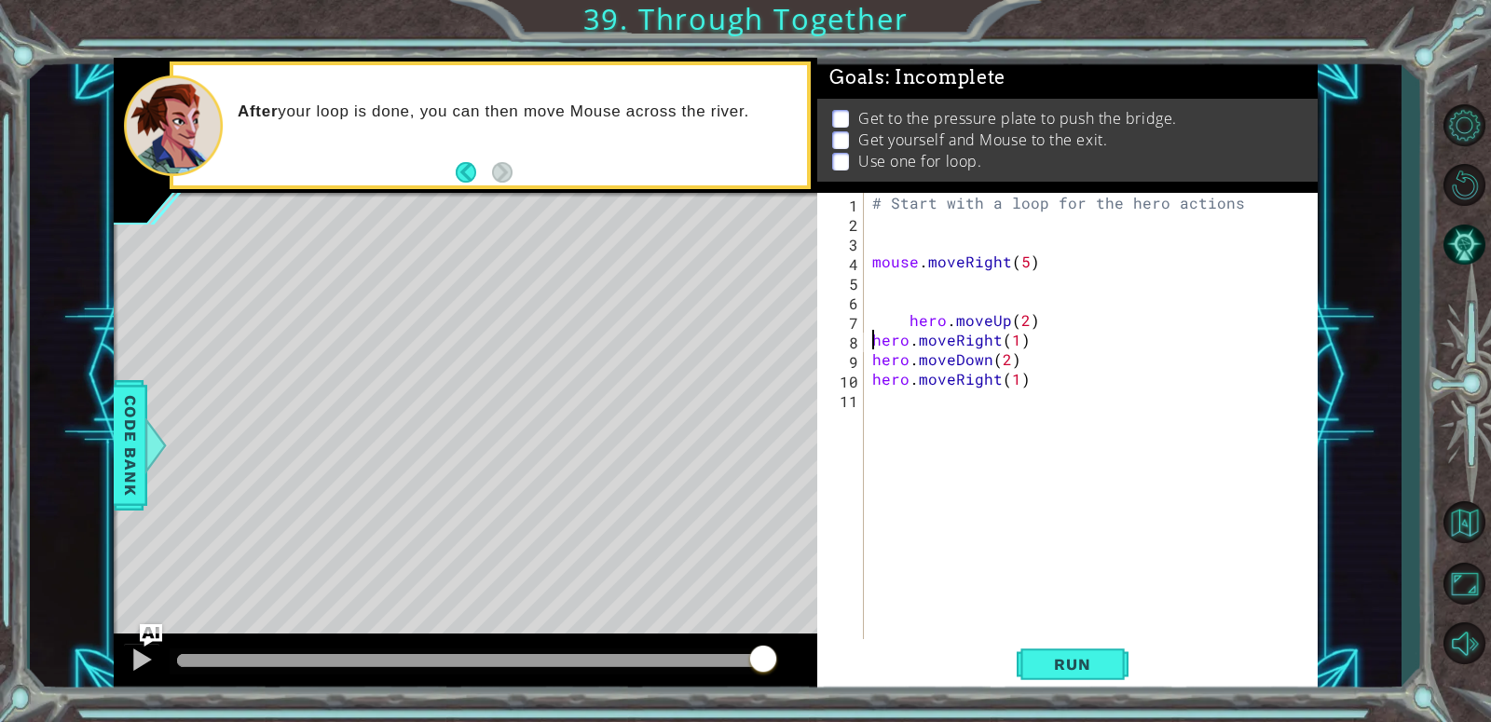
click at [871, 335] on div "# Start with a loop for the hero actions mouse . moveRight ( 5 ) hero . moveUp …" at bounding box center [1095, 437] width 454 height 489
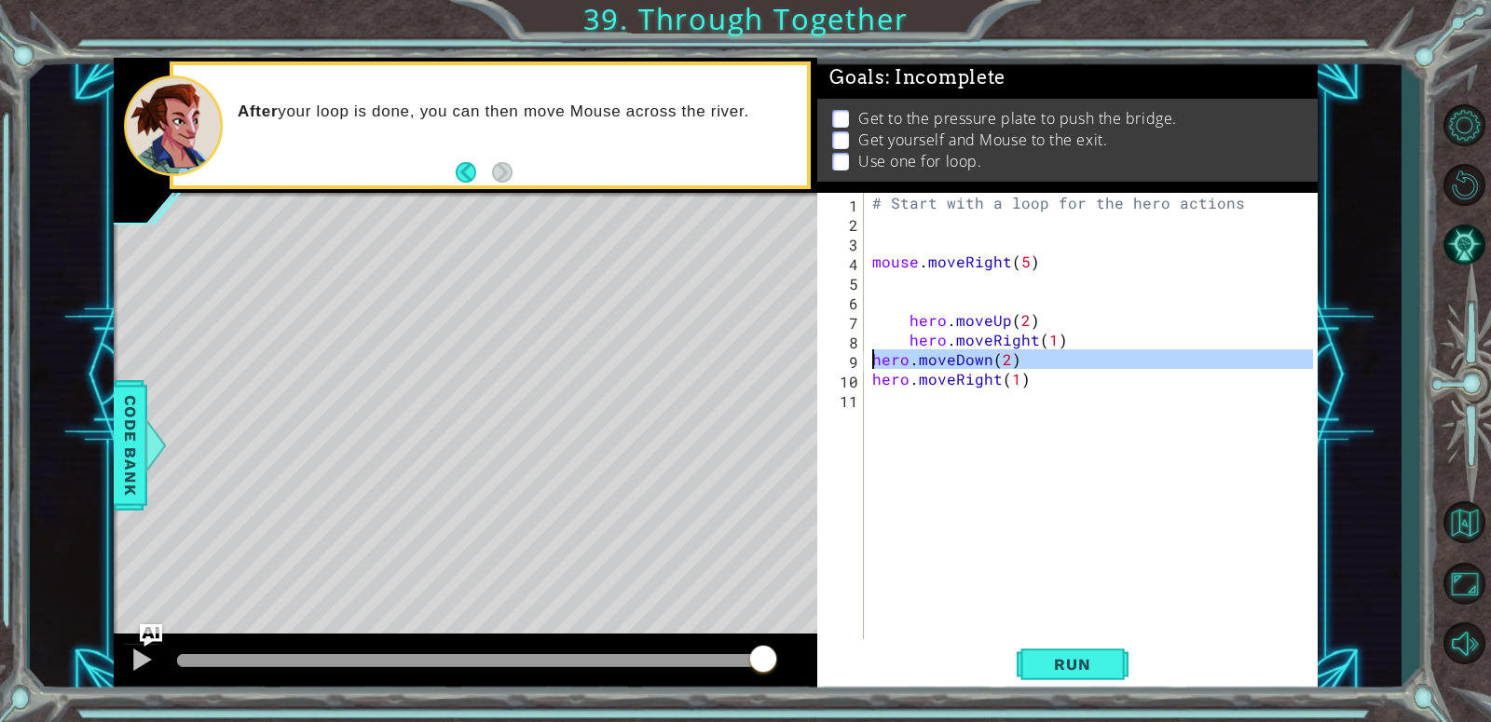
click at [862, 350] on div "8" at bounding box center [842, 343] width 43 height 20
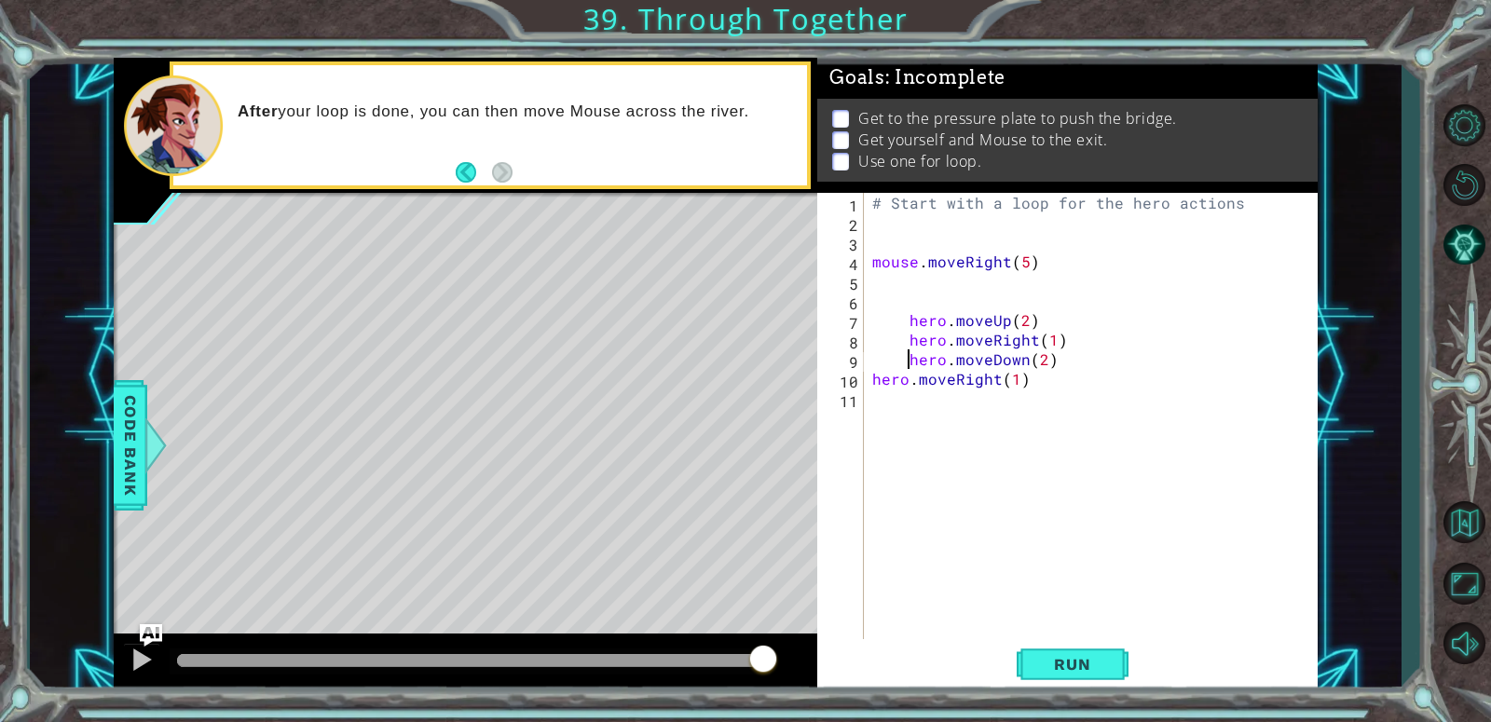
click at [869, 376] on div "# Start with a loop for the hero actions mouse . moveRight ( 5 ) hero . moveUp …" at bounding box center [1095, 437] width 454 height 489
type textarea "hero.moveRight(1)"
click at [903, 276] on div "# Start with a loop for the hero actions mouse . moveRight ( 5 ) hero . moveUp …" at bounding box center [1095, 437] width 454 height 489
click at [889, 294] on div "# Start with a loop for the hero actions mouse . moveRight ( 5 ) hero . moveUp …" at bounding box center [1095, 437] width 454 height 489
type textarea "for"
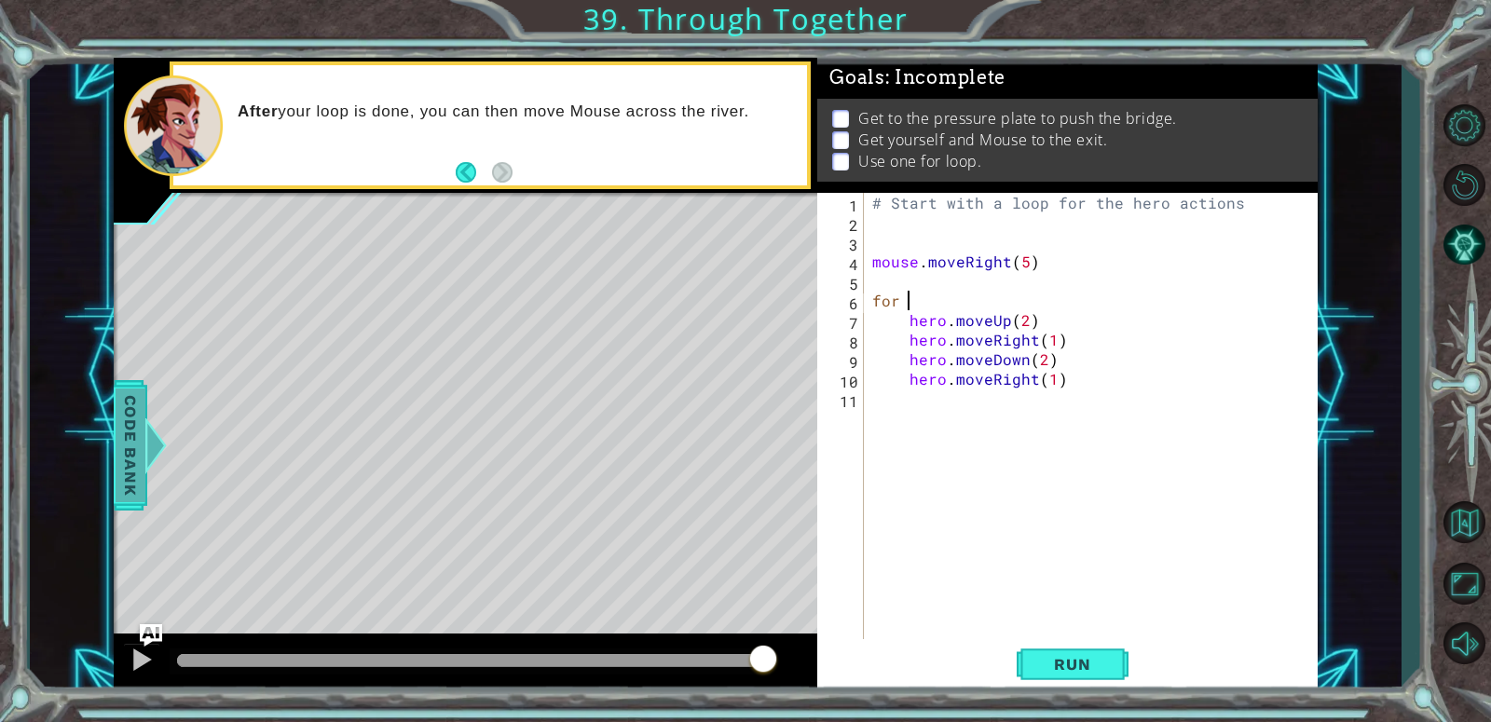
click at [132, 428] on span "Code Bank" at bounding box center [131, 446] width 30 height 114
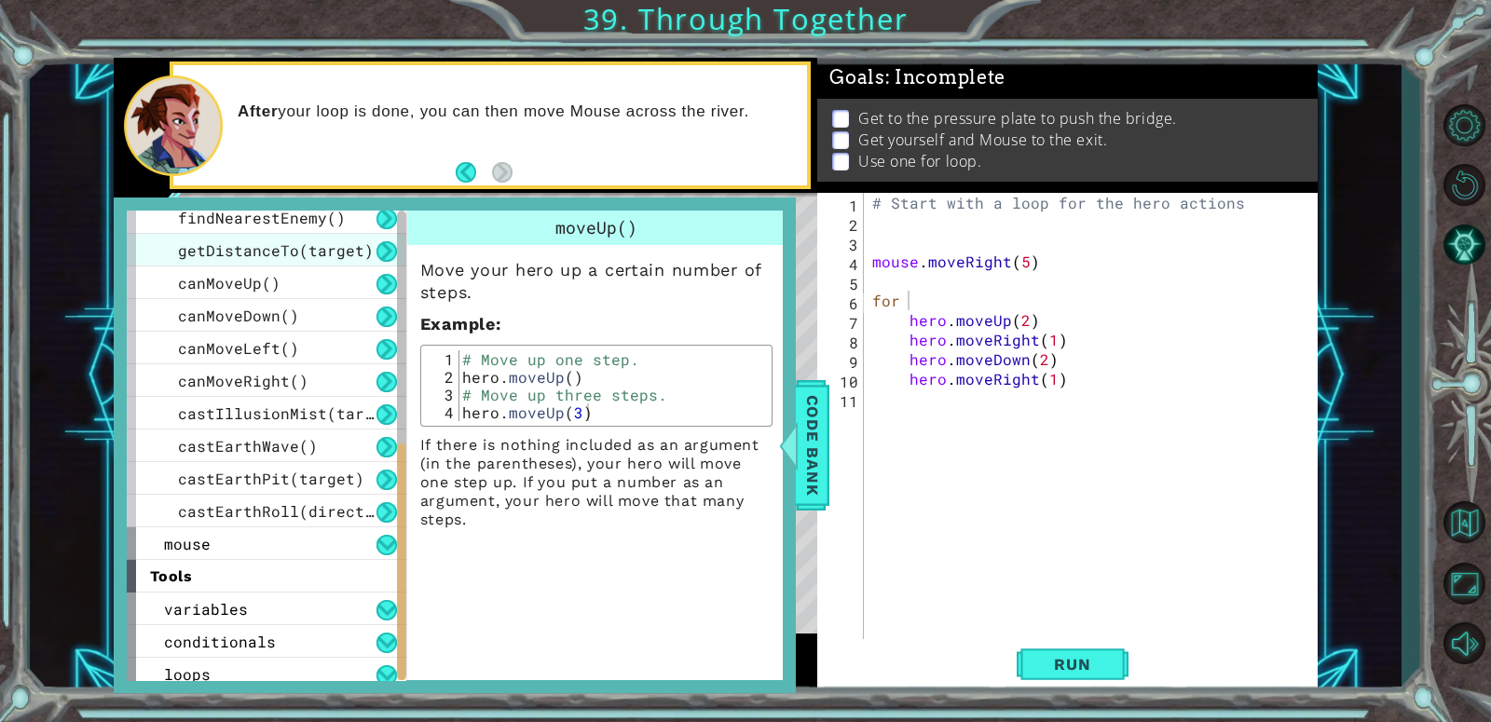
scroll to position [573, 0]
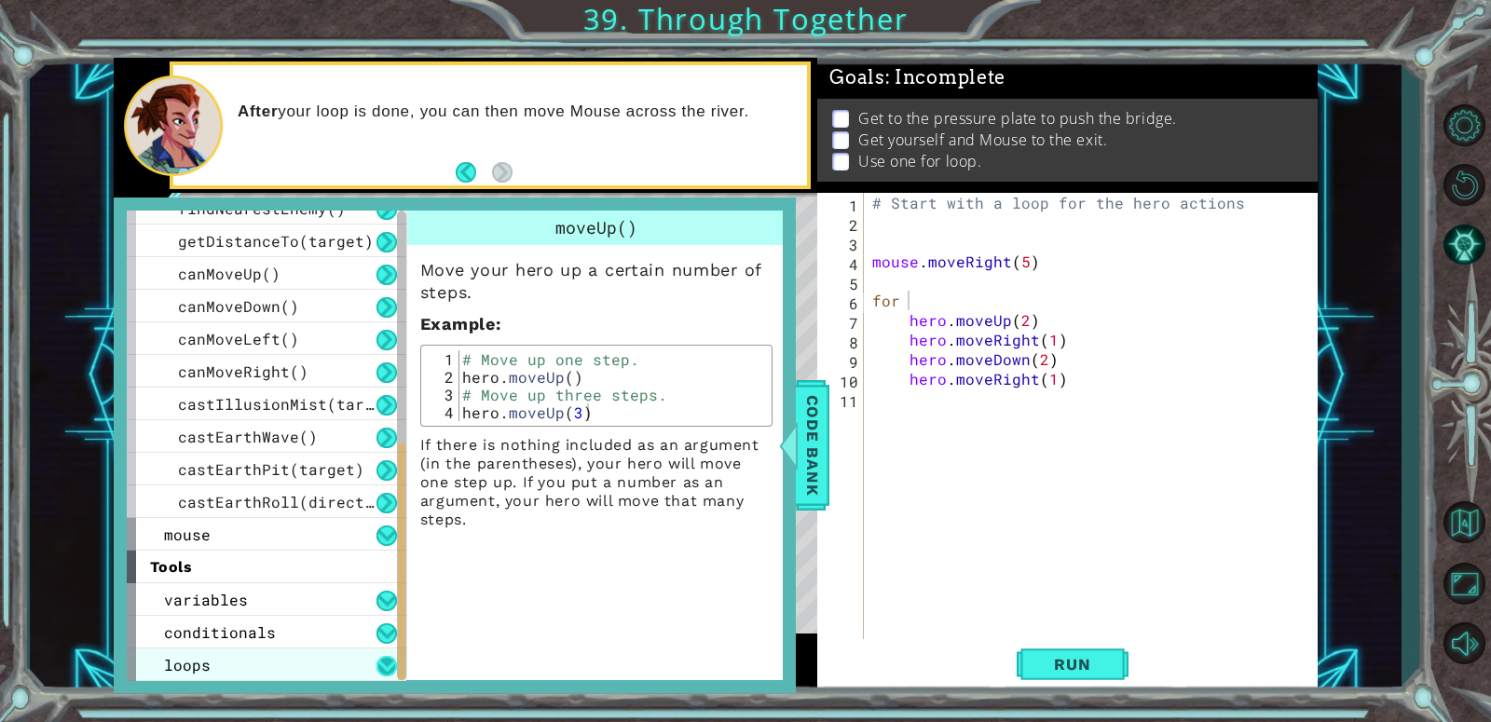
click at [378, 657] on button at bounding box center [386, 666] width 20 height 20
click at [392, 656] on button at bounding box center [386, 666] width 20 height 20
click at [253, 646] on div "conditionals" at bounding box center [267, 632] width 280 height 33
click at [253, 650] on div "if statement" at bounding box center [267, 665] width 280 height 33
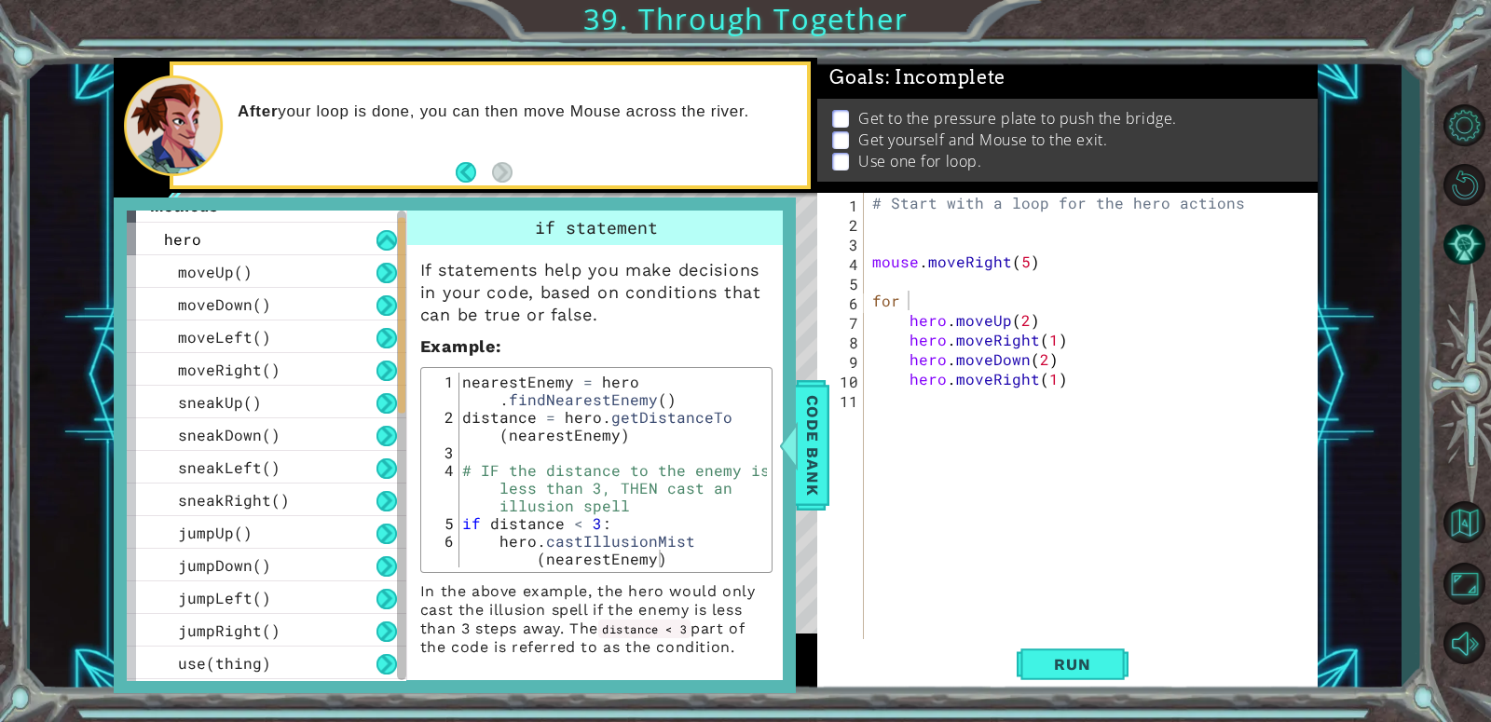
scroll to position [0, 0]
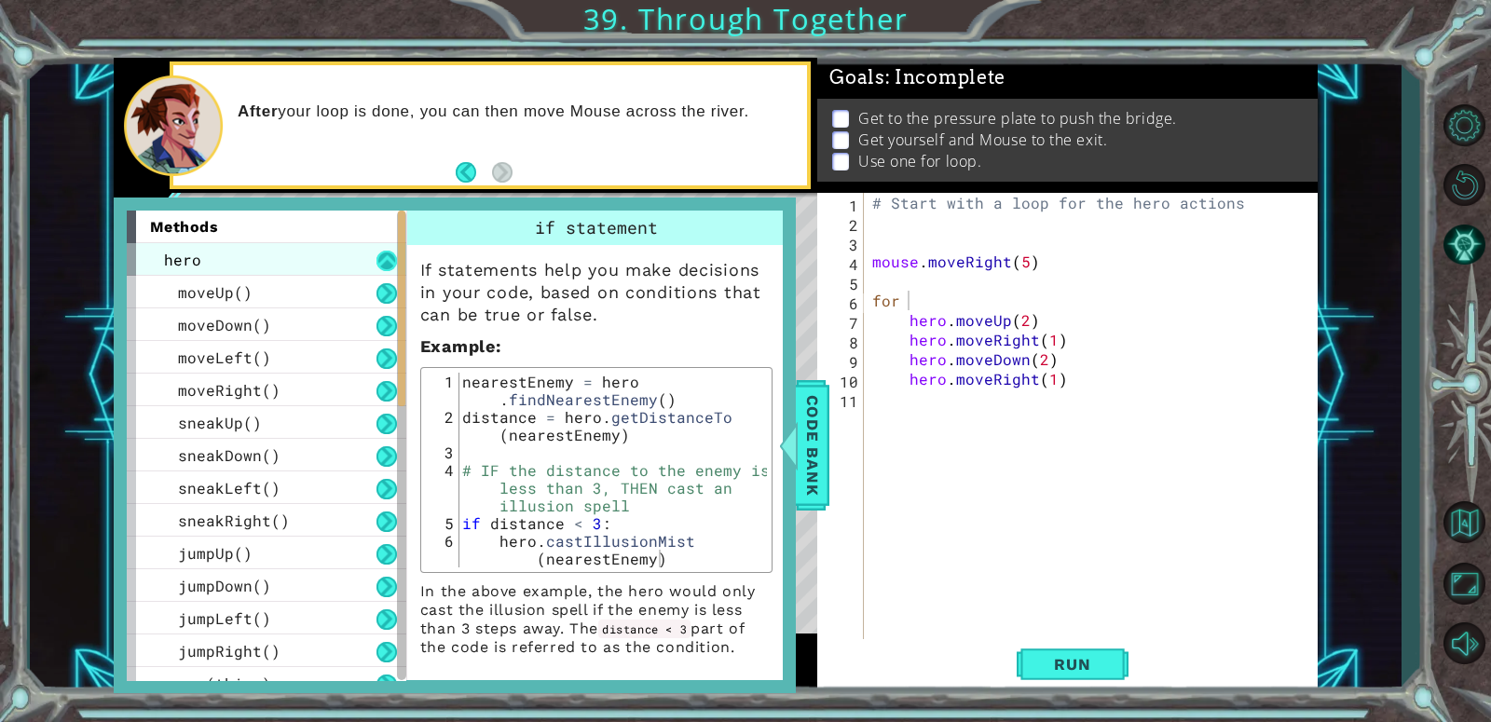
click at [383, 266] on button at bounding box center [386, 261] width 20 height 20
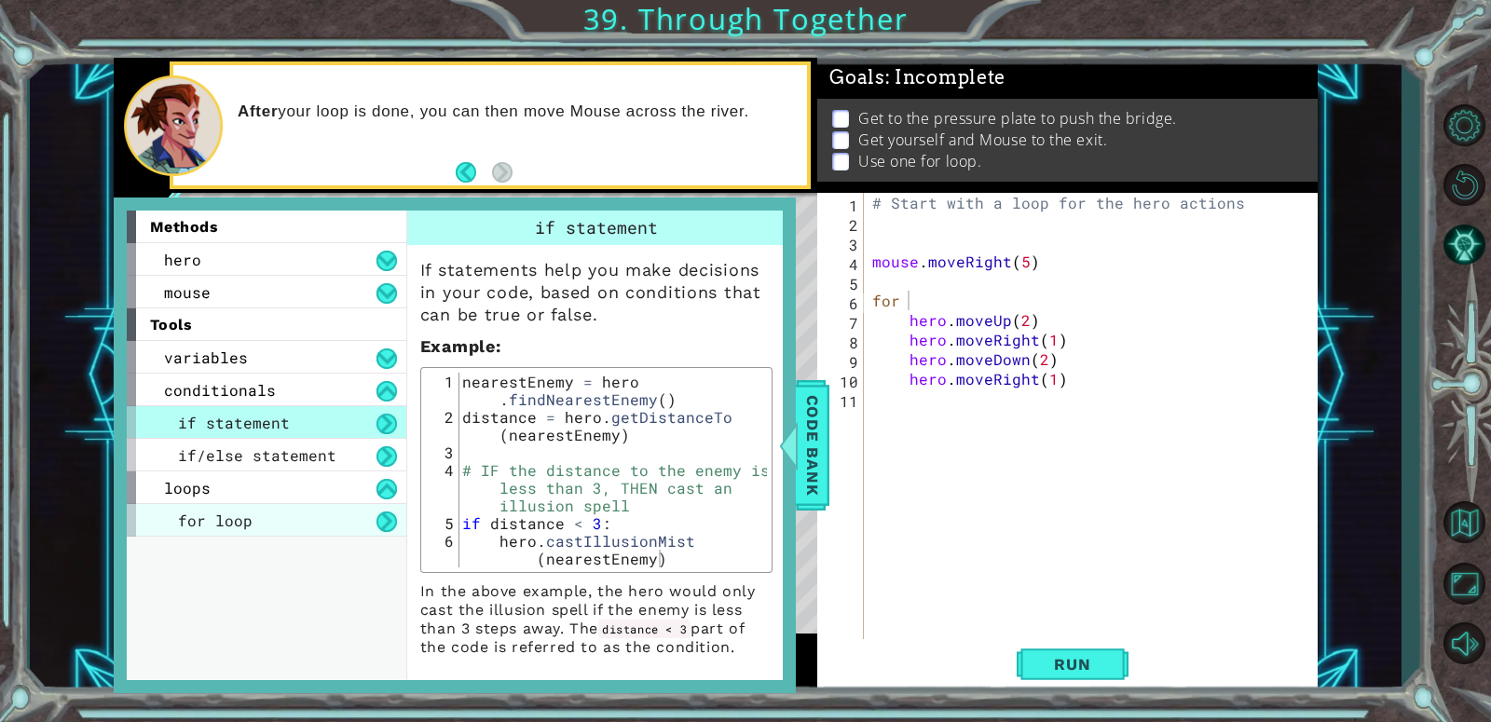
click at [296, 512] on div "for loop" at bounding box center [267, 520] width 280 height 33
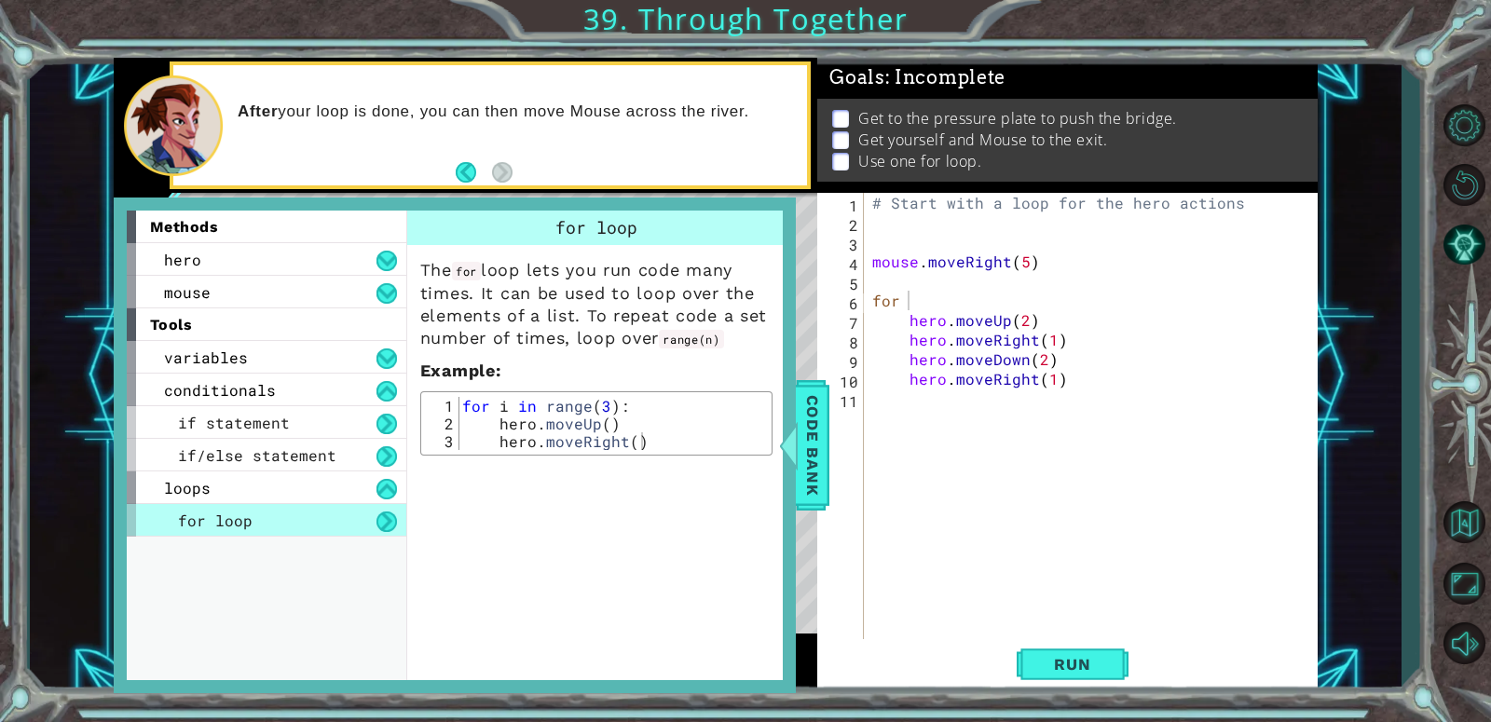
type textarea "for i in range(3):"
drag, startPoint x: 674, startPoint y: 405, endPoint x: 557, endPoint y: 361, distance: 124.8
click at [557, 361] on div "The for loop lets you run code many times. It can be used to loop over the elem…" at bounding box center [596, 350] width 378 height 211
click at [942, 304] on div "# Start with a loop for the hero actions mouse . moveRight ( 5 ) for hero . mov…" at bounding box center [1095, 437] width 454 height 489
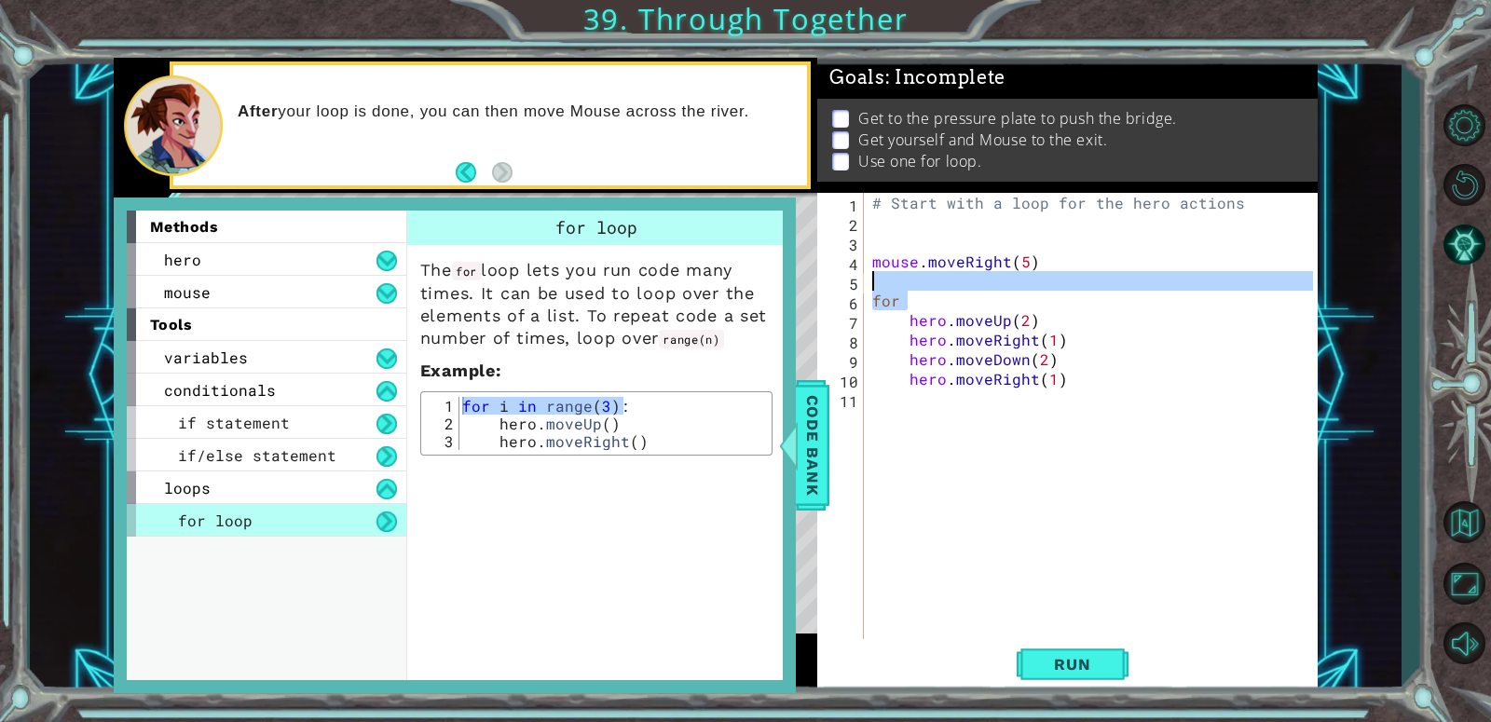
drag, startPoint x: 935, startPoint y: 303, endPoint x: 816, endPoint y: 285, distance: 120.6
click at [817, 285] on div "for 1 2 3 4 5 6 7 8 9 10 11 # Start with a loop for the hero actions mouse . mo…" at bounding box center [1065, 418] width 496 height 450
type textarea "for"
paste textarea "for i in range(3):"
type textarea "for i in range(3):"
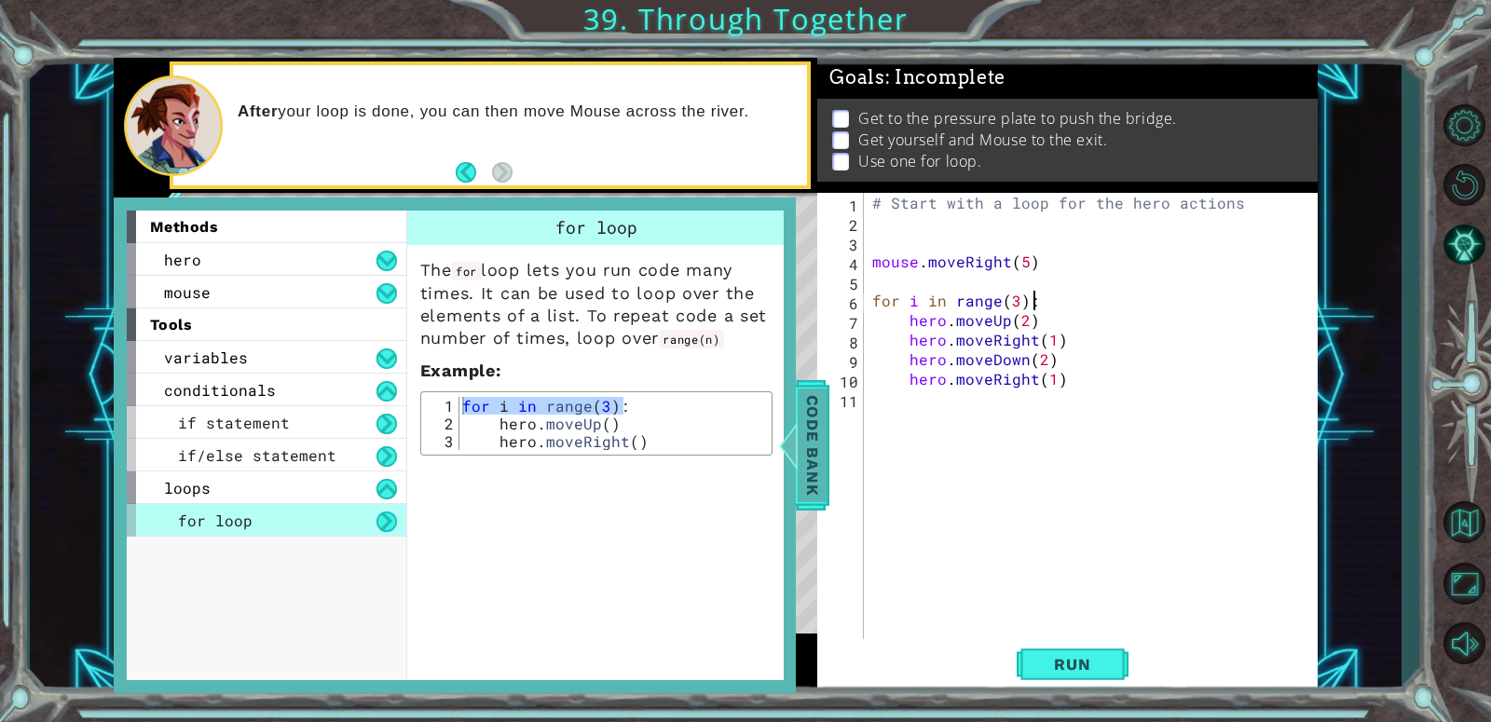
click at [825, 410] on span "Code Bank" at bounding box center [813, 446] width 30 height 114
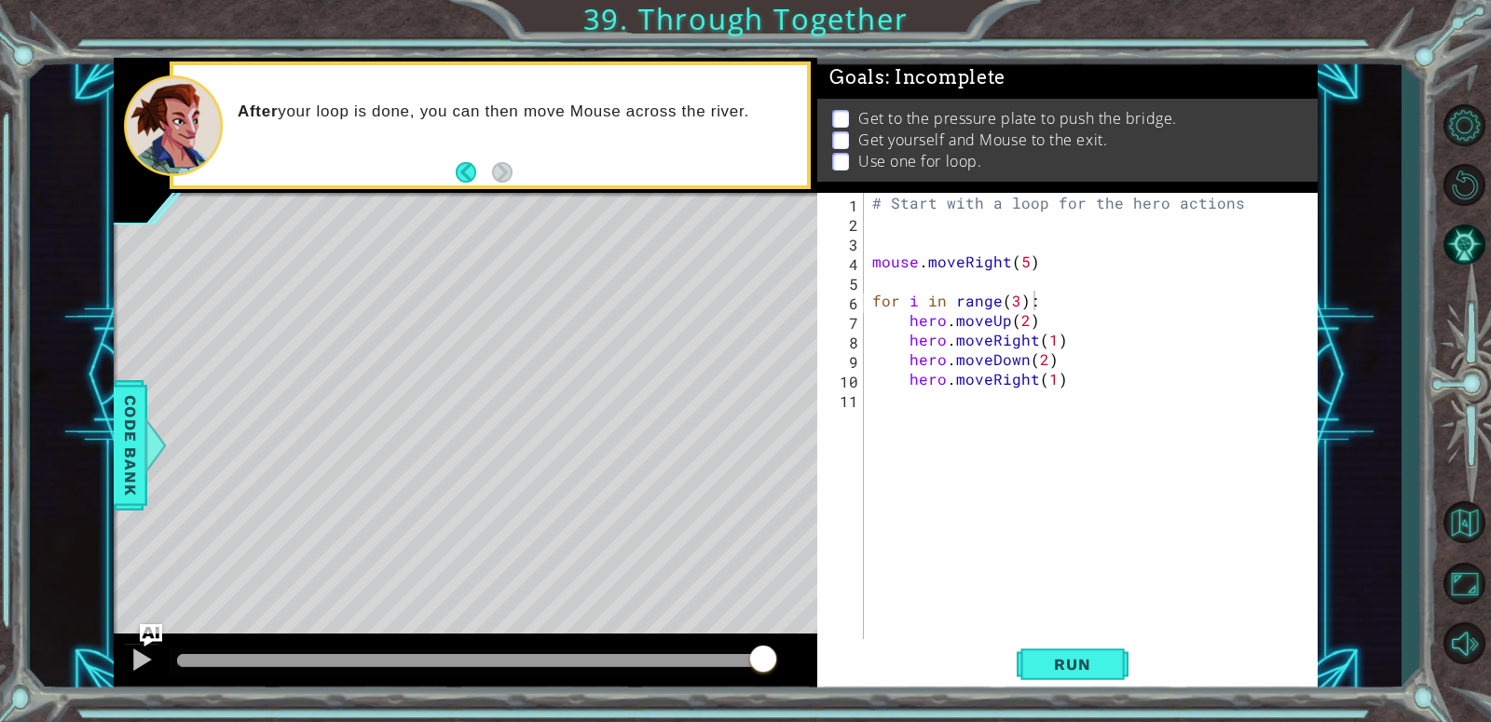
click at [1093, 430] on div "# Start with a loop for the hero actions mouse . moveRight ( 5 ) for i in range…" at bounding box center [1095, 437] width 454 height 489
click at [1044, 368] on div "# Start with a loop for the hero actions mouse . moveRight ( 5 ) for i in range…" at bounding box center [1095, 437] width 454 height 489
click at [1023, 318] on div "# Start with a loop for the hero actions mouse . moveRight ( 5 ) for i in range…" at bounding box center [1095, 437] width 454 height 489
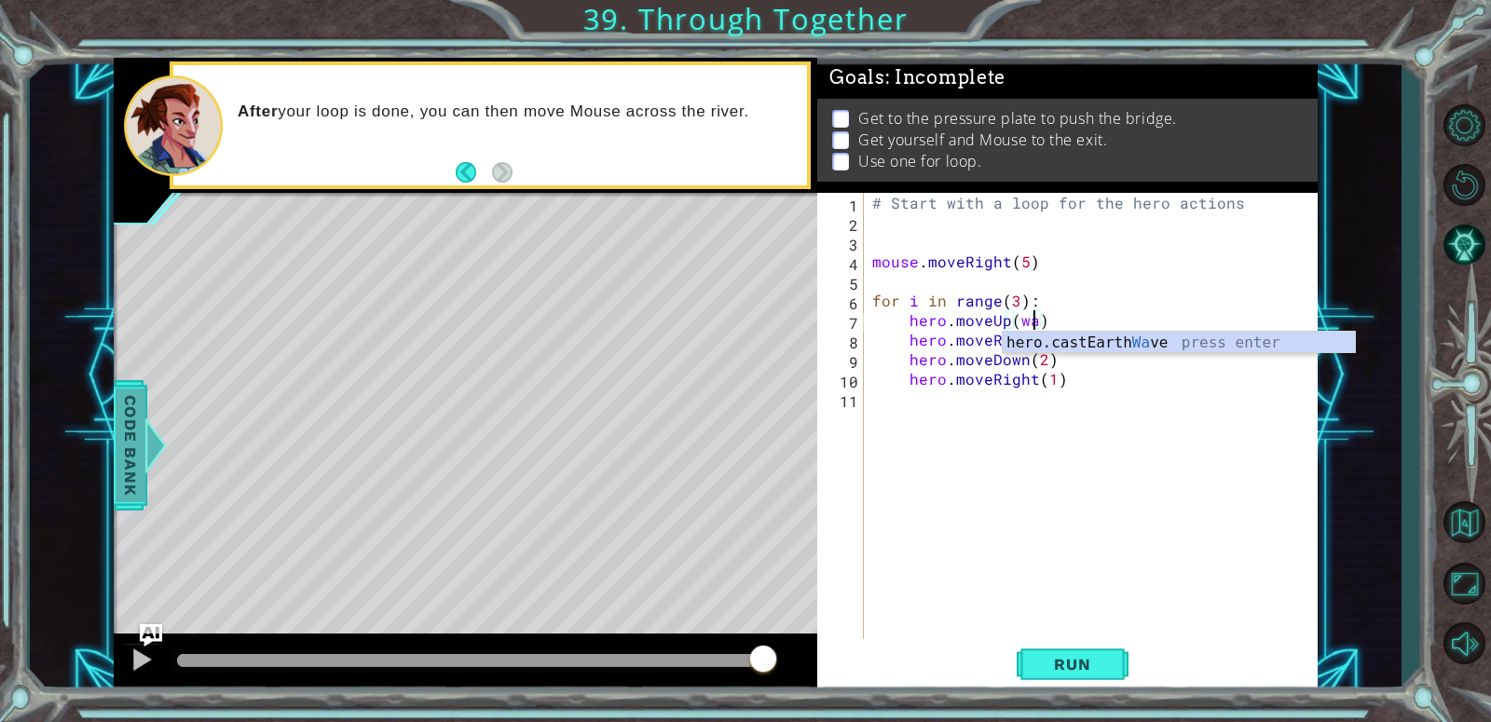
type textarea "hero.moveUp(wa)"
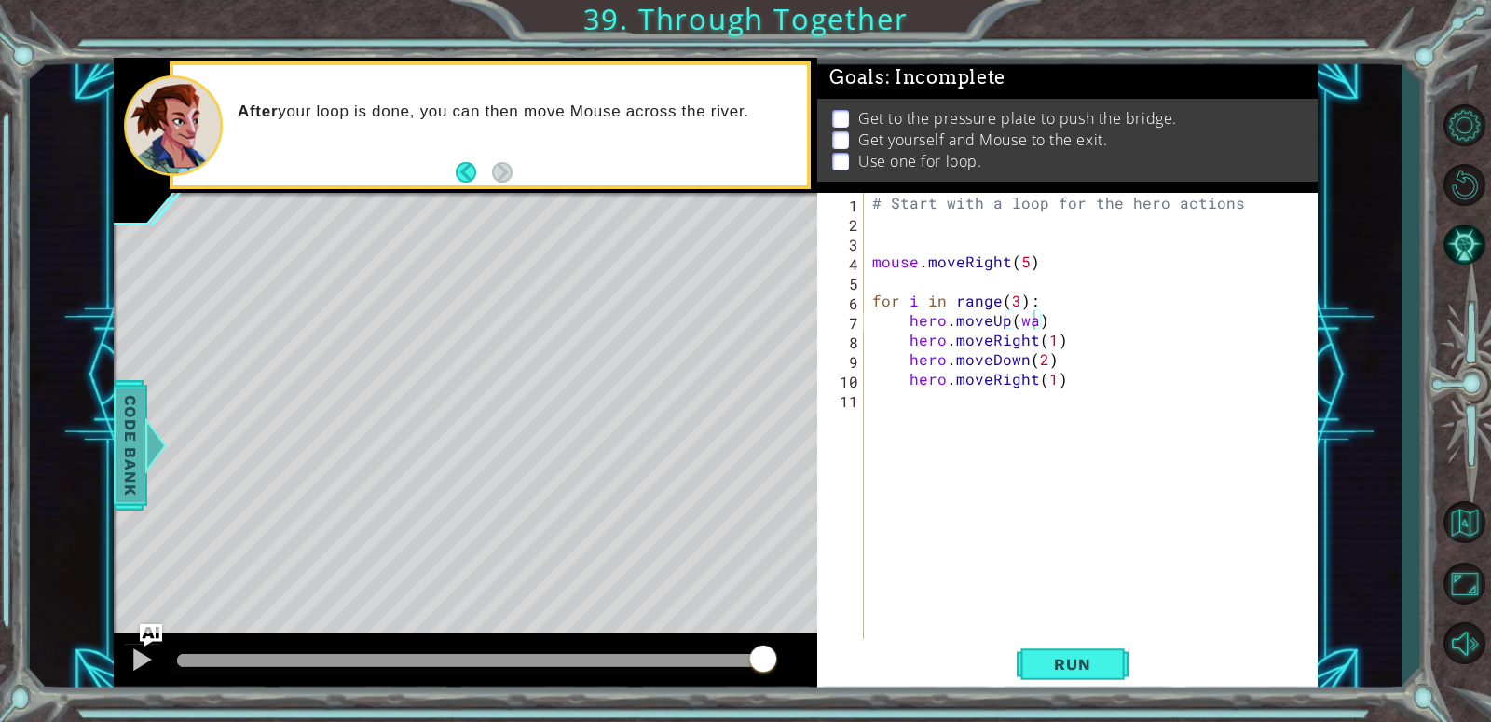
click at [140, 430] on span "Code Bank" at bounding box center [131, 446] width 30 height 114
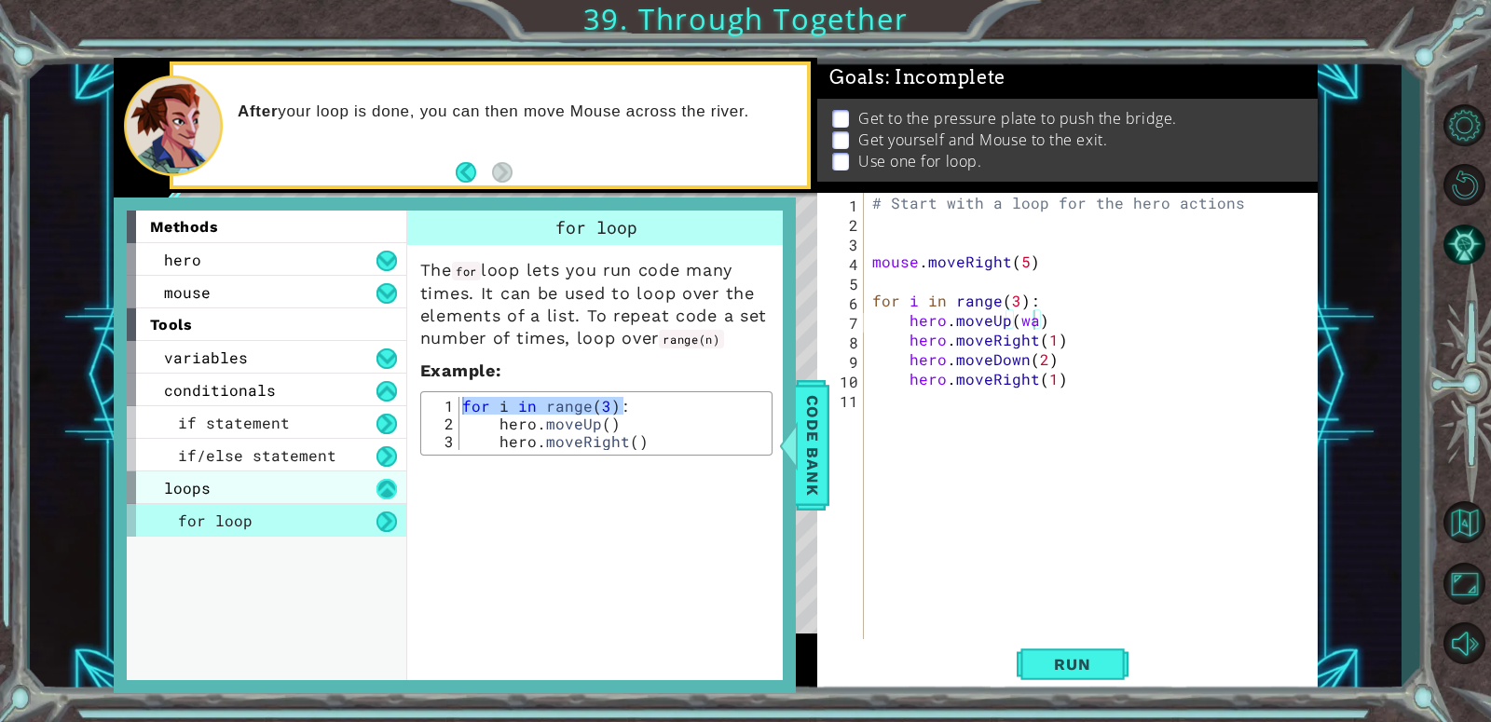
click at [389, 481] on button at bounding box center [386, 489] width 20 height 20
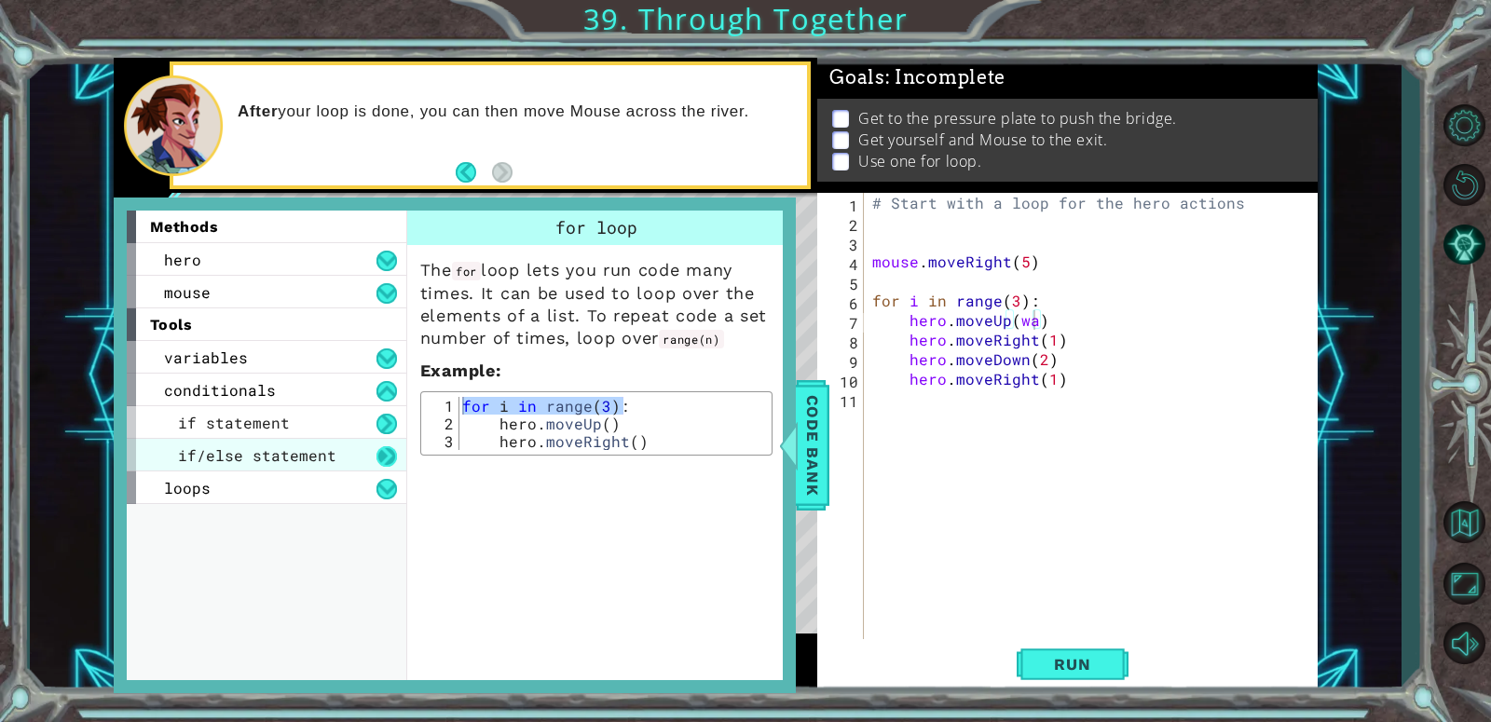
click at [390, 457] on button at bounding box center [386, 456] width 20 height 20
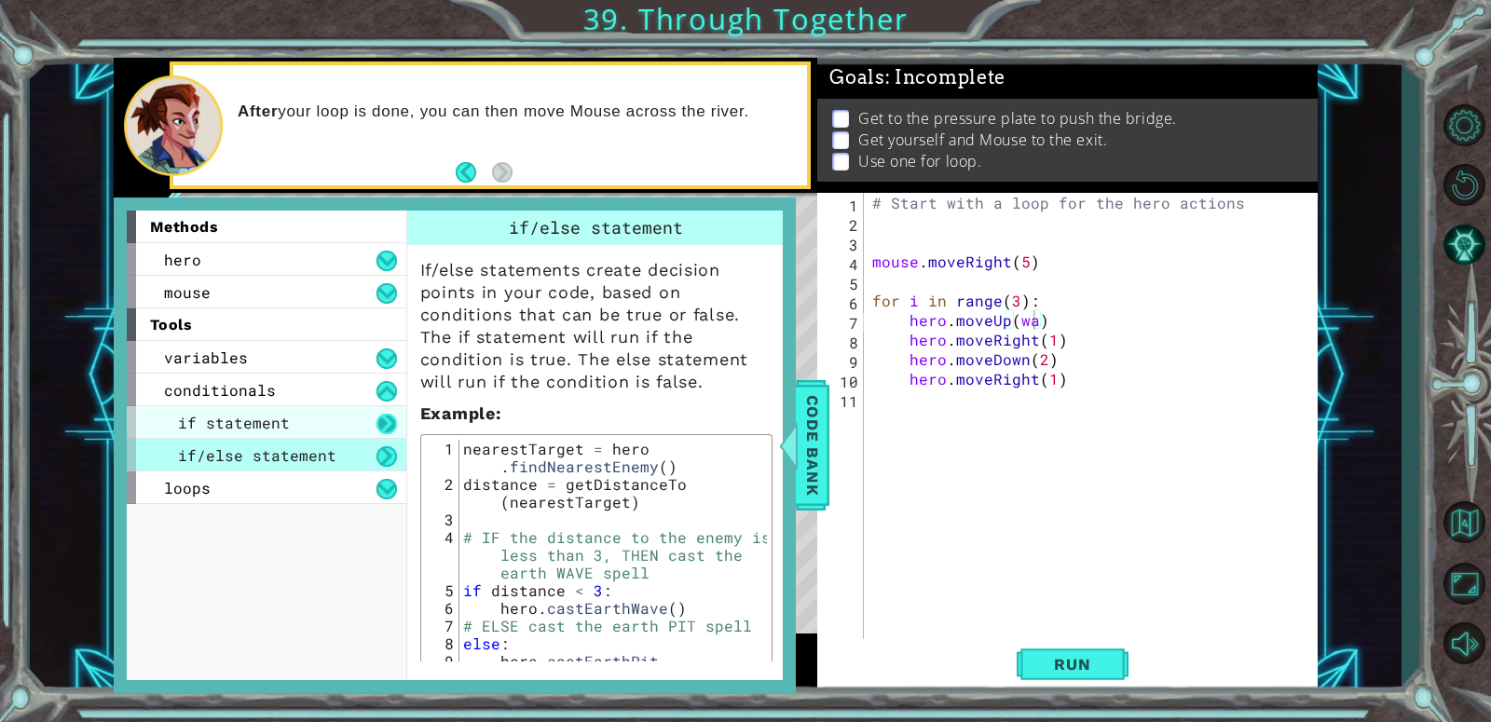
click at [385, 419] on button at bounding box center [386, 424] width 20 height 20
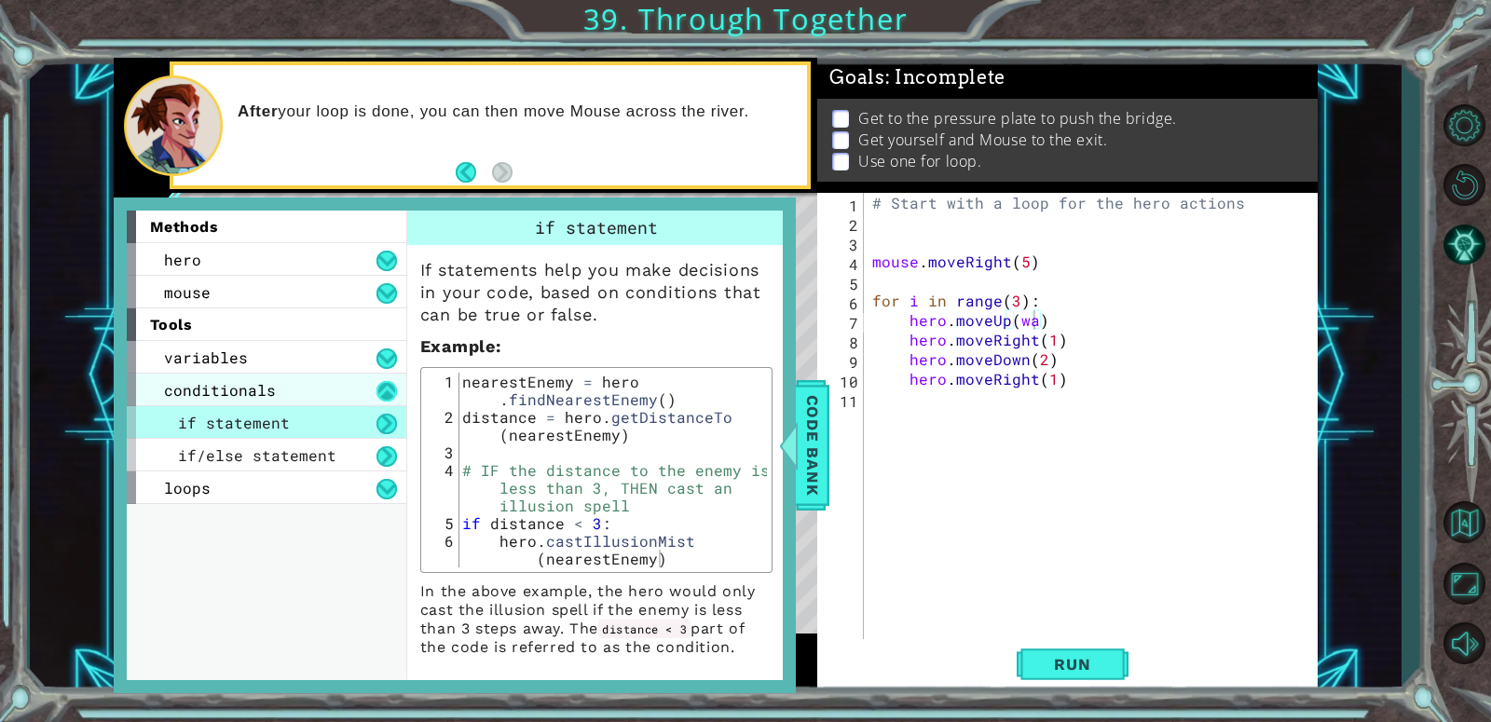
click at [388, 392] on button at bounding box center [386, 391] width 20 height 20
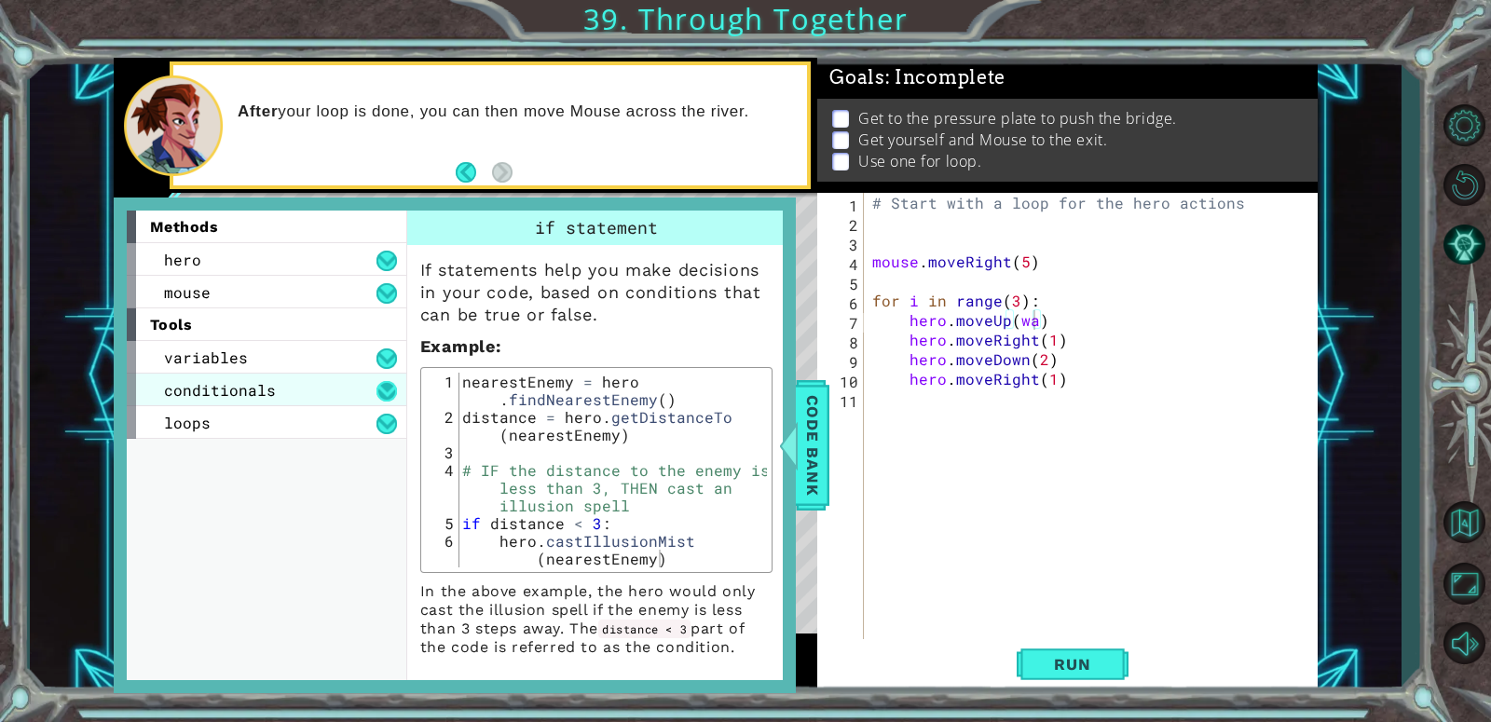
click at [388, 388] on button at bounding box center [386, 391] width 20 height 20
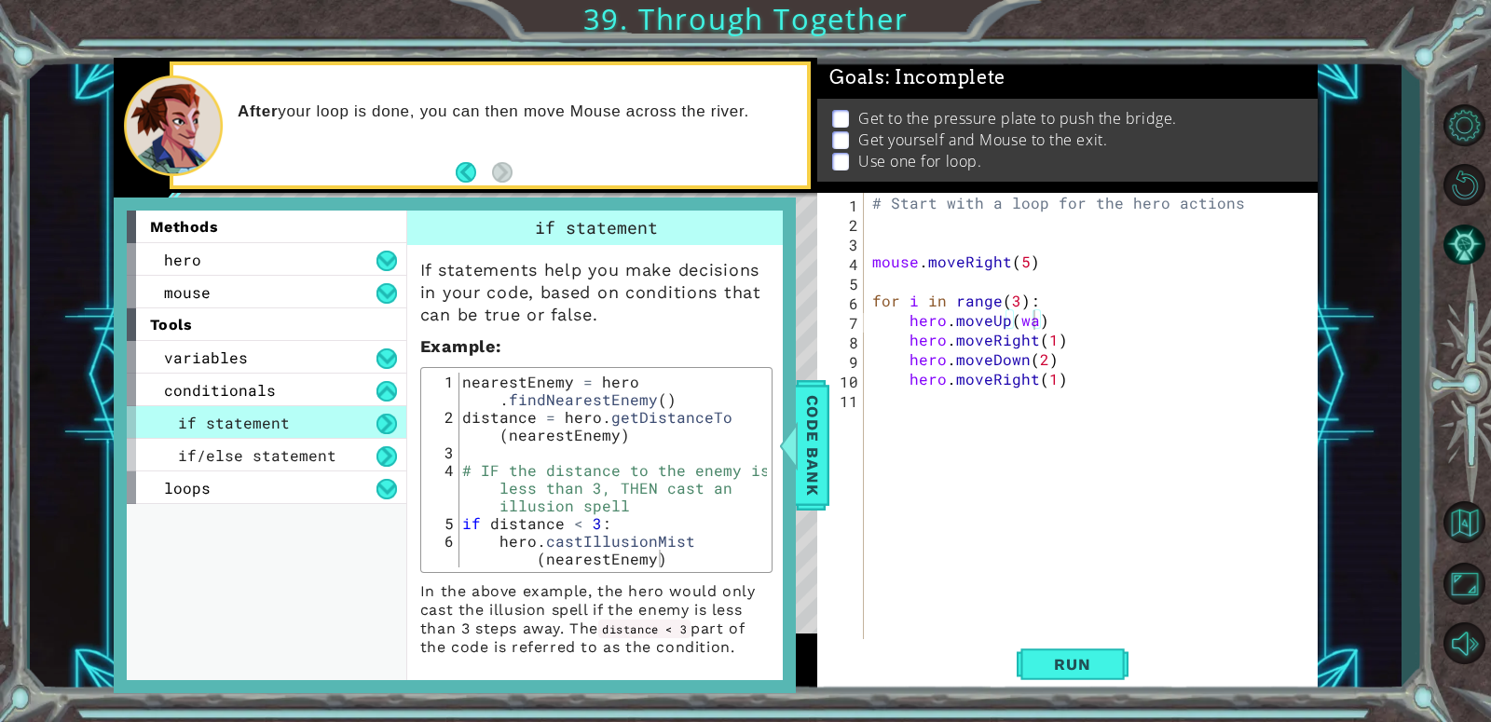
click at [1024, 440] on div "# Start with a loop for the hero actions mouse . moveRight ( 5 ) for i in range…" at bounding box center [1095, 437] width 454 height 489
click at [1475, 530] on button "Back to Map" at bounding box center [1464, 523] width 54 height 54
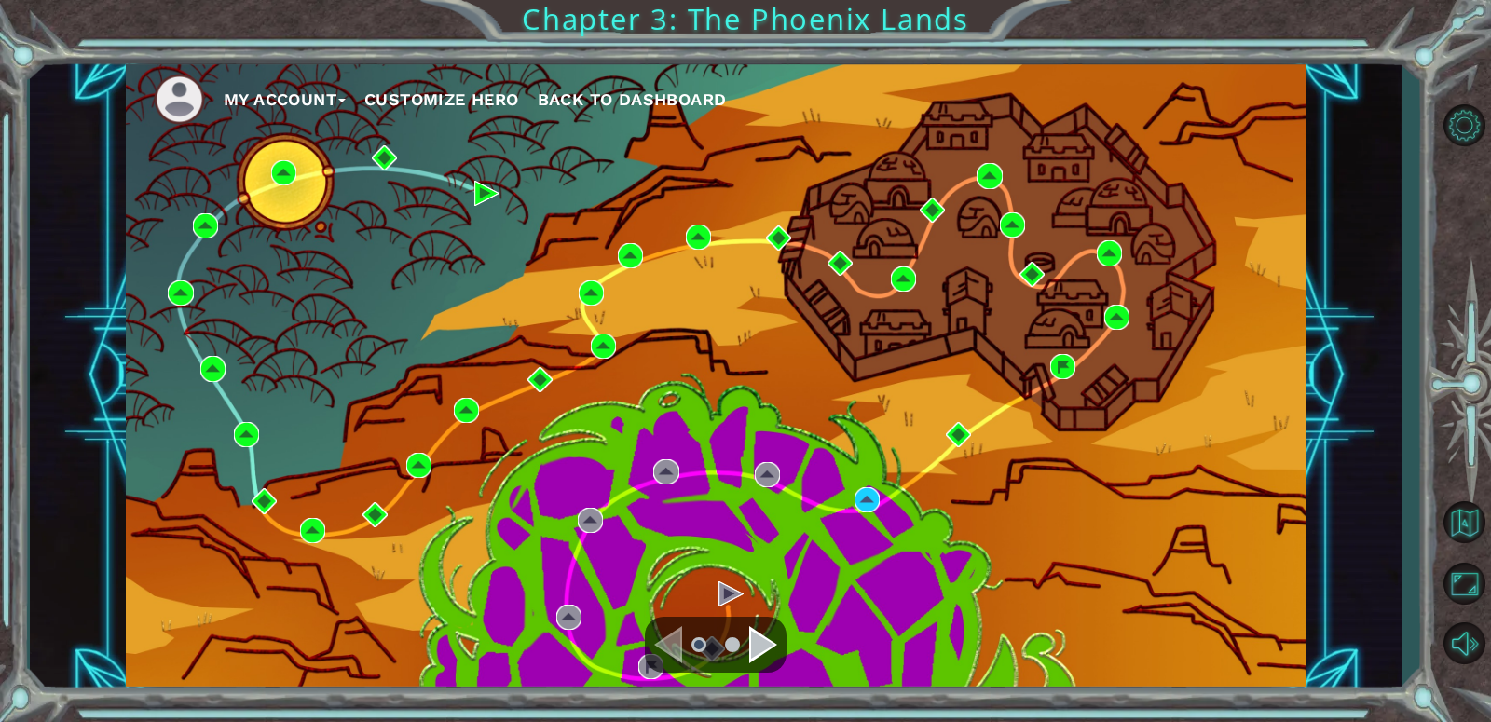
click at [755, 636] on div "Navigate to the next page" at bounding box center [763, 644] width 28 height 37
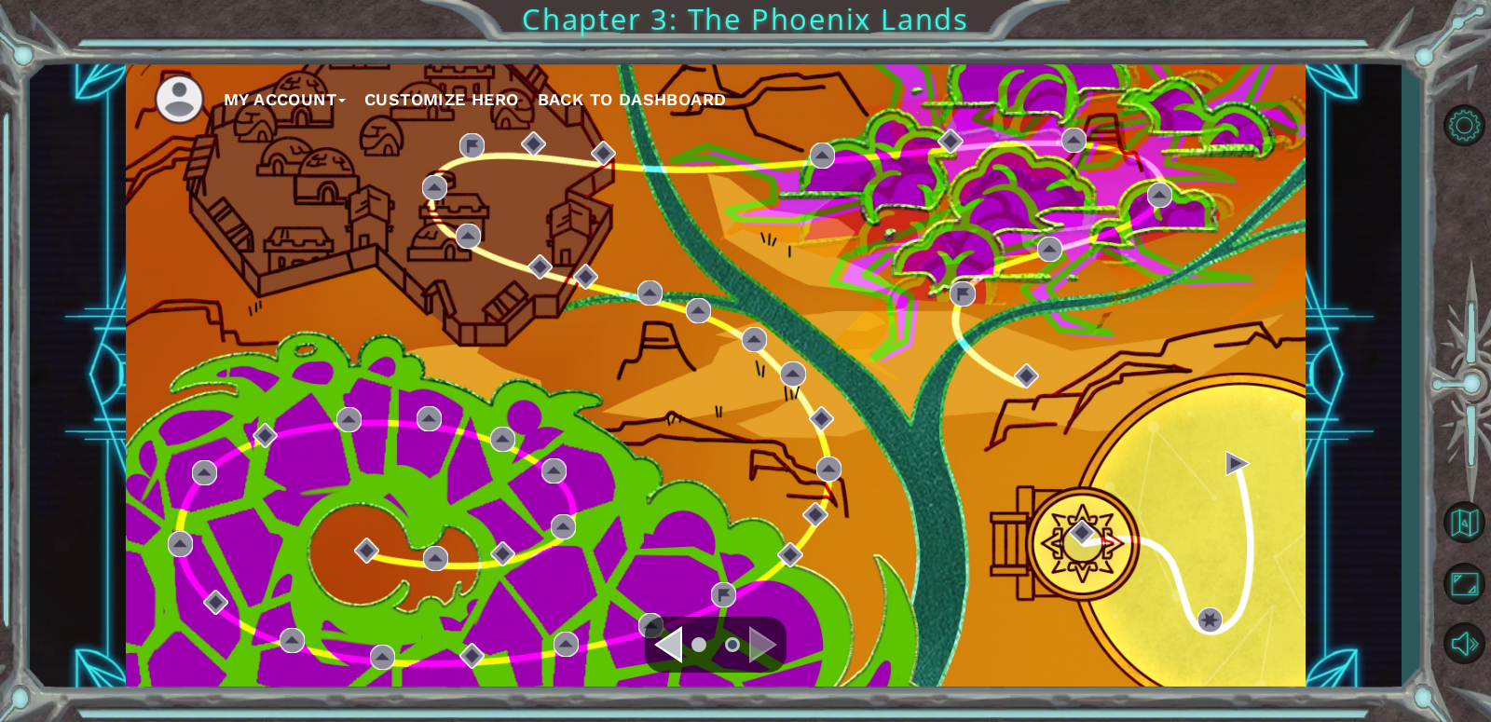
click at [673, 626] on div "Navigate to the previous page" at bounding box center [668, 644] width 28 height 37
